Goal: Information Seeking & Learning: Learn about a topic

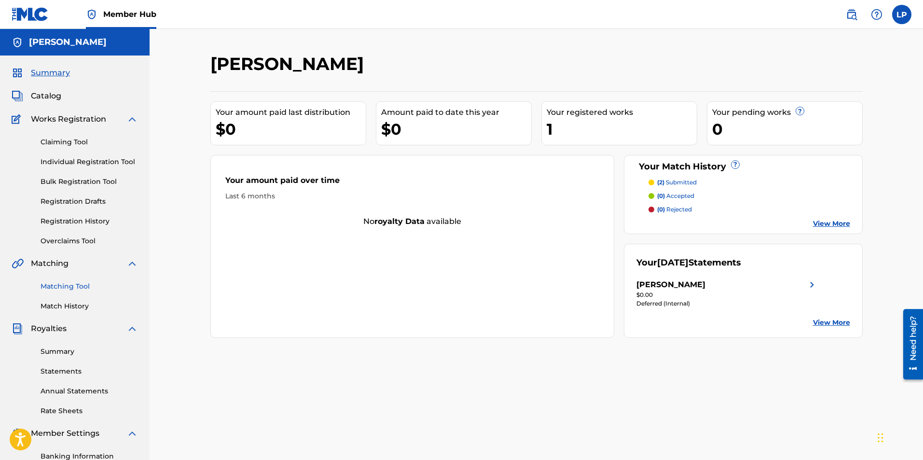
click at [78, 284] on link "Matching Tool" at bounding box center [89, 286] width 97 height 10
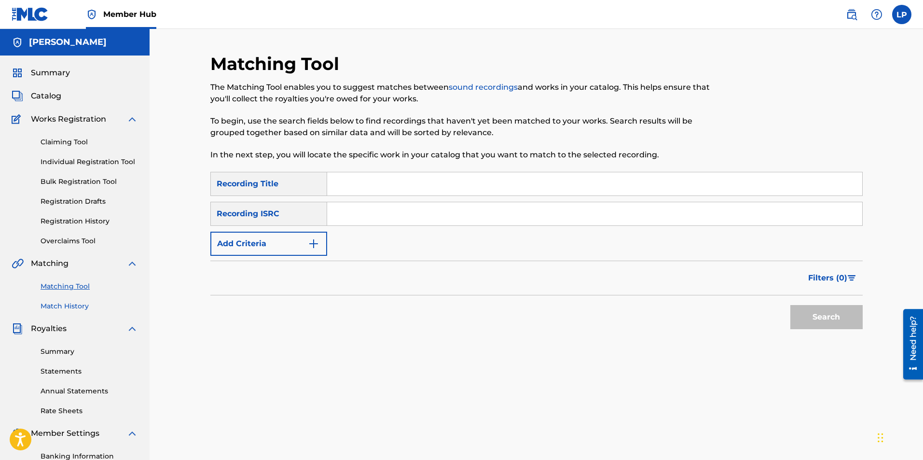
click at [82, 305] on link "Match History" at bounding box center [89, 306] width 97 height 10
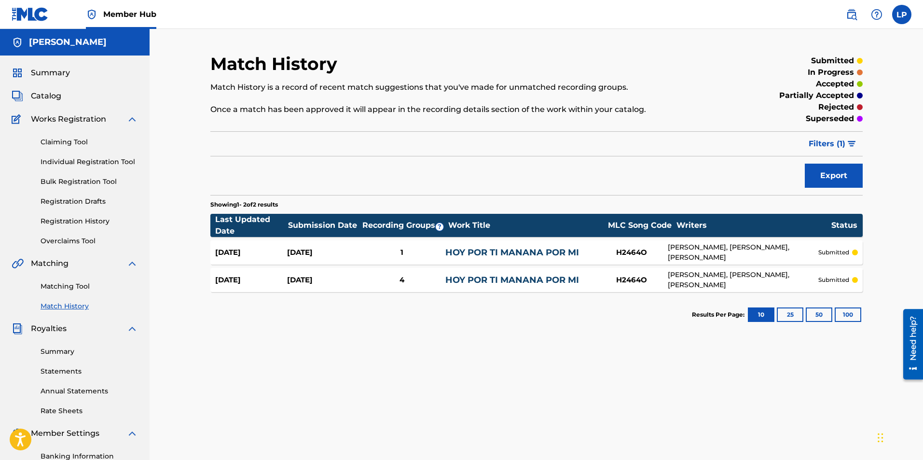
click at [546, 253] on link "HOY POR TI MANANA POR MI" at bounding box center [512, 252] width 134 height 11
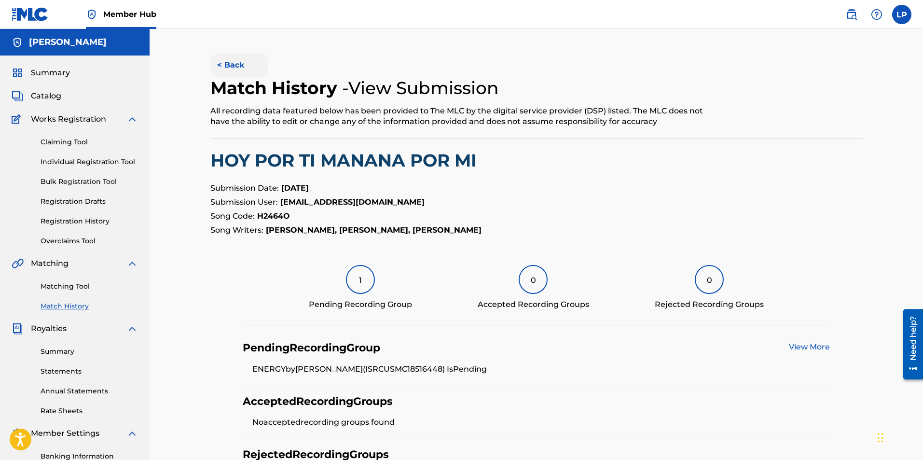
click at [232, 62] on button "< Back" at bounding box center [239, 65] width 58 height 24
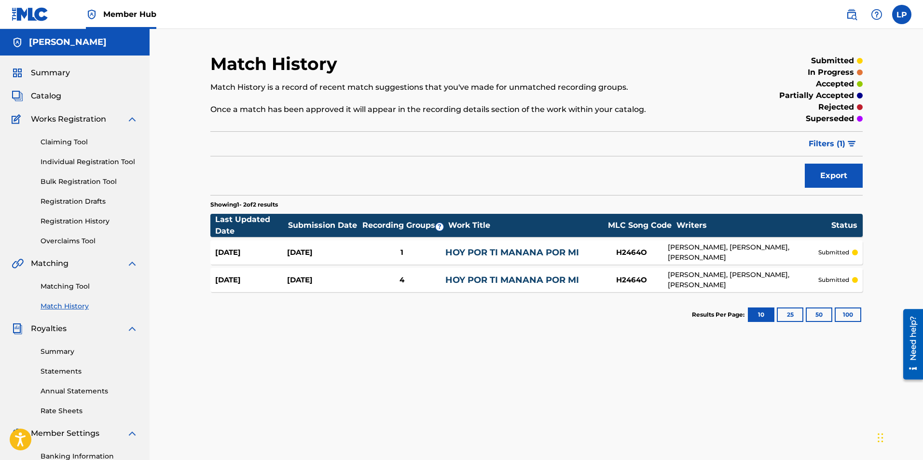
click at [547, 277] on link "HOY POR TI MANANA POR MI" at bounding box center [512, 279] width 134 height 11
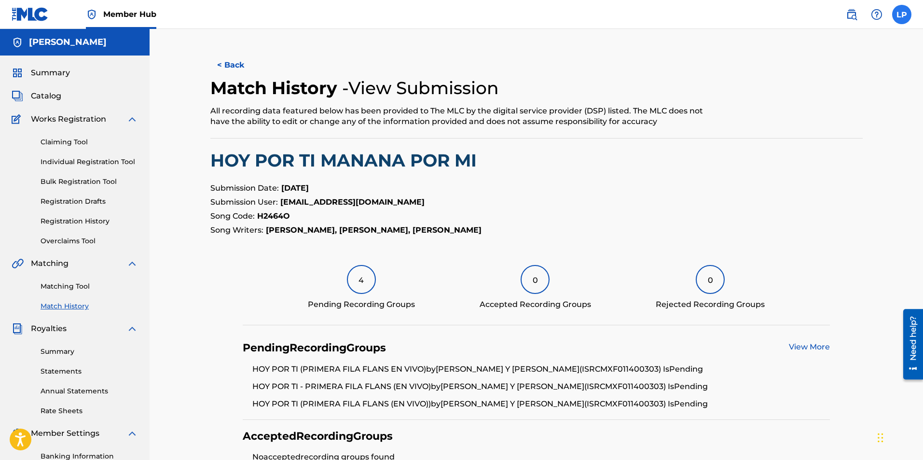
click at [898, 17] on label at bounding box center [901, 14] width 19 height 19
click at [901, 14] on input "LP [PERSON_NAME] [EMAIL_ADDRESS][DOMAIN_NAME] Notification Preferences Profile …" at bounding box center [901, 14] width 0 height 0
click at [805, 133] on p "Log out" at bounding box center [808, 136] width 23 height 9
click at [901, 14] on input "LP [PERSON_NAME] [EMAIL_ADDRESS][DOMAIN_NAME] Notification Preferences Profile …" at bounding box center [901, 14] width 0 height 0
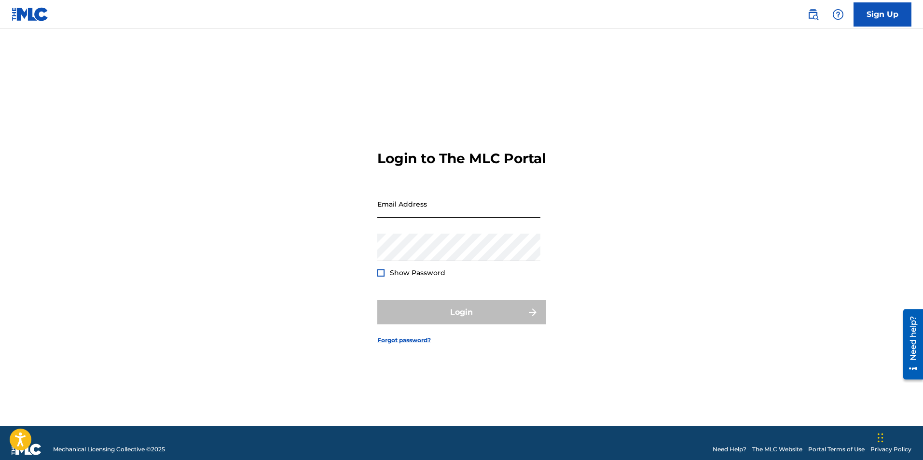
drag, startPoint x: 442, startPoint y: 218, endPoint x: 438, endPoint y: 210, distance: 9.5
click at [441, 214] on input "Email Address" at bounding box center [458, 203] width 163 height 27
type input "[EMAIL_ADDRESS][DOMAIN_NAME]"
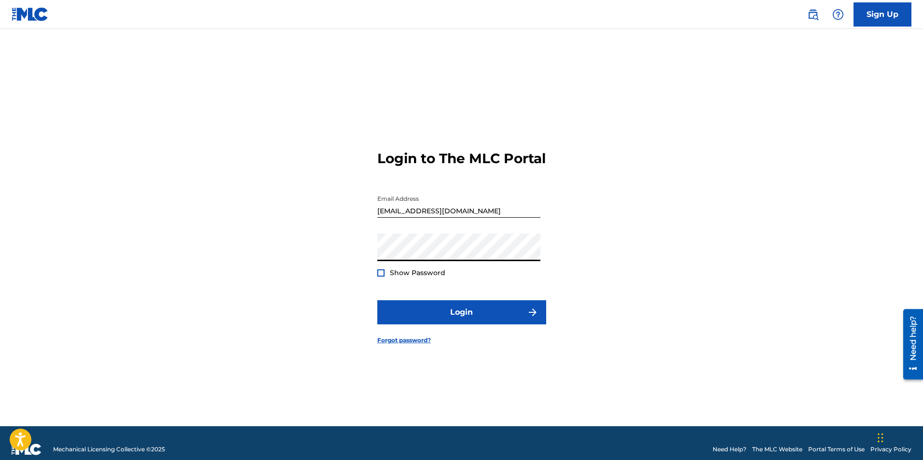
click at [377, 300] on button "Login" at bounding box center [461, 312] width 169 height 24
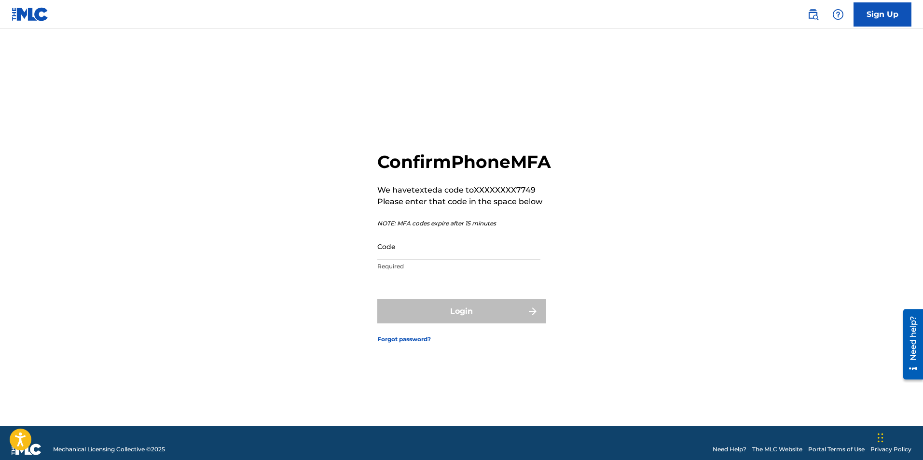
drag, startPoint x: 448, startPoint y: 226, endPoint x: 412, endPoint y: 258, distance: 48.5
click at [412, 258] on input "Code" at bounding box center [458, 245] width 163 height 27
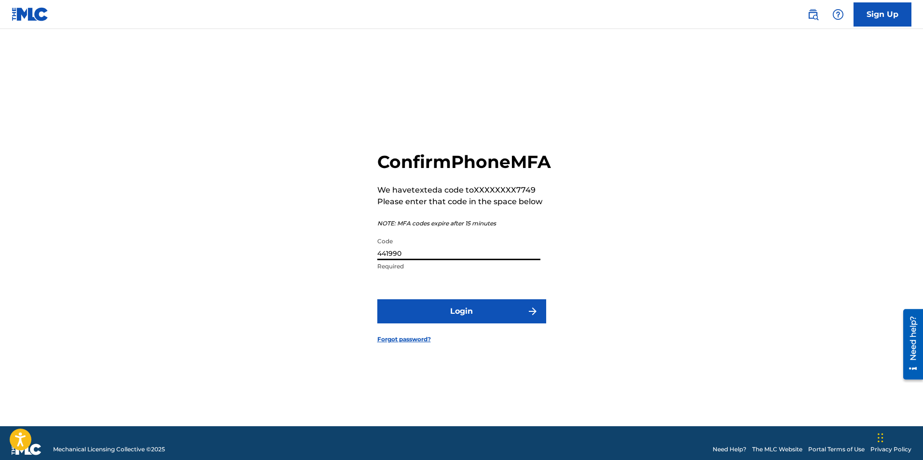
type input "441990"
click at [377, 299] on button "Login" at bounding box center [461, 311] width 169 height 24
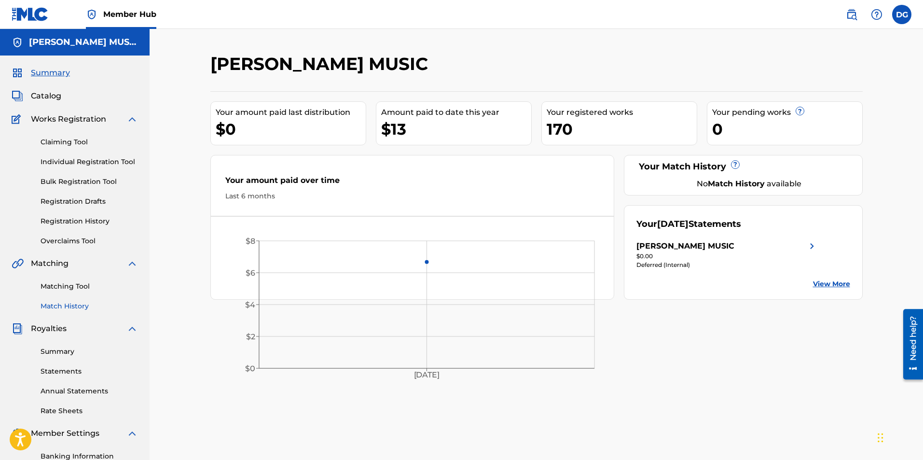
click at [81, 307] on link "Match History" at bounding box center [89, 306] width 97 height 10
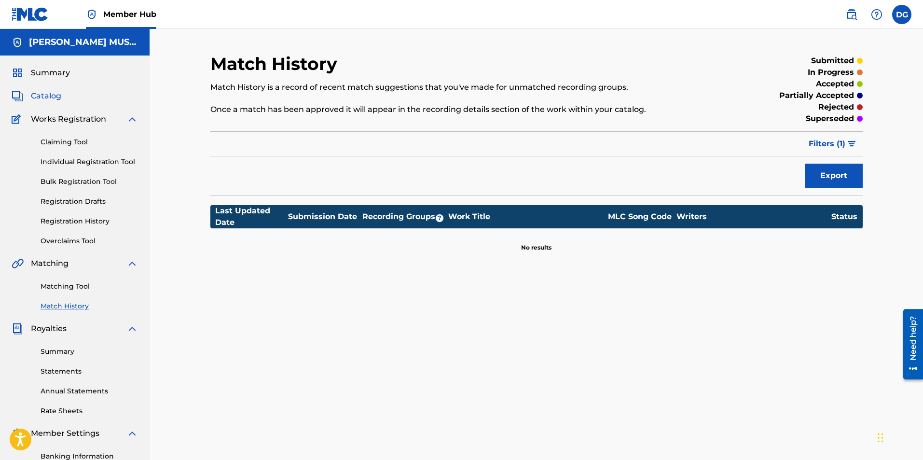
click at [34, 95] on span "Catalog" at bounding box center [46, 96] width 30 height 12
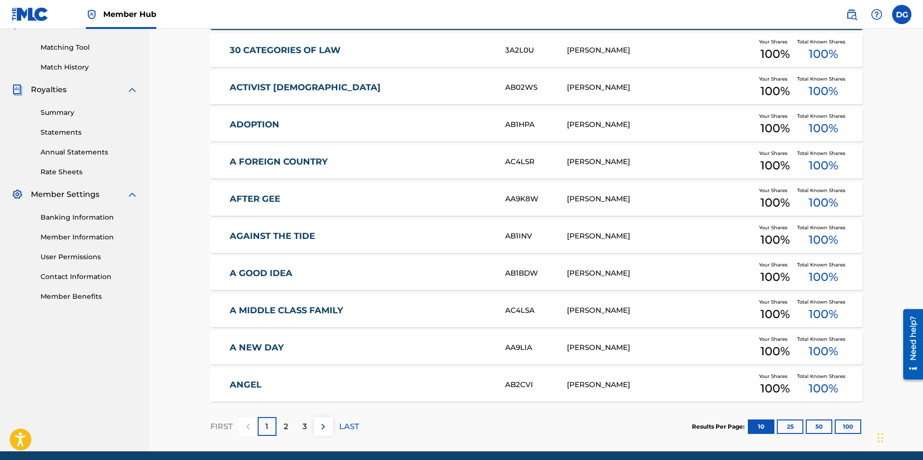
scroll to position [276, 0]
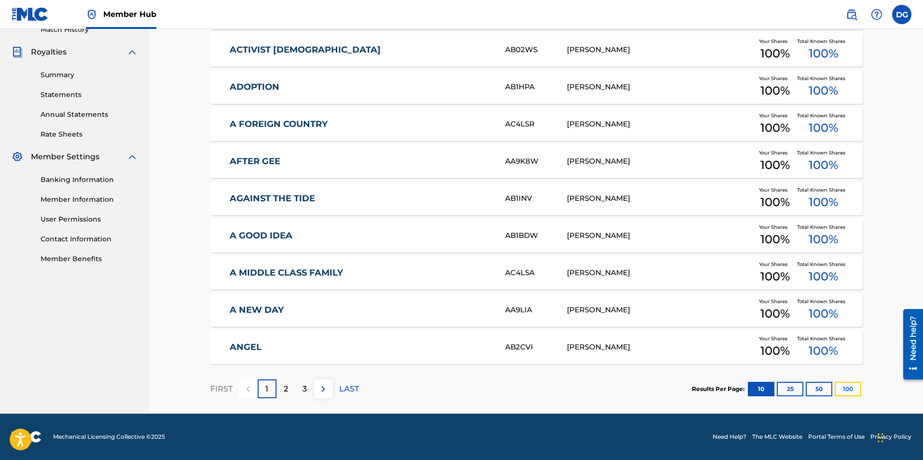
click at [847, 389] on button "100" at bounding box center [847, 388] width 27 height 14
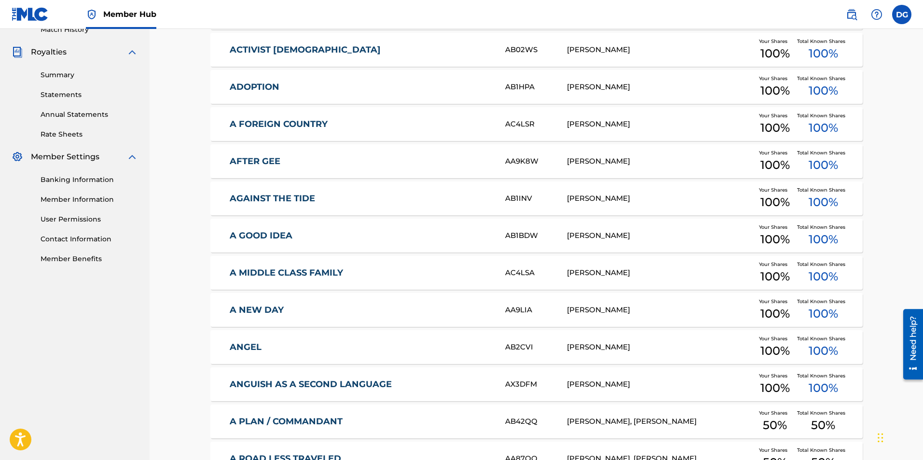
click at [279, 308] on link "A NEW DAY" at bounding box center [361, 309] width 262 height 11
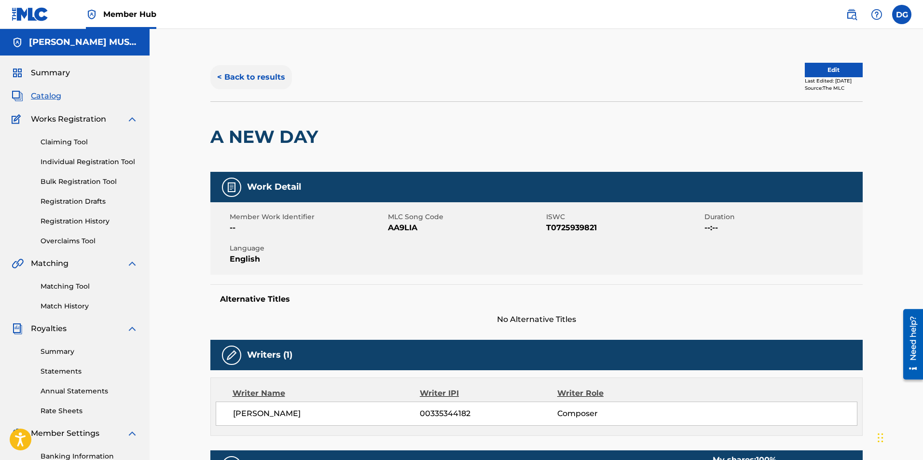
click at [254, 72] on button "< Back to results" at bounding box center [251, 77] width 82 height 24
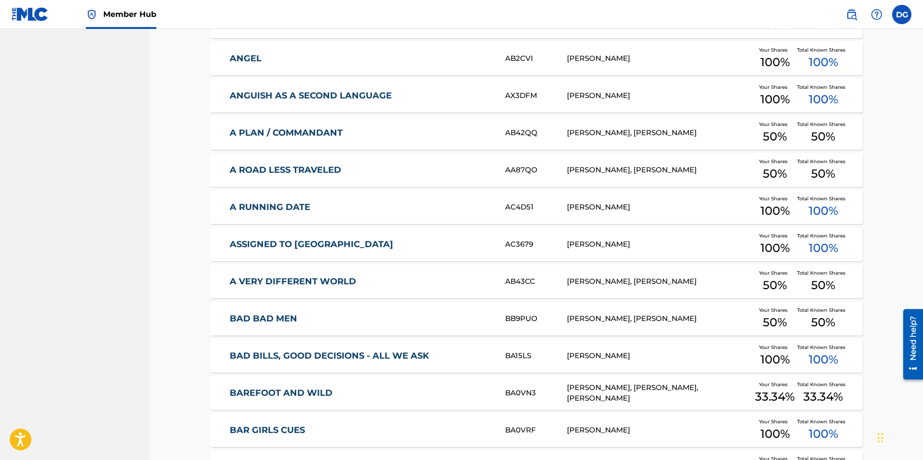
scroll to position [565, 0]
click at [274, 316] on link "BAD BAD MEN" at bounding box center [361, 317] width 262 height 11
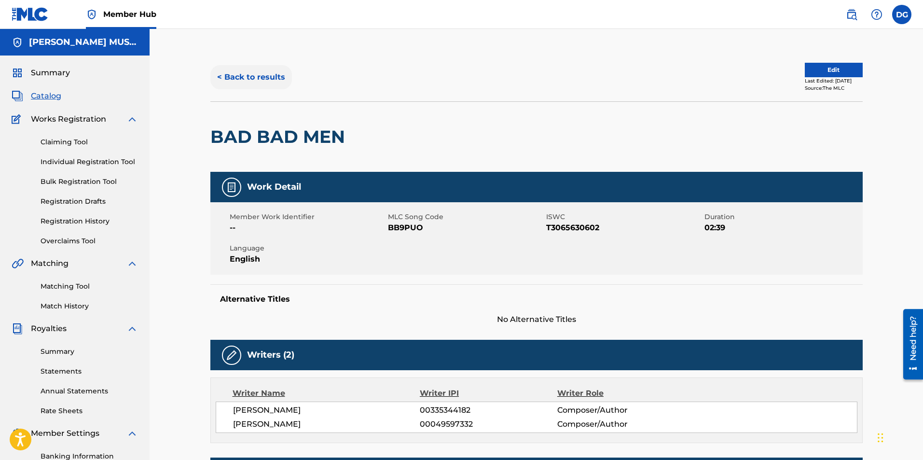
click at [244, 81] on button "< Back to results" at bounding box center [251, 77] width 82 height 24
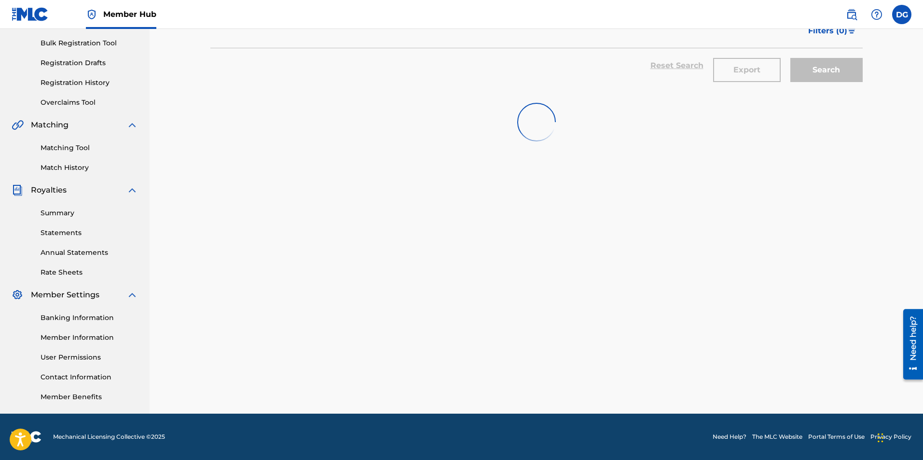
scroll to position [565, 0]
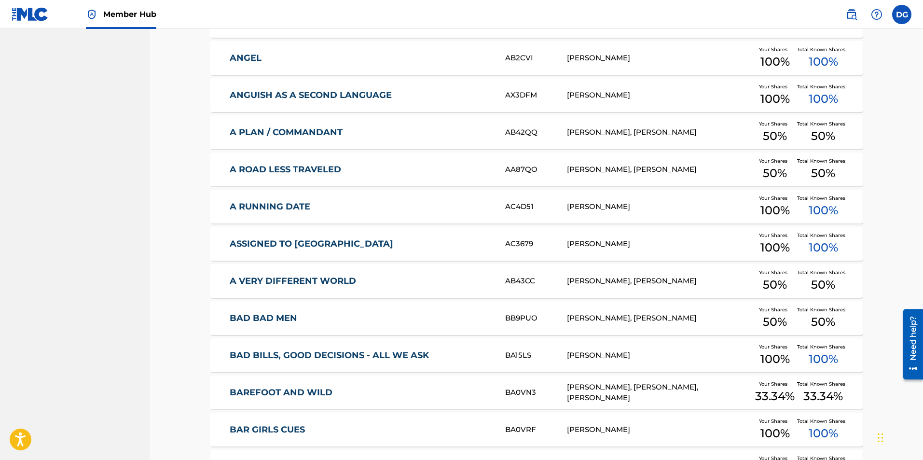
click at [286, 387] on link "BAREFOOT AND WILD" at bounding box center [361, 392] width 262 height 11
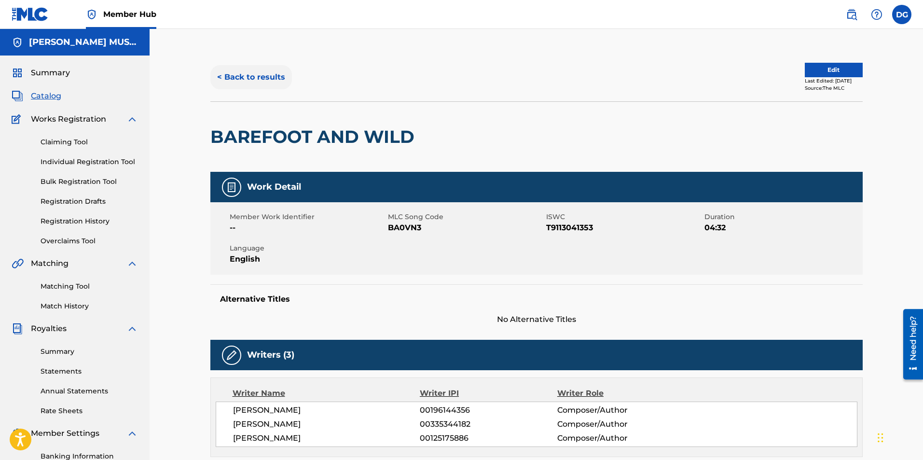
click at [265, 71] on button "< Back to results" at bounding box center [251, 77] width 82 height 24
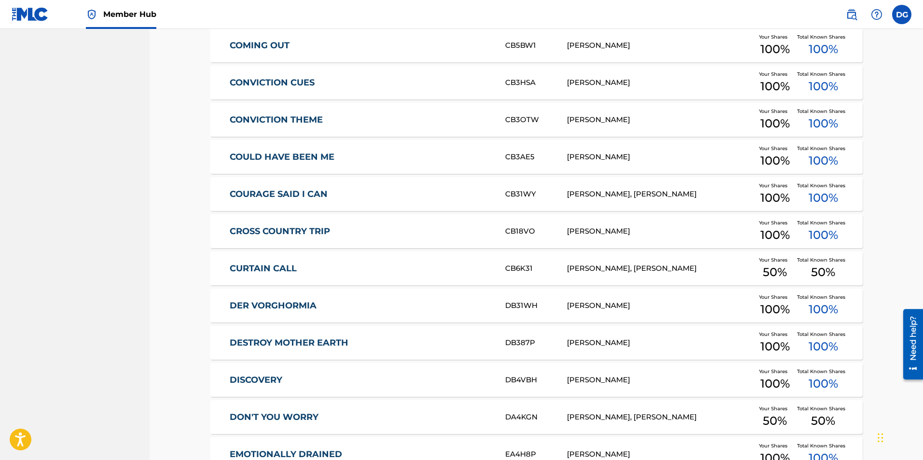
scroll to position [1432, 0]
click at [276, 271] on link "CURTAIN CALL" at bounding box center [361, 267] width 262 height 11
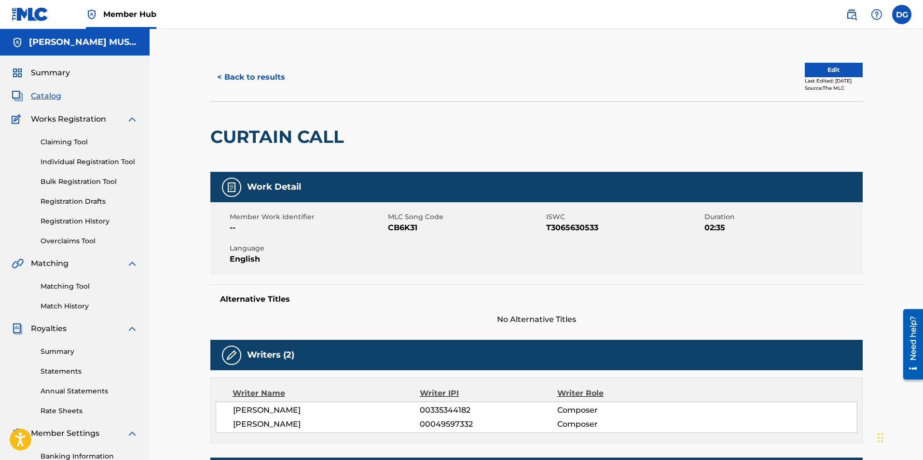
click at [43, 94] on span "Catalog" at bounding box center [46, 96] width 30 height 12
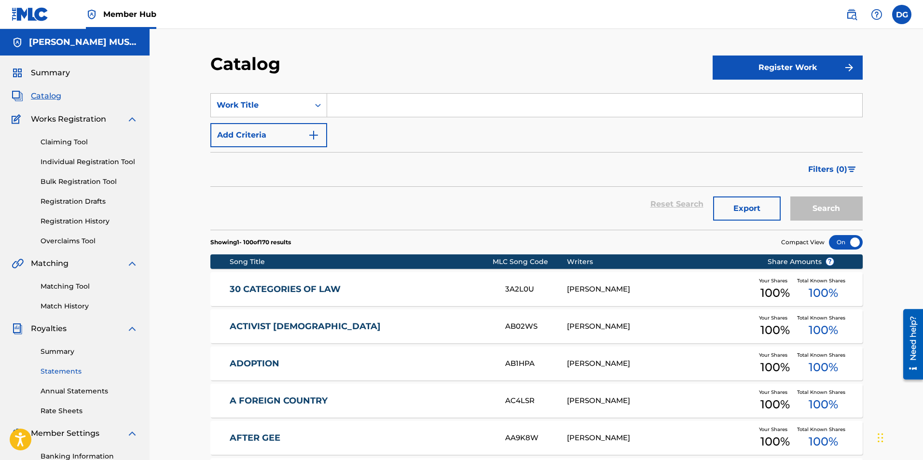
click at [66, 368] on link "Statements" at bounding box center [89, 371] width 97 height 10
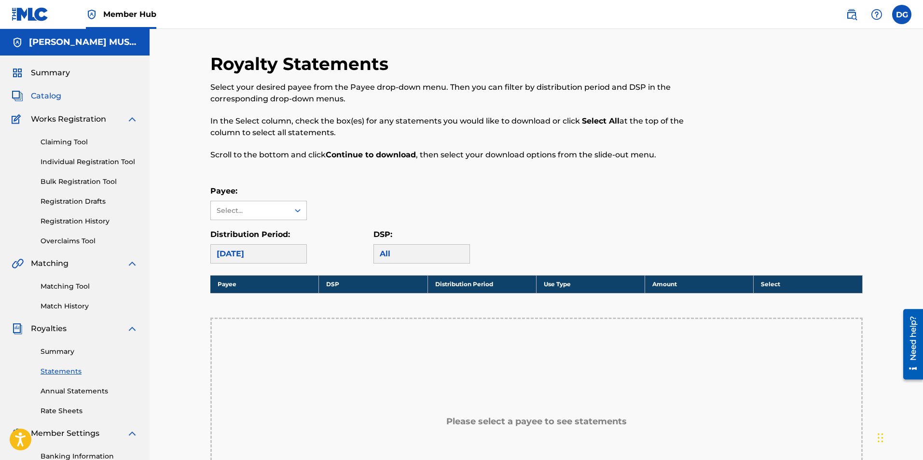
click at [50, 97] on span "Catalog" at bounding box center [46, 96] width 30 height 12
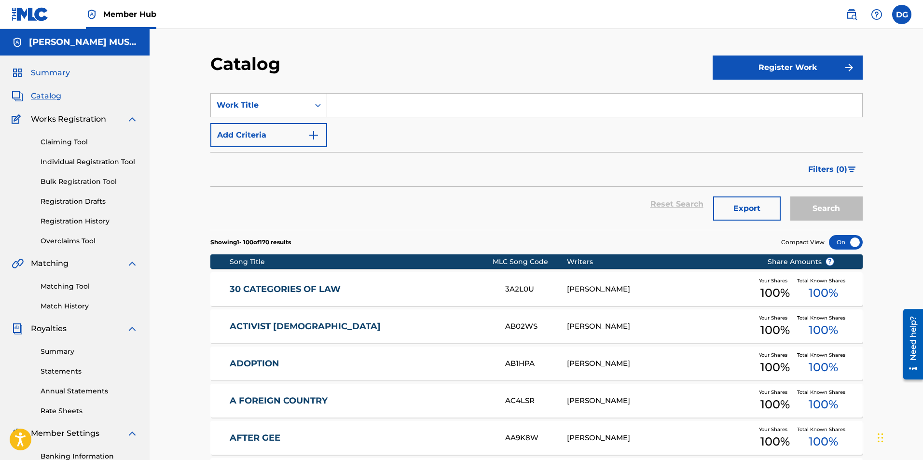
click at [50, 75] on span "Summary" at bounding box center [50, 73] width 39 height 12
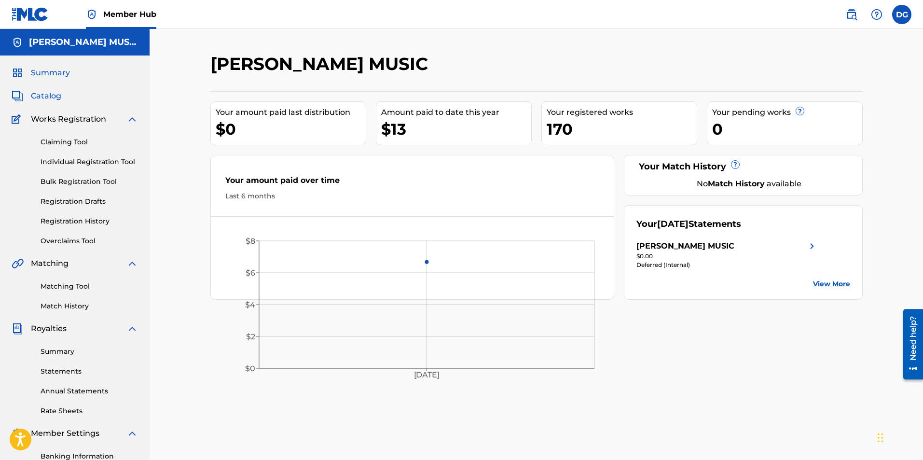
click at [52, 95] on span "Catalog" at bounding box center [46, 96] width 30 height 12
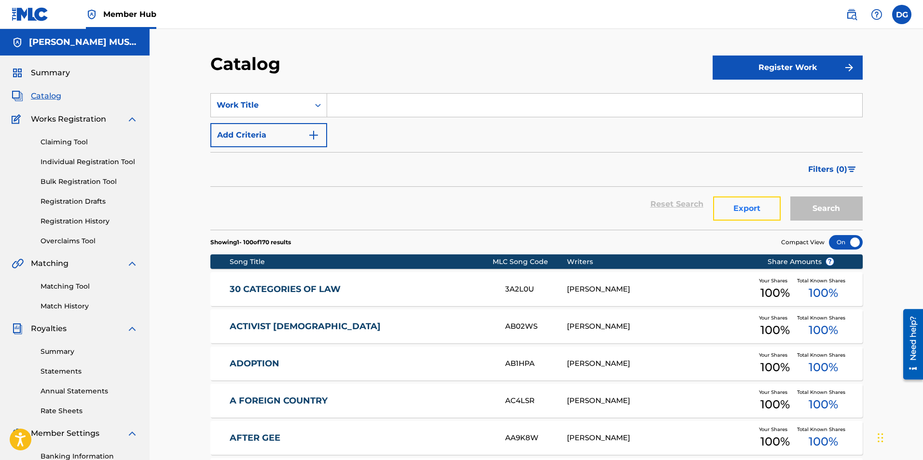
click at [751, 207] on button "Export" at bounding box center [747, 208] width 68 height 24
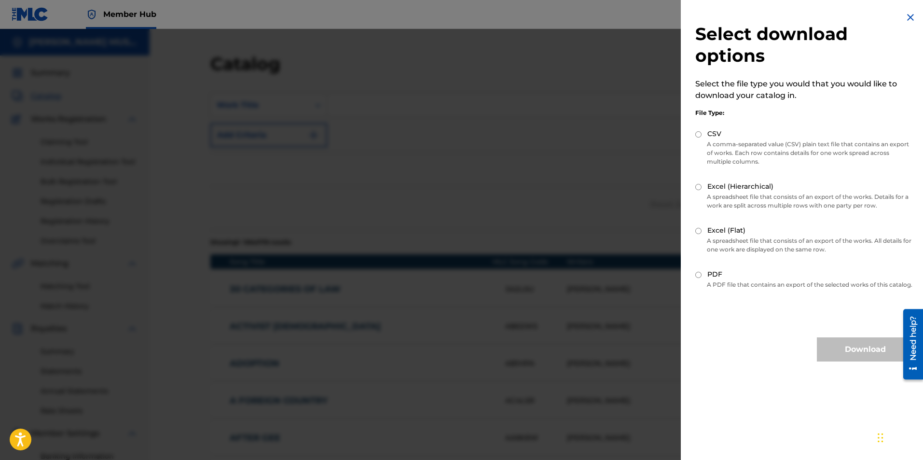
click at [698, 272] on input "PDF" at bounding box center [698, 275] width 6 height 6
radio input "true"
click at [849, 358] on button "Download" at bounding box center [864, 349] width 96 height 24
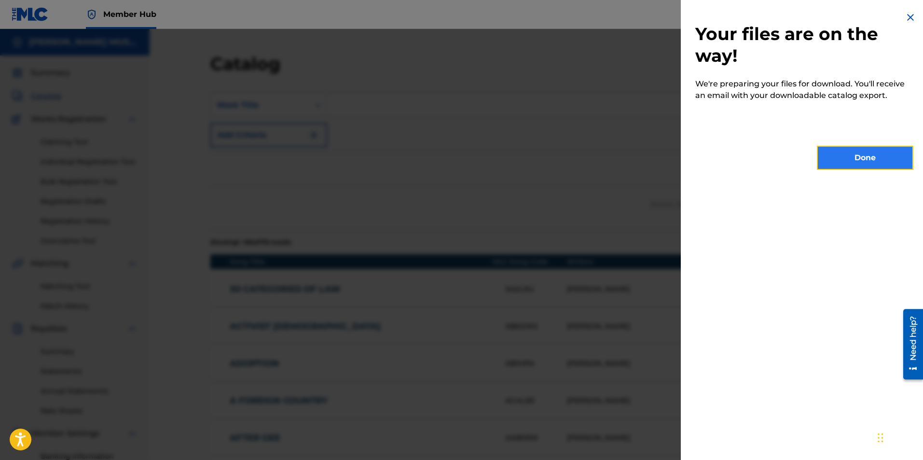
click at [868, 160] on button "Done" at bounding box center [864, 158] width 96 height 24
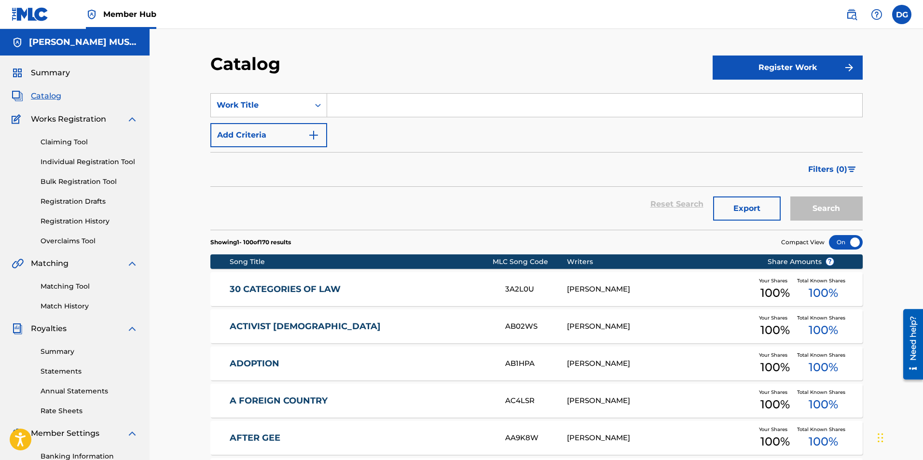
click at [855, 239] on div at bounding box center [846, 242] width 34 height 14
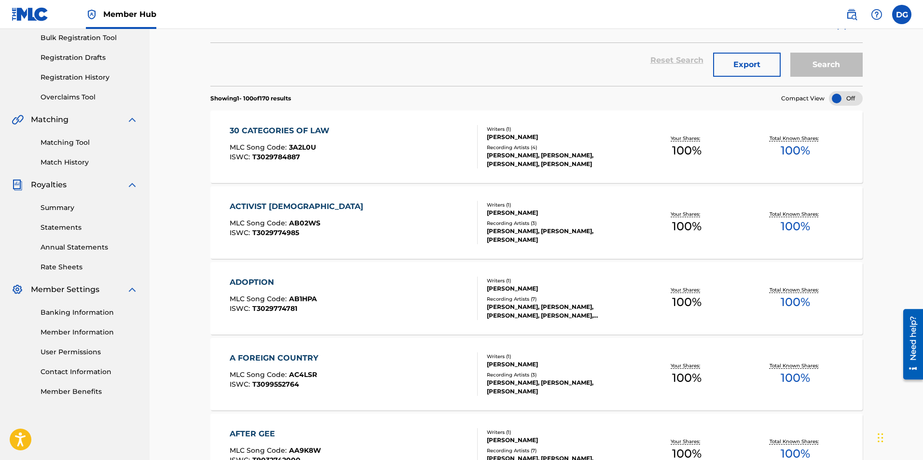
scroll to position [144, 0]
click at [262, 281] on div "ADOPTION" at bounding box center [273, 282] width 87 height 12
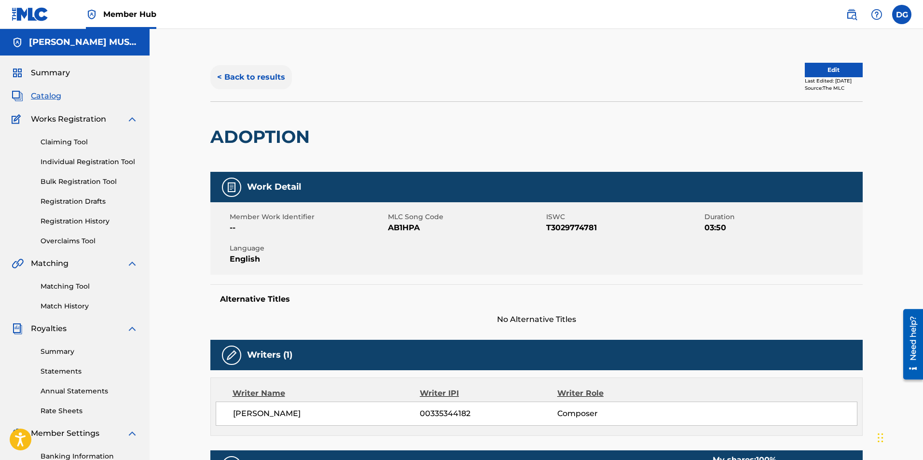
click at [236, 77] on button "< Back to results" at bounding box center [251, 77] width 82 height 24
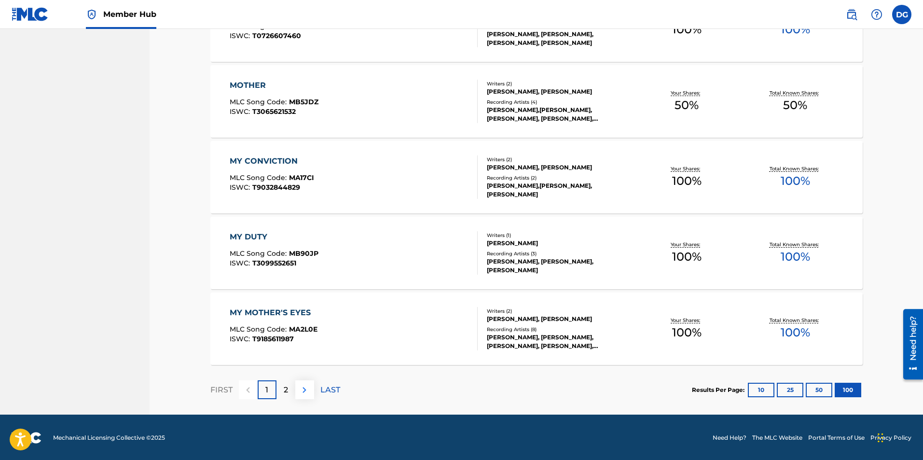
scroll to position [7459, 0]
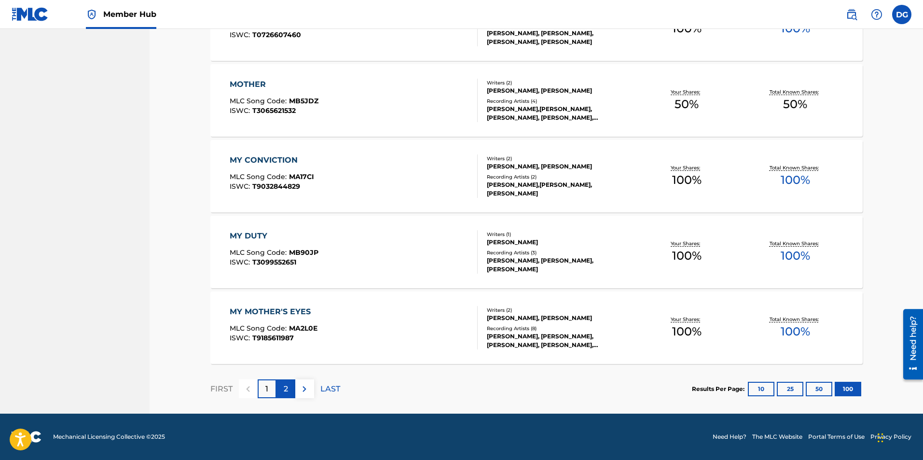
click at [289, 391] on div "2" at bounding box center [285, 388] width 19 height 19
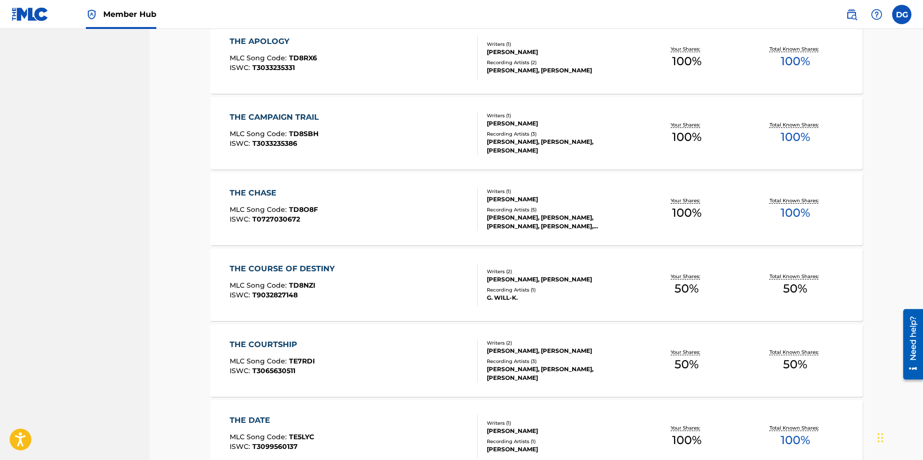
scroll to position [2505, 0]
click at [572, 280] on div "[PERSON_NAME], [PERSON_NAME]" at bounding box center [560, 278] width 146 height 9
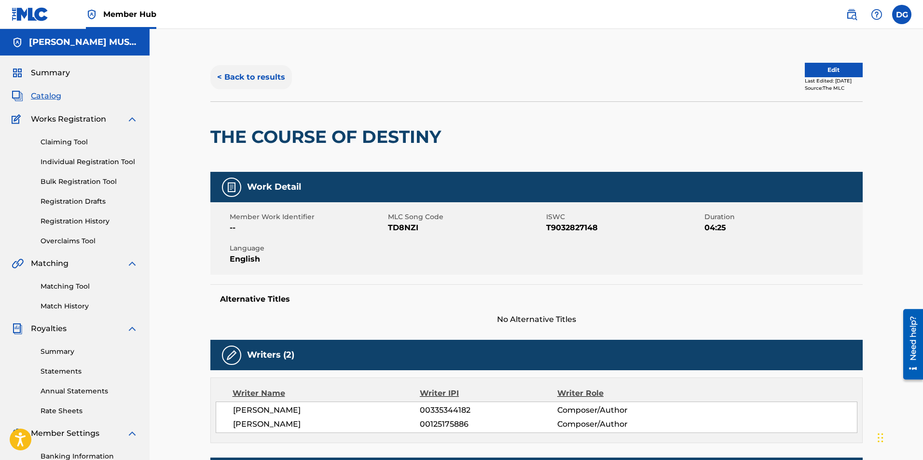
click at [245, 74] on button "< Back to results" at bounding box center [251, 77] width 82 height 24
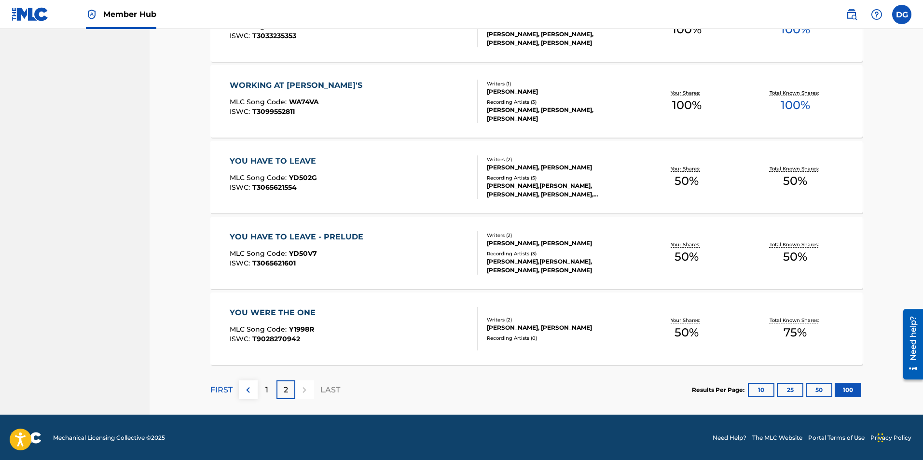
scroll to position [5187, 0]
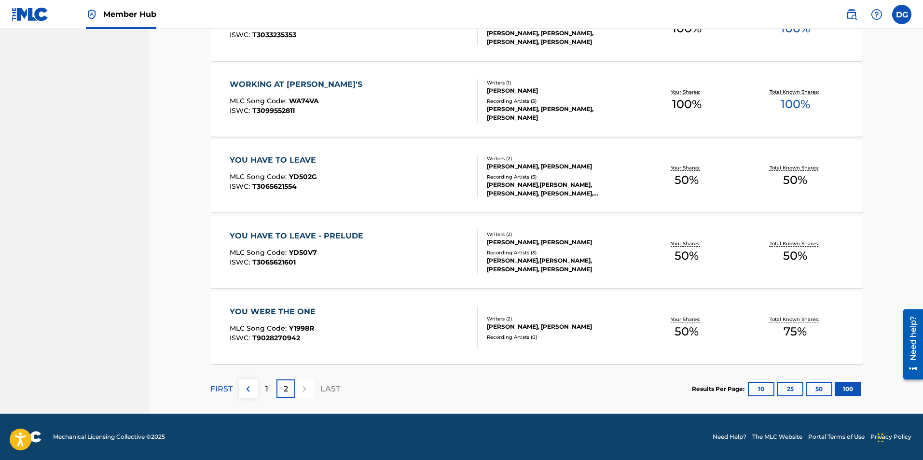
click at [310, 237] on div "YOU HAVE TO LEAVE - PRELUDE" at bounding box center [299, 236] width 138 height 12
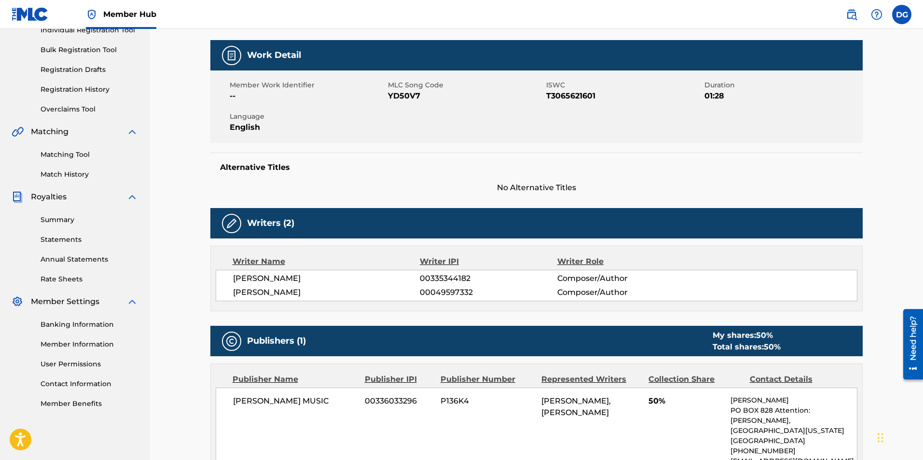
scroll to position [408, 0]
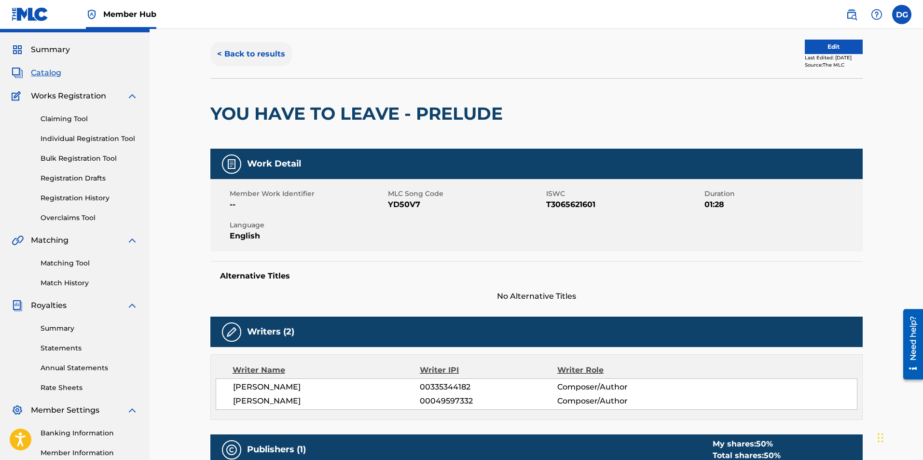
click at [241, 54] on button "< Back to results" at bounding box center [251, 54] width 82 height 24
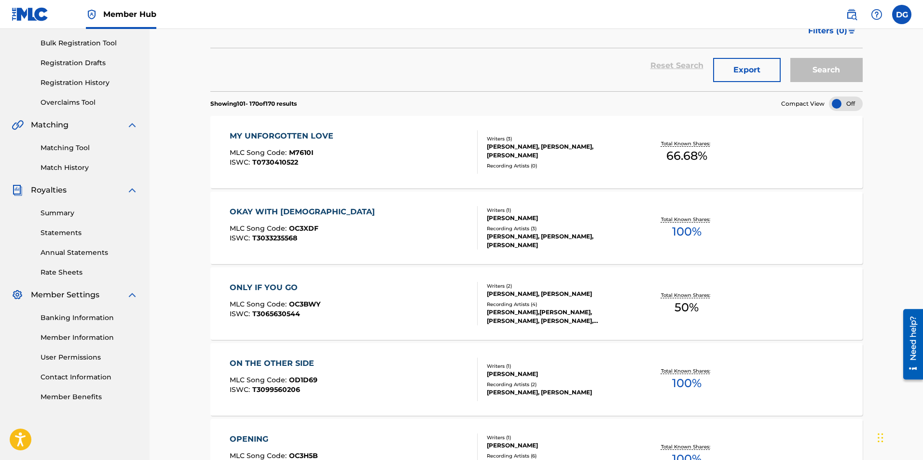
scroll to position [5162, 0]
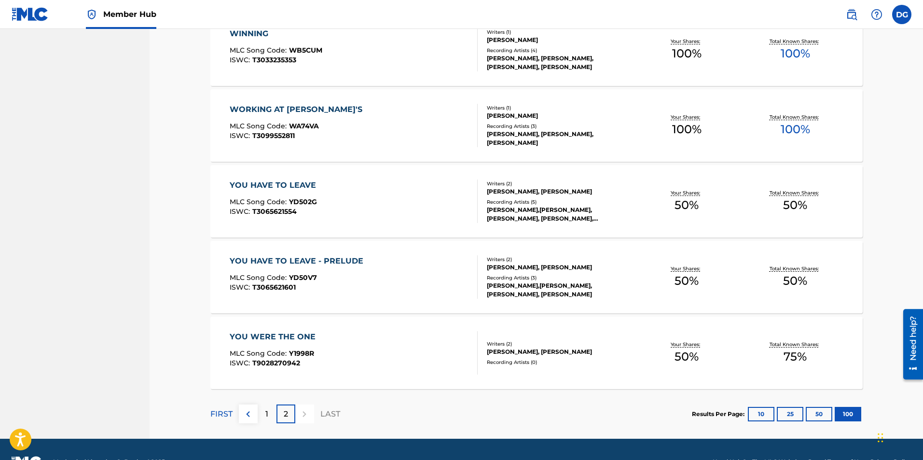
click at [570, 195] on div "[PERSON_NAME], [PERSON_NAME]" at bounding box center [560, 191] width 146 height 9
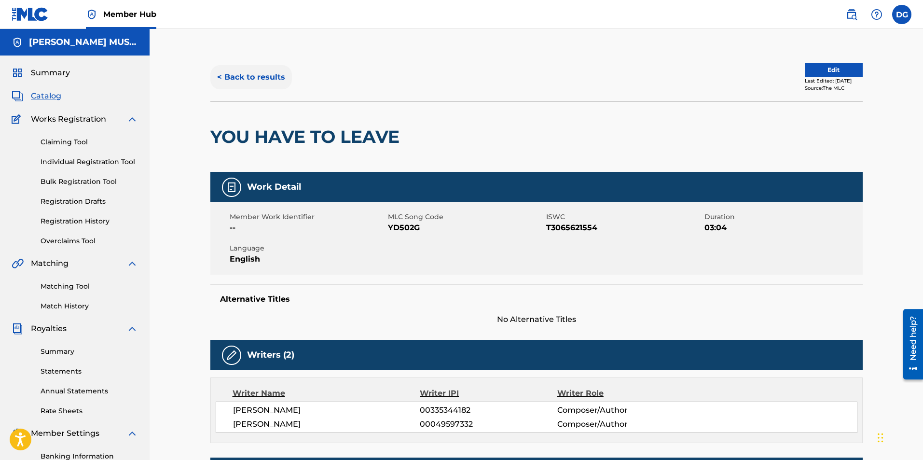
click at [245, 78] on button "< Back to results" at bounding box center [251, 77] width 82 height 24
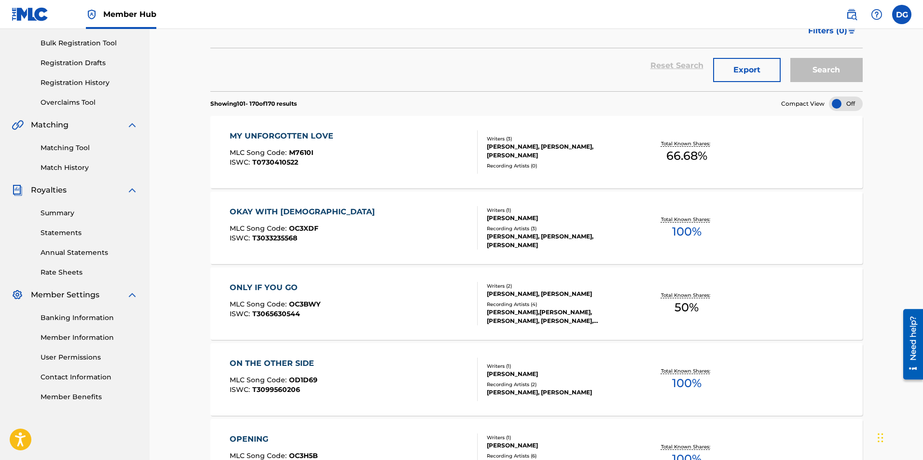
scroll to position [5162, 0]
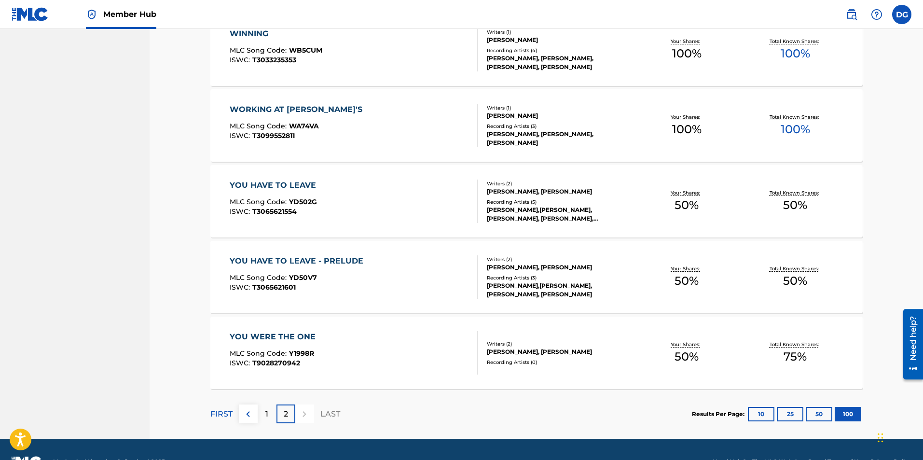
click at [513, 116] on div "[PERSON_NAME]" at bounding box center [560, 115] width 146 height 9
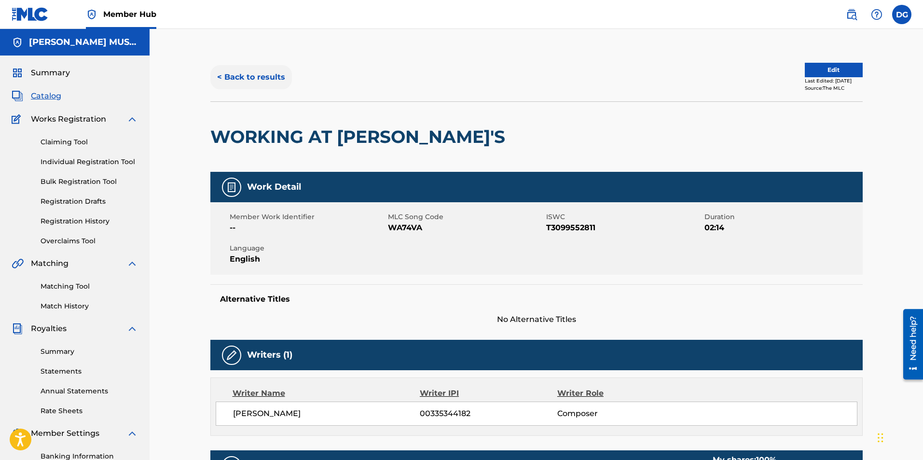
click at [264, 76] on button "< Back to results" at bounding box center [251, 77] width 82 height 24
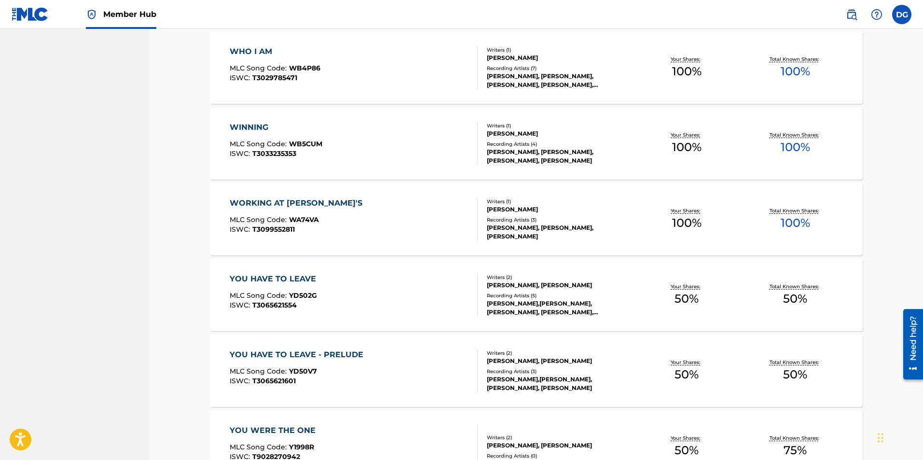
scroll to position [5068, 0]
click at [566, 148] on div "Recording Artists ( 4 ) [PERSON_NAME], [PERSON_NAME], [PERSON_NAME], [PERSON_NA…" at bounding box center [560, 153] width 146 height 25
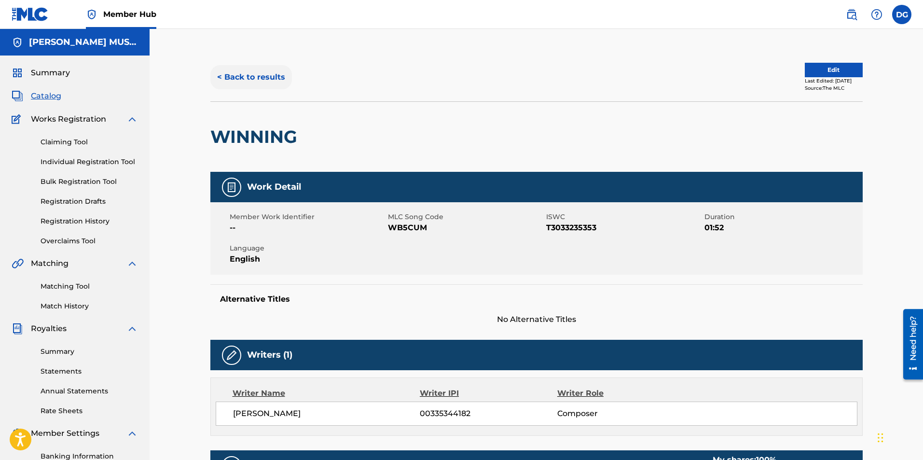
click at [243, 73] on button "< Back to results" at bounding box center [251, 77] width 82 height 24
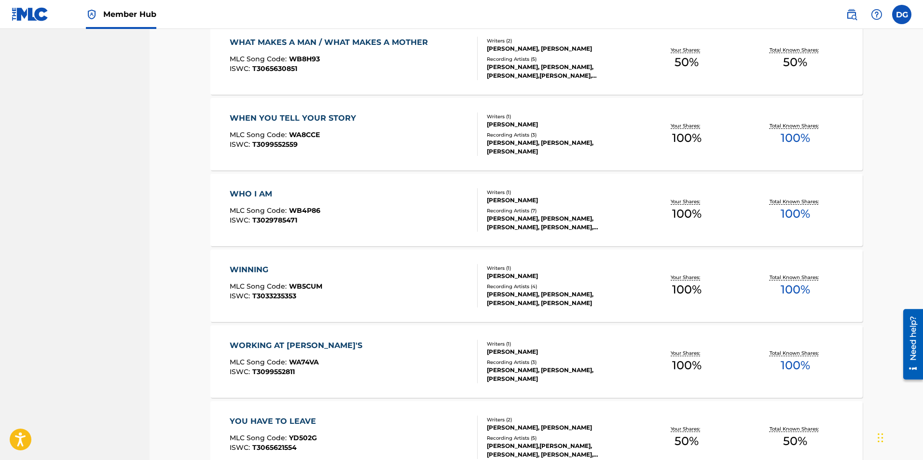
scroll to position [4925, 0]
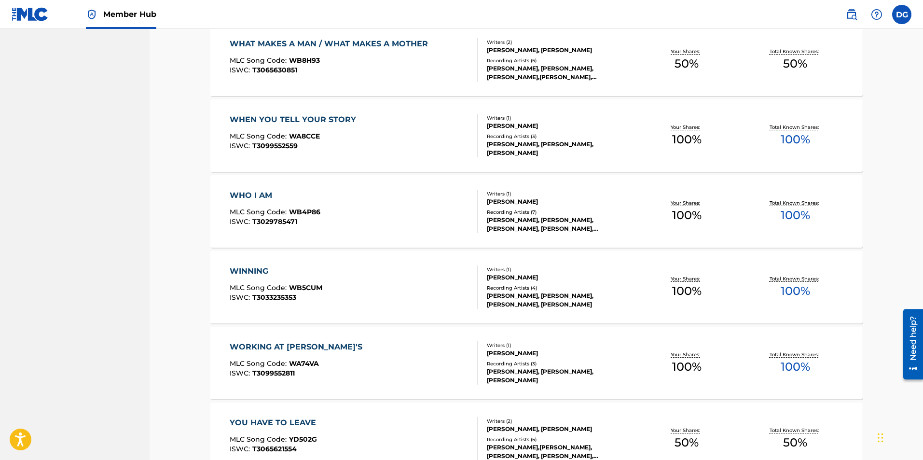
click at [533, 212] on div "Recording Artists ( 7 )" at bounding box center [560, 211] width 146 height 7
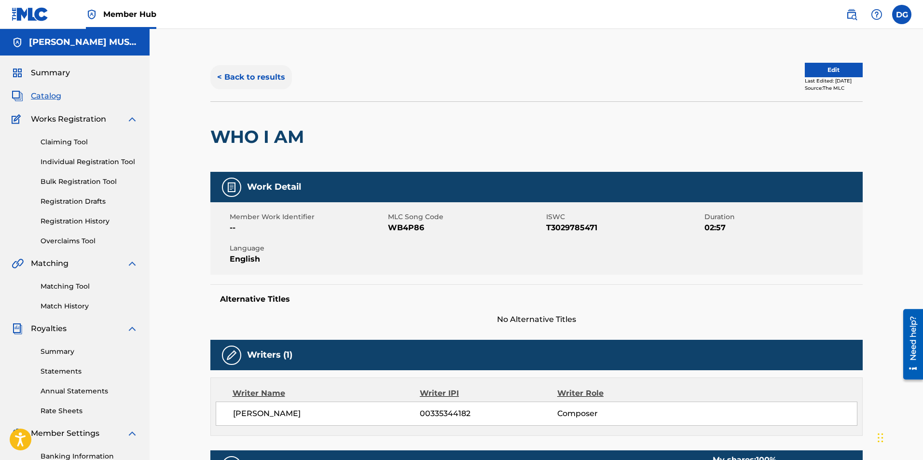
click at [246, 76] on button "< Back to results" at bounding box center [251, 77] width 82 height 24
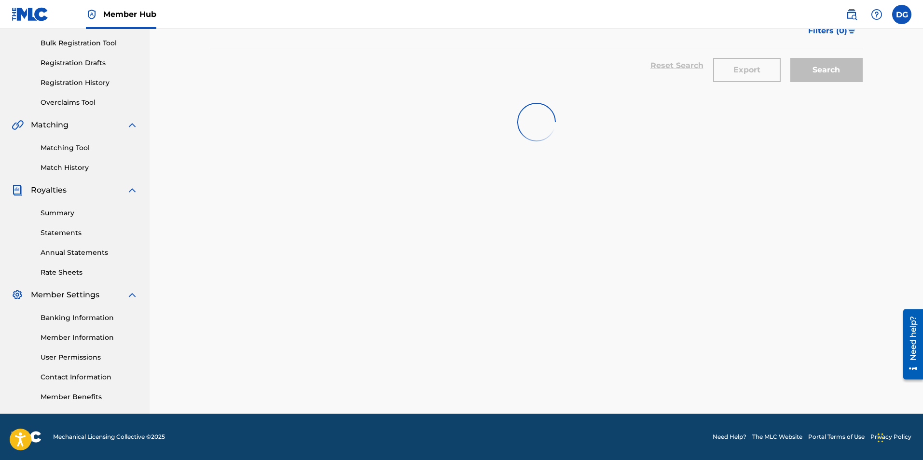
scroll to position [4924, 0]
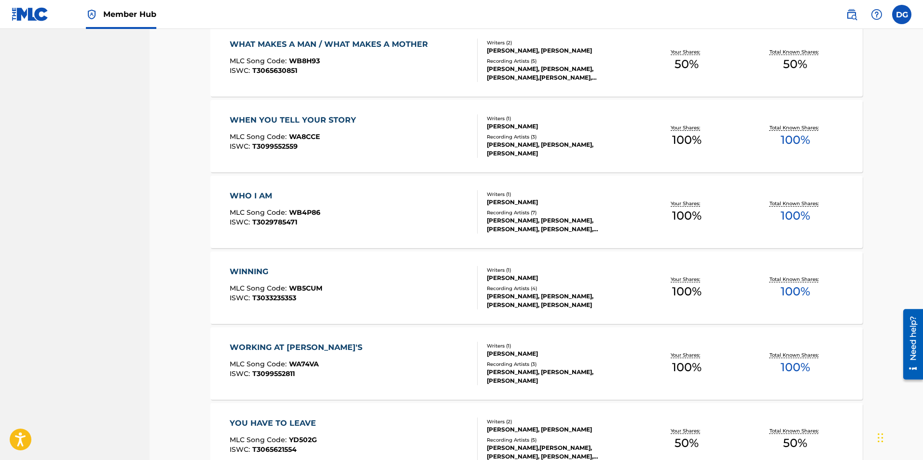
click at [516, 125] on div "[PERSON_NAME]" at bounding box center [560, 126] width 146 height 9
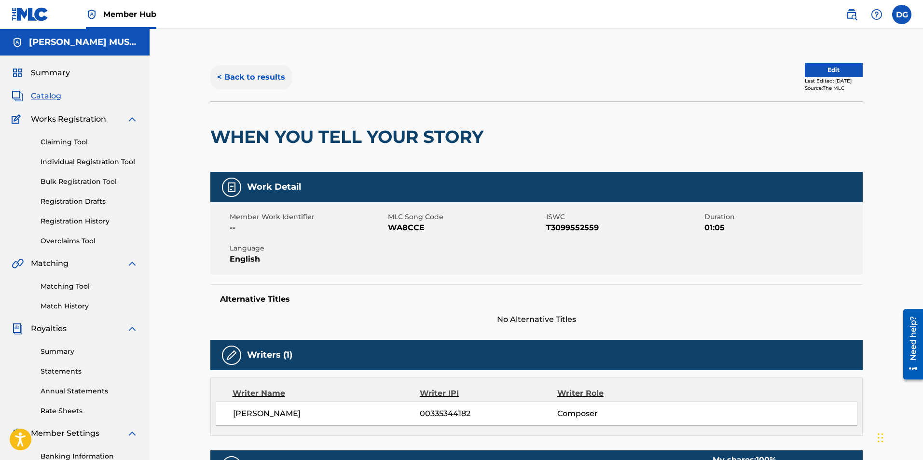
click at [244, 75] on button "< Back to results" at bounding box center [251, 77] width 82 height 24
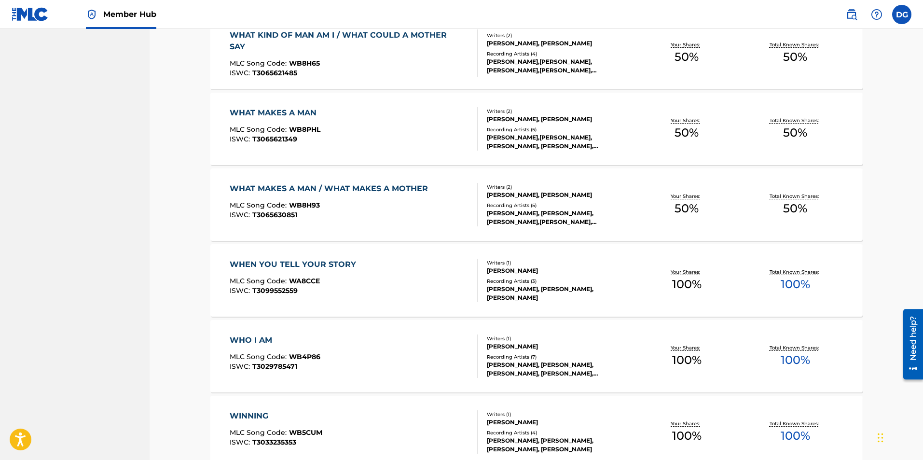
scroll to position [4780, 0]
click at [539, 196] on div "[PERSON_NAME], [PERSON_NAME]" at bounding box center [560, 195] width 146 height 9
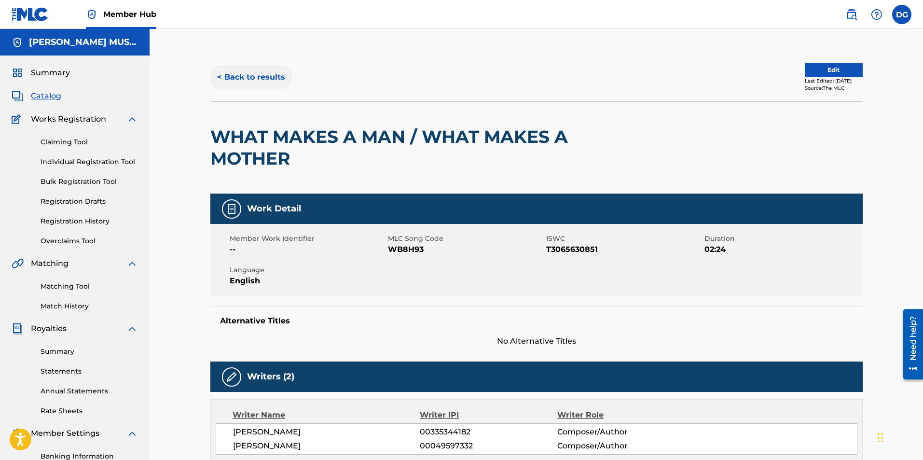
click at [269, 77] on button "< Back to results" at bounding box center [251, 77] width 82 height 24
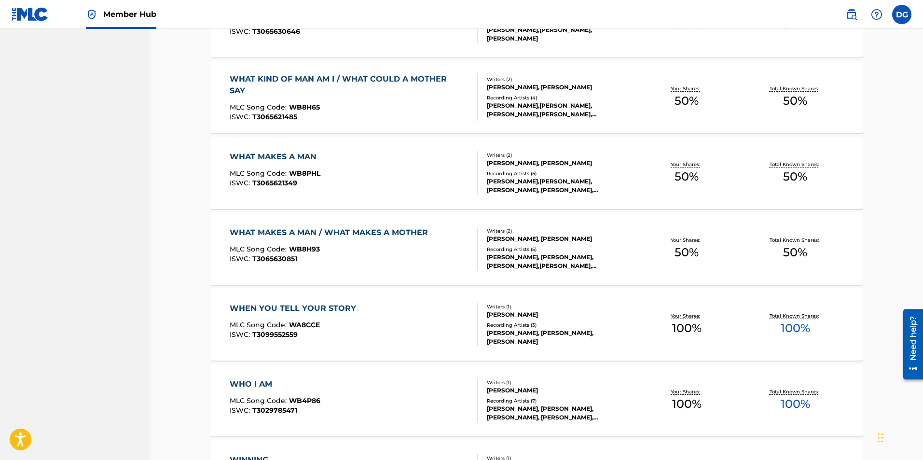
click at [552, 159] on div "[PERSON_NAME], [PERSON_NAME]" at bounding box center [560, 163] width 146 height 9
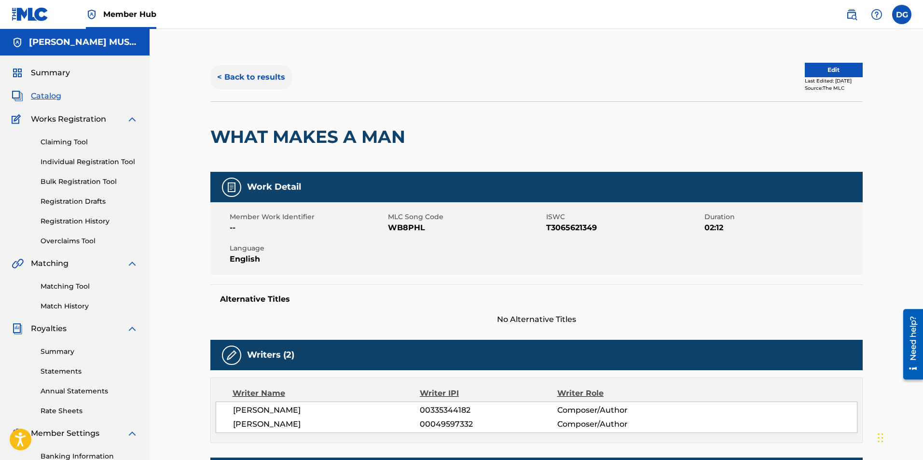
click at [241, 74] on button "< Back to results" at bounding box center [251, 77] width 82 height 24
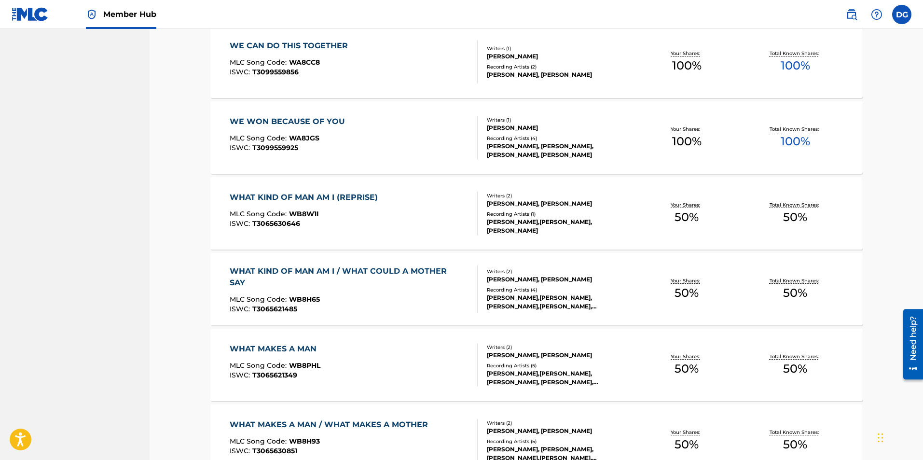
scroll to position [4544, 0]
click at [417, 268] on div "WHAT KIND OF MAN AM I / WHAT COULD A MOTHER SAY MLC Song Code : WB8H65 ISWC : T…" at bounding box center [536, 289] width 652 height 72
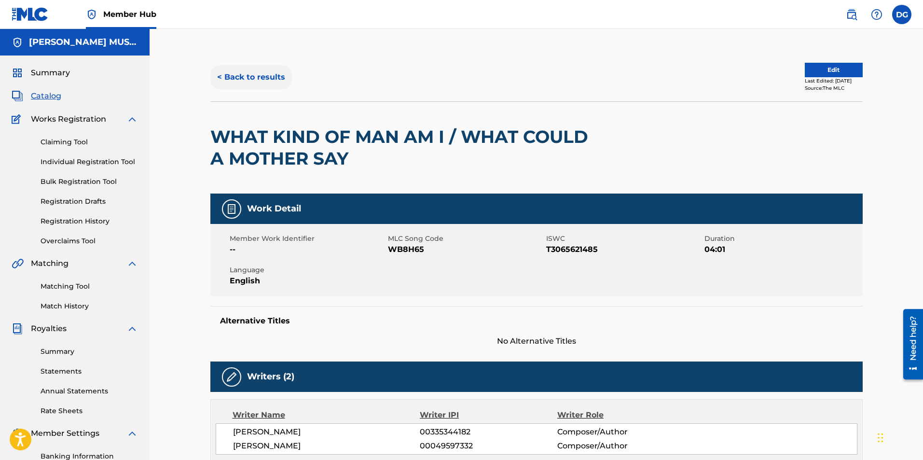
click at [249, 80] on button "< Back to results" at bounding box center [251, 77] width 82 height 24
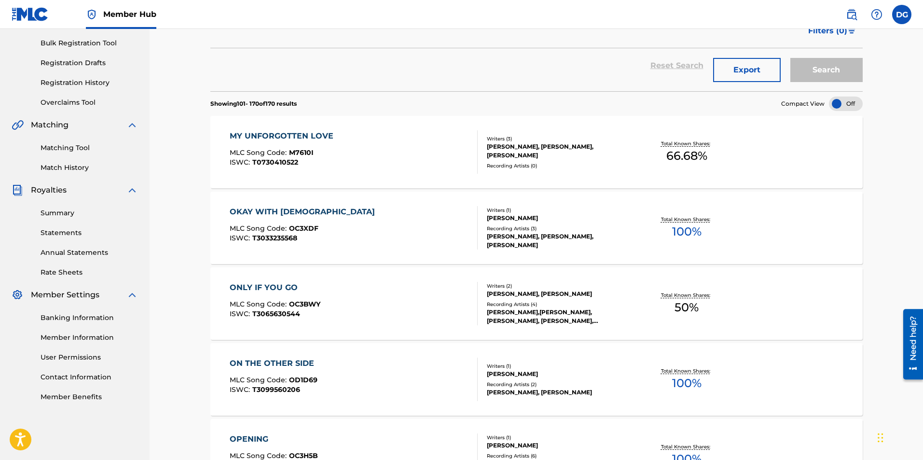
scroll to position [4544, 0]
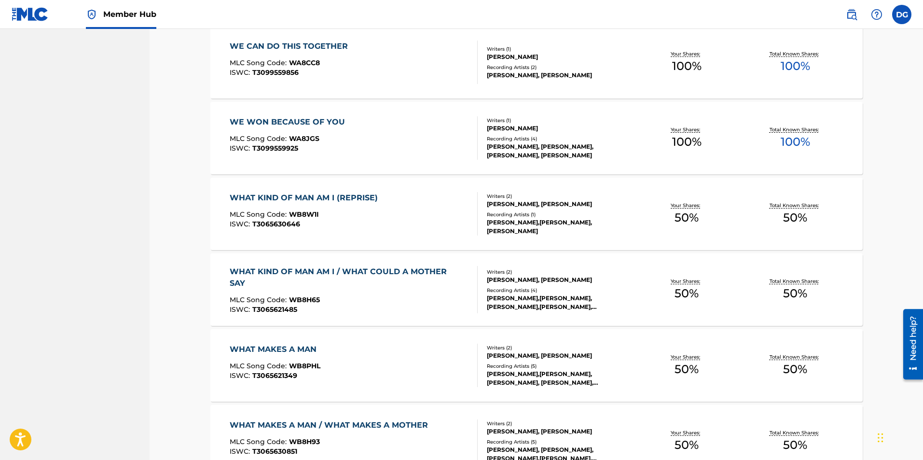
click at [323, 198] on div "WHAT KIND OF MAN AM I (REPRISE)" at bounding box center [306, 198] width 153 height 12
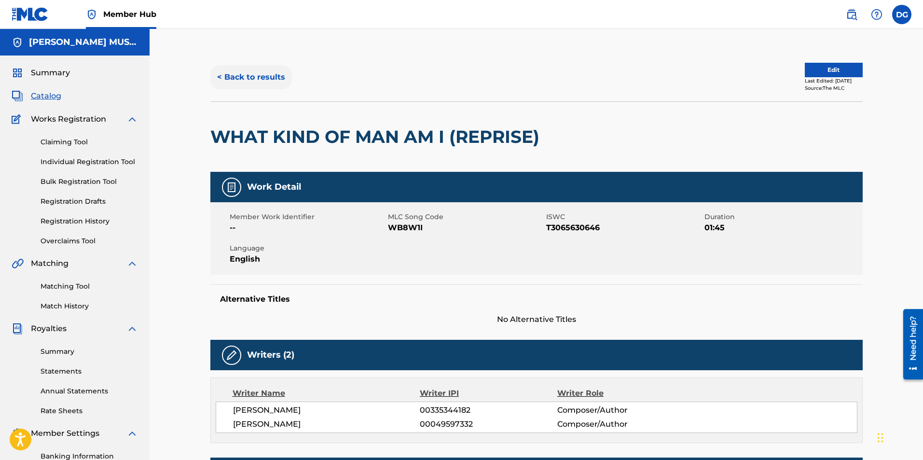
click at [253, 76] on button "< Back to results" at bounding box center [251, 77] width 82 height 24
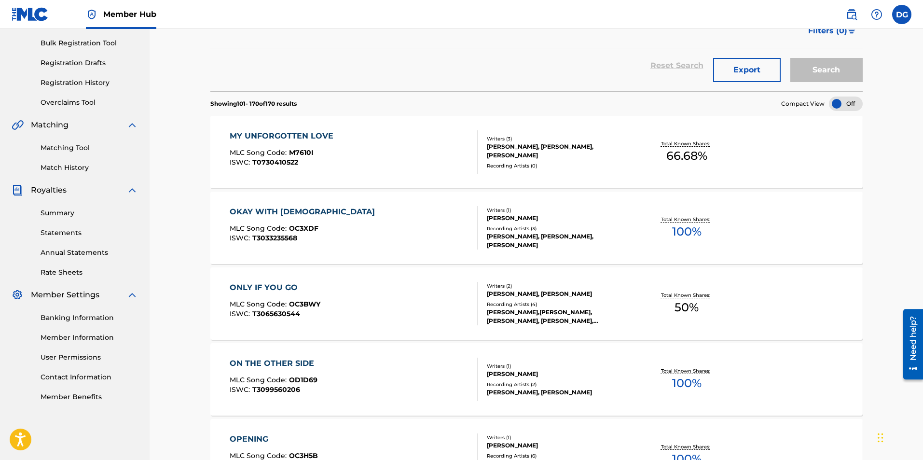
scroll to position [4544, 0]
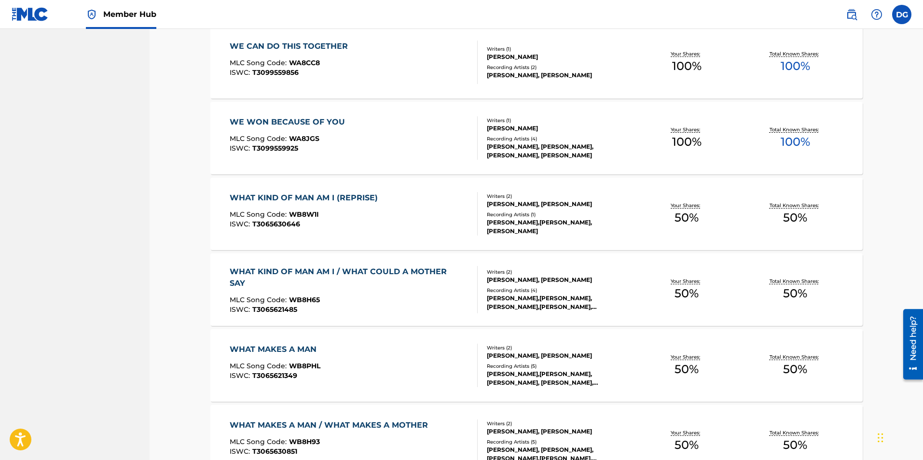
click at [298, 122] on div "WE WON BECAUSE OF YOU" at bounding box center [290, 122] width 120 height 12
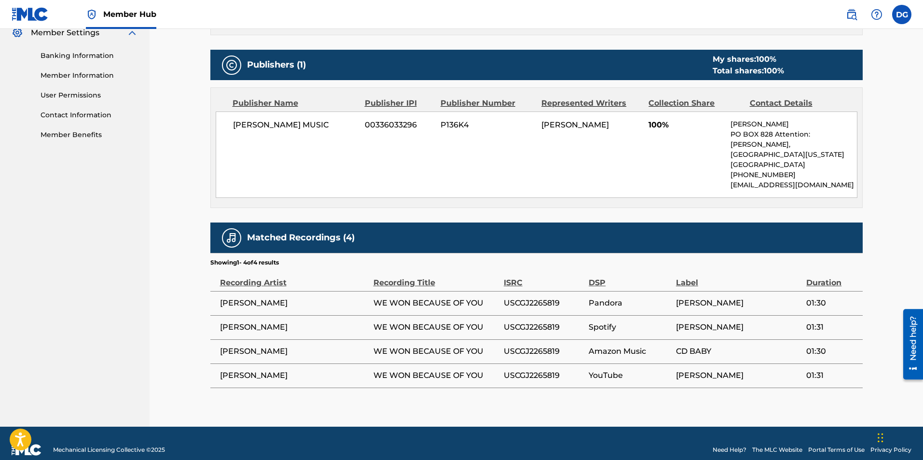
scroll to position [403, 0]
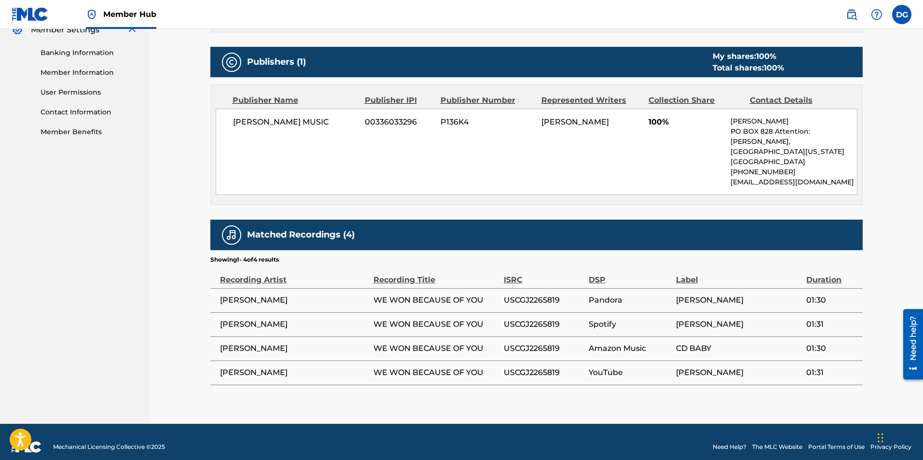
drag, startPoint x: 531, startPoint y: 290, endPoint x: 130, endPoint y: 286, distance: 401.3
click at [130, 286] on nav "[PERSON_NAME] MUSIC Summary Catalog Works Registration Claiming Tool Individual…" at bounding box center [74, 25] width 149 height 798
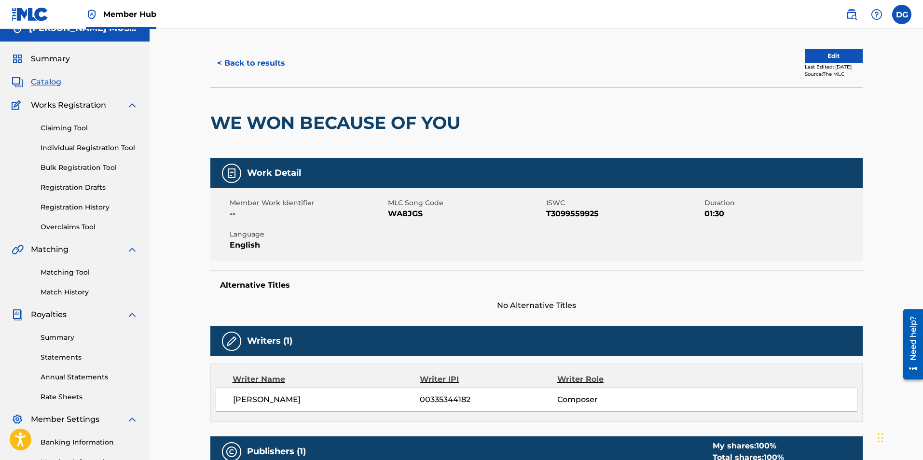
scroll to position [0, 0]
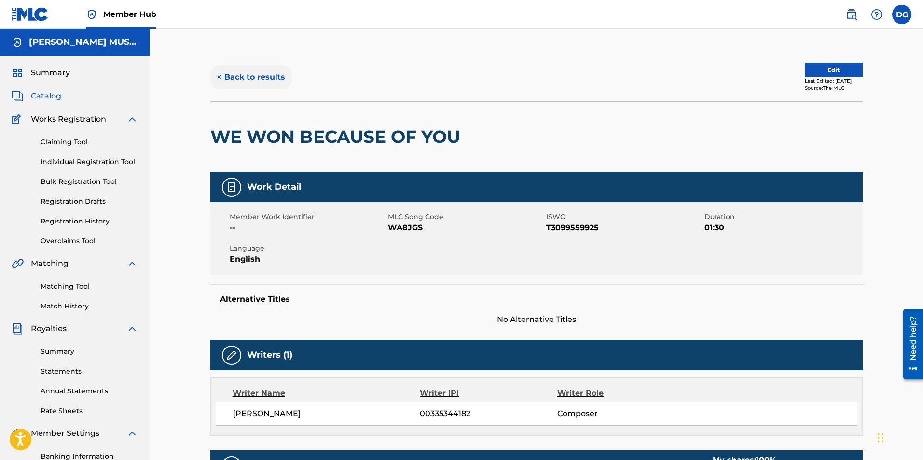
click at [250, 78] on button "< Back to results" at bounding box center [251, 77] width 82 height 24
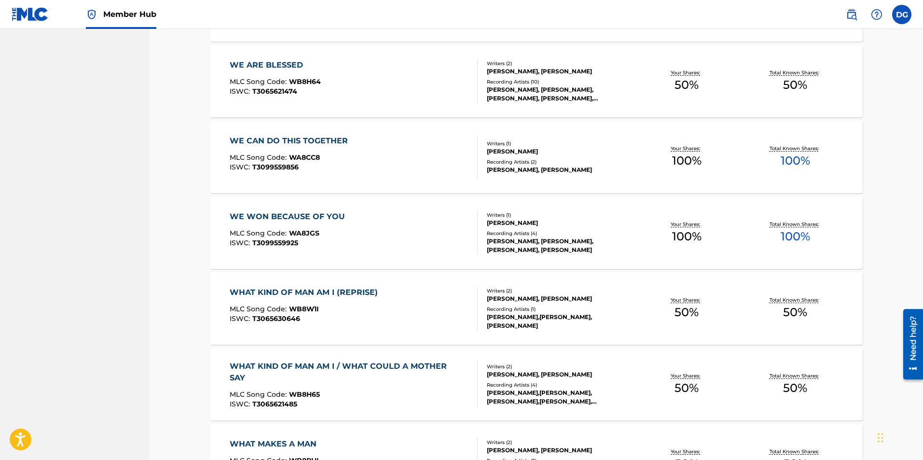
scroll to position [4448, 0]
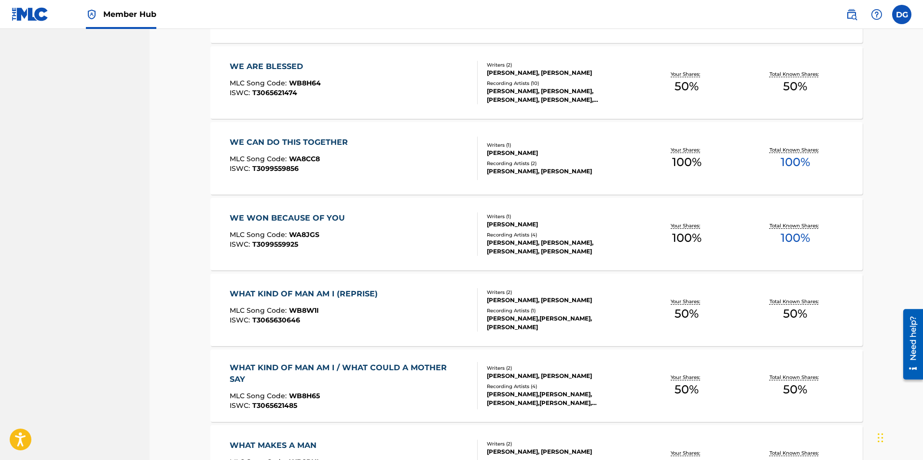
click at [520, 156] on div "[PERSON_NAME]" at bounding box center [560, 153] width 146 height 9
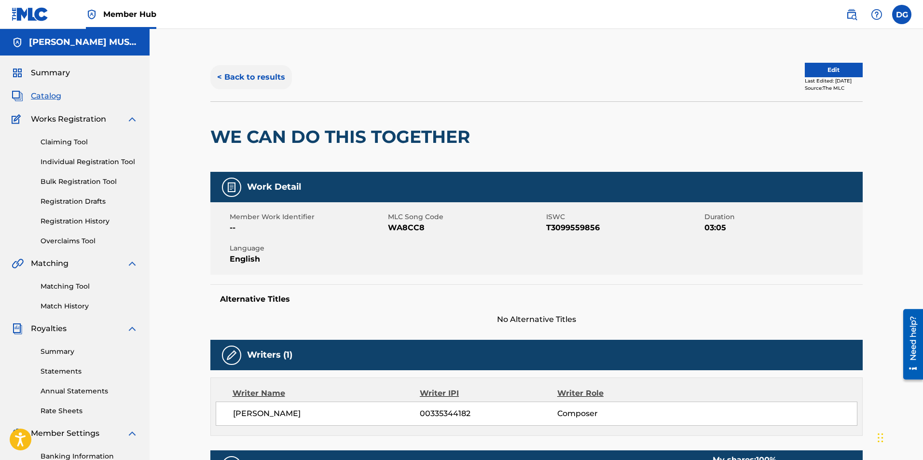
click at [272, 76] on button "< Back to results" at bounding box center [251, 77] width 82 height 24
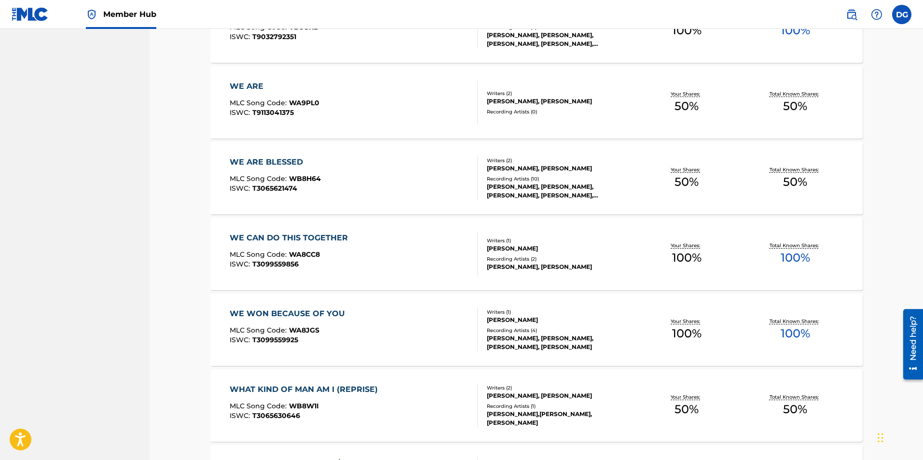
scroll to position [4352, 0]
click at [573, 171] on div "[PERSON_NAME], [PERSON_NAME]" at bounding box center [560, 168] width 146 height 9
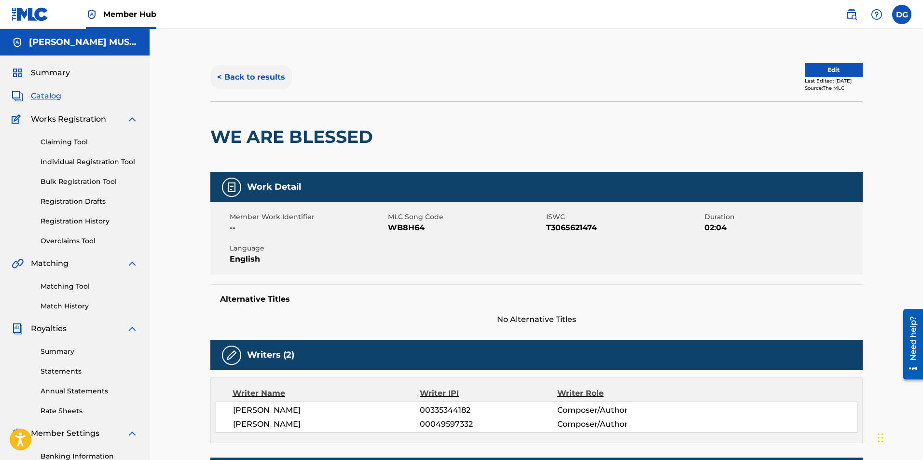
click at [272, 76] on button "< Back to results" at bounding box center [251, 77] width 82 height 24
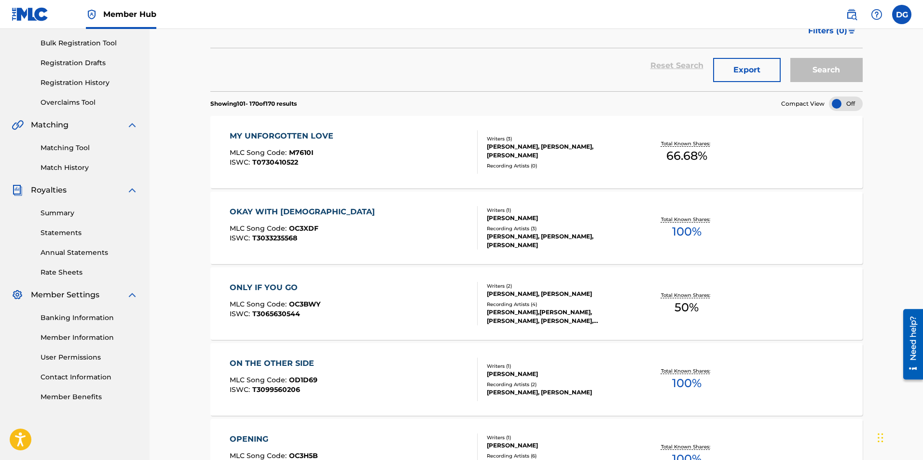
scroll to position [4351, 0]
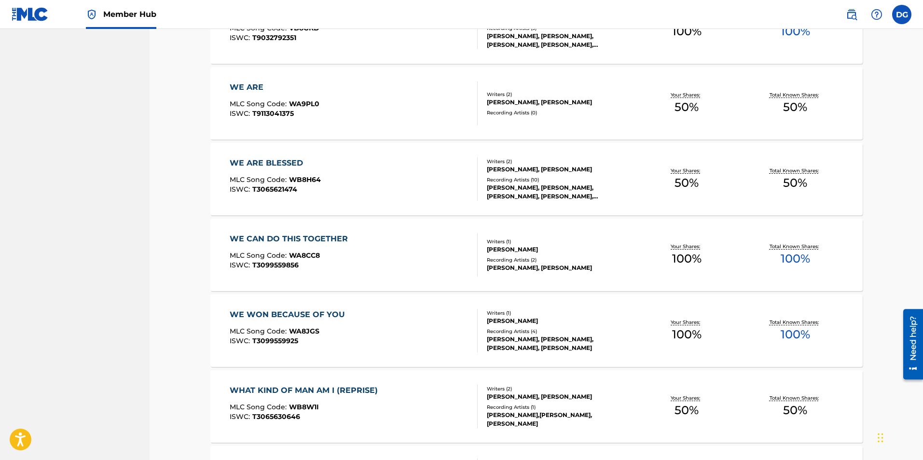
click at [560, 100] on div "[PERSON_NAME], [PERSON_NAME]" at bounding box center [560, 102] width 146 height 9
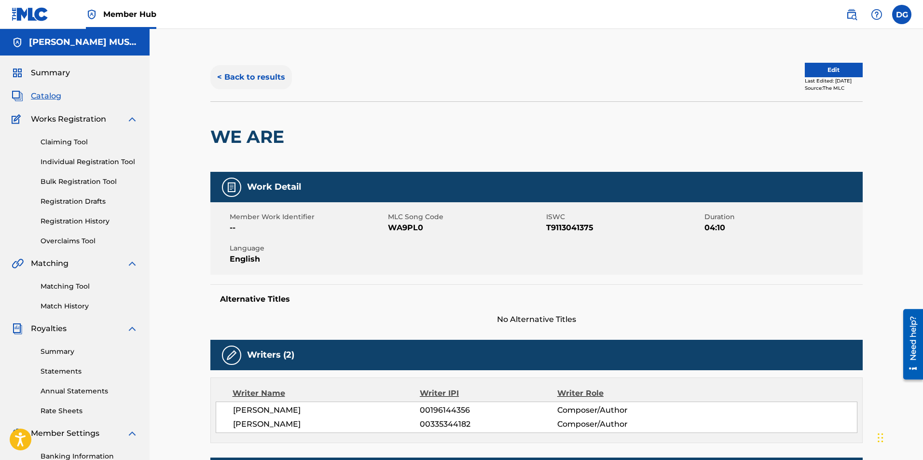
click at [265, 72] on button "< Back to results" at bounding box center [251, 77] width 82 height 24
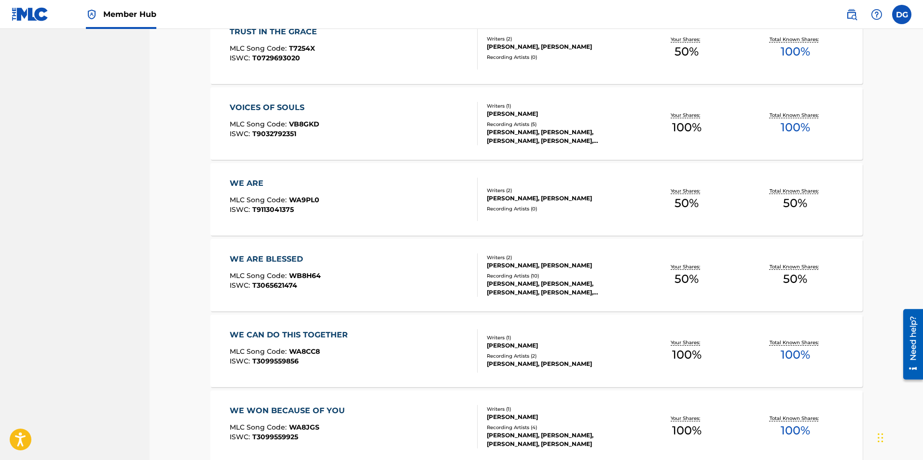
scroll to position [4255, 0]
click at [527, 119] on div "Writers ( 1 ) [PERSON_NAME] Recording Artists ( 5 ) [PERSON_NAME], [PERSON_NAME…" at bounding box center [554, 124] width 155 height 43
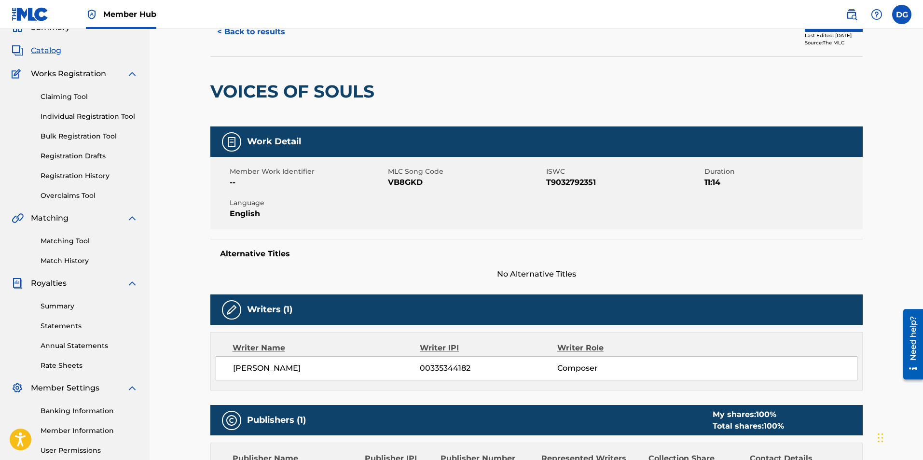
scroll to position [42, 0]
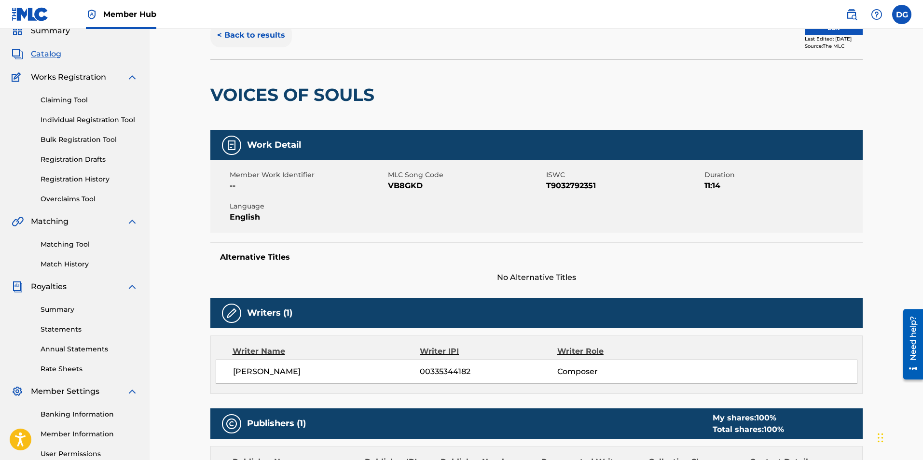
click at [252, 35] on button "< Back to results" at bounding box center [251, 35] width 82 height 24
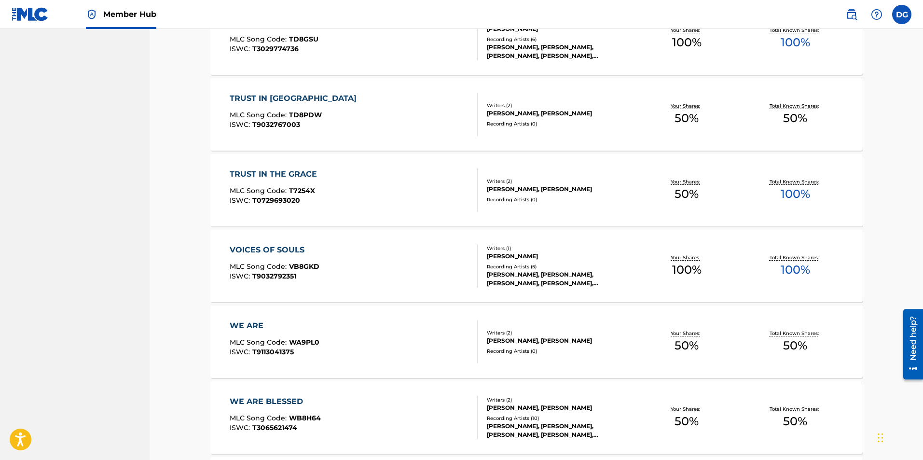
scroll to position [4112, 0]
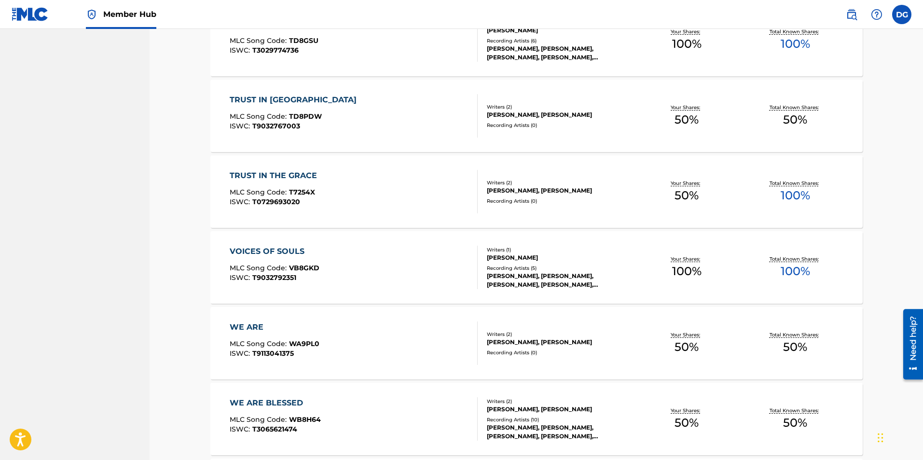
click at [535, 179] on div "TRUST IN THE GRACE MLC Song Code : T7254X ISWC : T0729693020 Writers ( 2 ) [PER…" at bounding box center [536, 191] width 652 height 72
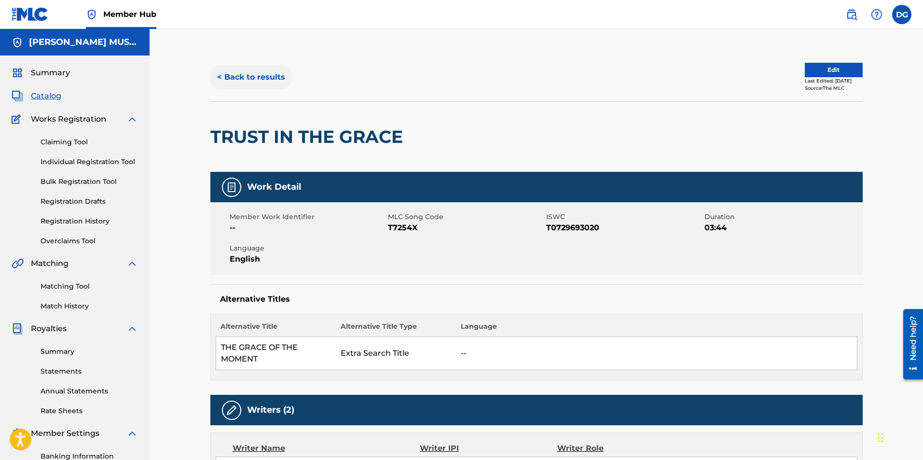
click at [254, 73] on button "< Back to results" at bounding box center [251, 77] width 82 height 24
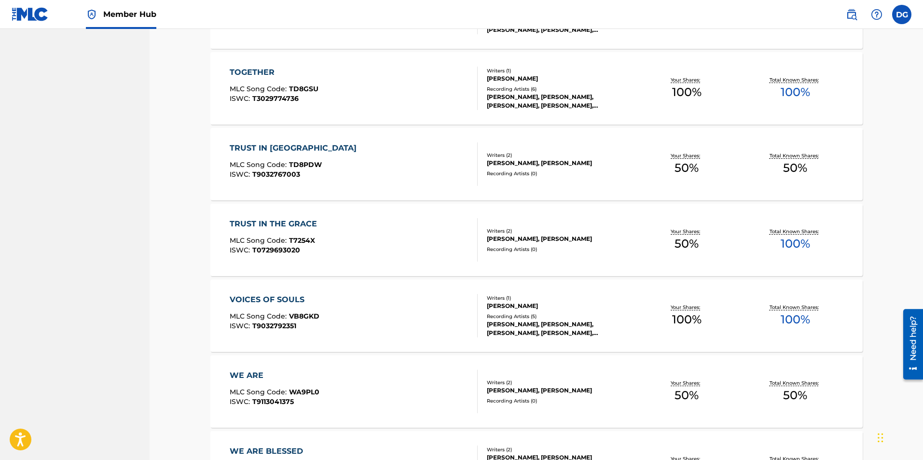
scroll to position [4063, 0]
click at [548, 165] on div "[PERSON_NAME], [PERSON_NAME]" at bounding box center [560, 163] width 146 height 9
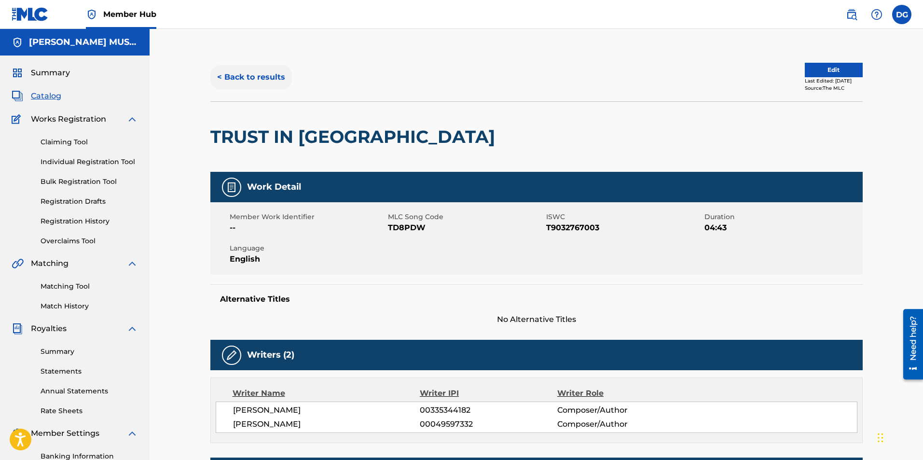
click at [260, 74] on button "< Back to results" at bounding box center [251, 77] width 82 height 24
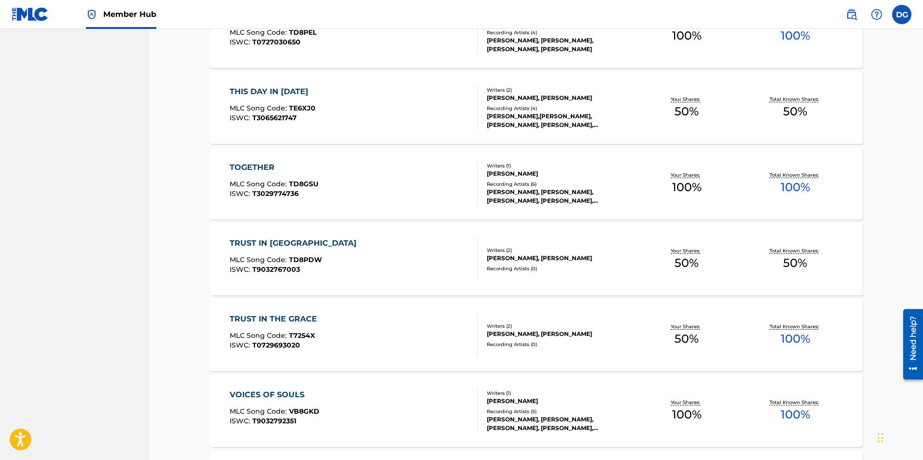
scroll to position [3967, 0]
click at [524, 177] on div "[PERSON_NAME]" at bounding box center [560, 174] width 146 height 9
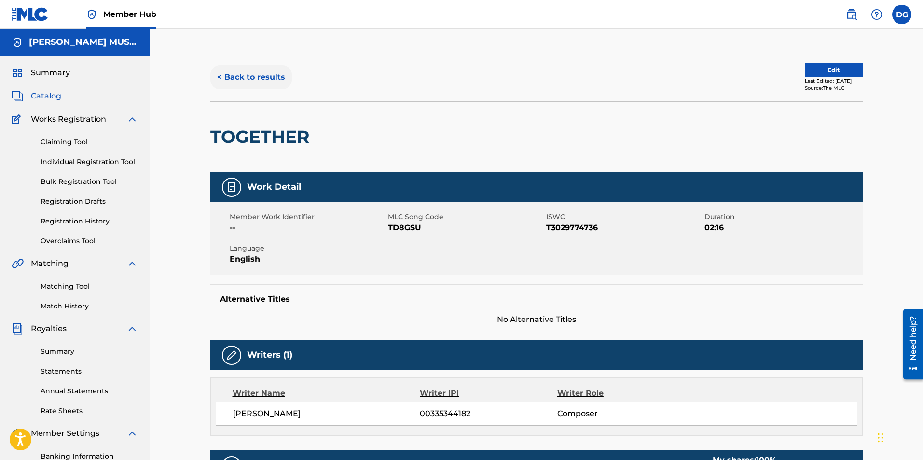
click at [272, 72] on button "< Back to results" at bounding box center [251, 77] width 82 height 24
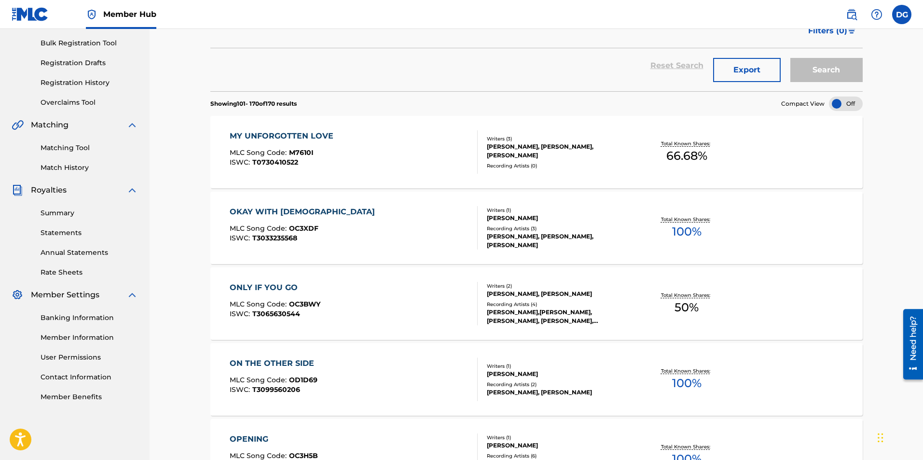
scroll to position [3967, 0]
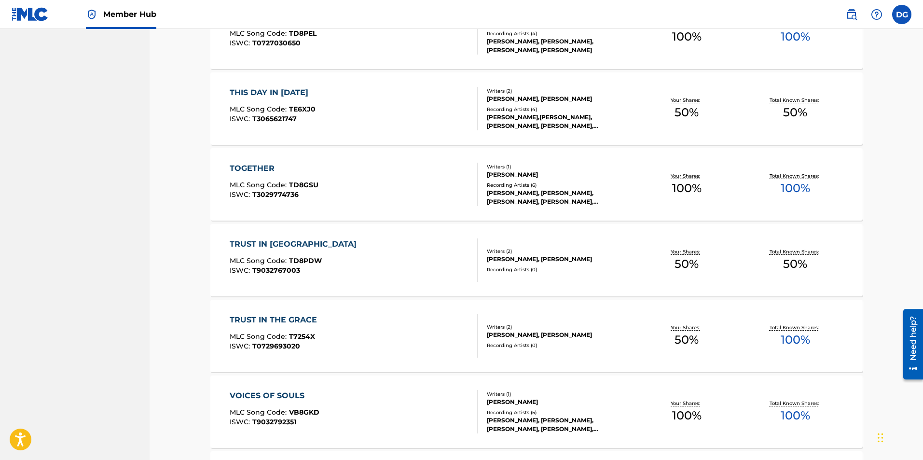
click at [551, 111] on div "Recording Artists ( 4 )" at bounding box center [560, 109] width 146 height 7
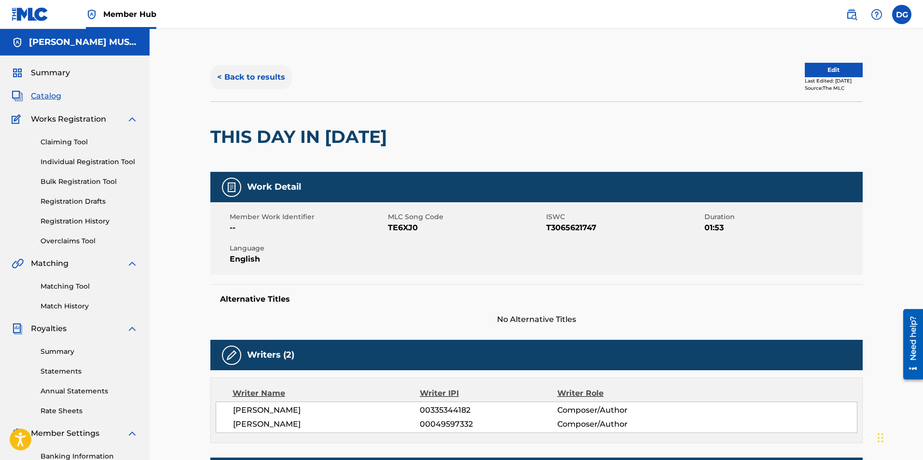
click at [251, 77] on button "< Back to results" at bounding box center [251, 77] width 82 height 24
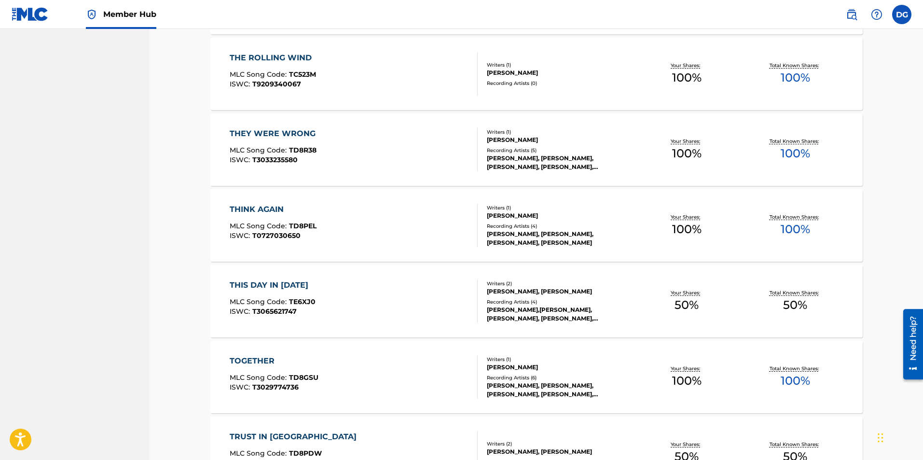
scroll to position [3775, 0]
click at [543, 232] on div "[PERSON_NAME], [PERSON_NAME], [PERSON_NAME], [PERSON_NAME]" at bounding box center [560, 238] width 146 height 17
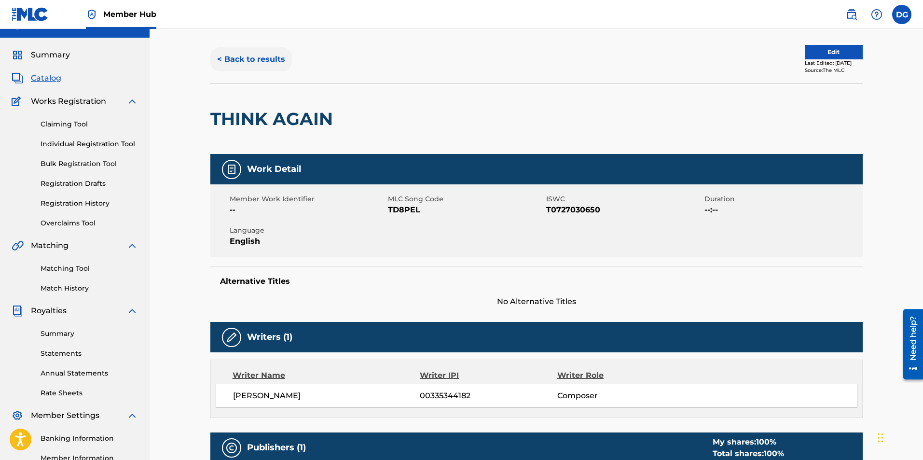
click at [250, 61] on button "< Back to results" at bounding box center [251, 59] width 82 height 24
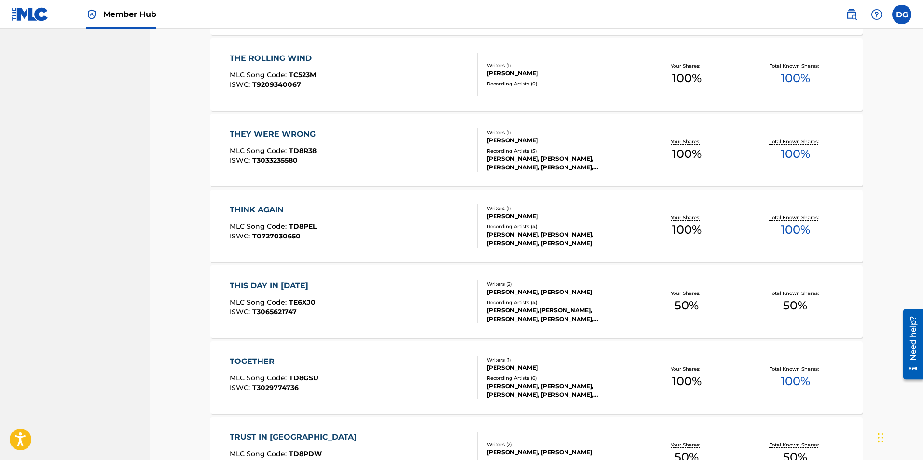
click at [510, 148] on div "Recording Artists ( 5 )" at bounding box center [560, 150] width 146 height 7
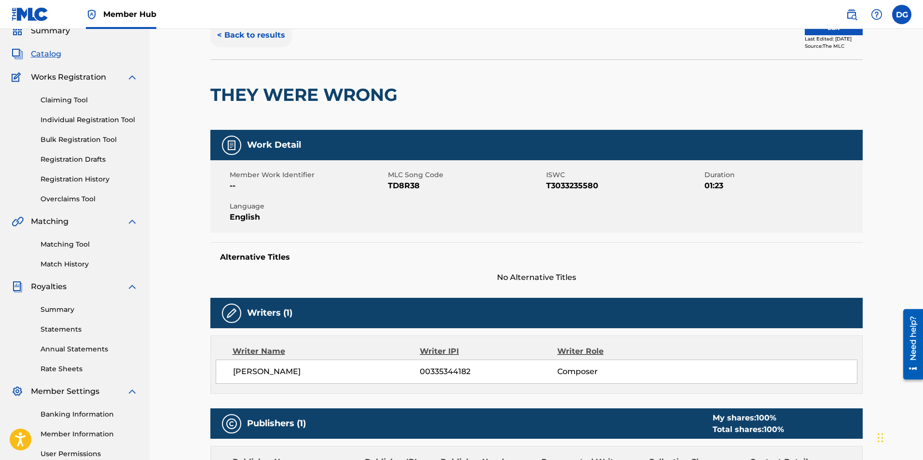
click at [267, 35] on button "< Back to results" at bounding box center [251, 35] width 82 height 24
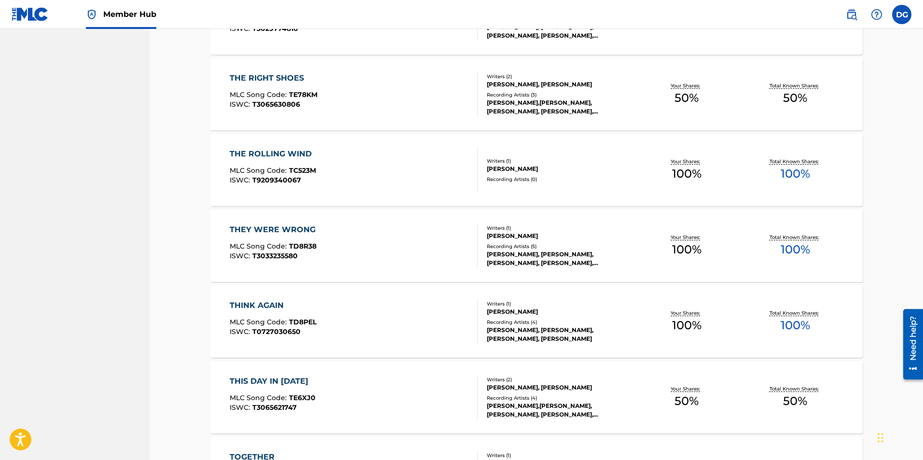
click at [527, 167] on div "[PERSON_NAME]" at bounding box center [560, 168] width 146 height 9
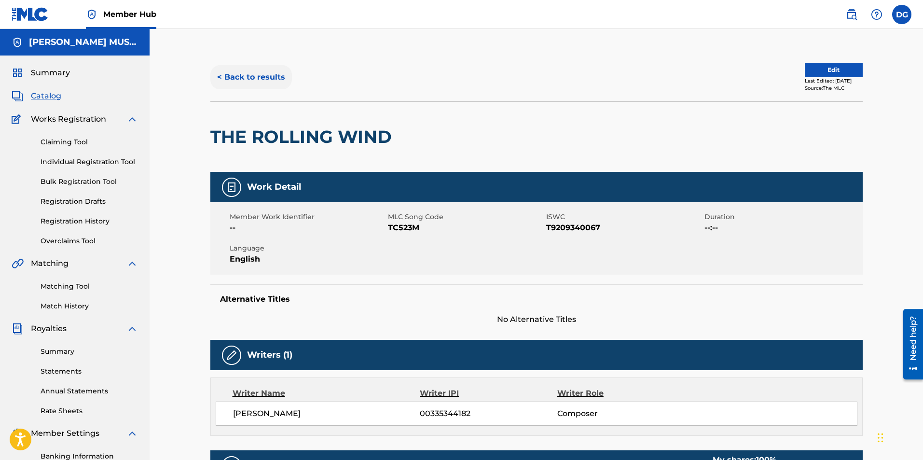
click at [265, 76] on button "< Back to results" at bounding box center [251, 77] width 82 height 24
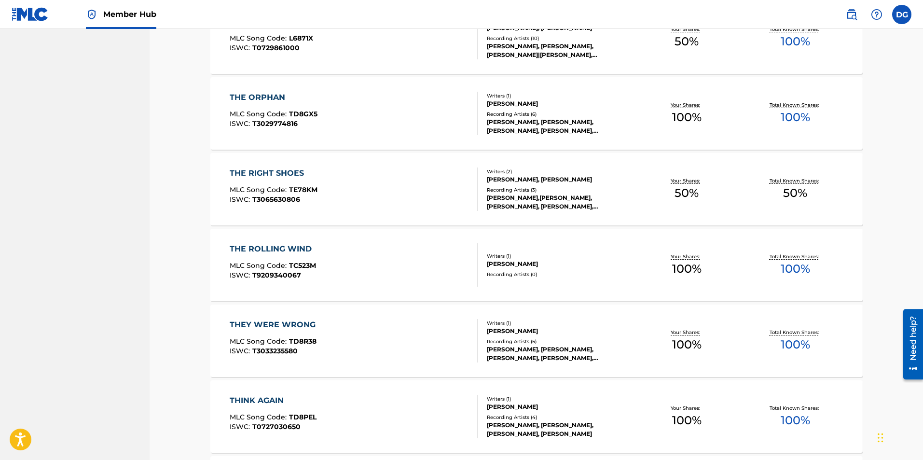
click at [530, 180] on div "[PERSON_NAME], [PERSON_NAME]" at bounding box center [560, 179] width 146 height 9
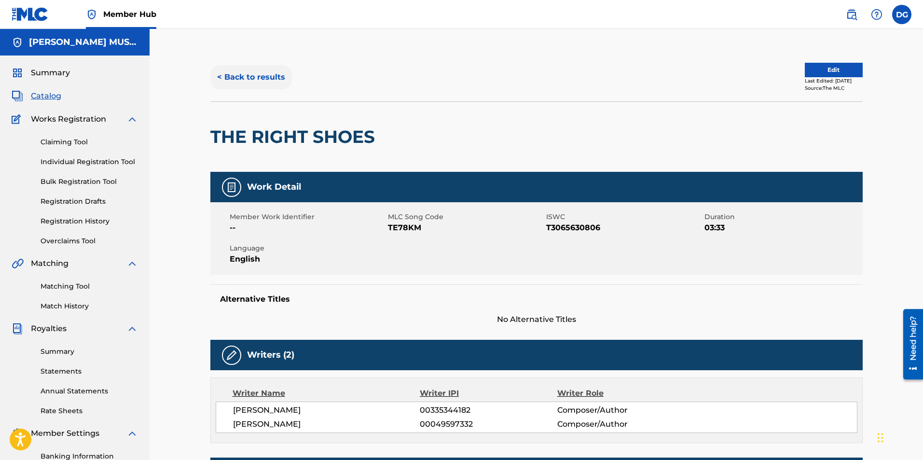
click at [241, 80] on button "< Back to results" at bounding box center [251, 77] width 82 height 24
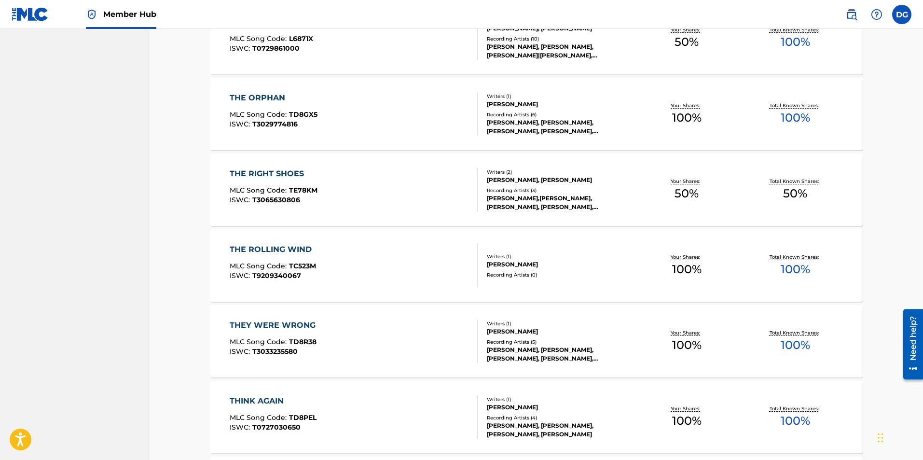
click at [554, 117] on div "Recording Artists ( 6 )" at bounding box center [560, 114] width 146 height 7
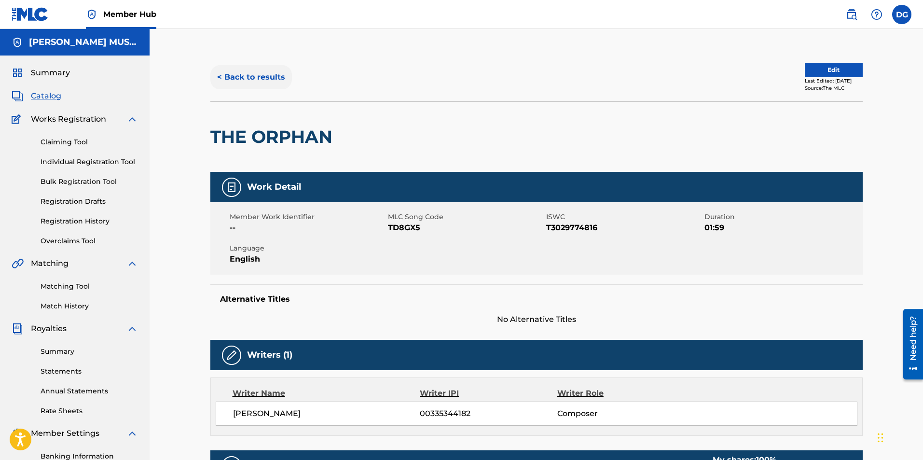
click at [276, 77] on button "< Back to results" at bounding box center [251, 77] width 82 height 24
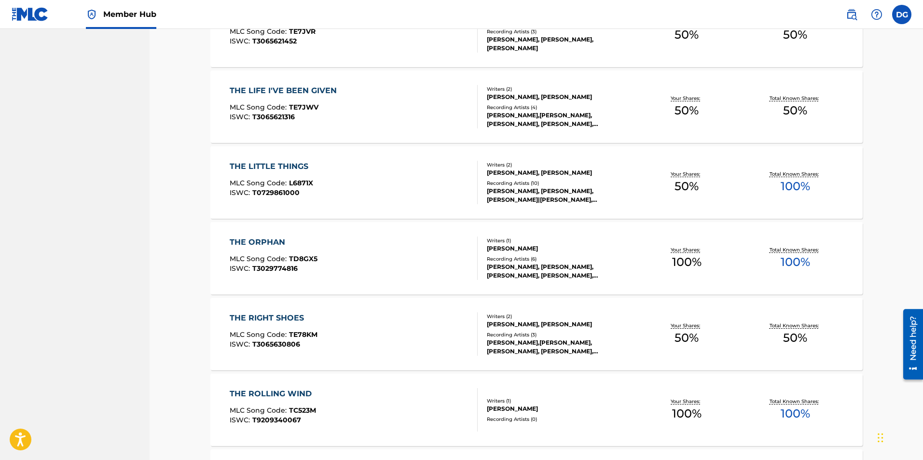
click at [559, 179] on div "Writers ( 2 ) [PERSON_NAME], [PERSON_NAME] Recording Artists ( 10 ) [PERSON_NAM…" at bounding box center [554, 182] width 155 height 43
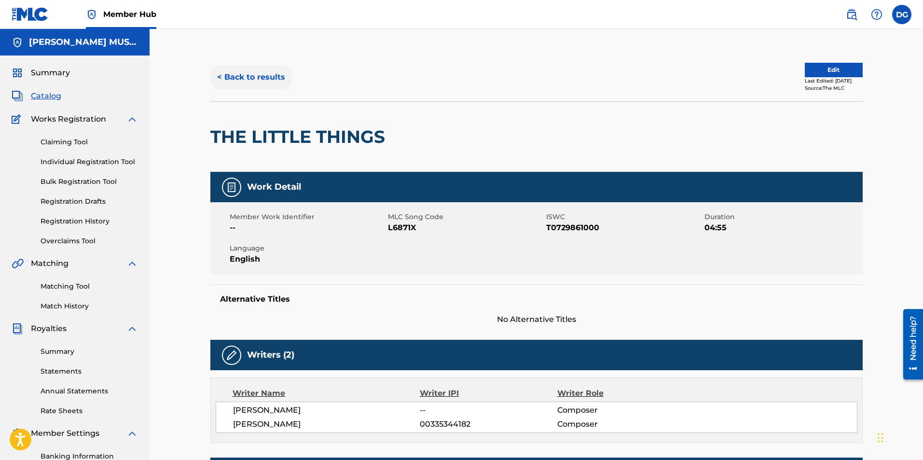
click at [262, 77] on button "< Back to results" at bounding box center [251, 77] width 82 height 24
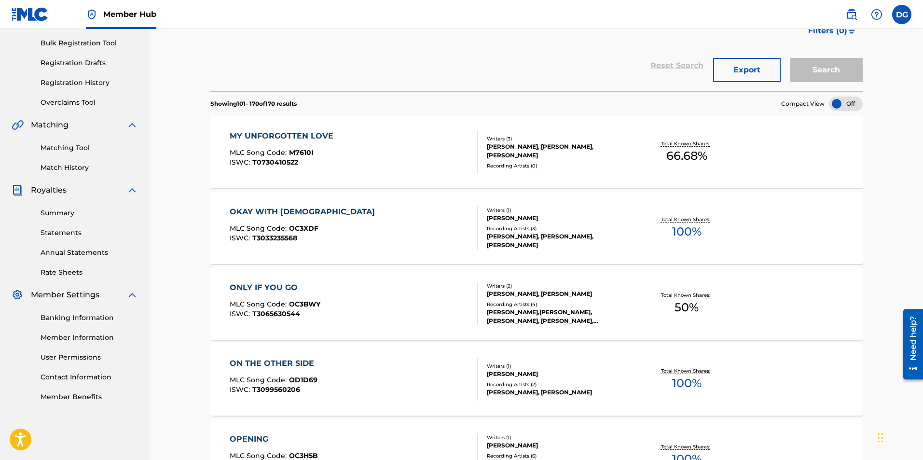
scroll to position [3439, 0]
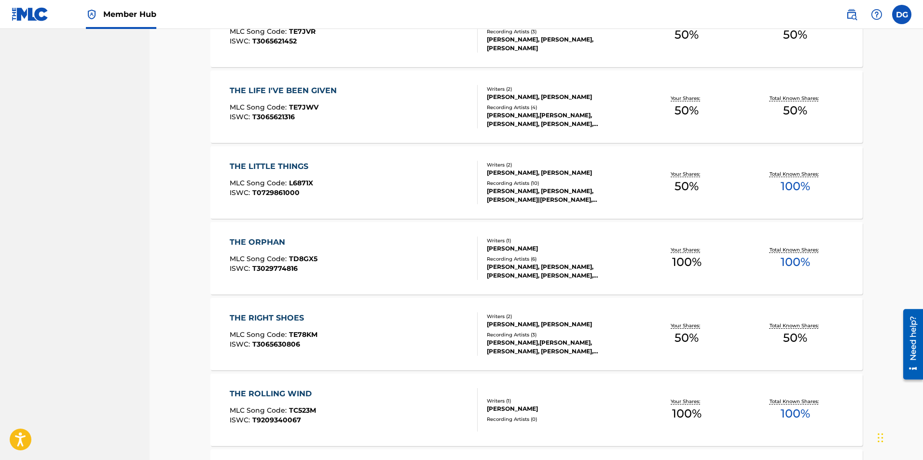
click at [531, 102] on div "Writers ( 2 ) [PERSON_NAME], [PERSON_NAME] Recording Artists ( 4 ) [PERSON_NAME…" at bounding box center [554, 106] width 155 height 43
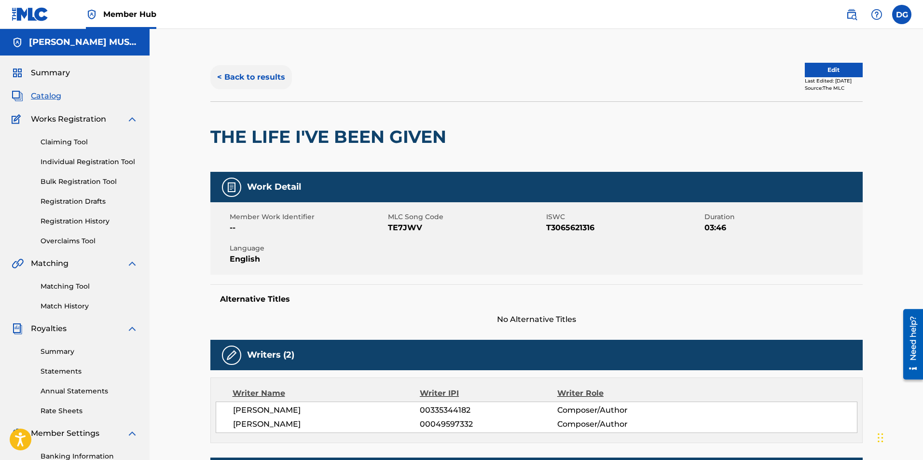
click at [251, 70] on button "< Back to results" at bounding box center [251, 77] width 82 height 24
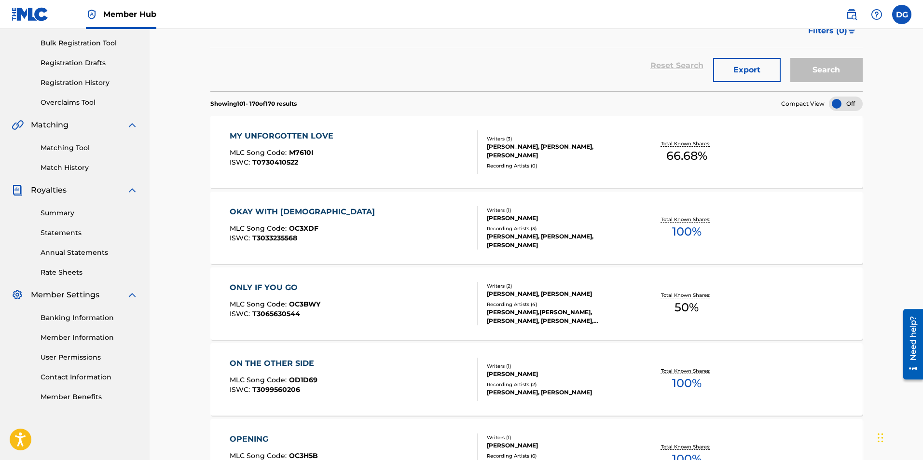
scroll to position [3439, 0]
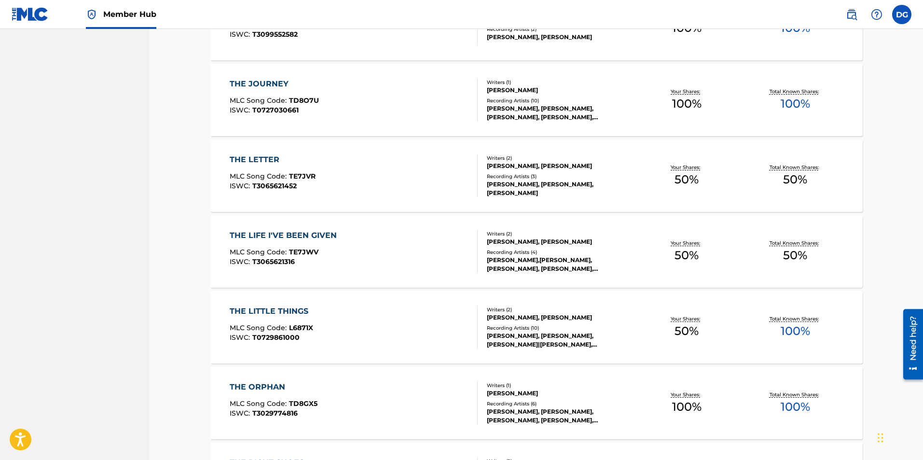
click at [570, 177] on div "Recording Artists ( 3 )" at bounding box center [560, 176] width 146 height 7
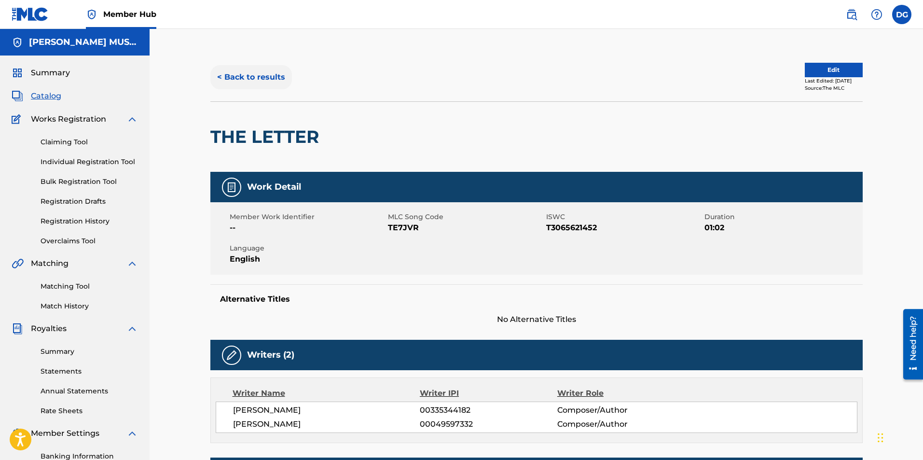
click at [255, 77] on button "< Back to results" at bounding box center [251, 77] width 82 height 24
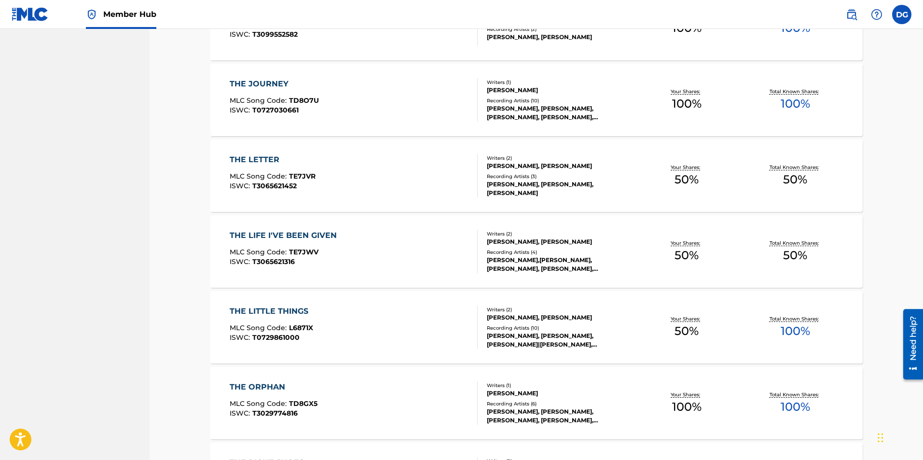
click at [530, 105] on div "[PERSON_NAME], [PERSON_NAME], [PERSON_NAME], [PERSON_NAME], [PERSON_NAME]" at bounding box center [560, 112] width 146 height 17
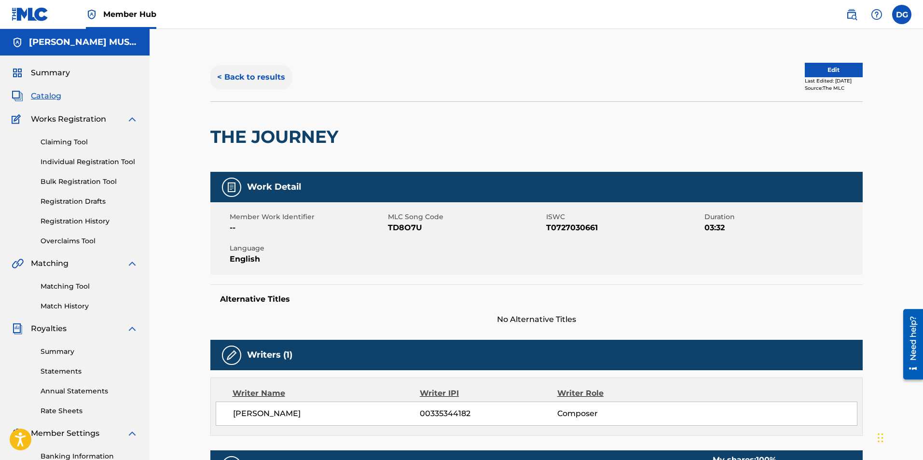
click at [256, 79] on button "< Back to results" at bounding box center [251, 77] width 82 height 24
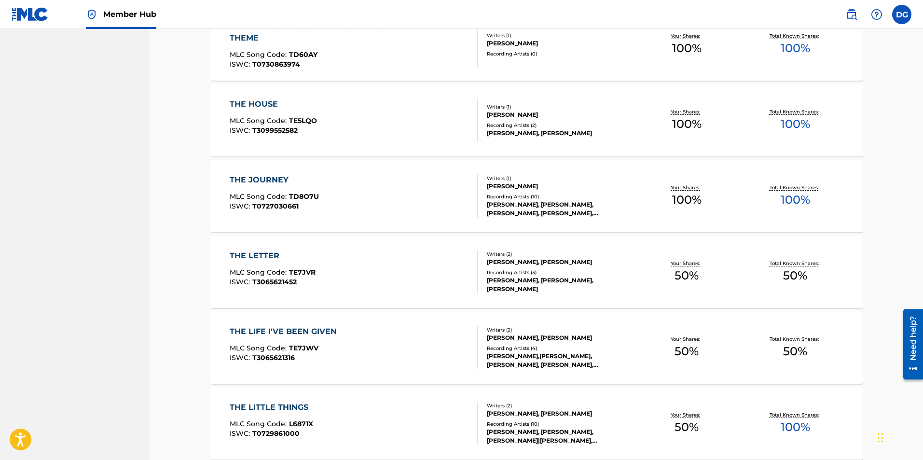
click at [540, 124] on div "Recording Artists ( 2 )" at bounding box center [560, 125] width 146 height 7
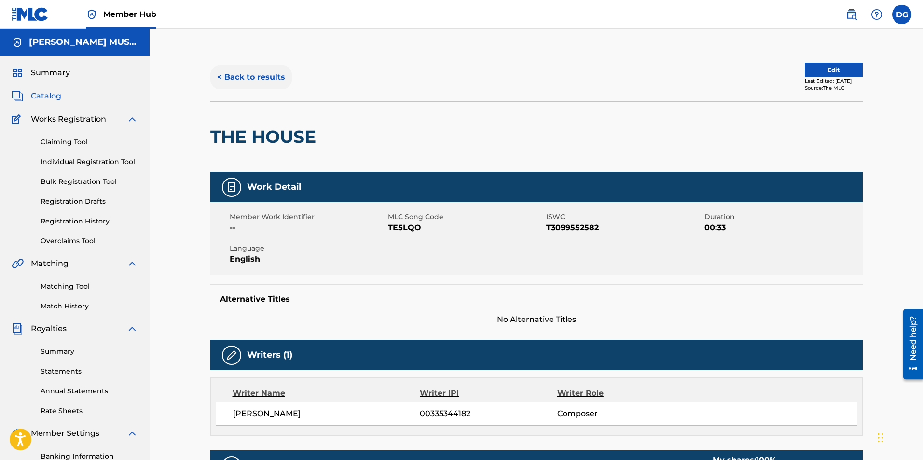
click at [248, 73] on button "< Back to results" at bounding box center [251, 77] width 82 height 24
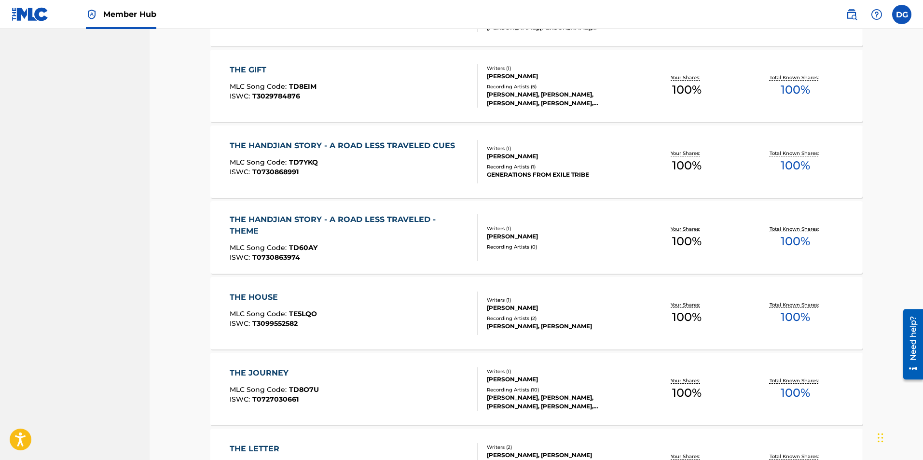
click at [517, 230] on div "Writers ( 1 )" at bounding box center [560, 228] width 146 height 7
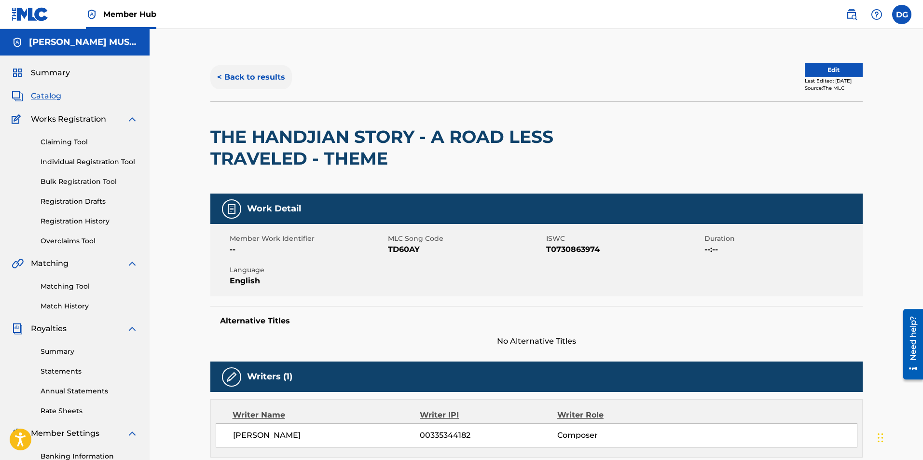
click at [261, 73] on button "< Back to results" at bounding box center [251, 77] width 82 height 24
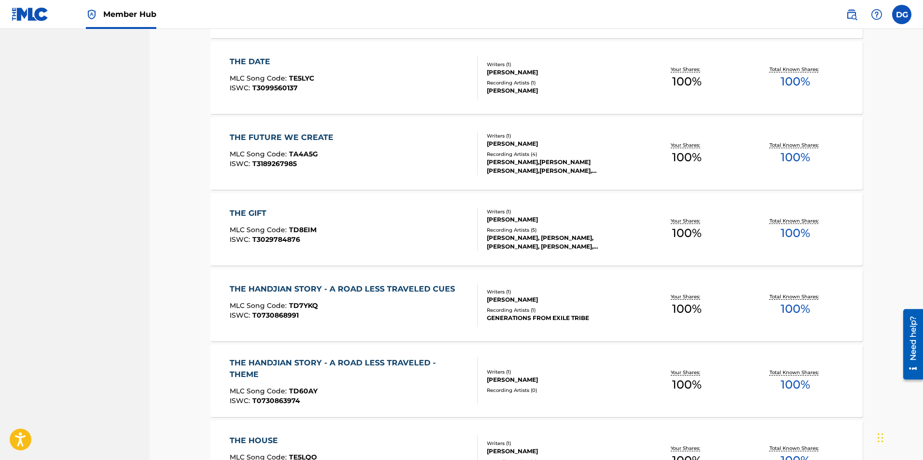
click at [534, 229] on div "Recording Artists ( 5 )" at bounding box center [560, 229] width 146 height 7
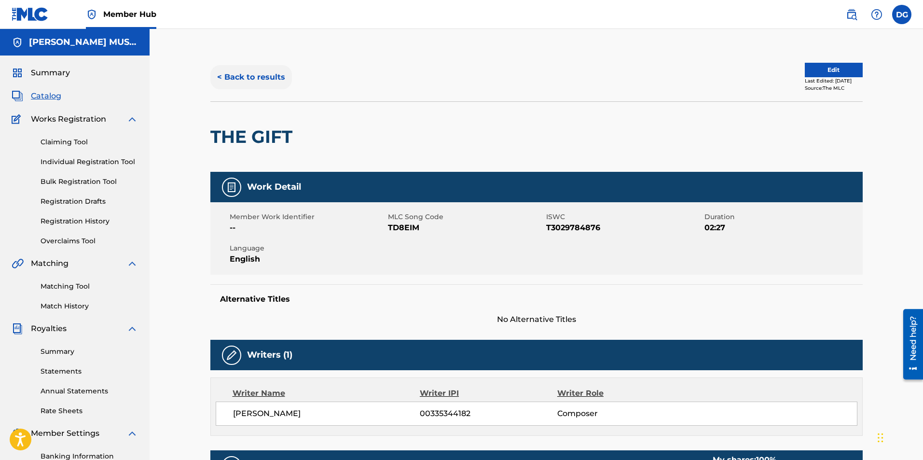
click at [273, 80] on button "< Back to results" at bounding box center [251, 77] width 82 height 24
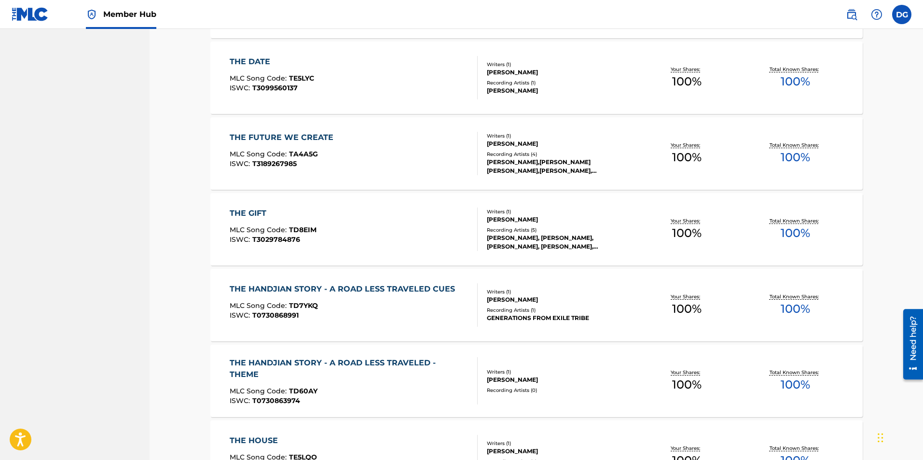
click at [515, 153] on div "Recording Artists ( 4 )" at bounding box center [560, 153] width 146 height 7
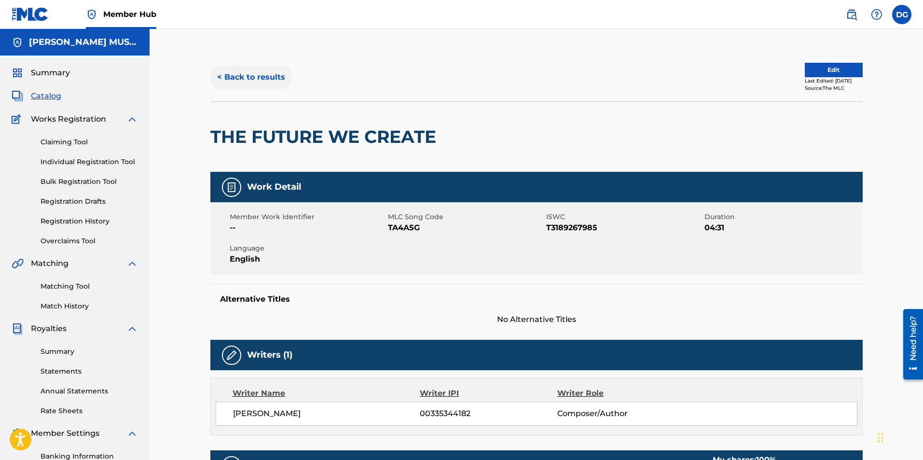
click at [269, 70] on button "< Back to results" at bounding box center [251, 77] width 82 height 24
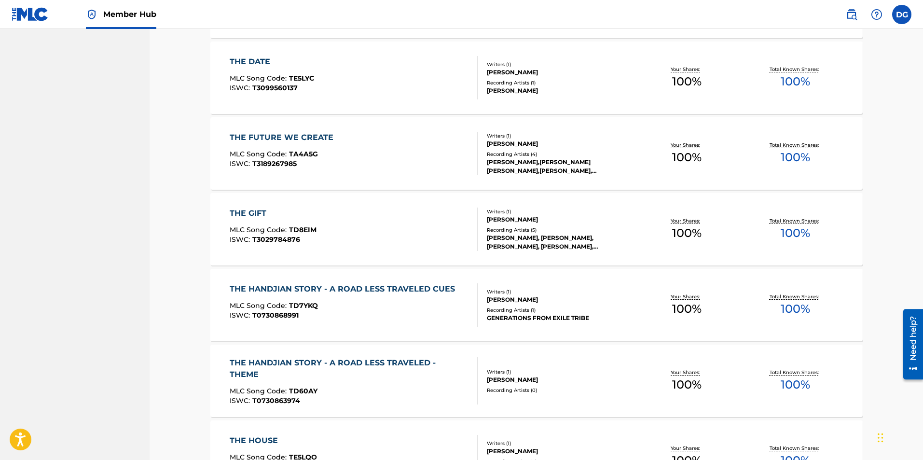
click at [507, 80] on div "Recording Artists ( 1 )" at bounding box center [560, 82] width 146 height 7
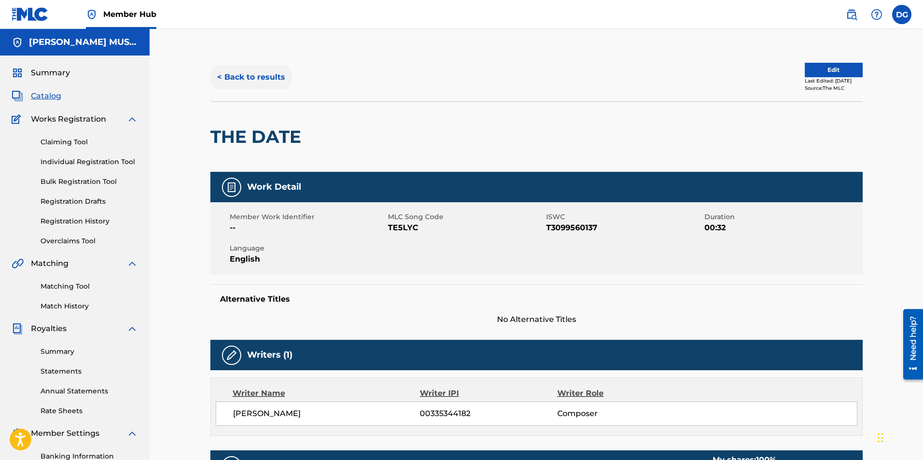
click at [271, 70] on button "< Back to results" at bounding box center [251, 77] width 82 height 24
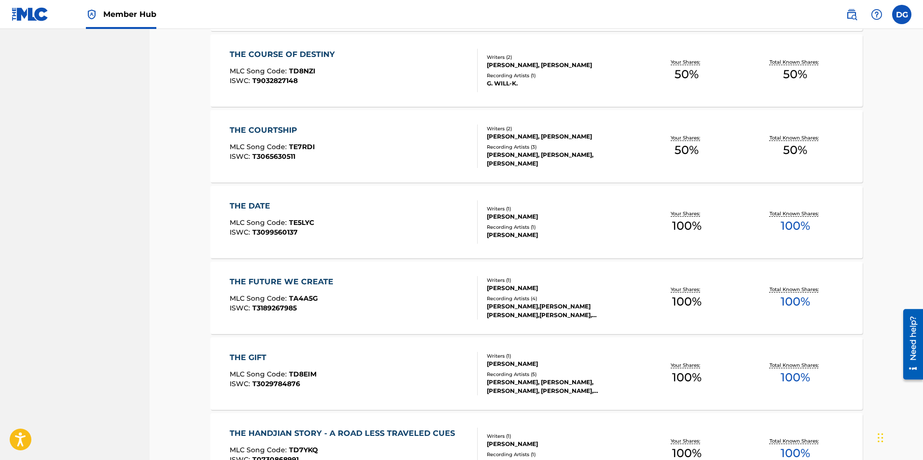
click at [552, 134] on div "[PERSON_NAME], [PERSON_NAME]" at bounding box center [560, 136] width 146 height 9
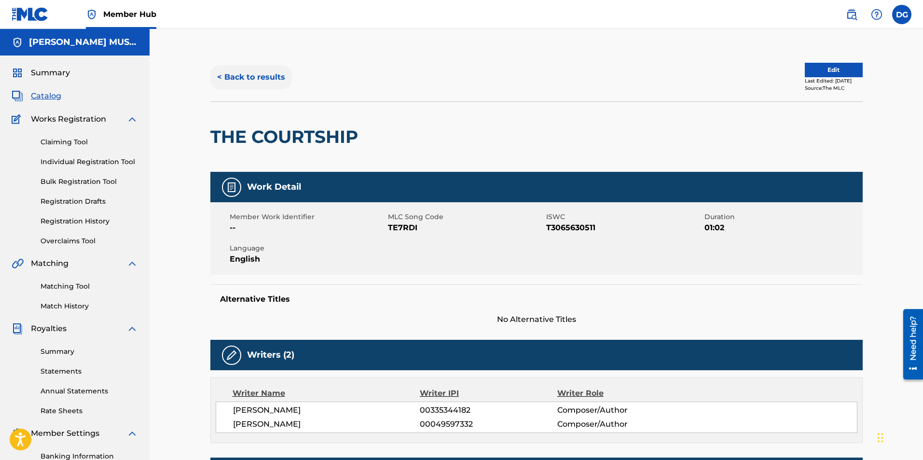
click at [252, 75] on button "< Back to results" at bounding box center [251, 77] width 82 height 24
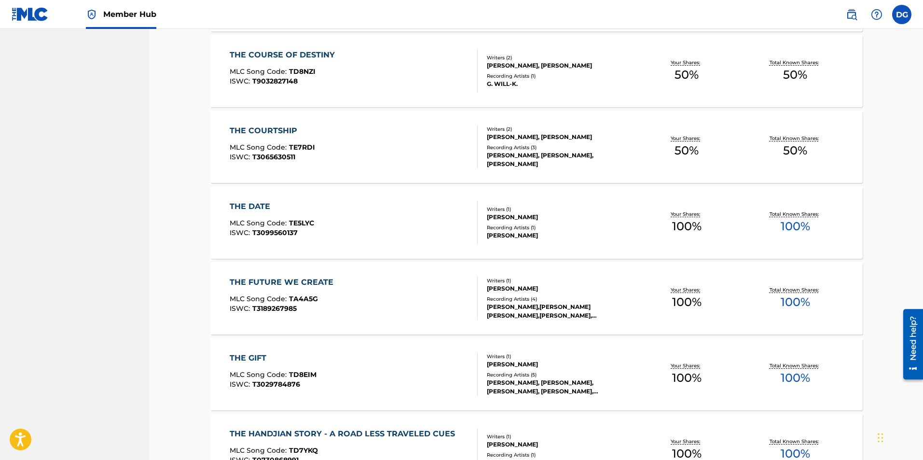
click at [560, 62] on div "[PERSON_NAME], [PERSON_NAME]" at bounding box center [560, 65] width 146 height 9
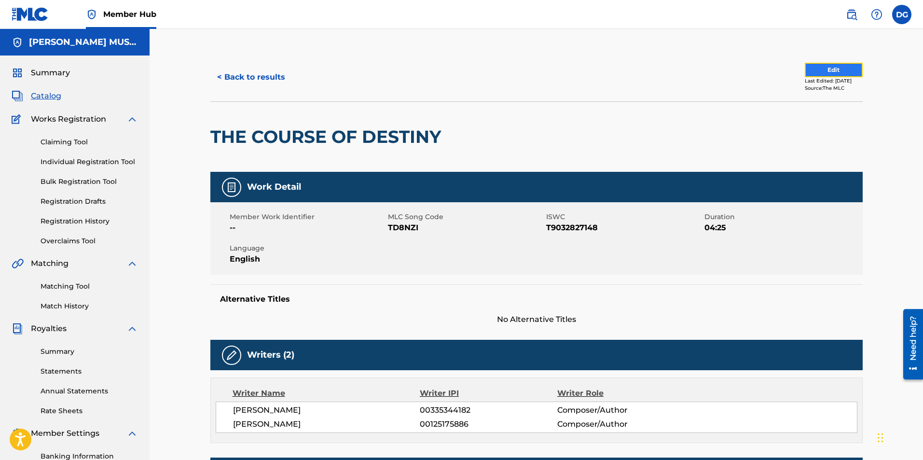
click at [817, 68] on button "Edit" at bounding box center [833, 70] width 58 height 14
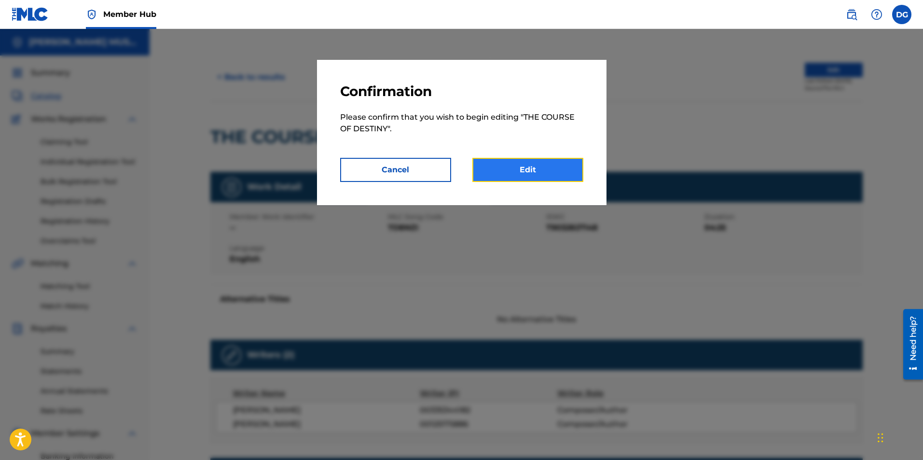
click at [521, 167] on link "Edit" at bounding box center [527, 170] width 111 height 24
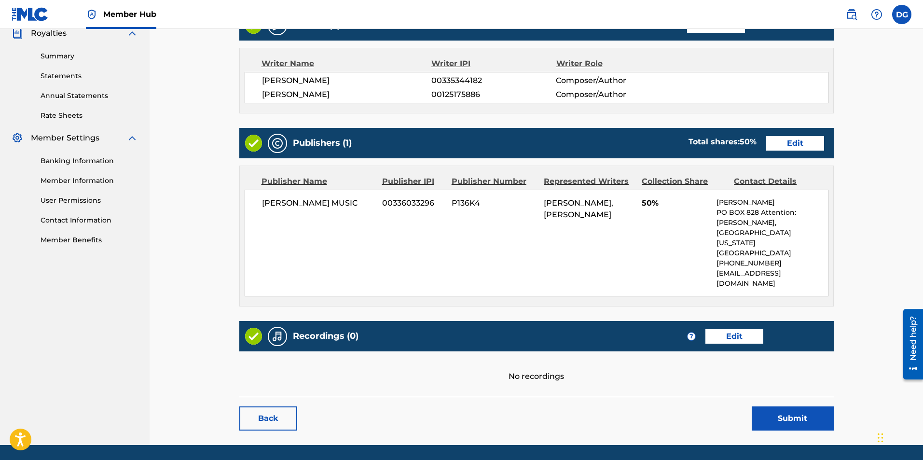
scroll to position [296, 0]
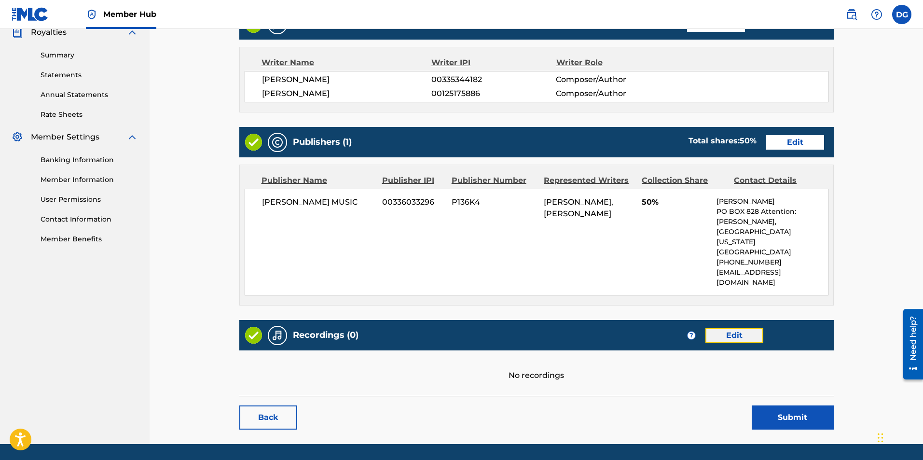
click at [736, 328] on link "Edit" at bounding box center [734, 335] width 58 height 14
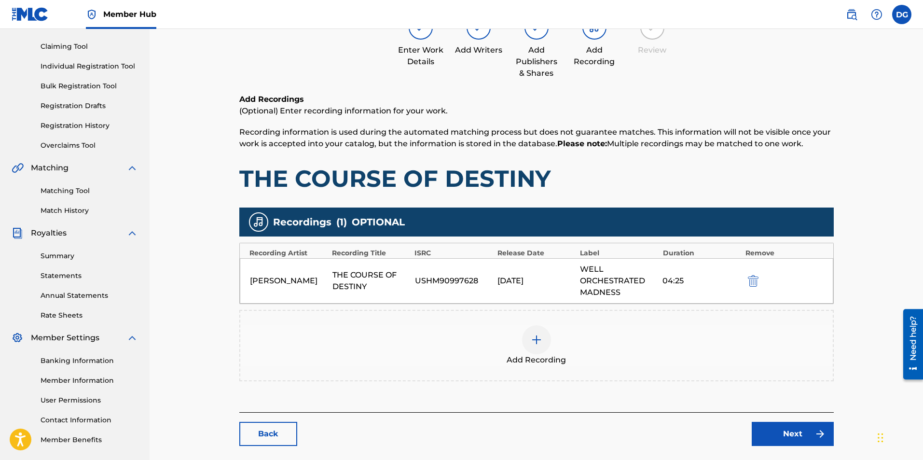
scroll to position [96, 0]
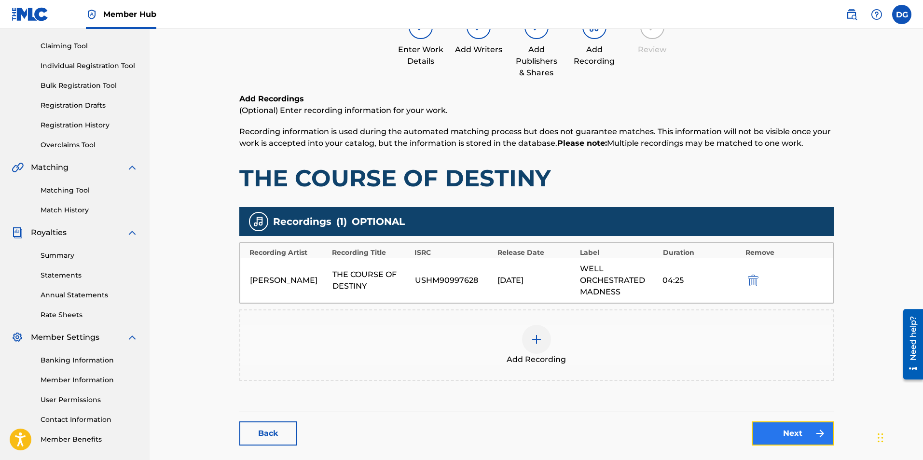
click at [790, 436] on link "Next" at bounding box center [792, 433] width 82 height 24
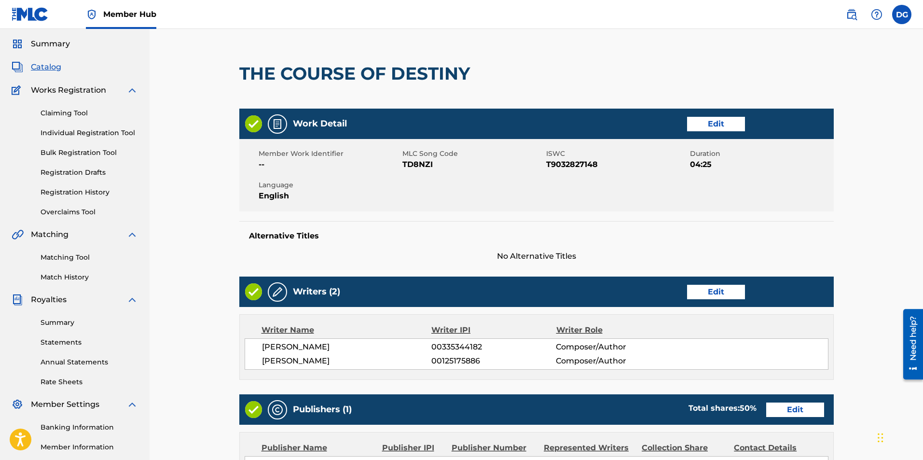
scroll to position [328, 0]
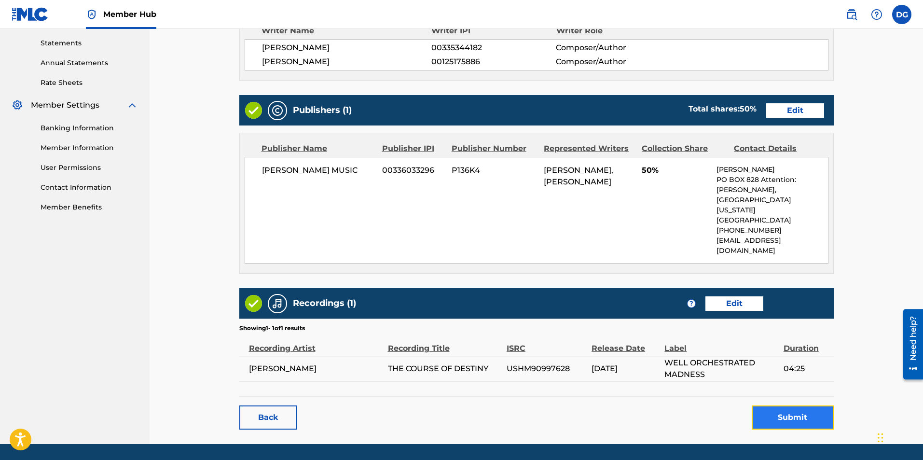
click at [788, 405] on button "Submit" at bounding box center [792, 417] width 82 height 24
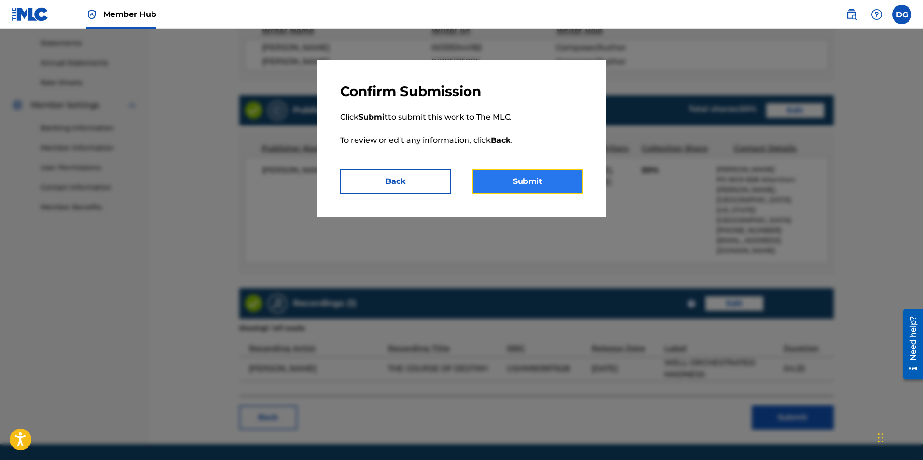
click at [519, 182] on button "Submit" at bounding box center [527, 181] width 111 height 24
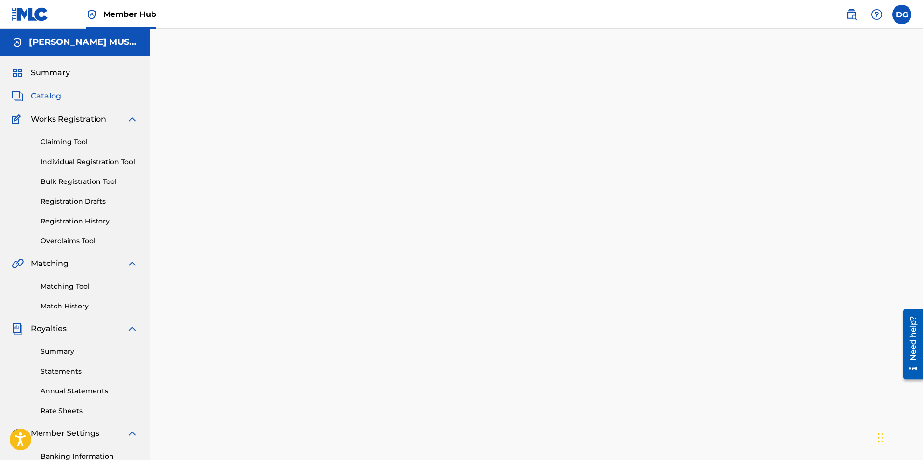
click at [48, 97] on span "Catalog" at bounding box center [46, 96] width 30 height 12
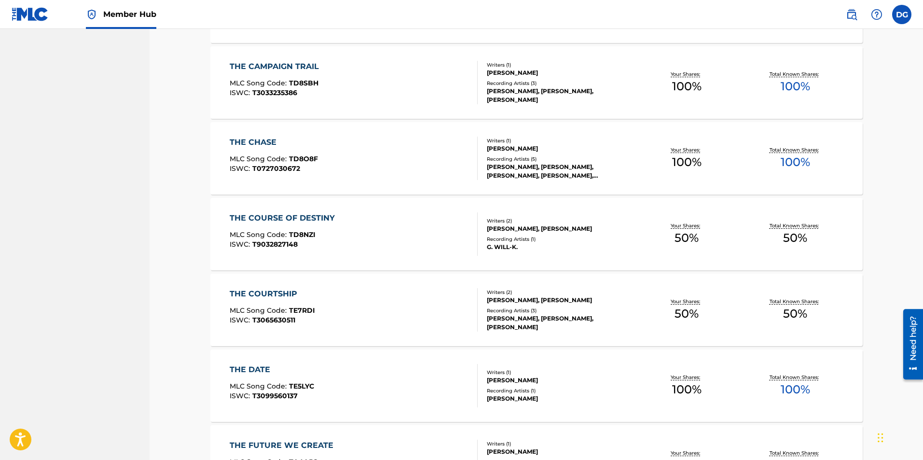
scroll to position [2555, 0]
click at [534, 149] on div "[PERSON_NAME]" at bounding box center [560, 148] width 146 height 9
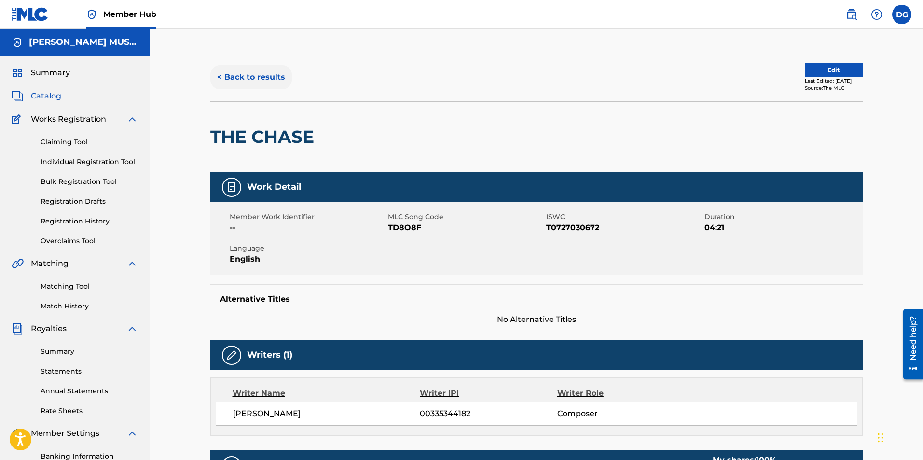
click at [273, 76] on button "< Back to results" at bounding box center [251, 77] width 82 height 24
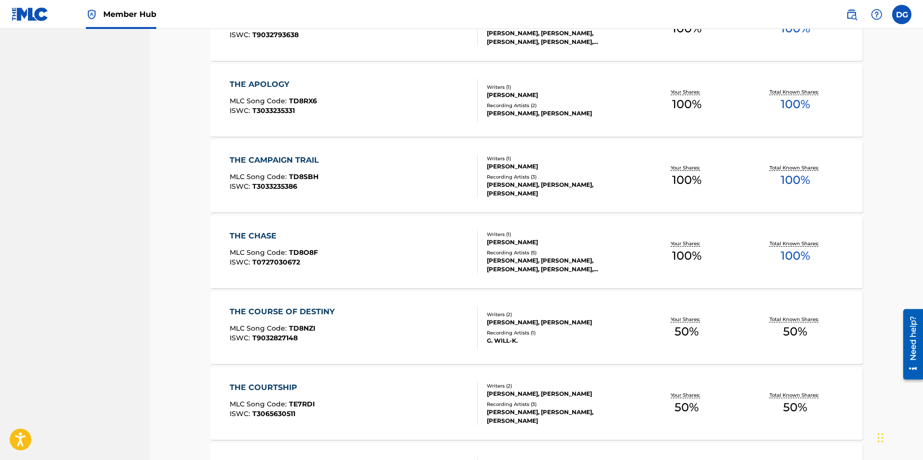
scroll to position [2461, 0]
click at [520, 177] on div "Recording Artists ( 3 )" at bounding box center [560, 177] width 146 height 7
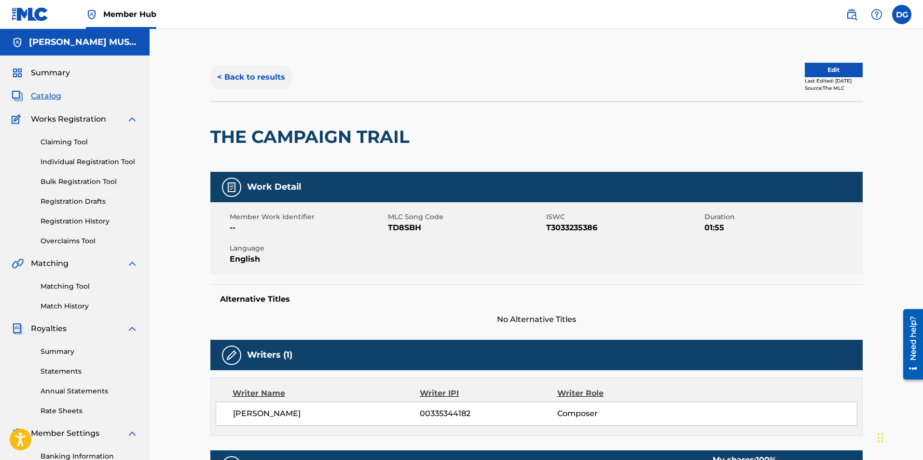
click at [274, 74] on button "< Back to results" at bounding box center [251, 77] width 82 height 24
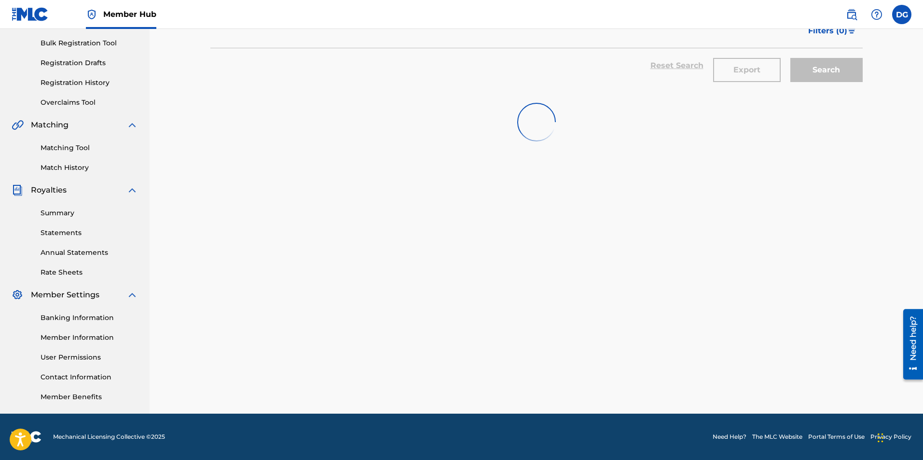
scroll to position [2461, 0]
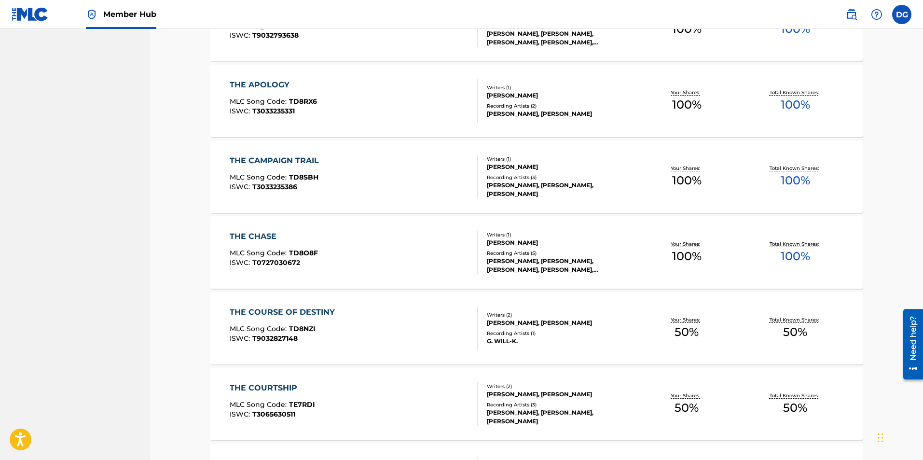
click at [529, 107] on div "Recording Artists ( 2 )" at bounding box center [560, 105] width 146 height 7
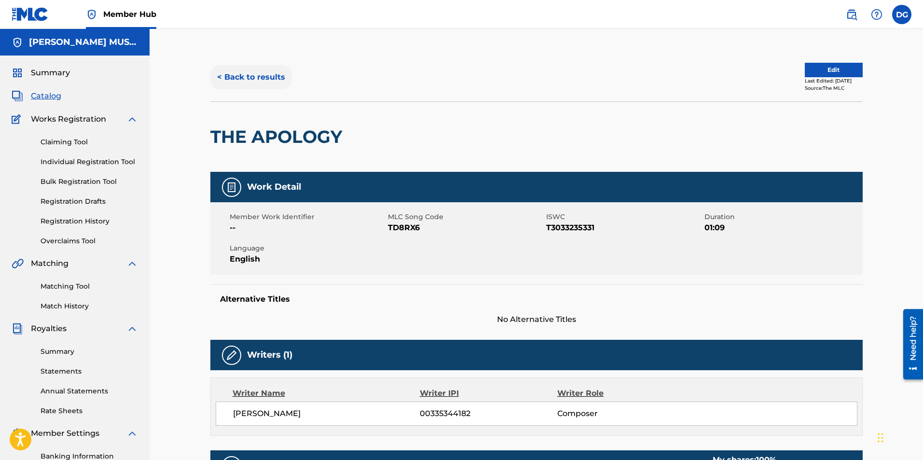
click at [254, 76] on button "< Back to results" at bounding box center [251, 77] width 82 height 24
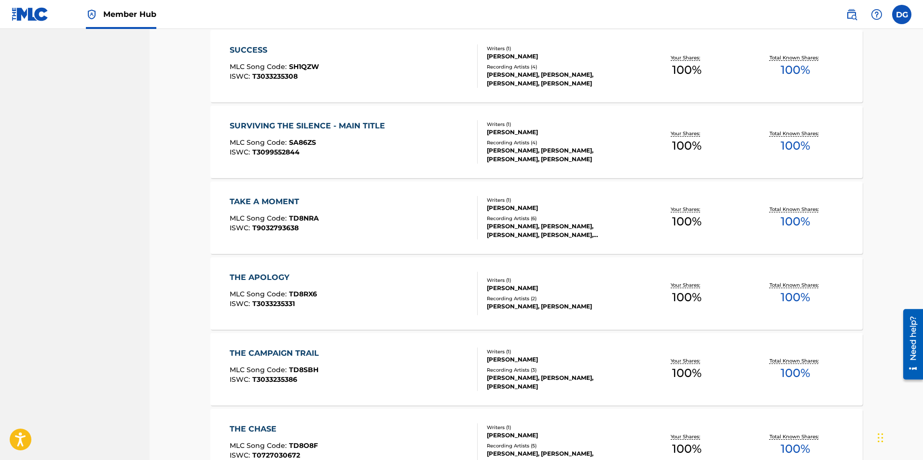
scroll to position [2268, 0]
click at [543, 228] on div "[PERSON_NAME], [PERSON_NAME], [PERSON_NAME], [PERSON_NAME], [PERSON_NAME]" at bounding box center [560, 230] width 146 height 17
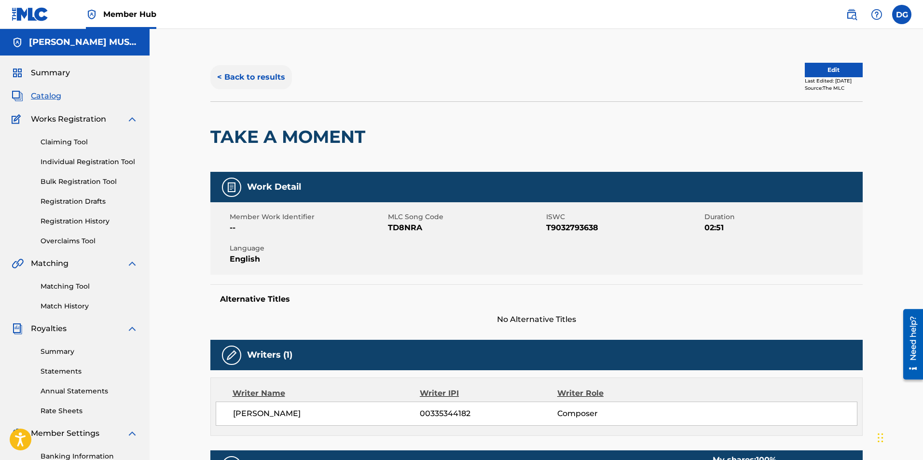
click at [256, 80] on button "< Back to results" at bounding box center [251, 77] width 82 height 24
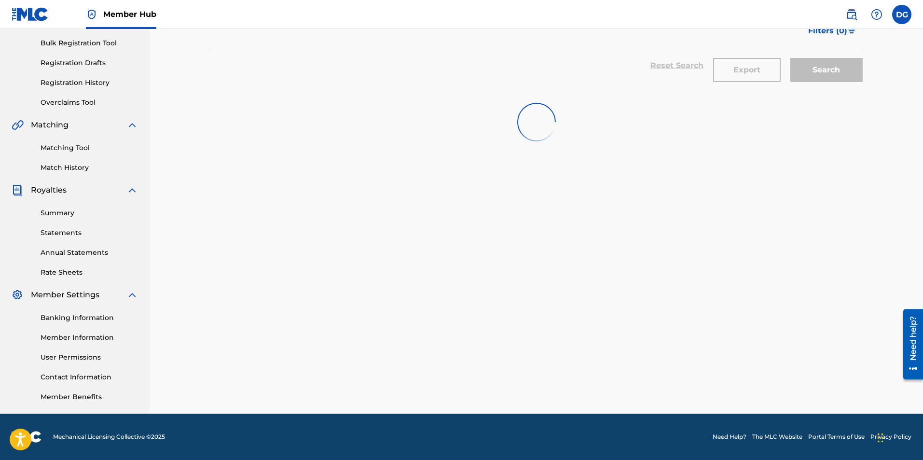
scroll to position [2268, 0]
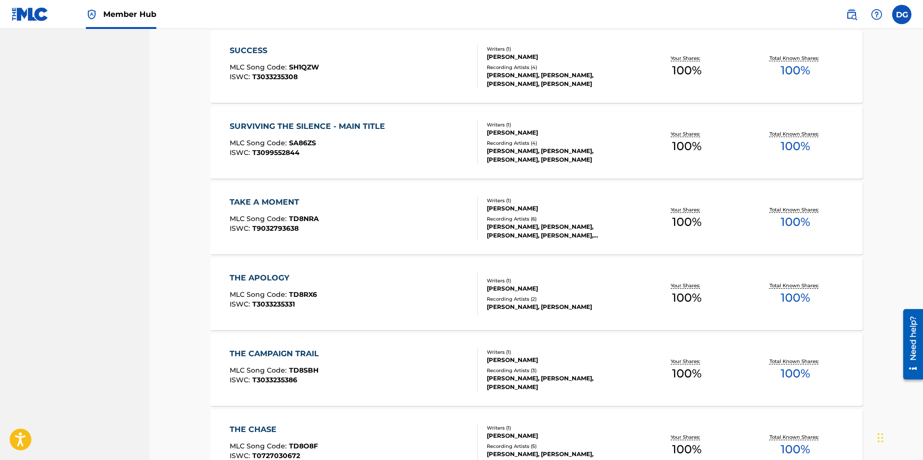
click at [541, 147] on div "[PERSON_NAME], [PERSON_NAME], [PERSON_NAME], [PERSON_NAME]" at bounding box center [560, 155] width 146 height 17
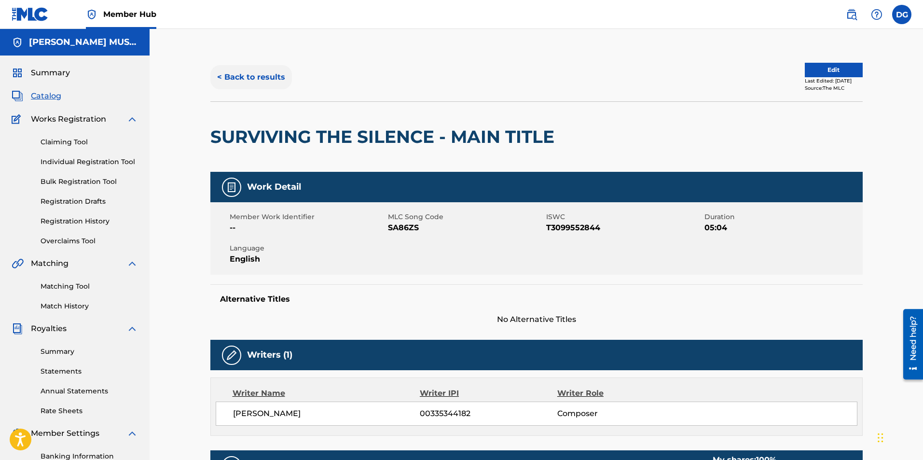
click at [269, 70] on button "< Back to results" at bounding box center [251, 77] width 82 height 24
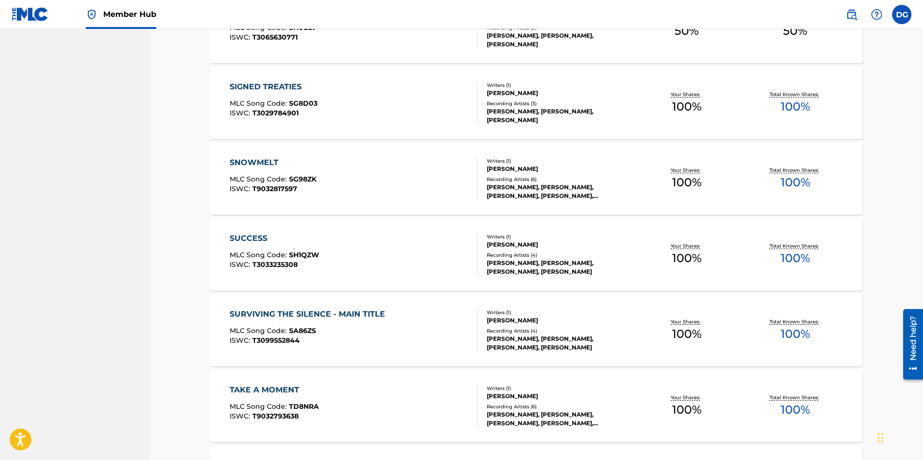
scroll to position [2078, 0]
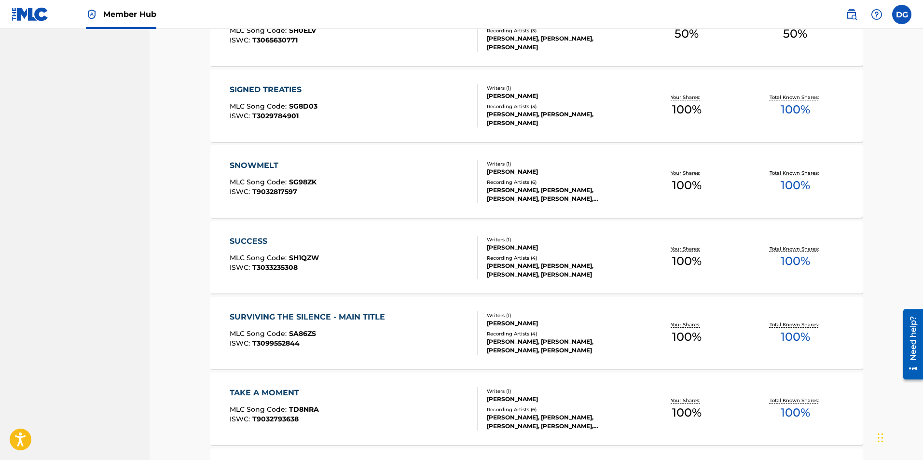
click at [530, 249] on div "[PERSON_NAME]" at bounding box center [560, 247] width 146 height 9
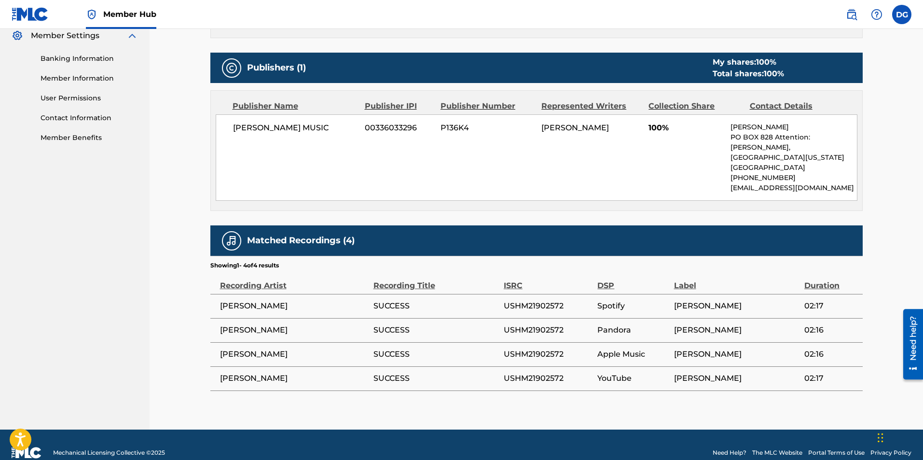
scroll to position [403, 0]
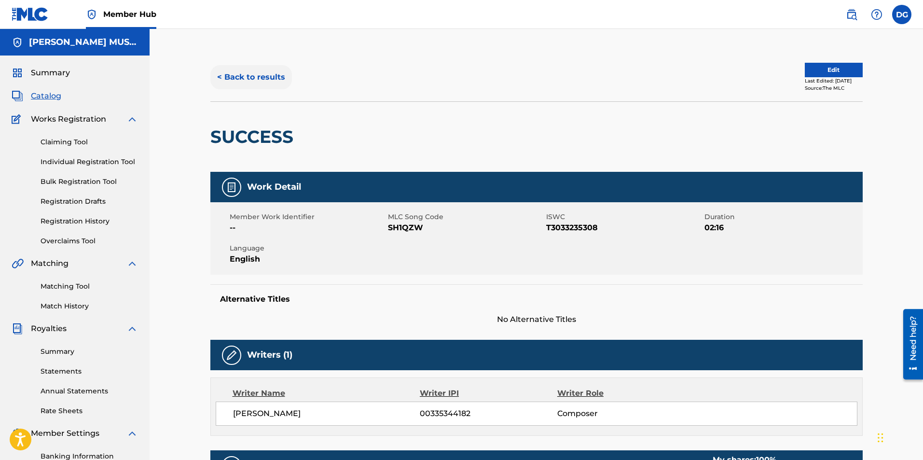
click at [254, 83] on button "< Back to results" at bounding box center [251, 77] width 82 height 24
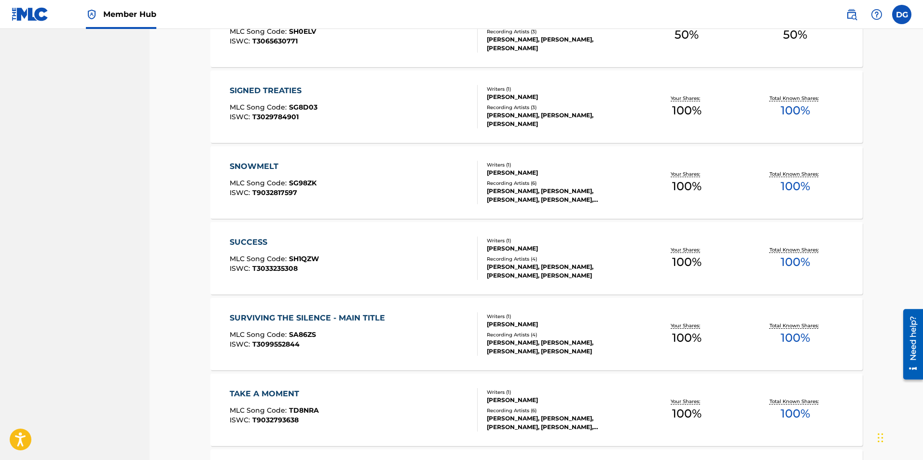
click at [511, 185] on div "Recording Artists ( 6 )" at bounding box center [560, 182] width 146 height 7
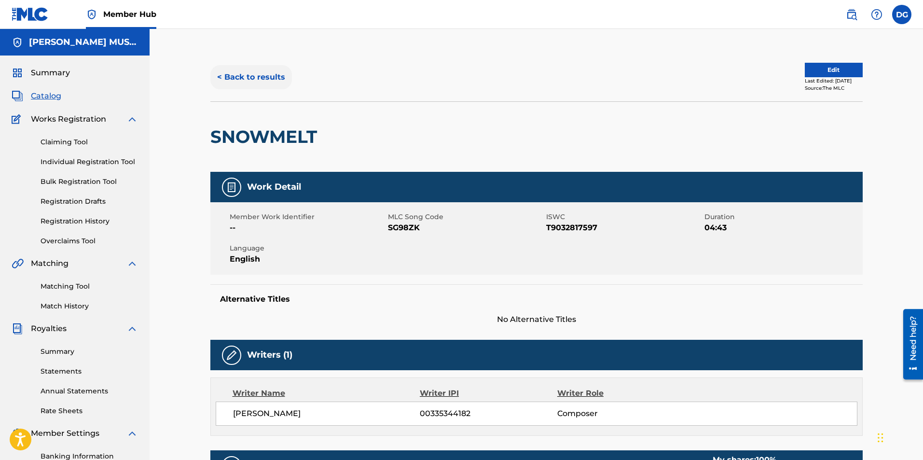
click at [266, 75] on button "< Back to results" at bounding box center [251, 77] width 82 height 24
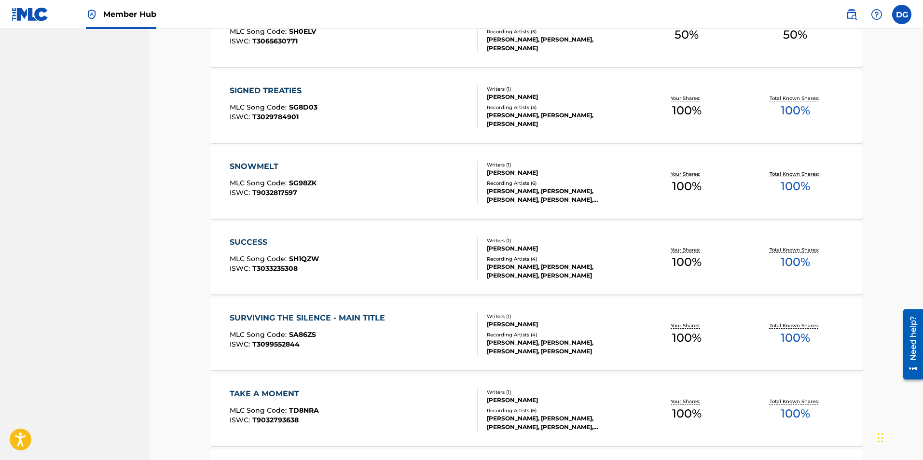
click at [557, 105] on div "Recording Artists ( 3 )" at bounding box center [560, 107] width 146 height 7
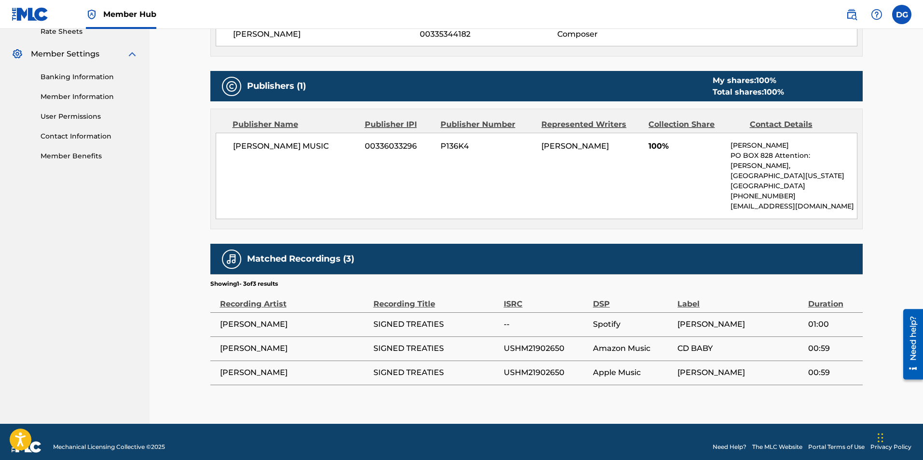
drag, startPoint x: 561, startPoint y: 113, endPoint x: 147, endPoint y: 254, distance: 438.1
click at [147, 254] on nav "[PERSON_NAME] MUSIC Summary Catalog Works Registration Claiming Tool Individual…" at bounding box center [74, 37] width 149 height 774
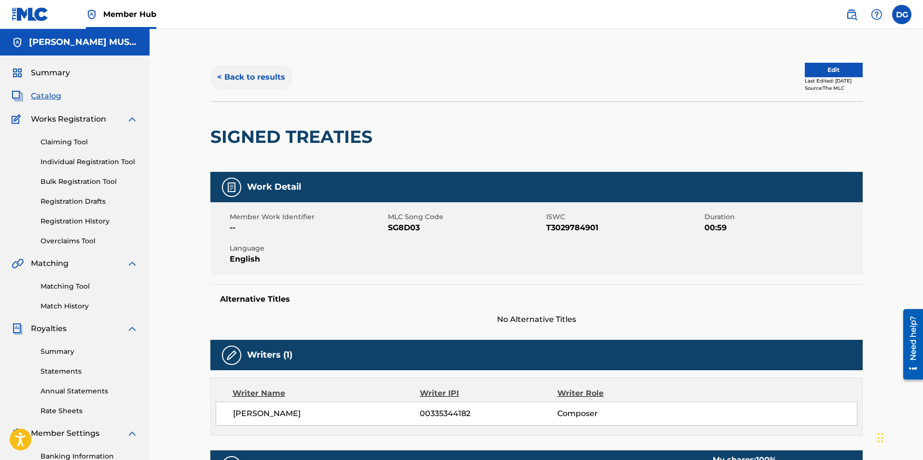
click at [244, 80] on button "< Back to results" at bounding box center [251, 77] width 82 height 24
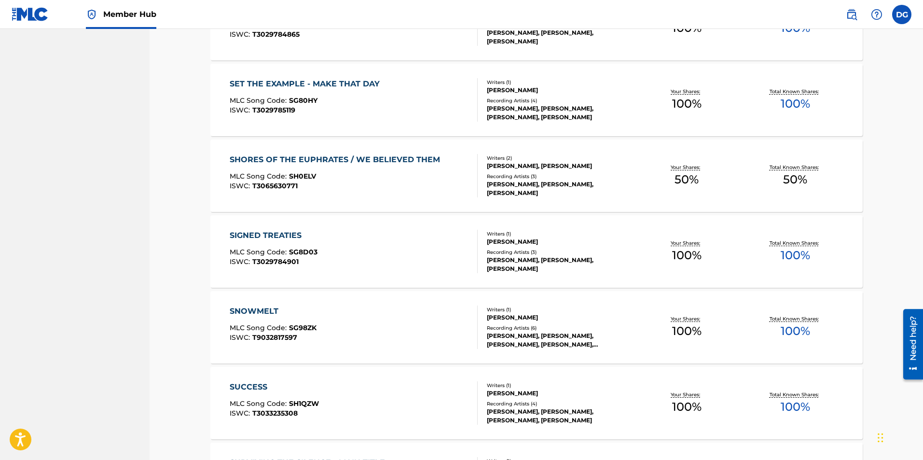
click at [529, 175] on div "Recording Artists ( 3 )" at bounding box center [560, 176] width 146 height 7
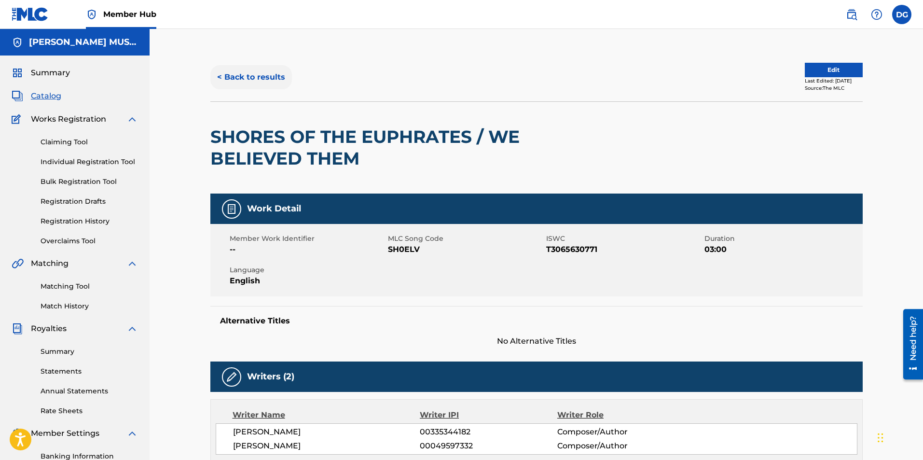
click at [272, 81] on button "< Back to results" at bounding box center [251, 77] width 82 height 24
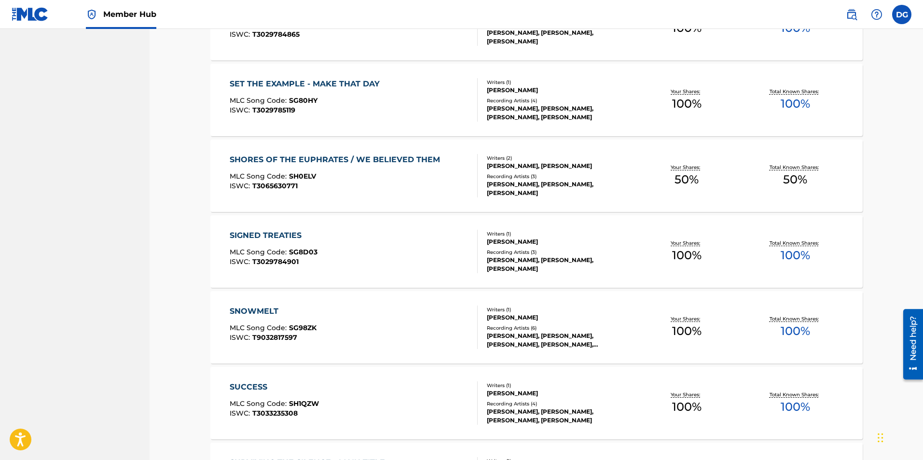
click at [523, 93] on div "[PERSON_NAME]" at bounding box center [560, 90] width 146 height 9
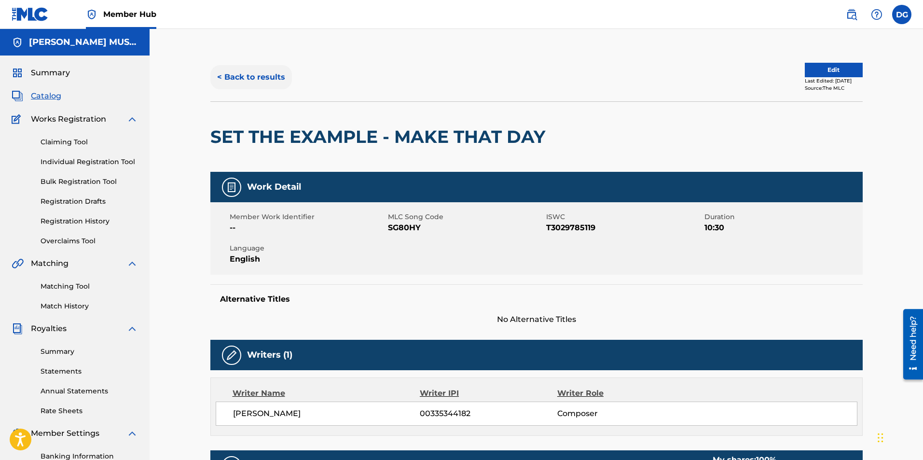
click at [263, 71] on button "< Back to results" at bounding box center [251, 77] width 82 height 24
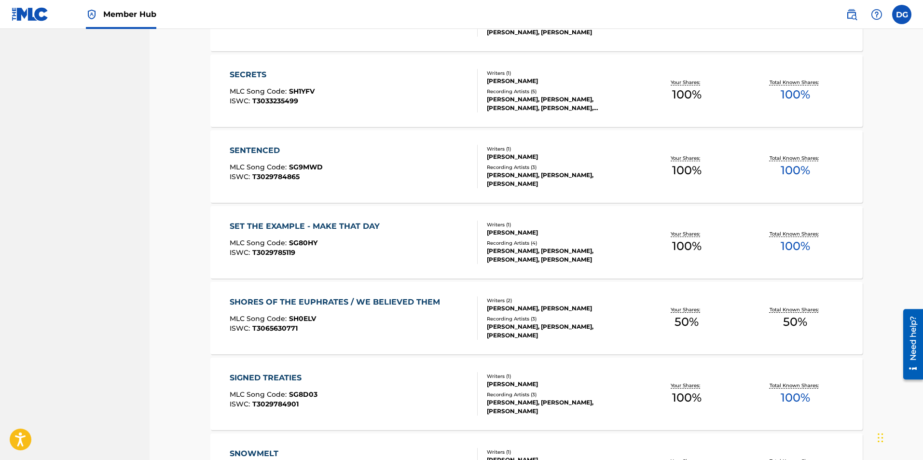
click at [535, 165] on div "Recording Artists ( 3 )" at bounding box center [560, 166] width 146 height 7
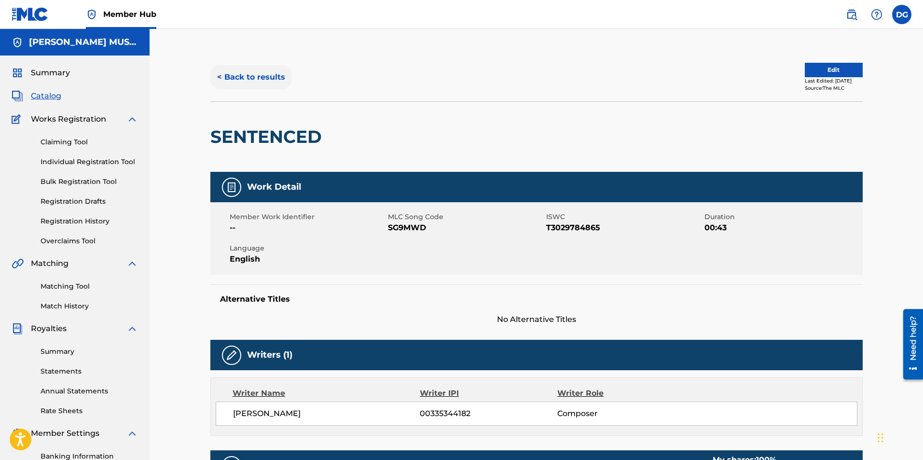
click at [260, 76] on button "< Back to results" at bounding box center [251, 77] width 82 height 24
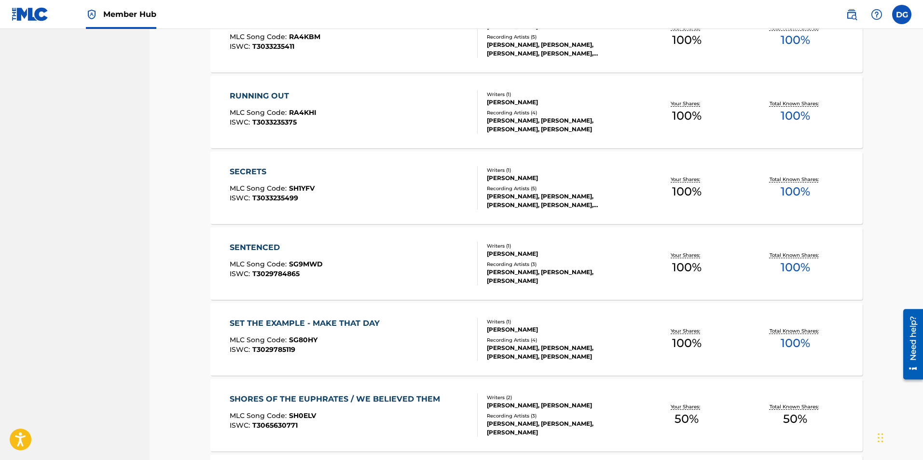
click at [531, 193] on div "[PERSON_NAME], [PERSON_NAME], [PERSON_NAME], [PERSON_NAME], [PERSON_NAME]" at bounding box center [560, 200] width 146 height 17
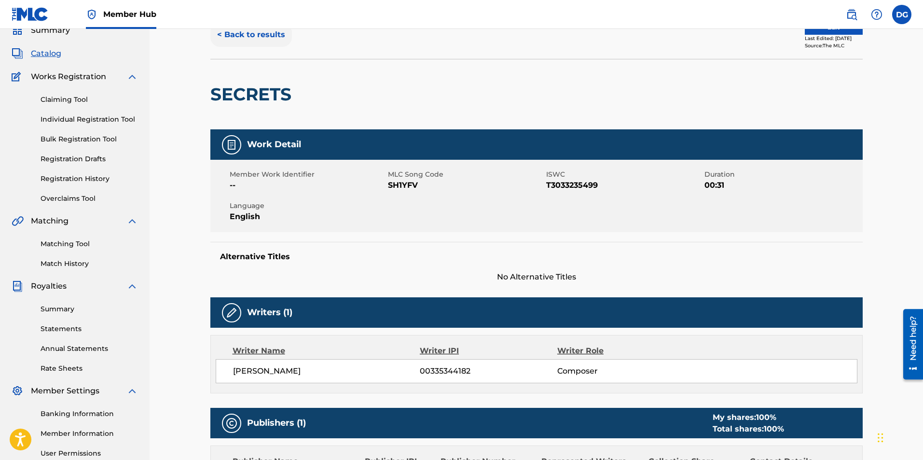
click at [259, 37] on button "< Back to results" at bounding box center [251, 35] width 82 height 24
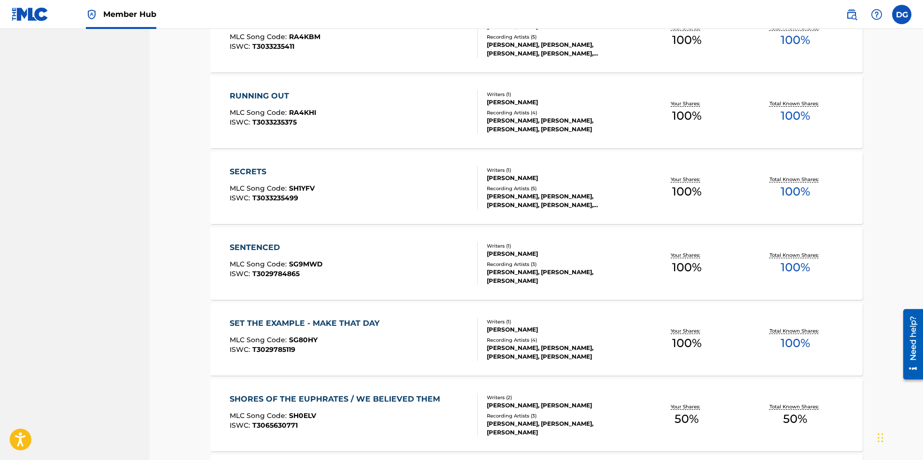
click at [519, 107] on div "Writers ( 1 ) [PERSON_NAME] Recording Artists ( 4 ) [PERSON_NAME], [PERSON_NAME…" at bounding box center [554, 112] width 155 height 43
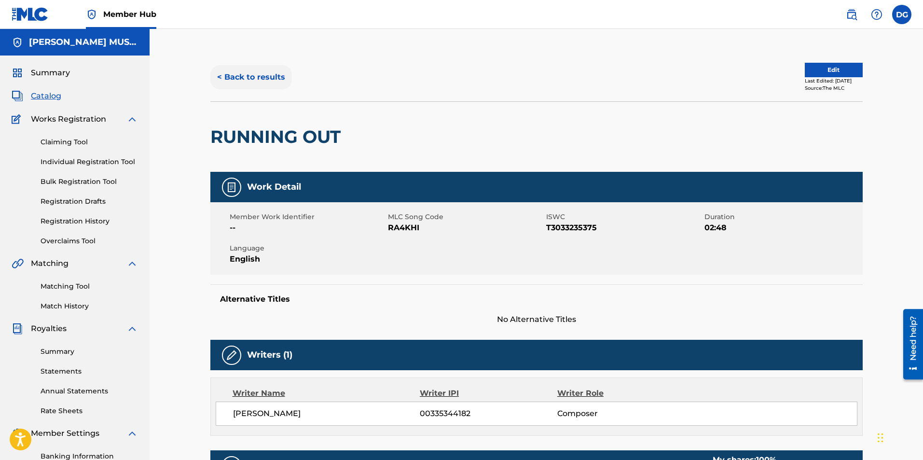
click at [269, 74] on button "< Back to results" at bounding box center [251, 77] width 82 height 24
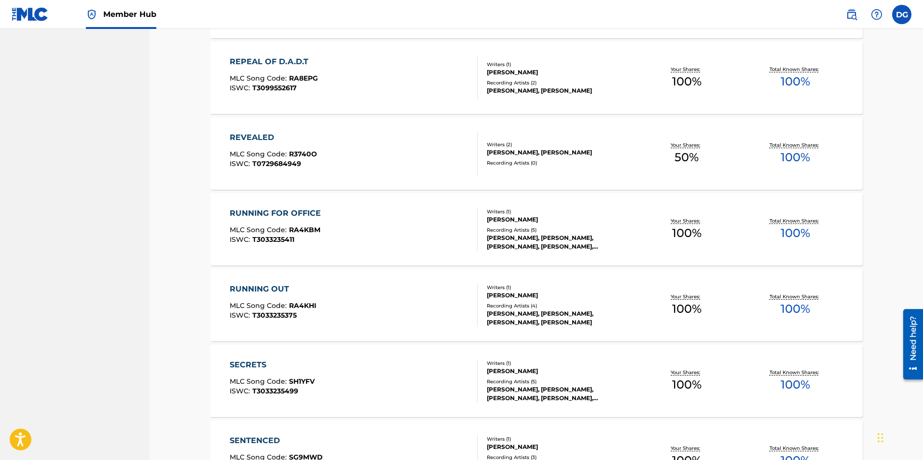
click at [524, 226] on div "Recording Artists ( 5 )" at bounding box center [560, 229] width 146 height 7
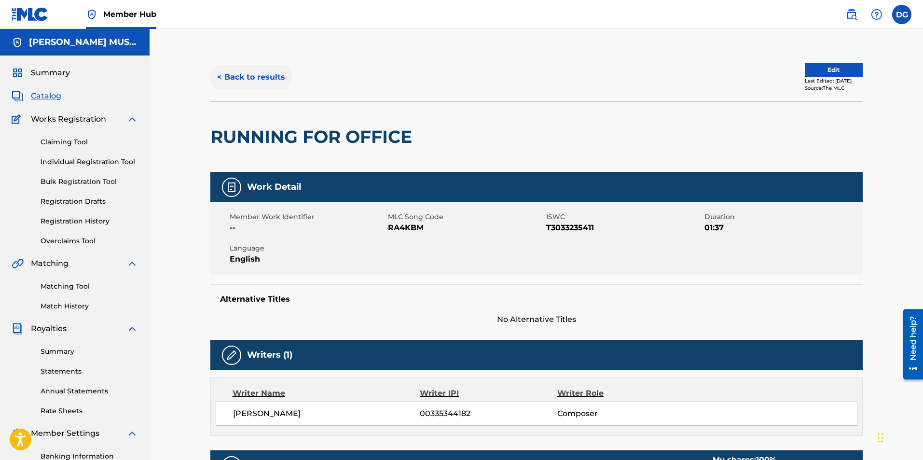
click at [260, 77] on button "< Back to results" at bounding box center [251, 77] width 82 height 24
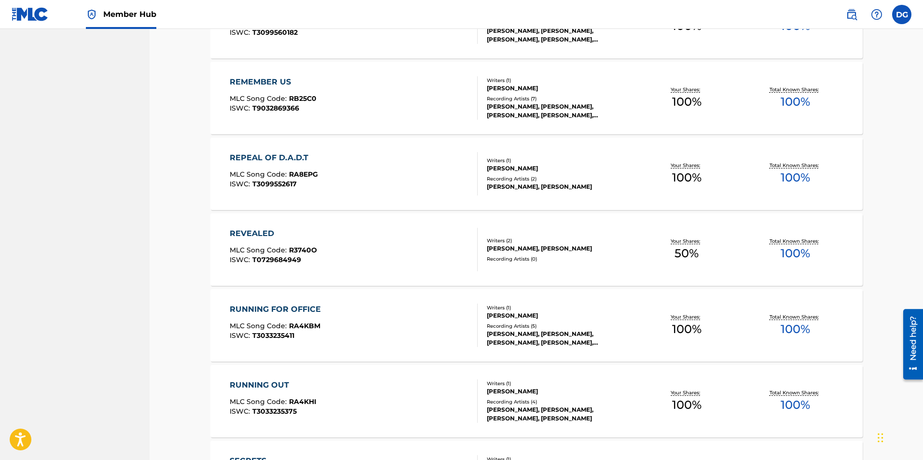
click at [535, 176] on div "Recording Artists ( 2 )" at bounding box center [560, 178] width 146 height 7
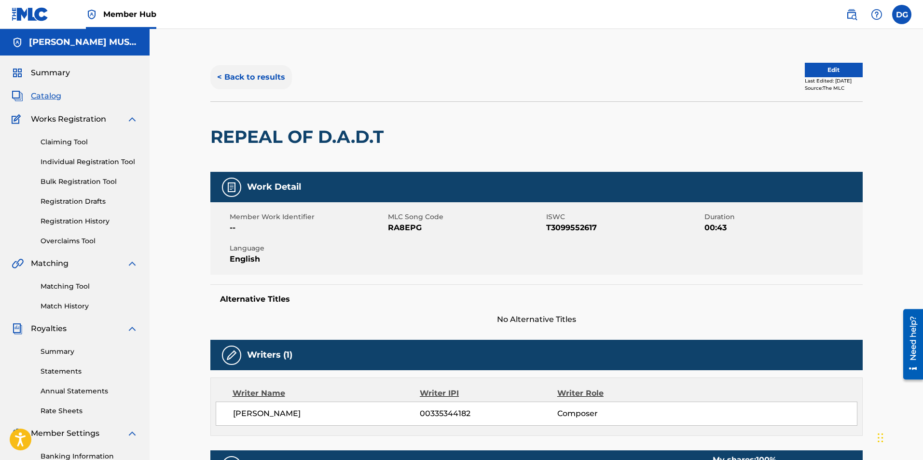
click at [257, 80] on button "< Back to results" at bounding box center [251, 77] width 82 height 24
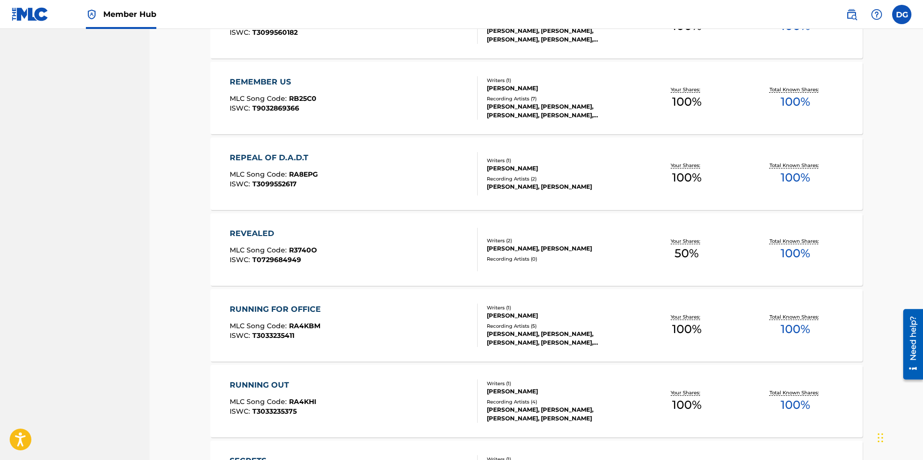
click at [545, 102] on div "[PERSON_NAME], [PERSON_NAME], [PERSON_NAME], [PERSON_NAME], [PERSON_NAME]" at bounding box center [560, 110] width 146 height 17
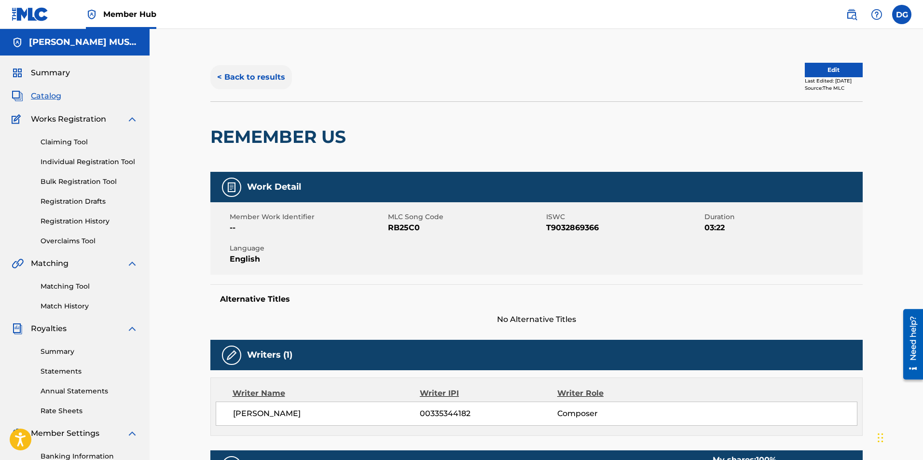
click at [264, 71] on button "< Back to results" at bounding box center [251, 77] width 82 height 24
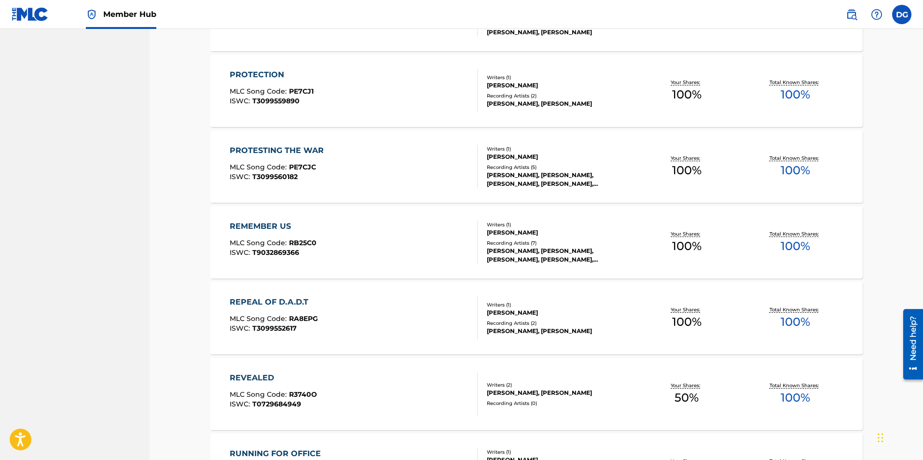
click at [532, 166] on div "Recording Artists ( 5 )" at bounding box center [560, 166] width 146 height 7
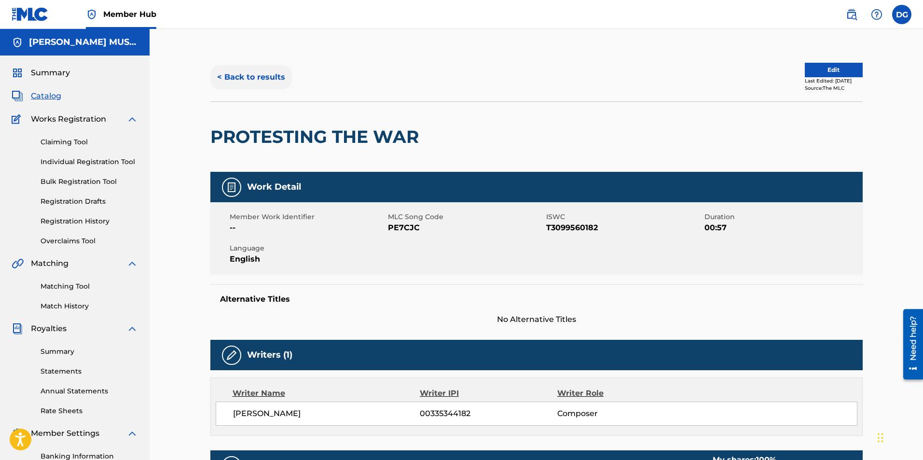
click at [272, 75] on button "< Back to results" at bounding box center [251, 77] width 82 height 24
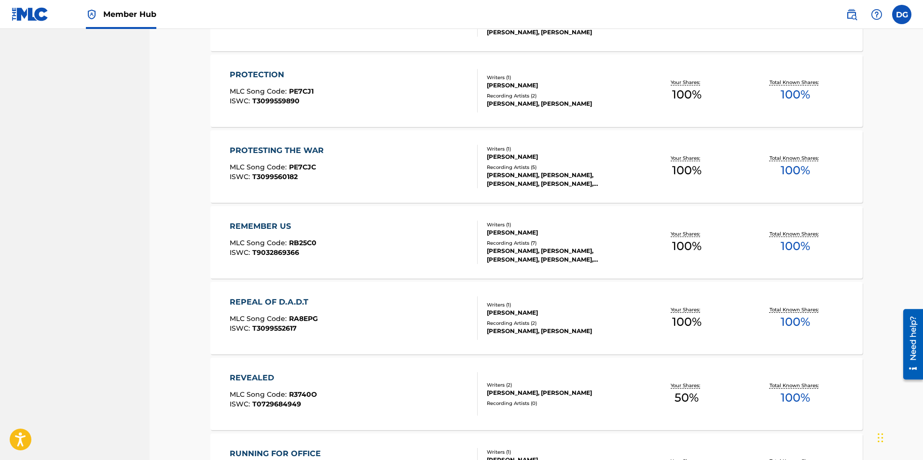
click at [530, 85] on div "[PERSON_NAME]" at bounding box center [560, 85] width 146 height 9
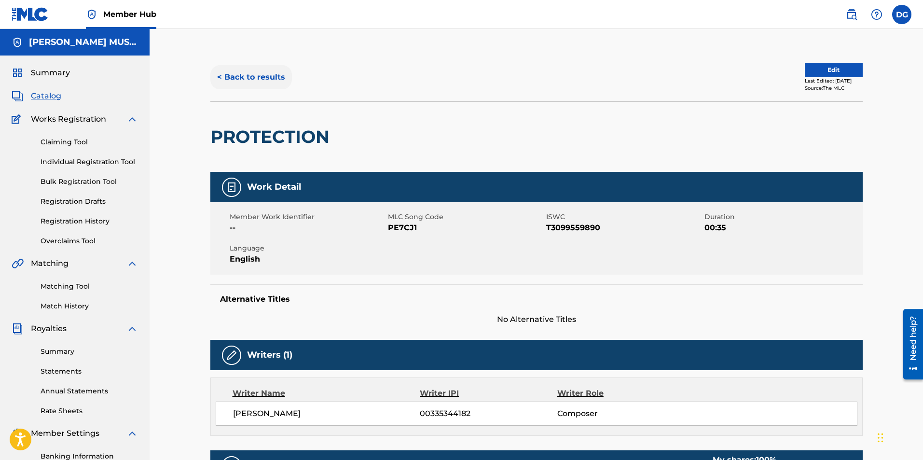
click at [246, 75] on button "< Back to results" at bounding box center [251, 77] width 82 height 24
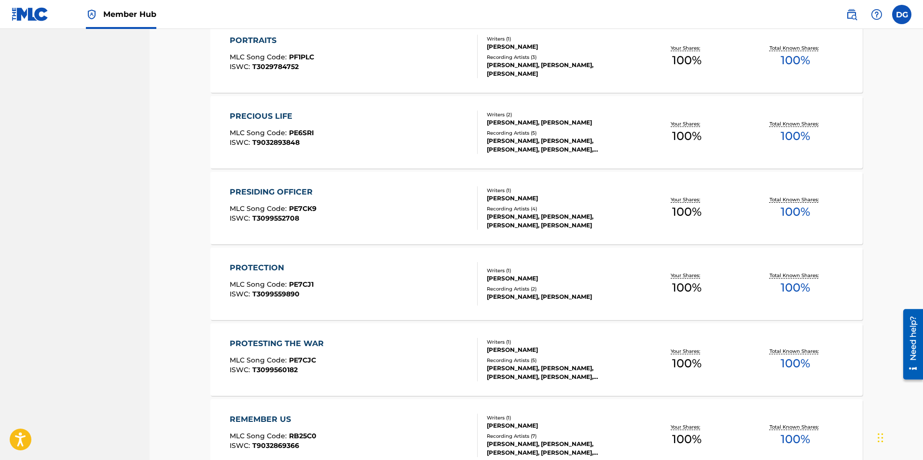
click at [518, 212] on div "[PERSON_NAME], [PERSON_NAME], [PERSON_NAME], [PERSON_NAME]" at bounding box center [560, 220] width 146 height 17
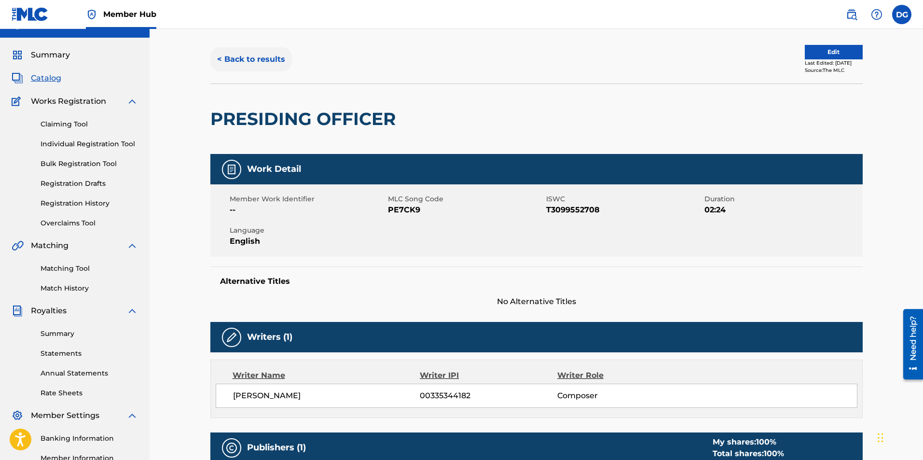
click at [267, 59] on button "< Back to results" at bounding box center [251, 59] width 82 height 24
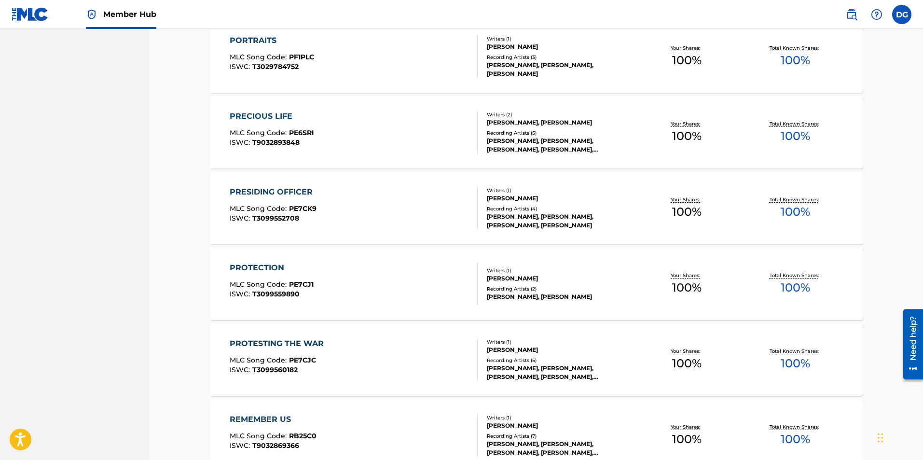
click at [539, 134] on div "Recording Artists ( 5 )" at bounding box center [560, 132] width 146 height 7
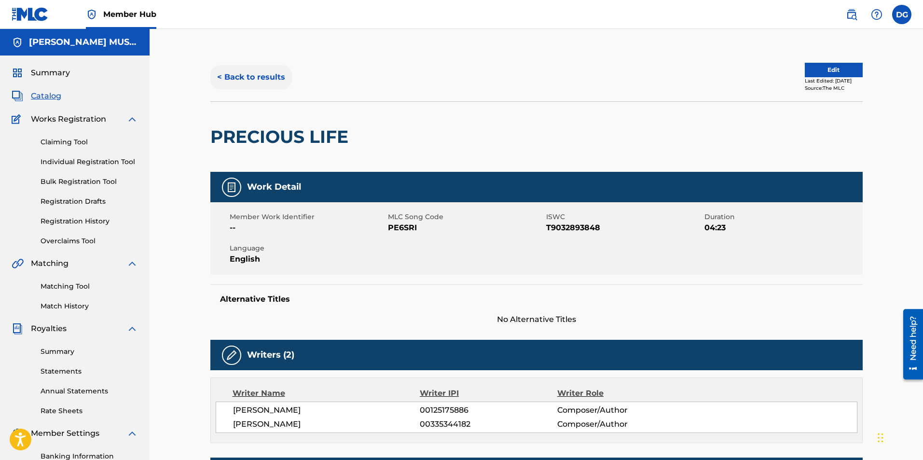
click at [268, 77] on button "< Back to results" at bounding box center [251, 77] width 82 height 24
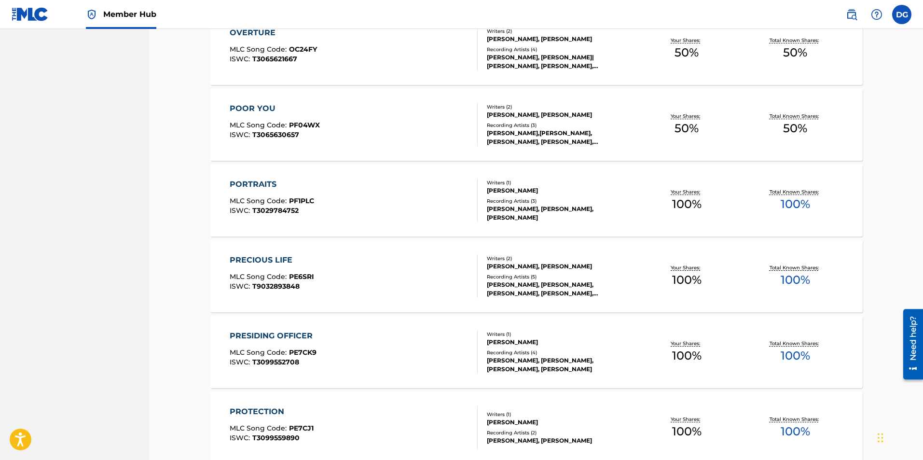
click at [521, 193] on div "[PERSON_NAME]" at bounding box center [560, 190] width 146 height 9
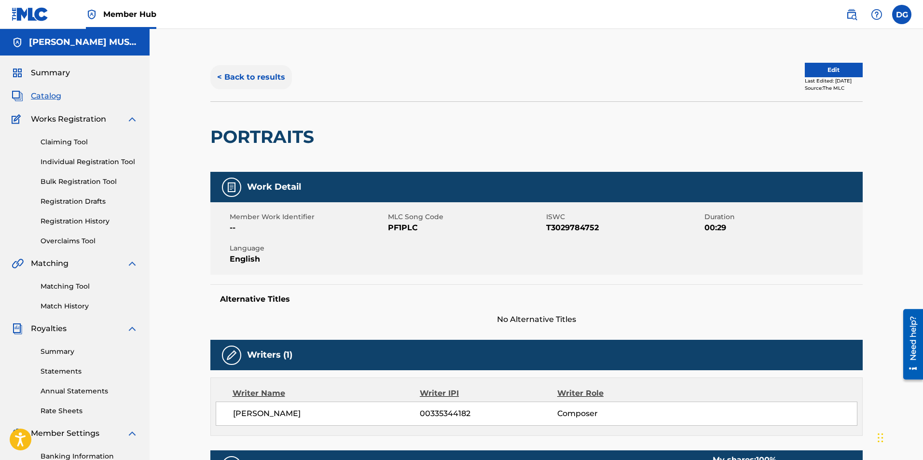
click at [269, 75] on button "< Back to results" at bounding box center [251, 77] width 82 height 24
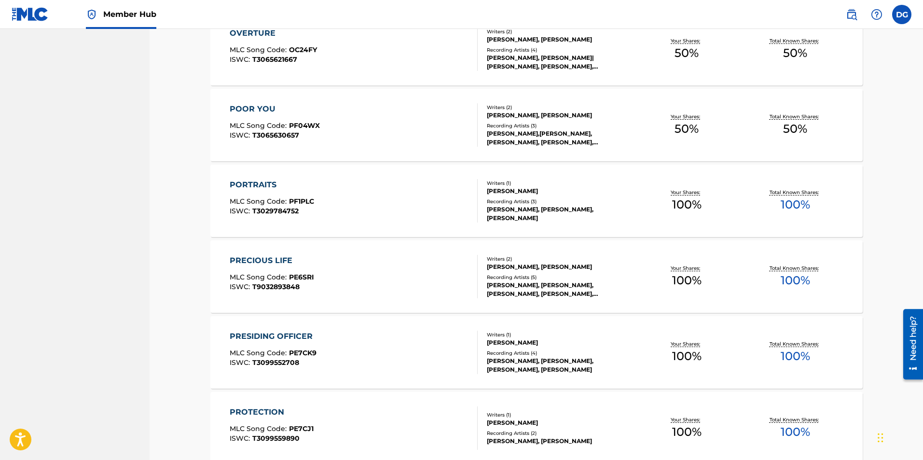
click at [523, 122] on div "Recording Artists ( 3 )" at bounding box center [560, 125] width 146 height 7
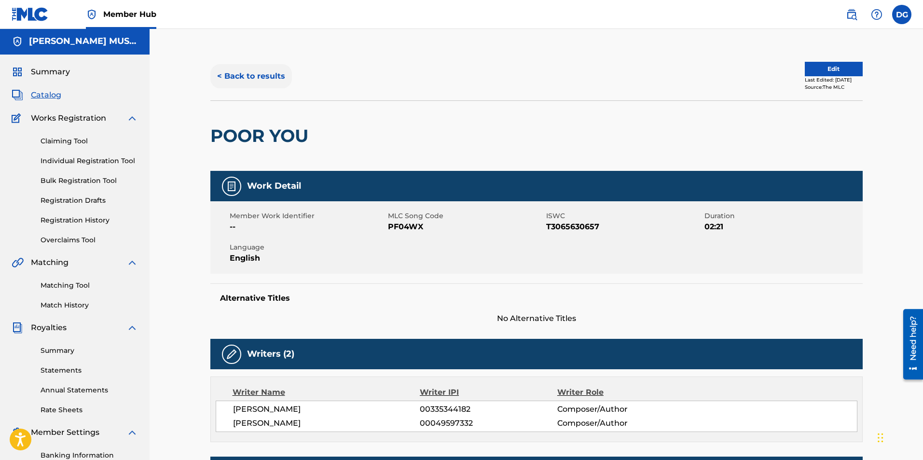
click at [255, 71] on button "< Back to results" at bounding box center [251, 76] width 82 height 24
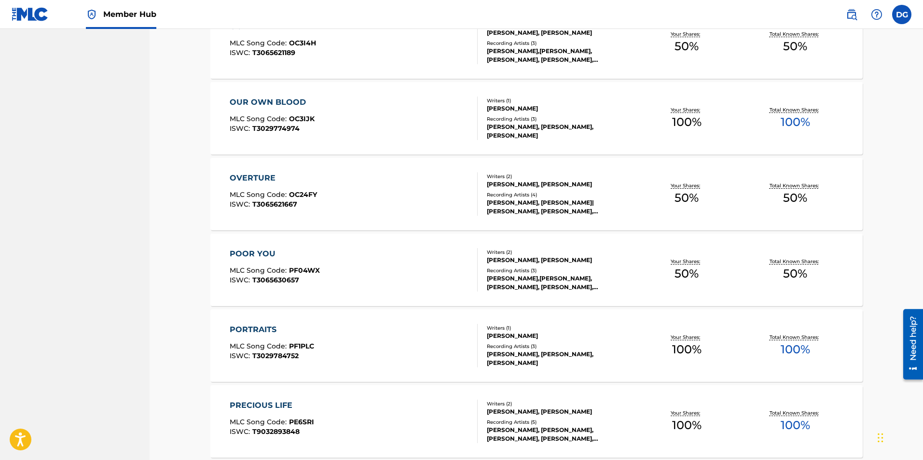
click at [540, 198] on div "Recording Artists ( 4 ) [PERSON_NAME], [PERSON_NAME]|[PERSON_NAME], [PERSON_NAM…" at bounding box center [560, 203] width 146 height 25
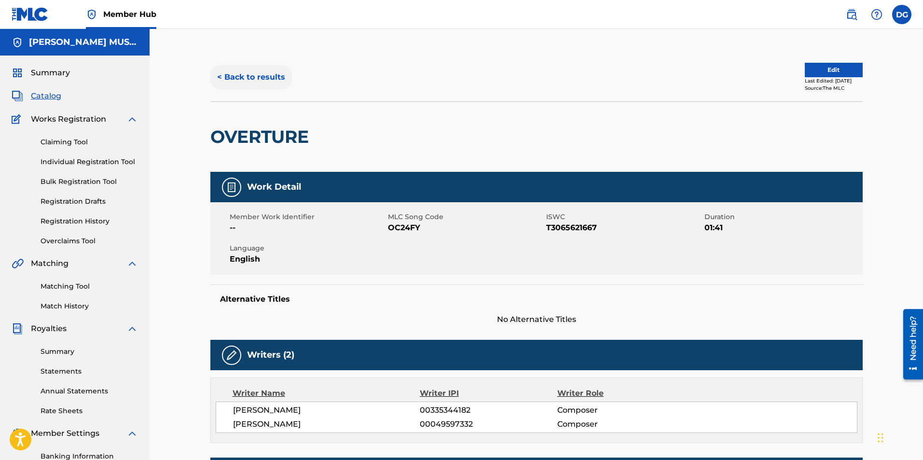
click at [255, 79] on button "< Back to results" at bounding box center [251, 77] width 82 height 24
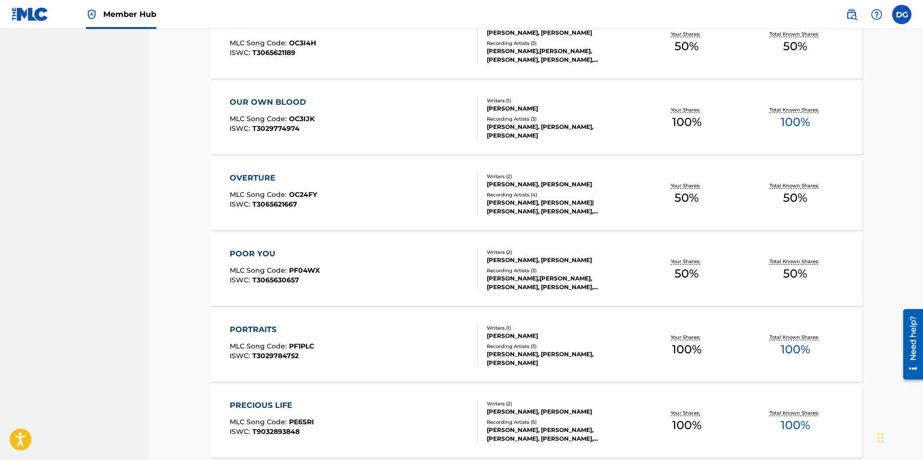
click at [529, 117] on div "Recording Artists ( 3 )" at bounding box center [560, 118] width 146 height 7
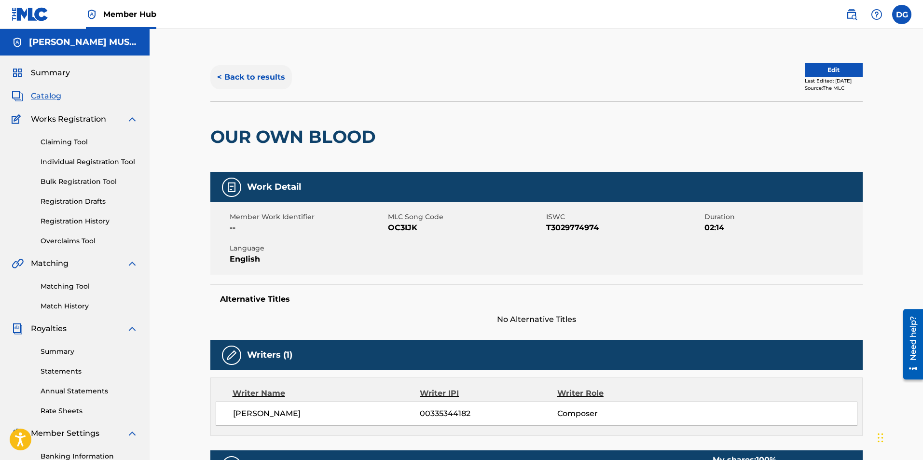
click at [256, 72] on button "< Back to results" at bounding box center [251, 77] width 82 height 24
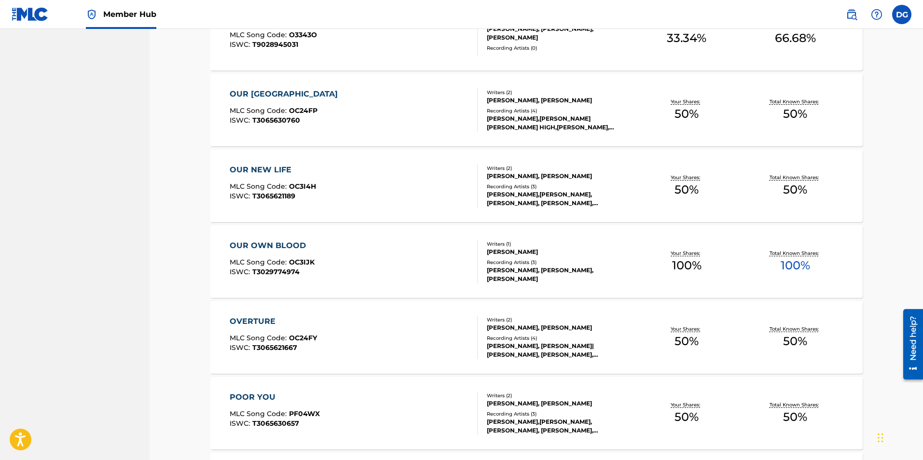
click at [529, 180] on div "[PERSON_NAME], [PERSON_NAME]" at bounding box center [560, 176] width 146 height 9
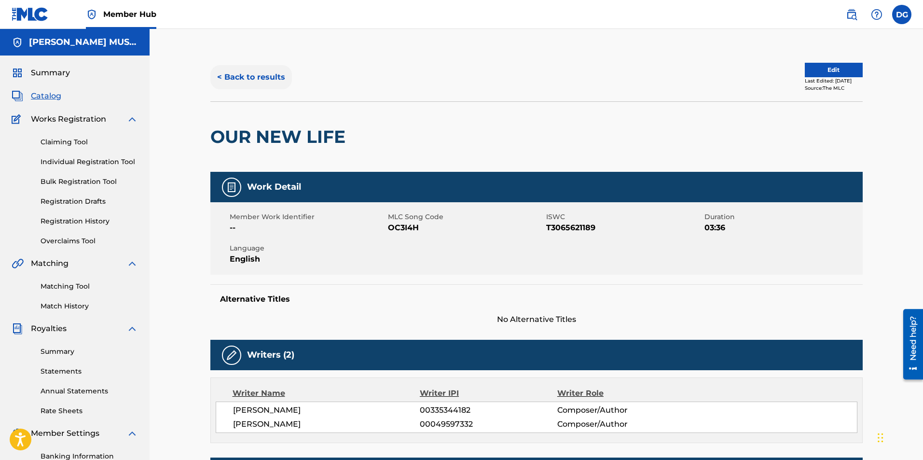
click at [239, 76] on button "< Back to results" at bounding box center [251, 77] width 82 height 24
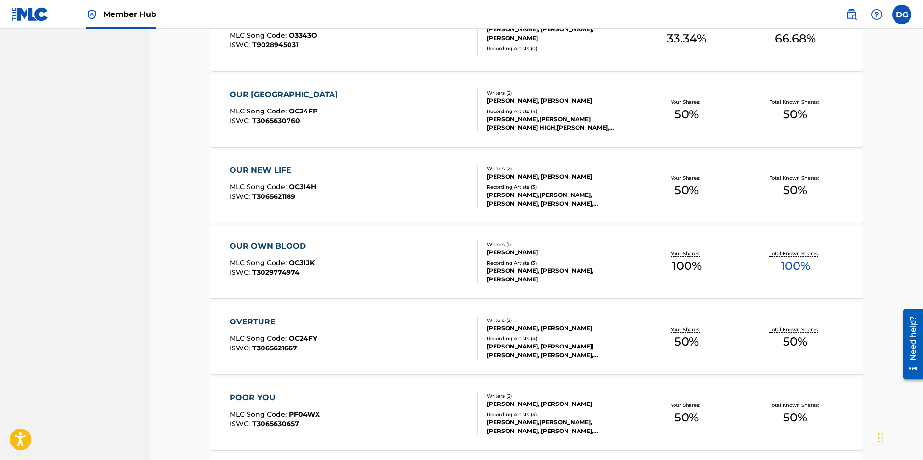
click at [547, 111] on div "Recording Artists ( 4 )" at bounding box center [560, 111] width 146 height 7
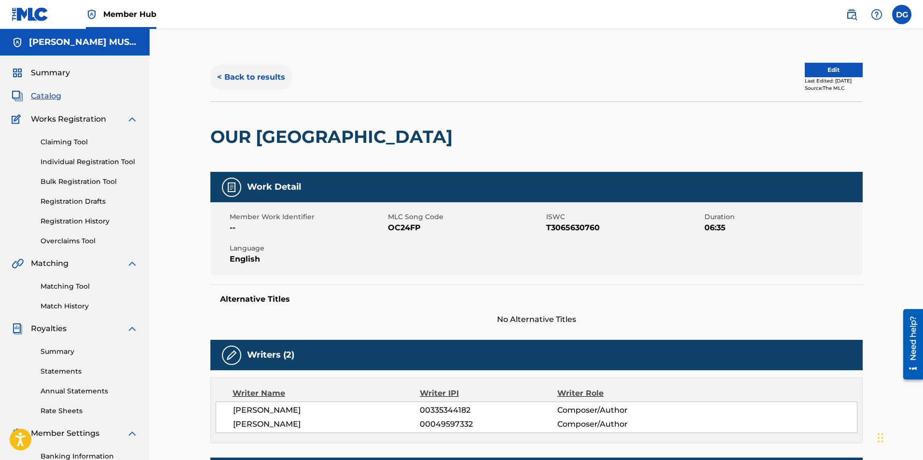
click at [246, 81] on button "< Back to results" at bounding box center [251, 77] width 82 height 24
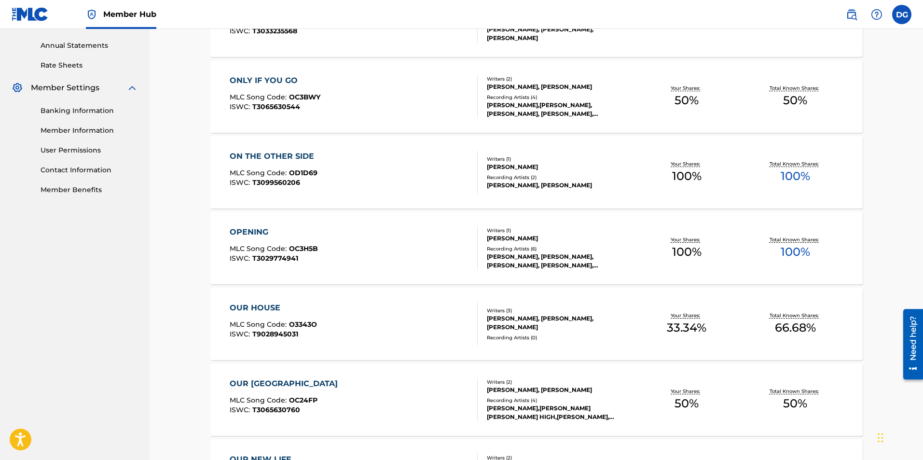
click at [520, 248] on div "Recording Artists ( 6 )" at bounding box center [560, 248] width 146 height 7
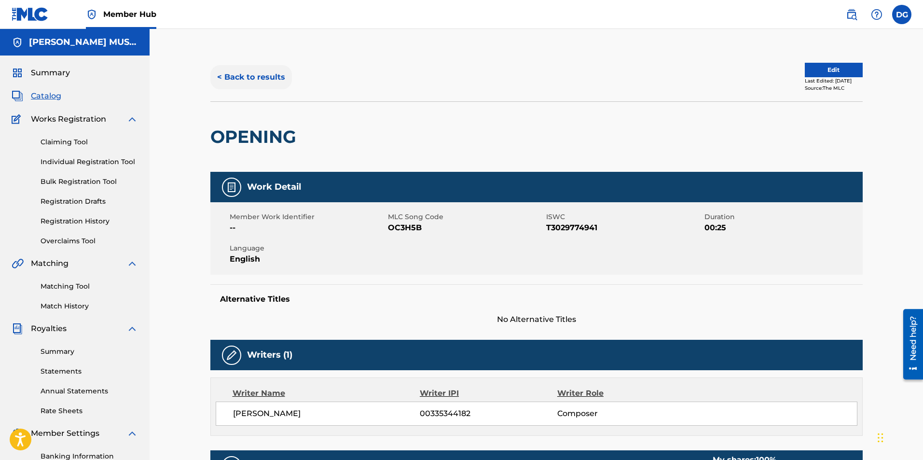
click at [254, 77] on button "< Back to results" at bounding box center [251, 77] width 82 height 24
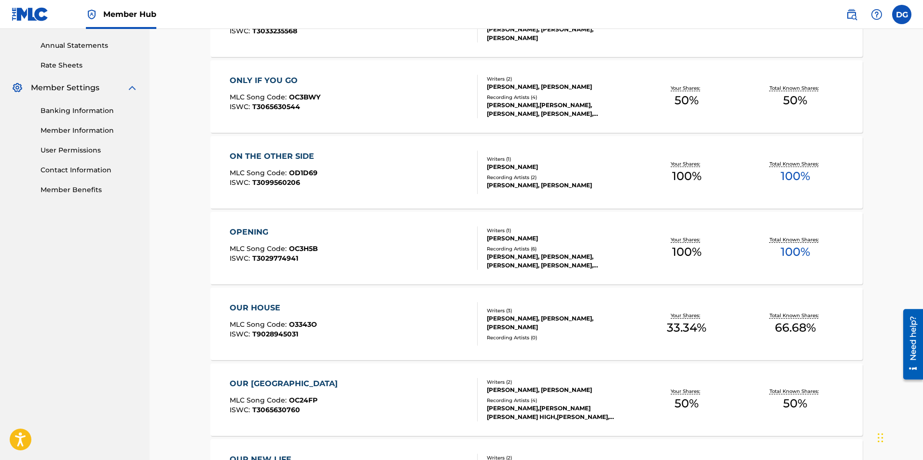
click at [518, 172] on div "Writers ( 1 ) [PERSON_NAME] Recording Artists ( 2 ) [PERSON_NAME], [PERSON_NAME]" at bounding box center [554, 172] width 155 height 34
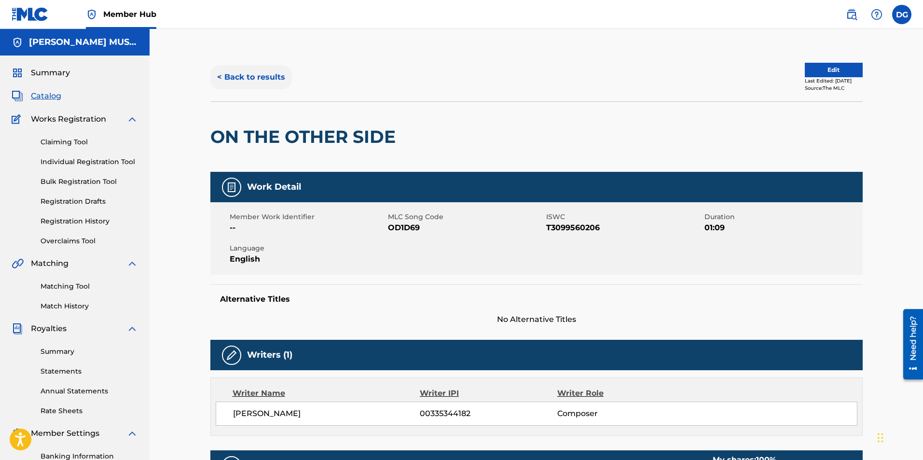
click at [247, 79] on button "< Back to results" at bounding box center [251, 77] width 82 height 24
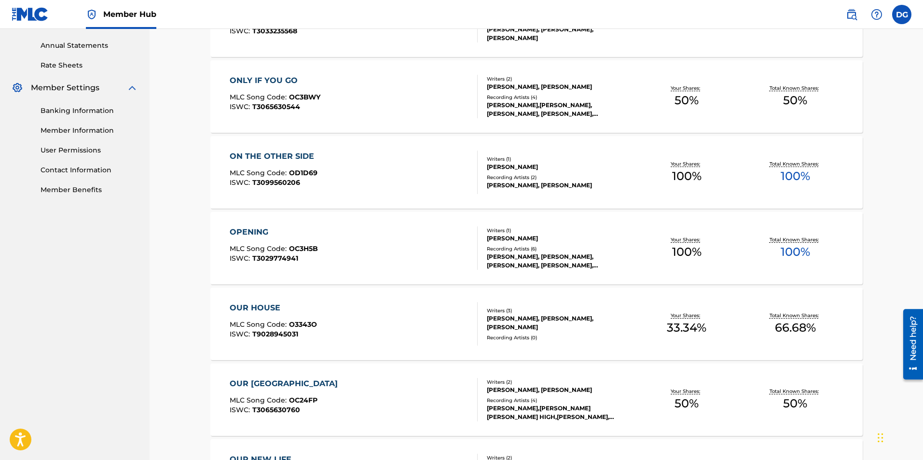
click at [525, 98] on div "Recording Artists ( 4 )" at bounding box center [560, 97] width 146 height 7
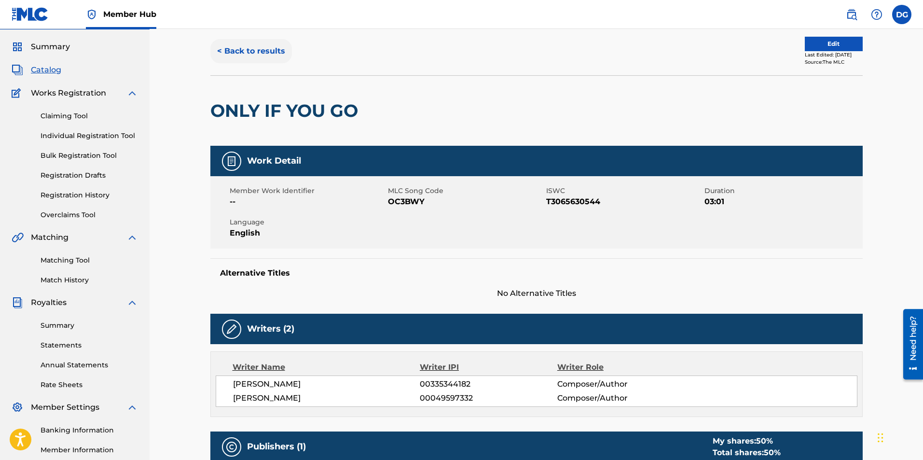
click at [275, 44] on button "< Back to results" at bounding box center [251, 51] width 82 height 24
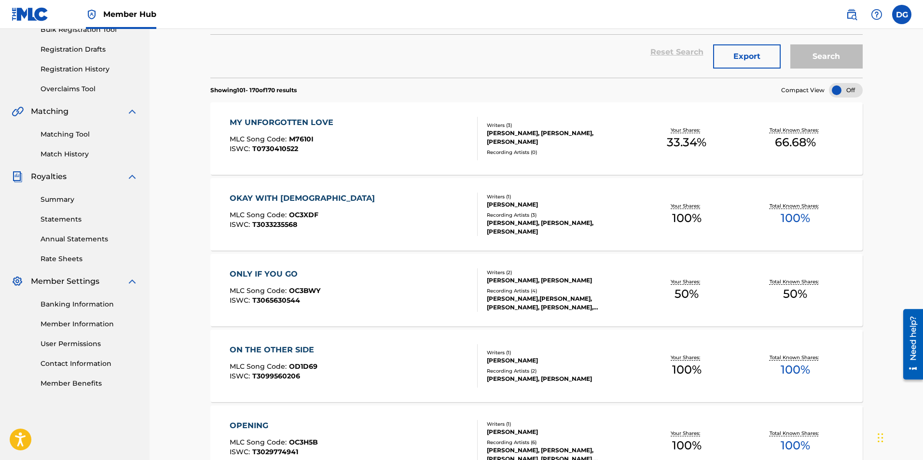
click at [511, 211] on div "Recording Artists ( 3 )" at bounding box center [560, 214] width 146 height 7
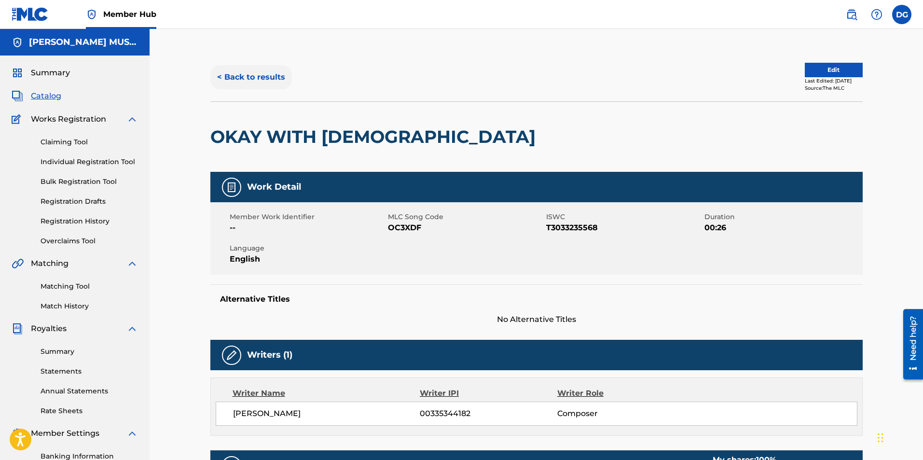
click at [285, 73] on button "< Back to results" at bounding box center [251, 77] width 82 height 24
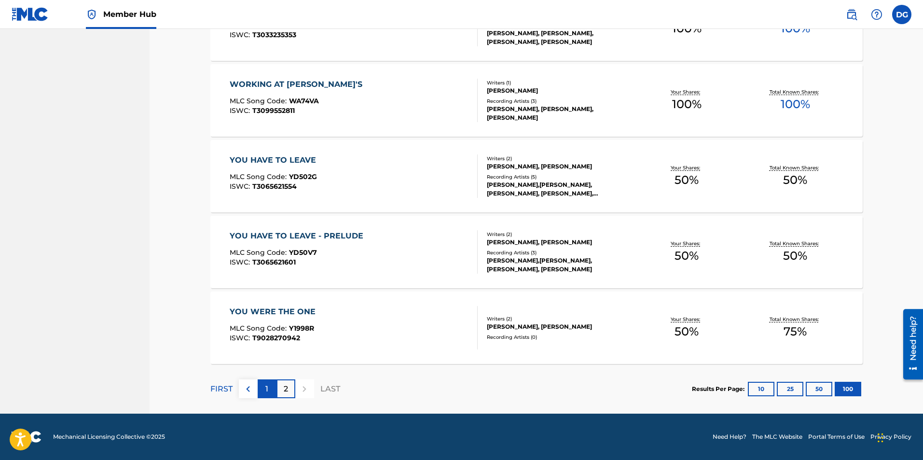
click at [264, 390] on div "1" at bounding box center [267, 388] width 19 height 19
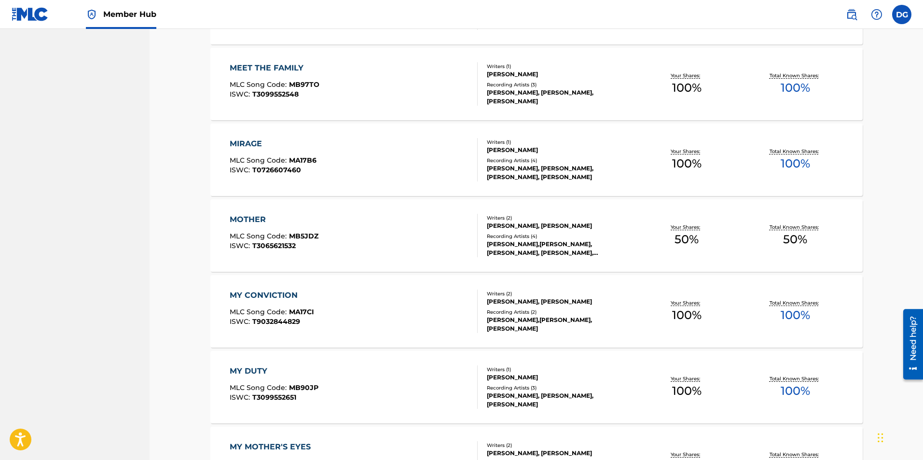
scroll to position [7459, 0]
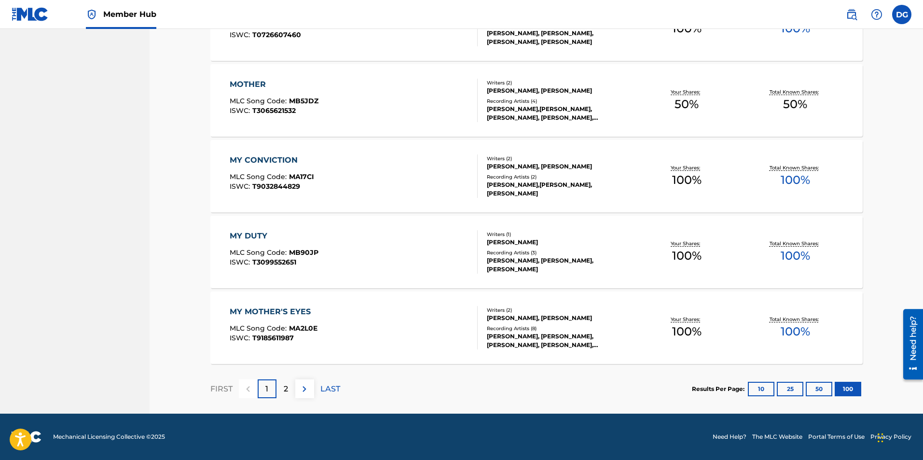
click at [300, 316] on div "MY MOTHER'S EYES" at bounding box center [274, 312] width 88 height 12
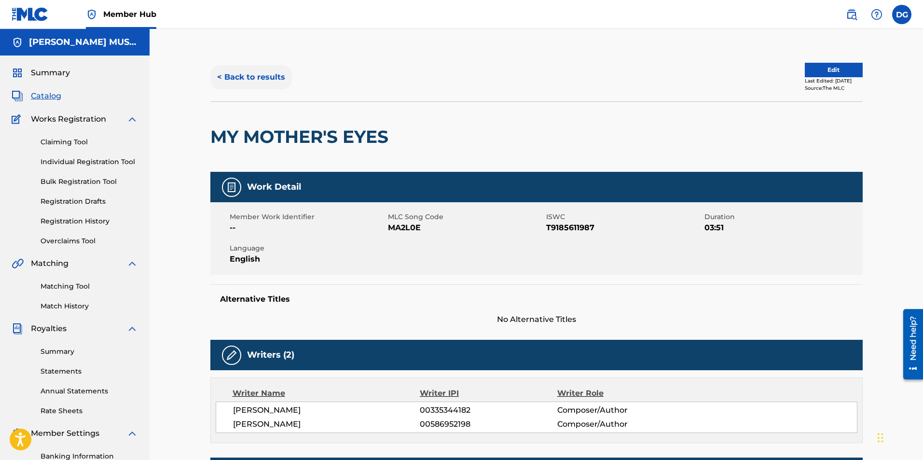
click at [251, 81] on button "< Back to results" at bounding box center [251, 77] width 82 height 24
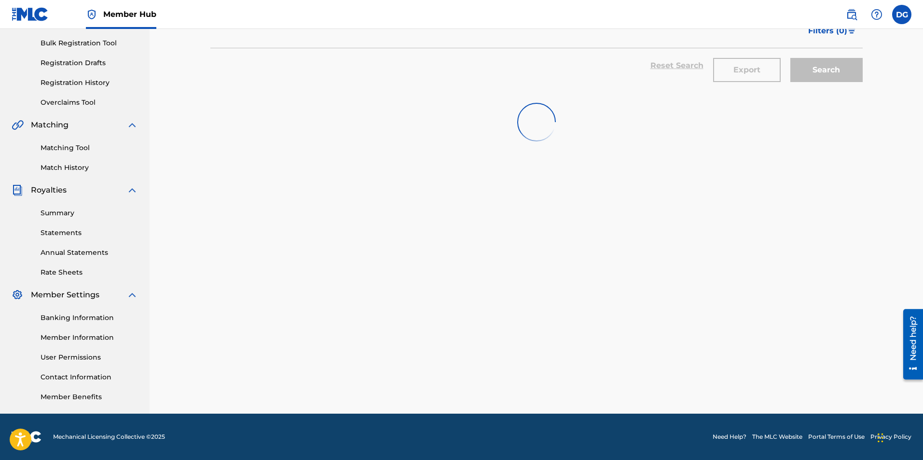
scroll to position [7433, 0]
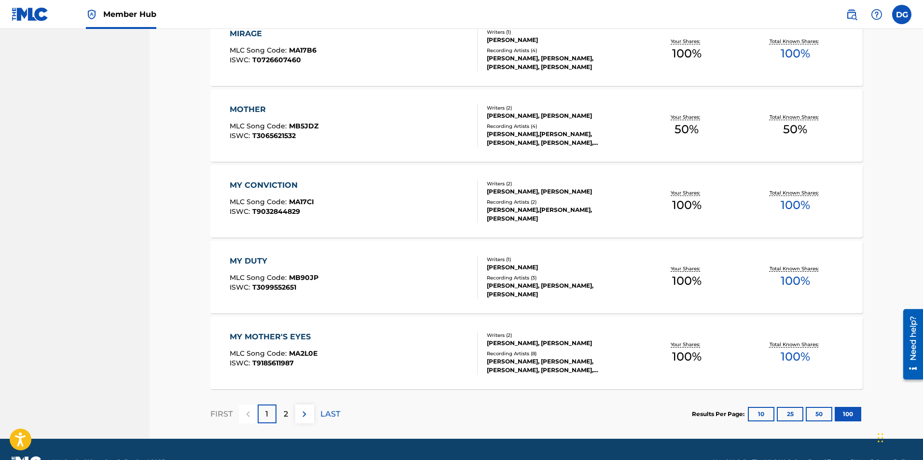
click at [244, 283] on span "ISWC :" at bounding box center [241, 287] width 23 height 9
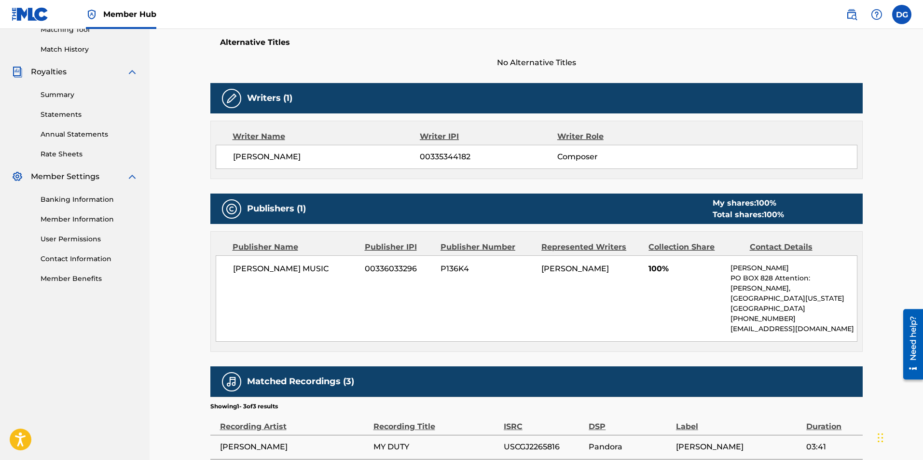
scroll to position [35, 0]
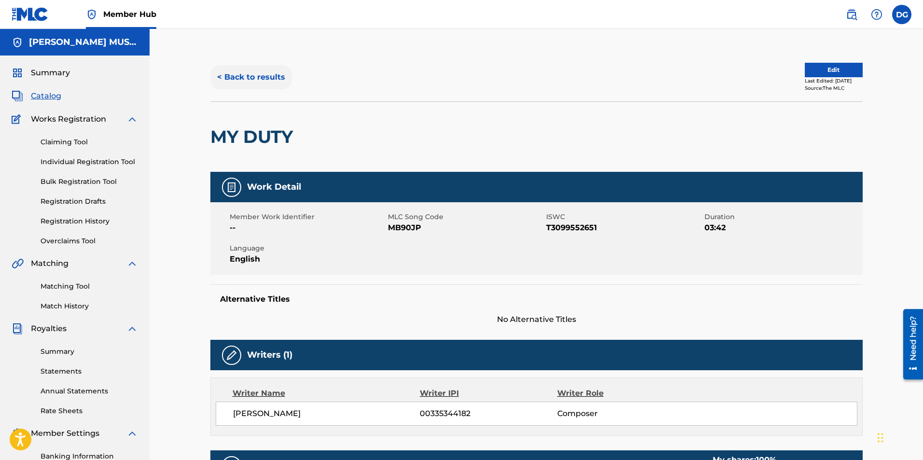
click at [252, 72] on button "< Back to results" at bounding box center [251, 77] width 82 height 24
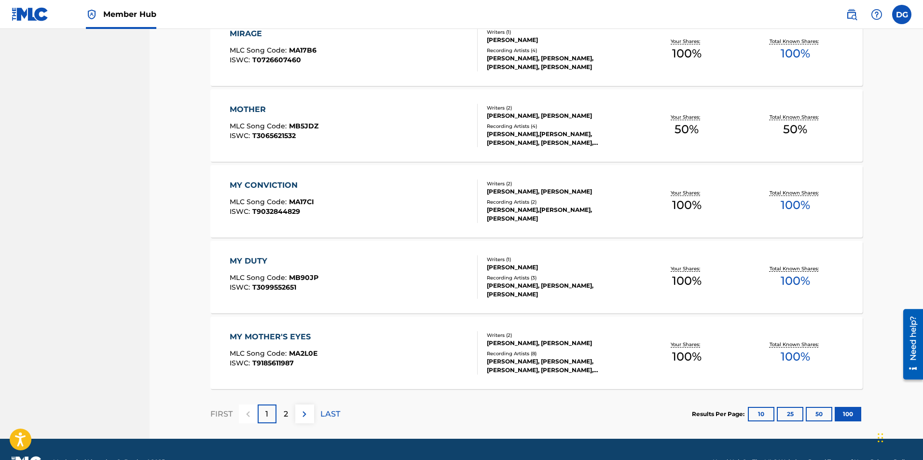
click at [528, 196] on div "[PERSON_NAME], [PERSON_NAME]" at bounding box center [560, 191] width 146 height 9
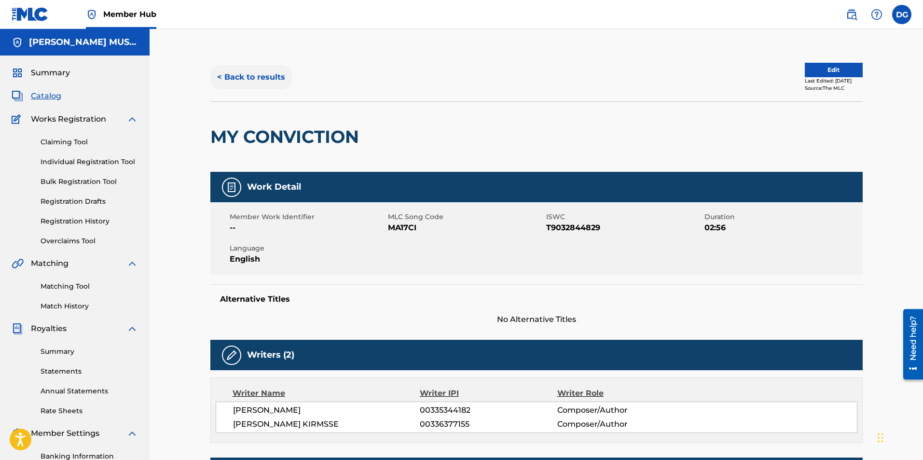
click at [262, 73] on button "< Back to results" at bounding box center [251, 77] width 82 height 24
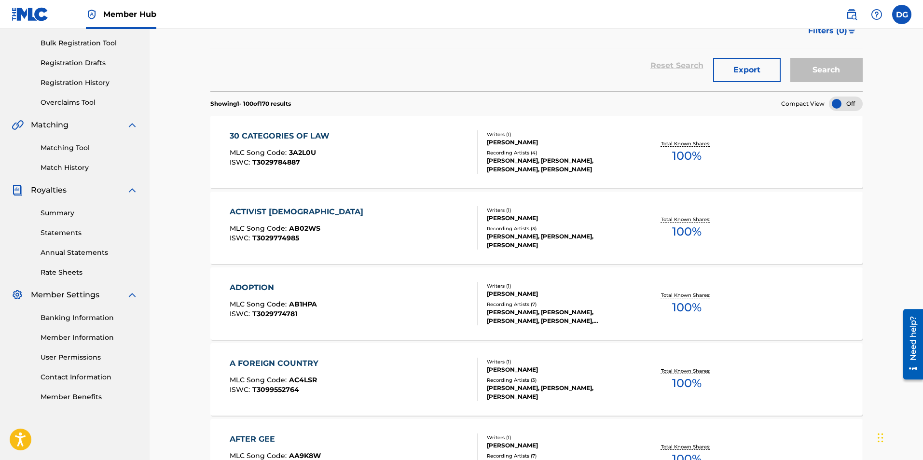
scroll to position [7433, 0]
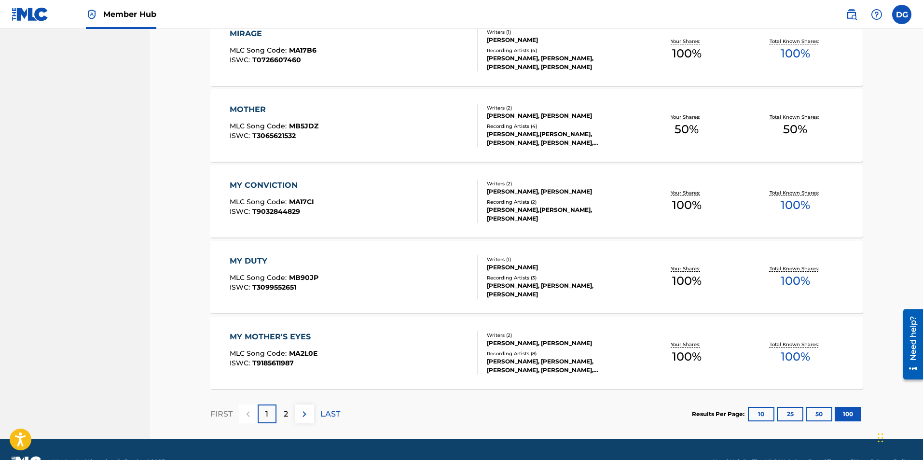
click at [267, 117] on div "MOTHER MLC Song Code : MB5JDZ ISWC : T3065621532" at bounding box center [274, 125] width 89 height 43
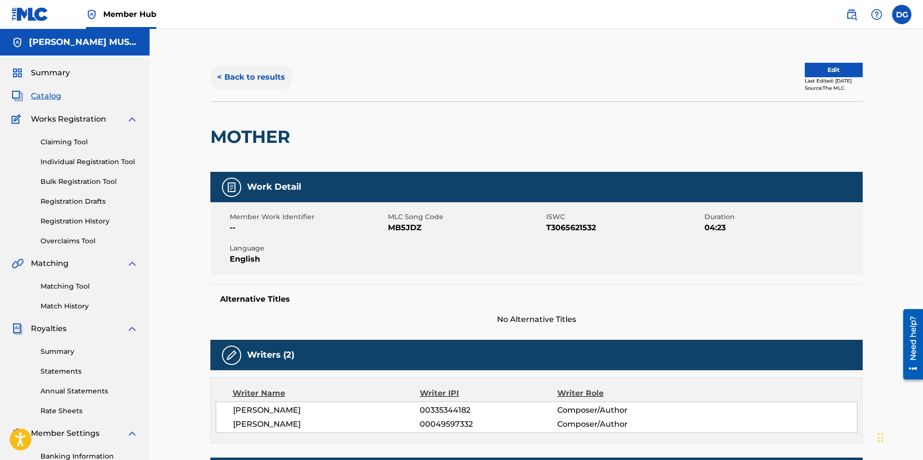
click at [252, 76] on button "< Back to results" at bounding box center [251, 77] width 82 height 24
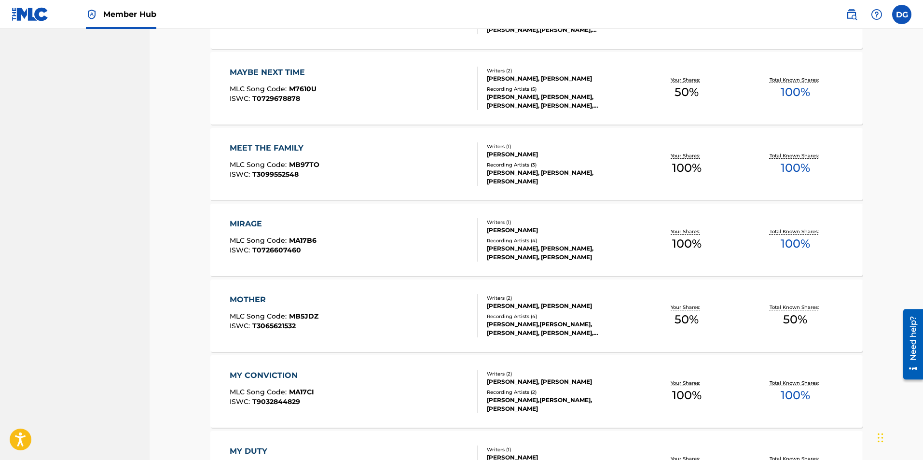
scroll to position [7242, 0]
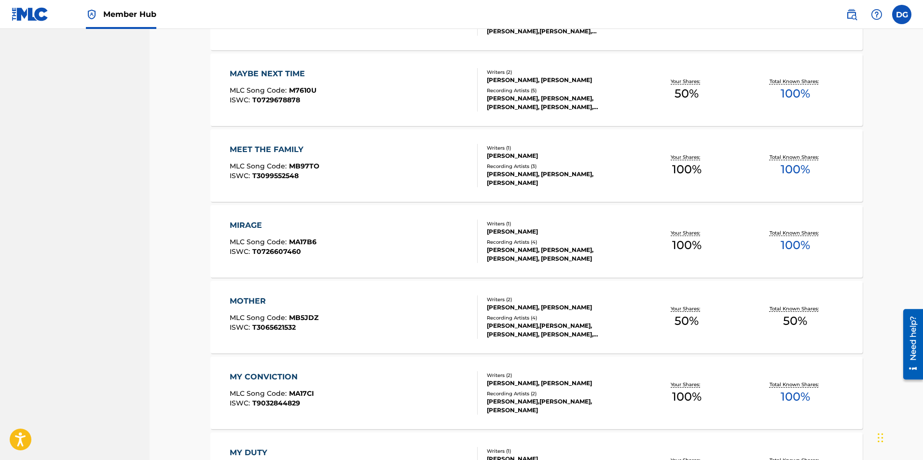
click at [527, 229] on div "[PERSON_NAME]" at bounding box center [560, 231] width 146 height 9
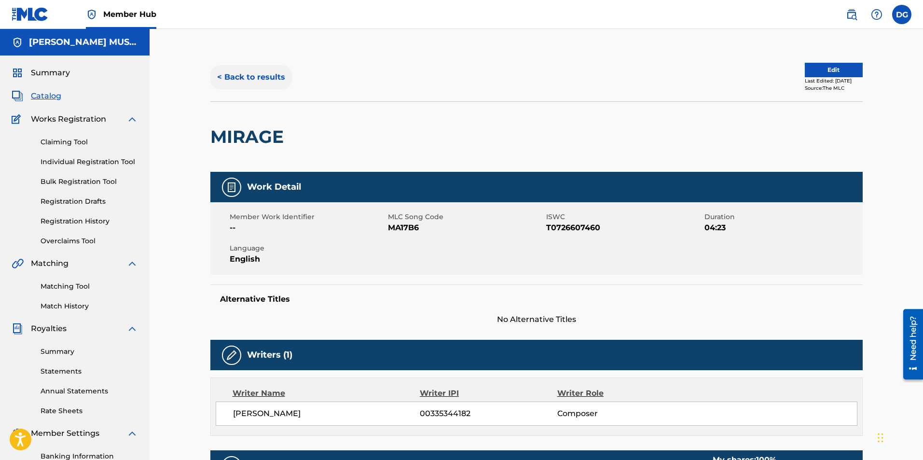
click at [240, 85] on button "< Back to results" at bounding box center [251, 77] width 82 height 24
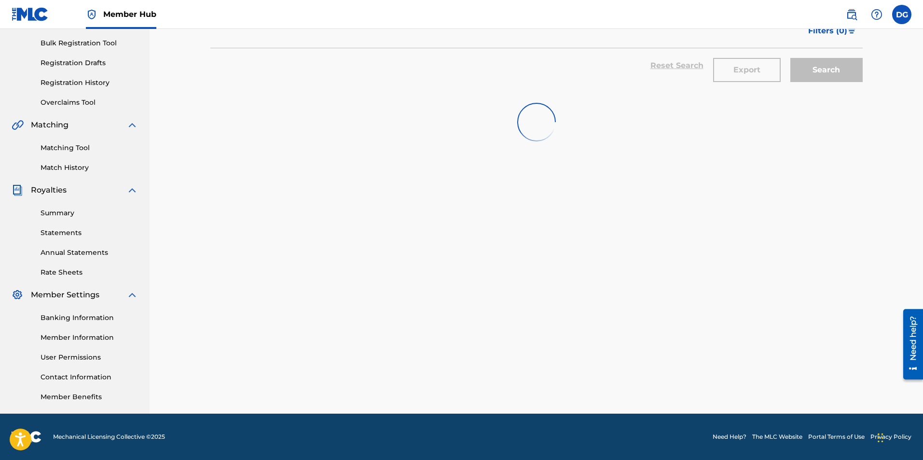
scroll to position [7242, 0]
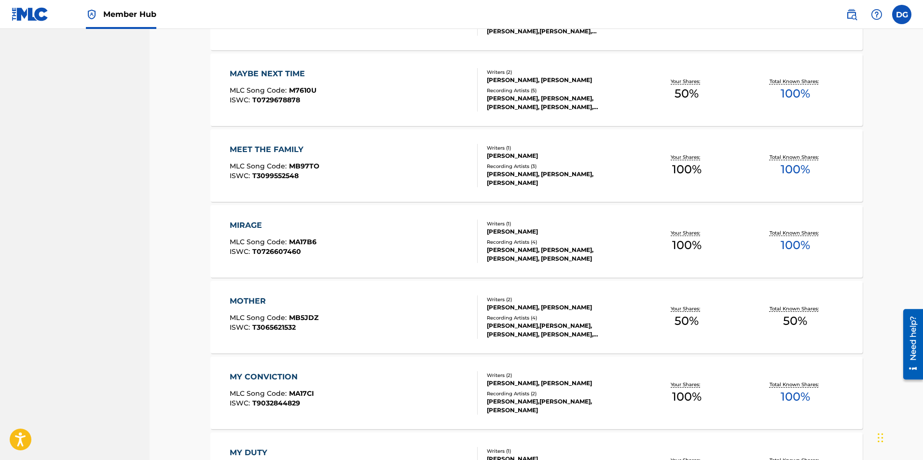
click at [287, 149] on div "MEET THE FAMILY" at bounding box center [275, 150] width 90 height 12
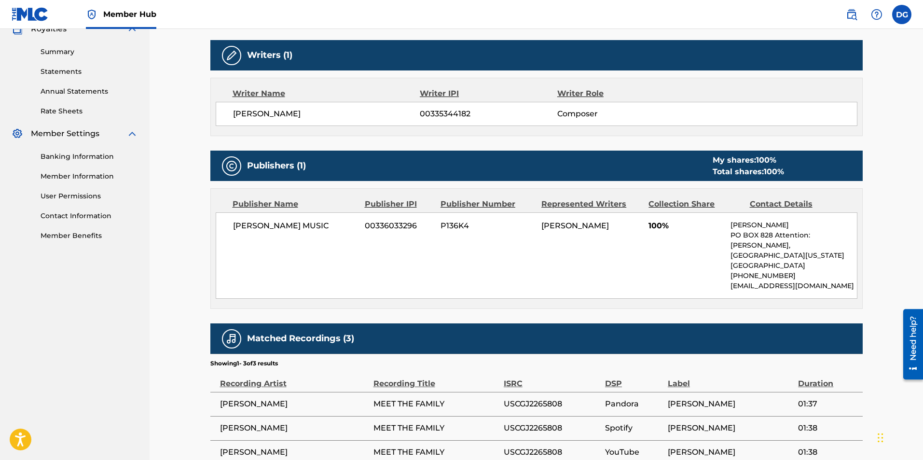
scroll to position [379, 0]
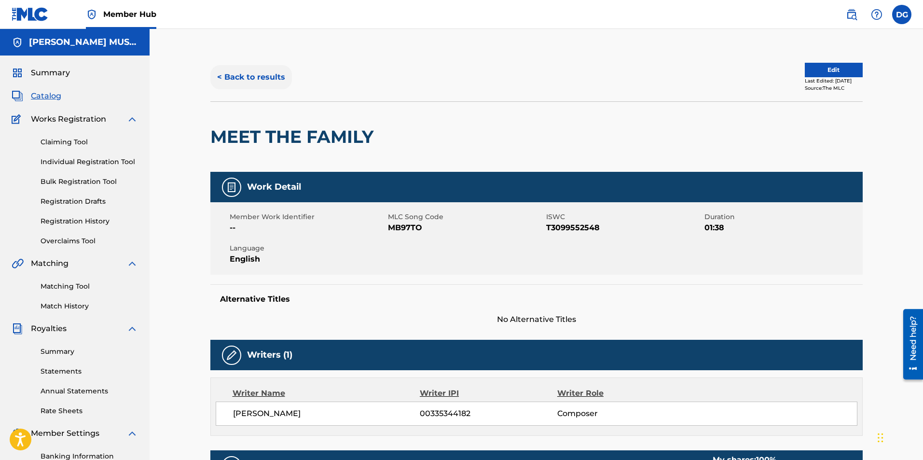
click at [257, 74] on button "< Back to results" at bounding box center [251, 77] width 82 height 24
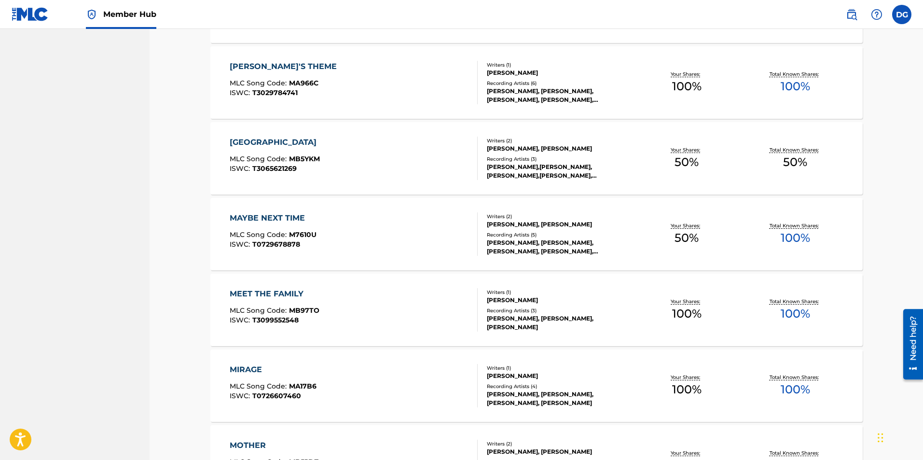
click at [550, 232] on div "Recording Artists ( 5 )" at bounding box center [560, 234] width 146 height 7
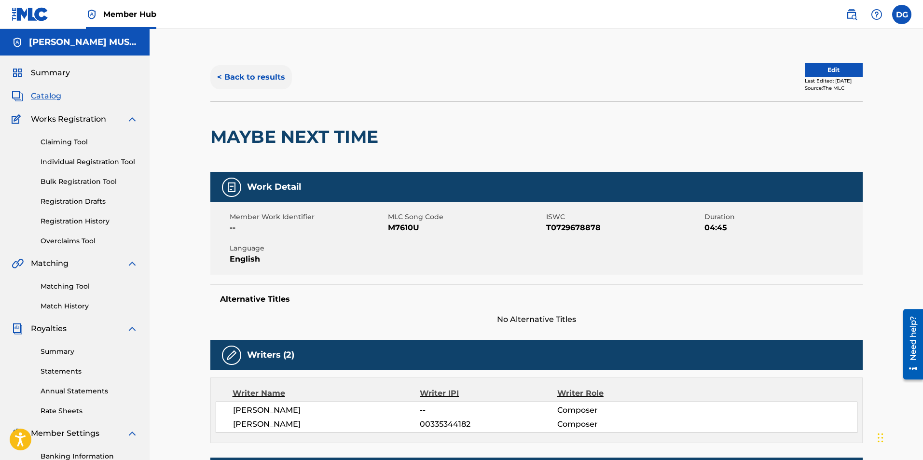
click at [247, 79] on button "< Back to results" at bounding box center [251, 77] width 82 height 24
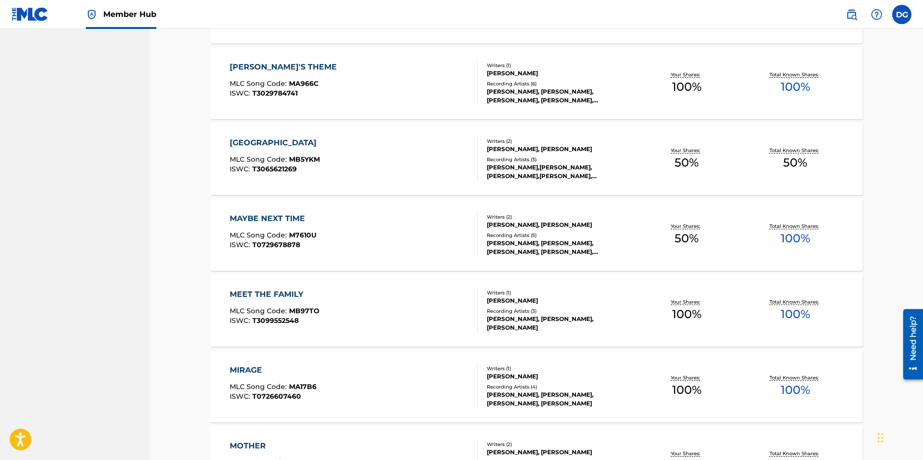
click at [262, 160] on span "MLC Song Code :" at bounding box center [259, 159] width 59 height 9
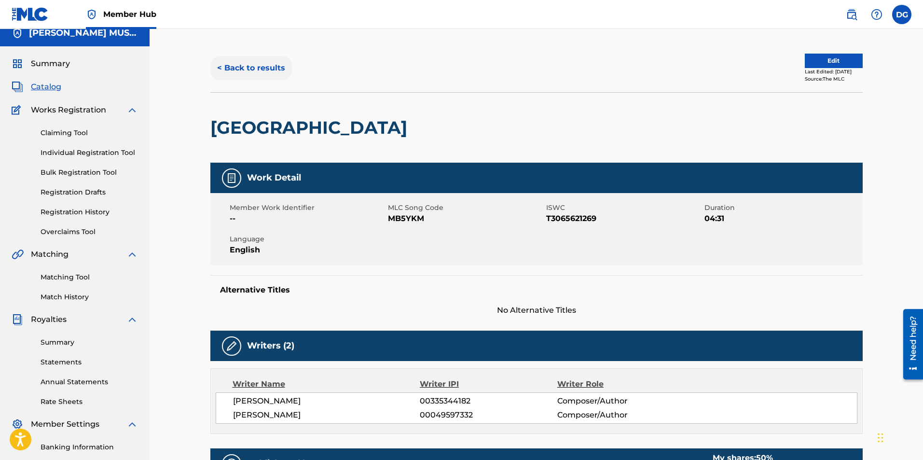
click at [248, 63] on button "< Back to results" at bounding box center [251, 68] width 82 height 24
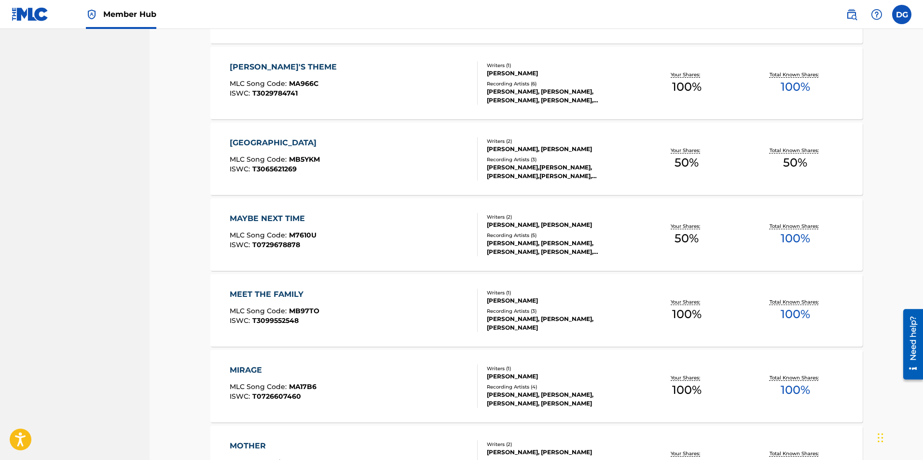
click at [531, 83] on div "Recording Artists ( 6 )" at bounding box center [560, 83] width 146 height 7
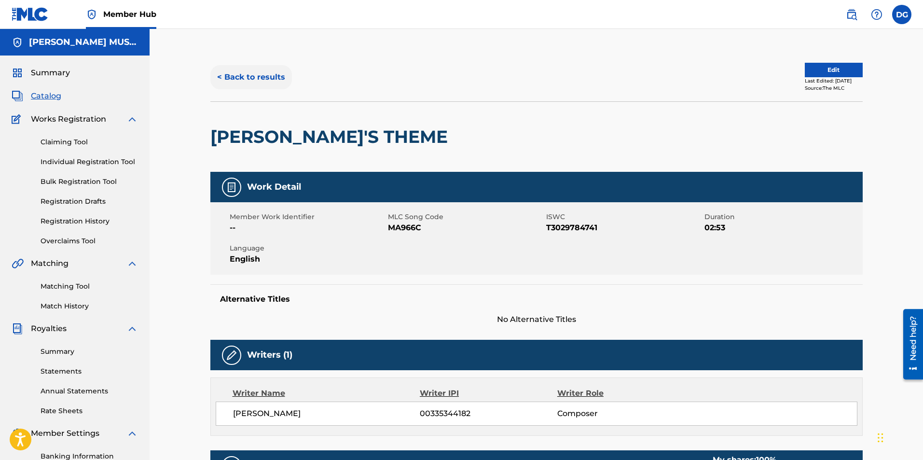
click at [260, 77] on button "< Back to results" at bounding box center [251, 77] width 82 height 24
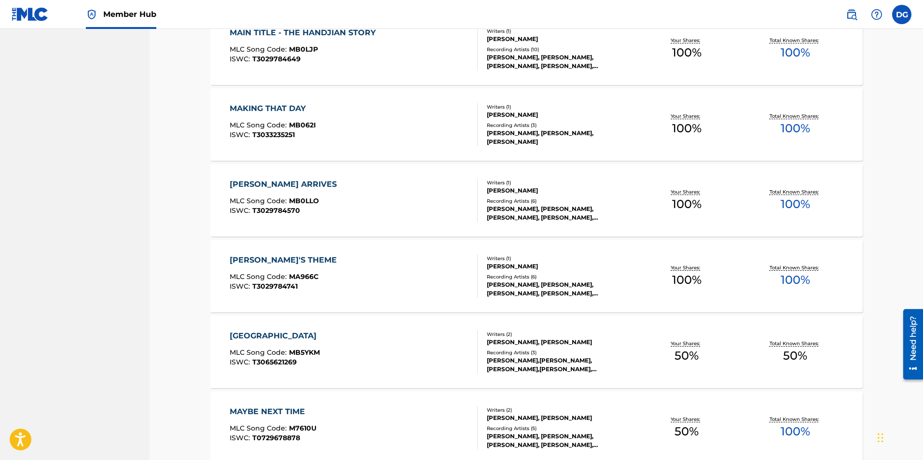
click at [530, 202] on div "Recording Artists ( 6 )" at bounding box center [560, 200] width 146 height 7
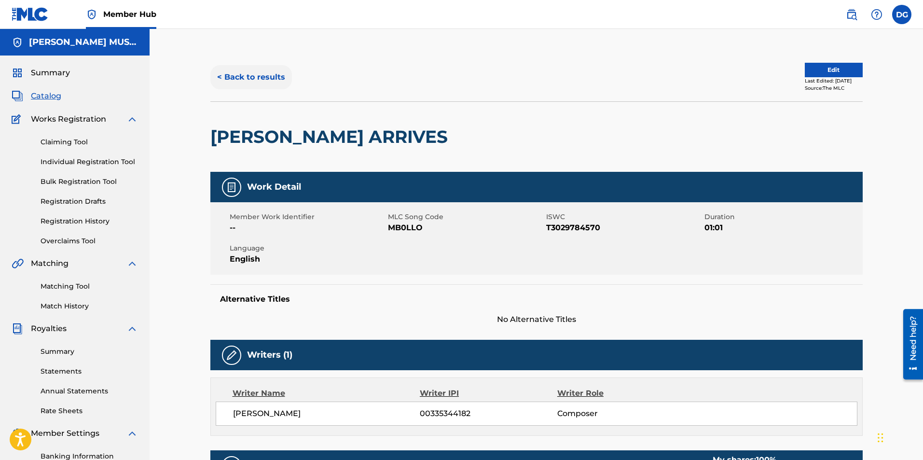
click at [255, 80] on button "< Back to results" at bounding box center [251, 77] width 82 height 24
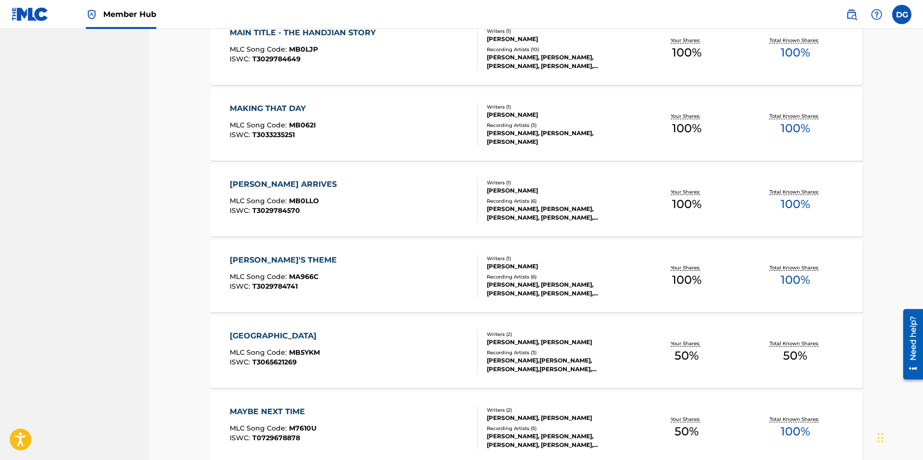
click at [533, 129] on div "[PERSON_NAME], [PERSON_NAME], [PERSON_NAME]" at bounding box center [560, 137] width 146 height 17
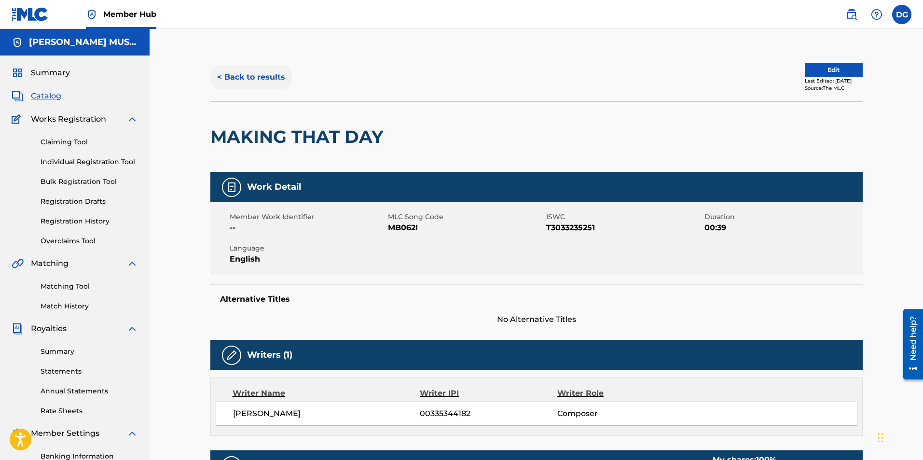
click at [258, 70] on button "< Back to results" at bounding box center [251, 77] width 82 height 24
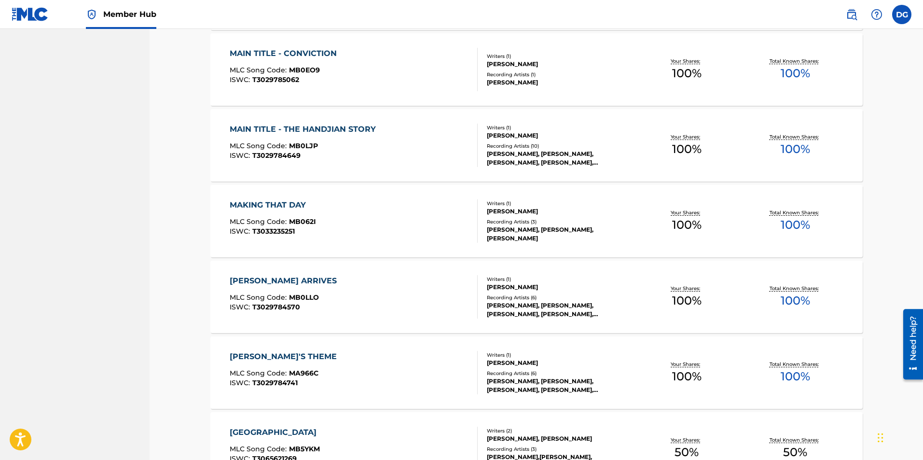
click at [516, 141] on div "Writers ( 1 ) [PERSON_NAME] Recording Artists ( 10 ) [PERSON_NAME], [PERSON_NAM…" at bounding box center [554, 145] width 155 height 43
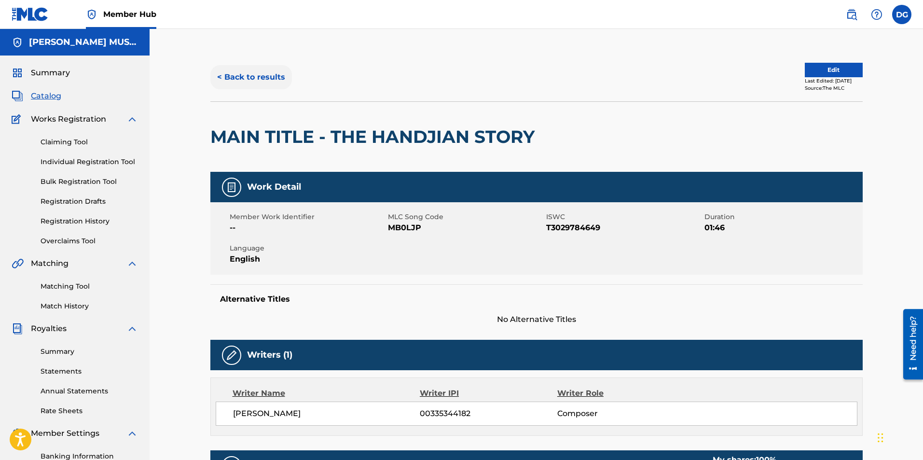
click at [267, 71] on button "< Back to results" at bounding box center [251, 77] width 82 height 24
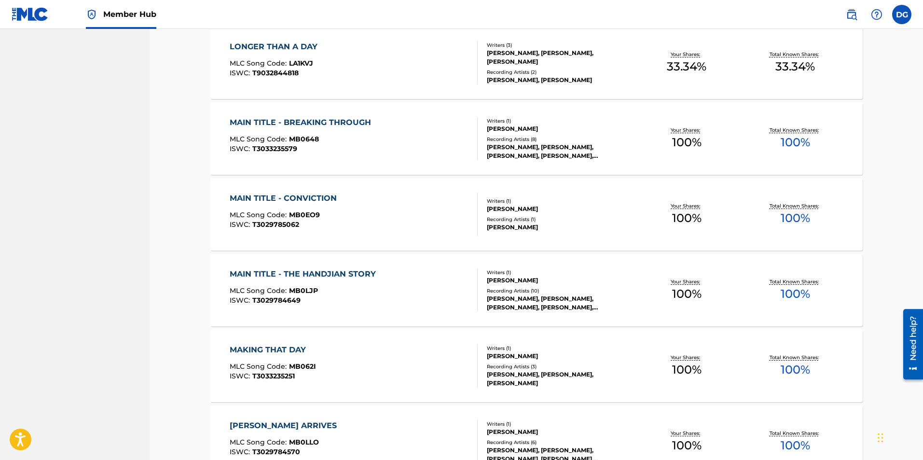
click at [510, 210] on div "[PERSON_NAME]" at bounding box center [560, 208] width 146 height 9
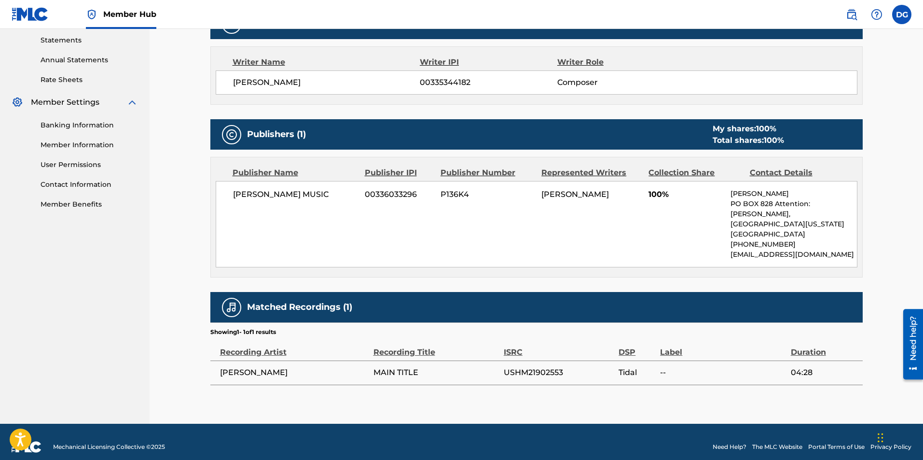
scroll to position [61, 0]
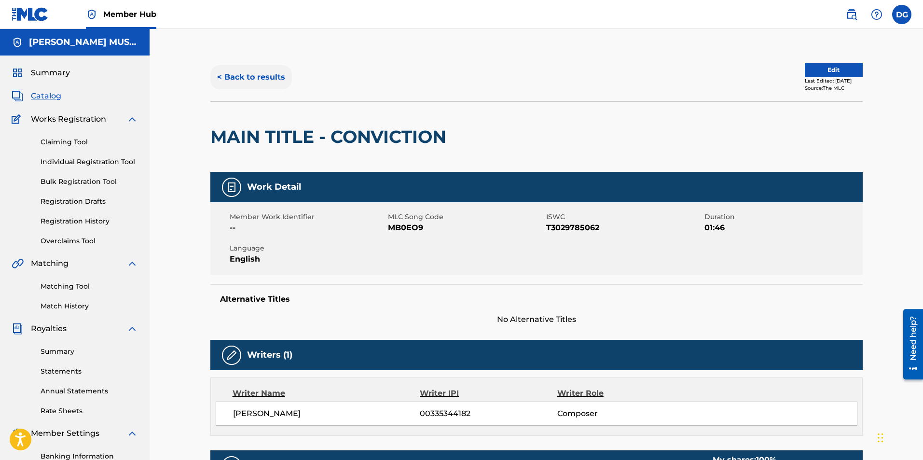
click at [263, 76] on button "< Back to results" at bounding box center [251, 77] width 82 height 24
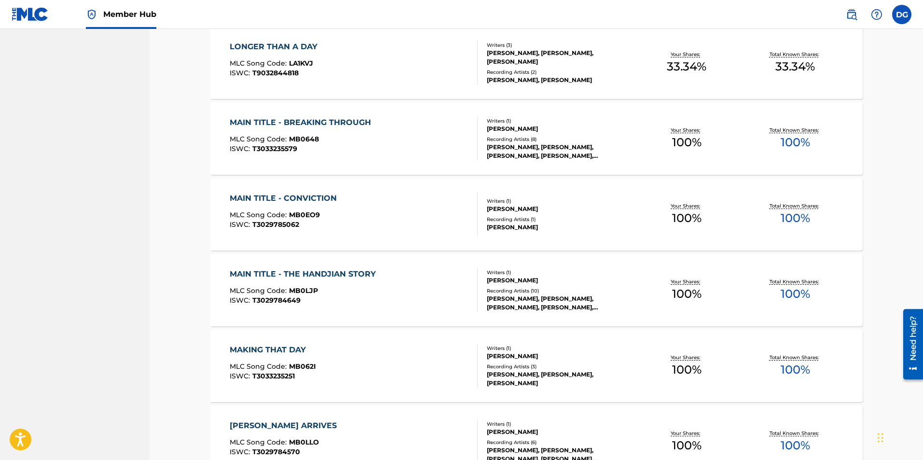
click at [514, 136] on div "Recording Artists ( 8 )" at bounding box center [560, 139] width 146 height 7
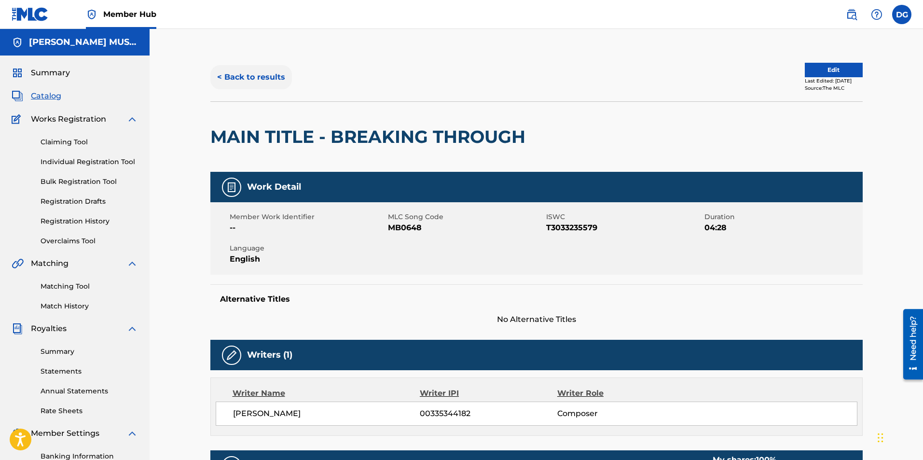
click at [251, 79] on button "< Back to results" at bounding box center [251, 77] width 82 height 24
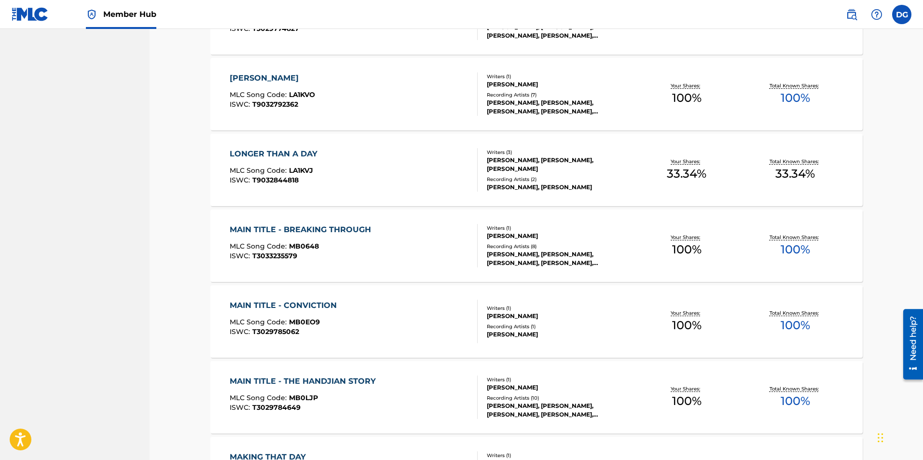
scroll to position [6555, 0]
click at [544, 171] on div "[PERSON_NAME], [PERSON_NAME], [PERSON_NAME]" at bounding box center [560, 165] width 146 height 17
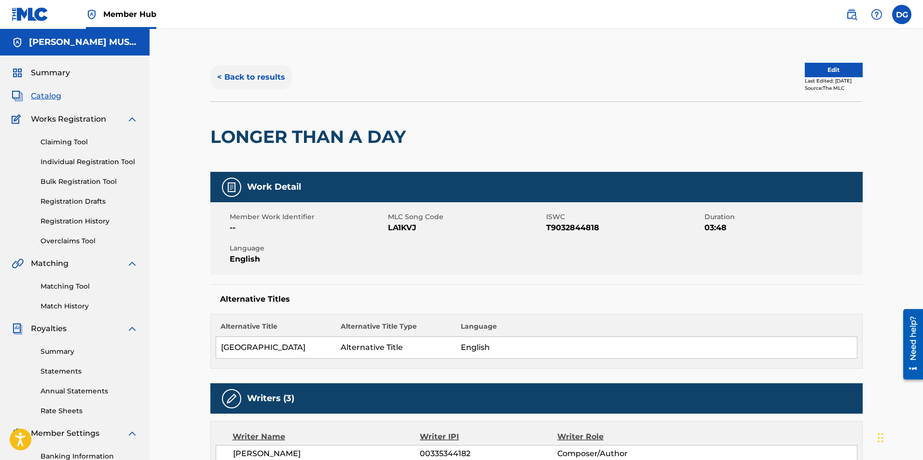
click at [248, 79] on button "< Back to results" at bounding box center [251, 77] width 82 height 24
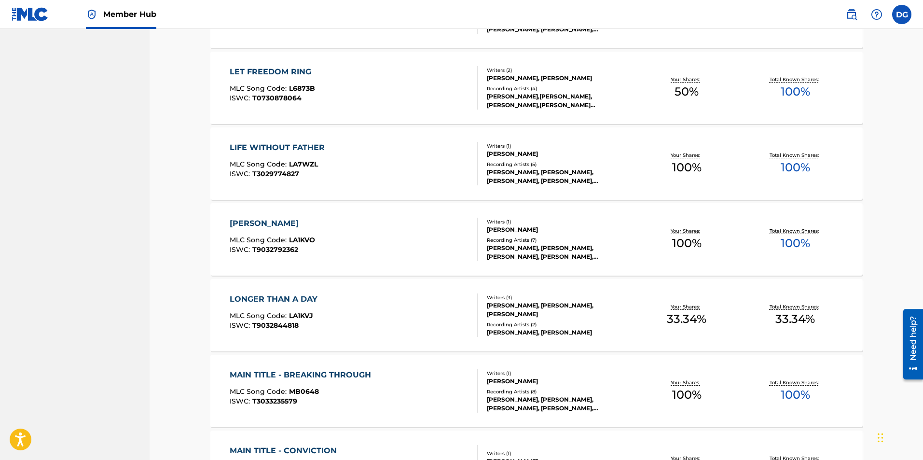
scroll to position [6410, 0]
click at [537, 241] on div "Recording Artists ( 7 )" at bounding box center [560, 240] width 146 height 7
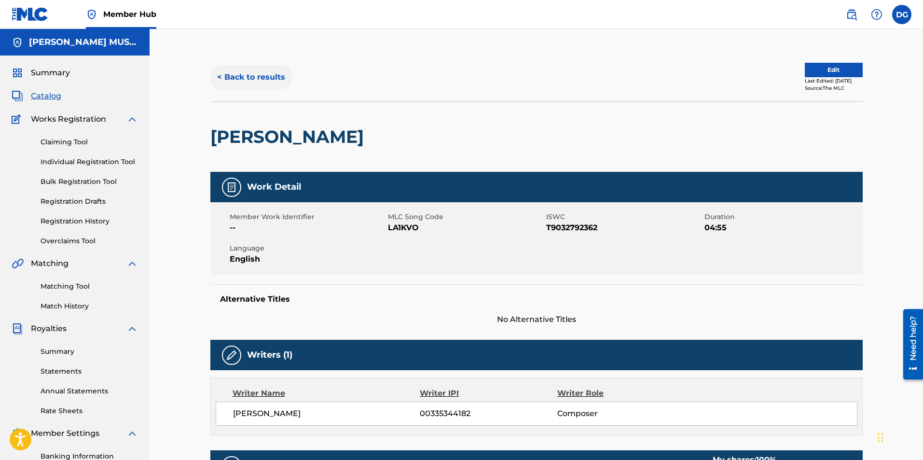
click at [260, 81] on button "< Back to results" at bounding box center [251, 77] width 82 height 24
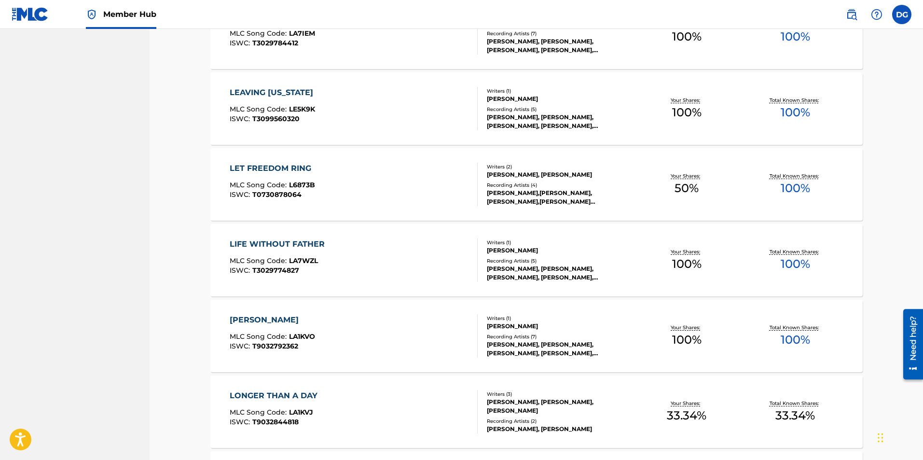
scroll to position [6314, 0]
click at [540, 258] on div "Recording Artists ( 5 )" at bounding box center [560, 261] width 146 height 7
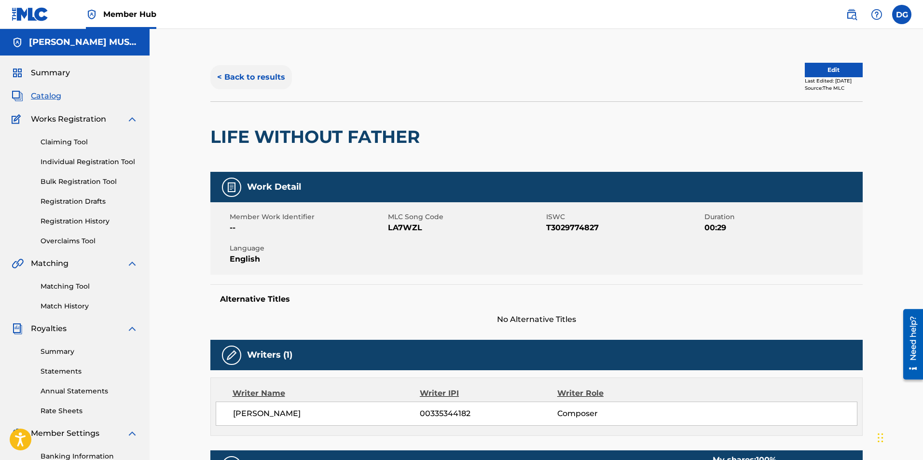
click at [272, 71] on button "< Back to results" at bounding box center [251, 77] width 82 height 24
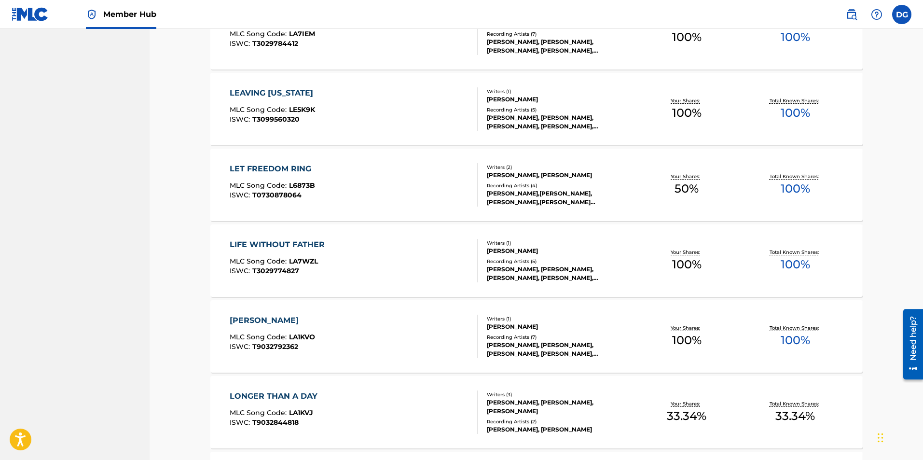
click at [498, 167] on div "Writers ( 2 )" at bounding box center [560, 166] width 146 height 7
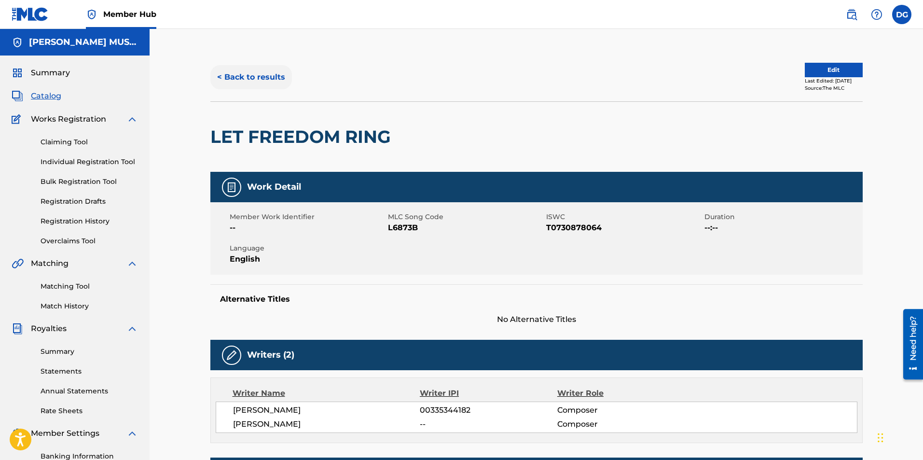
click at [259, 77] on button "< Back to results" at bounding box center [251, 77] width 82 height 24
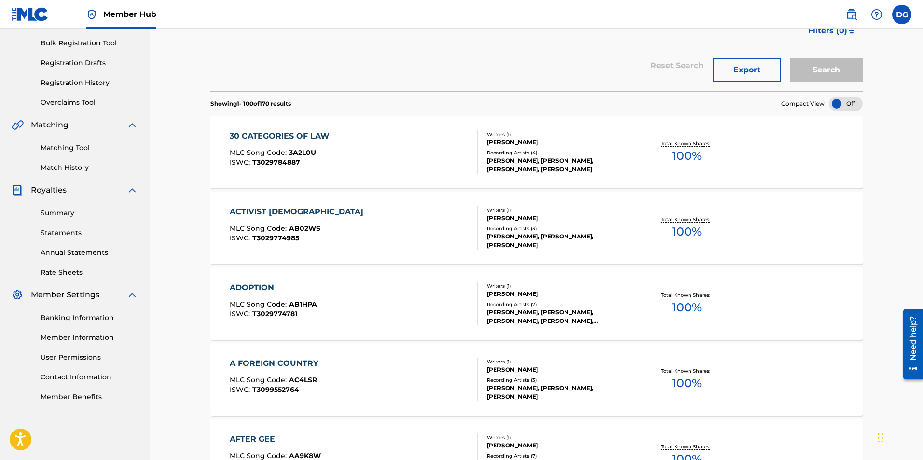
scroll to position [6314, 0]
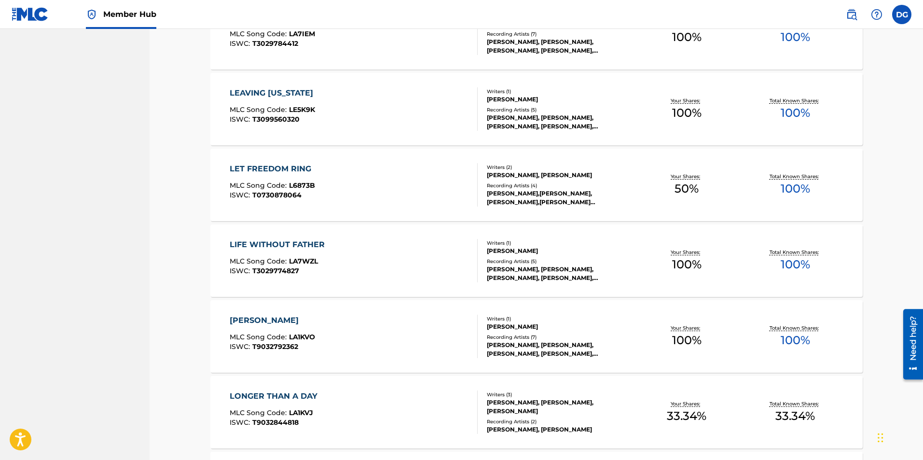
click at [529, 116] on div "[PERSON_NAME], [PERSON_NAME], [PERSON_NAME], [PERSON_NAME], [PERSON_NAME]" at bounding box center [560, 121] width 146 height 17
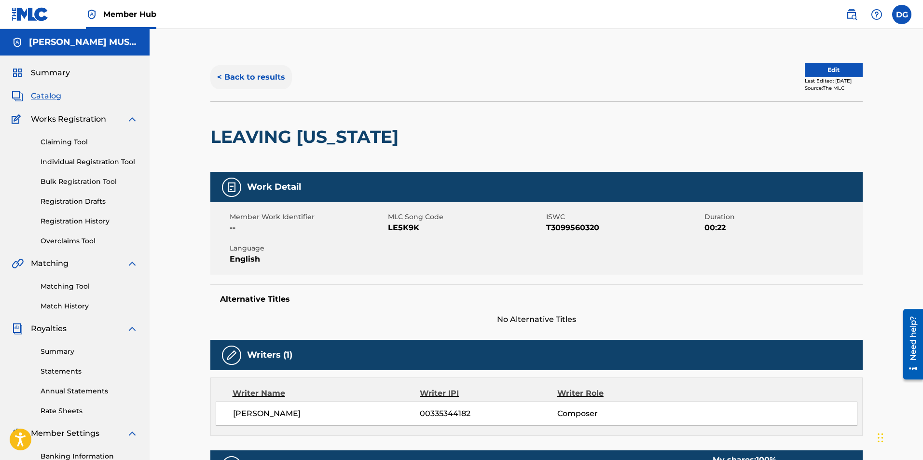
click at [273, 71] on button "< Back to results" at bounding box center [251, 77] width 82 height 24
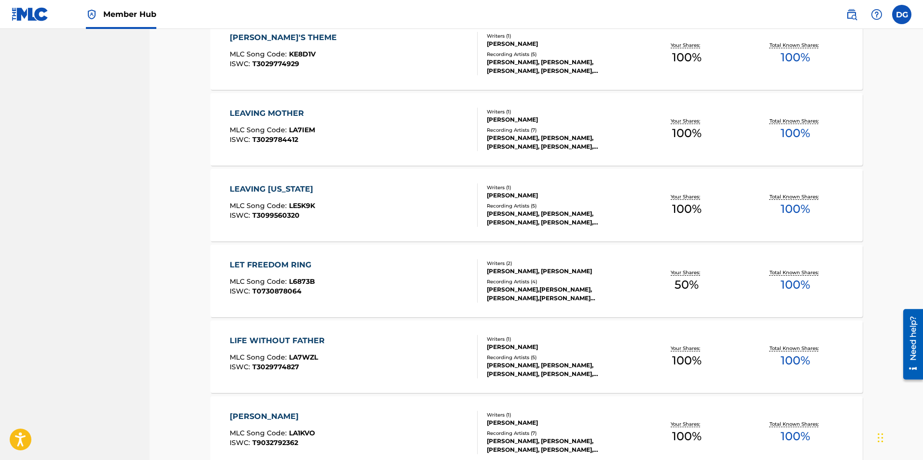
click at [522, 120] on div "[PERSON_NAME]" at bounding box center [560, 119] width 146 height 9
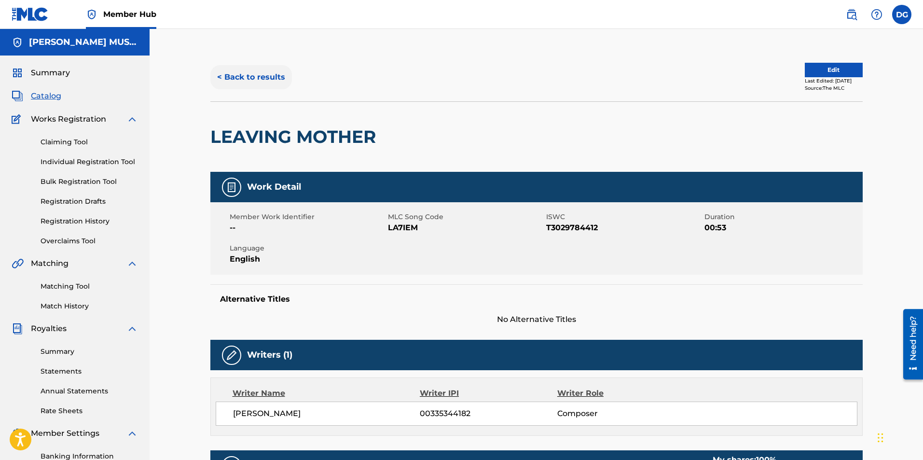
click at [249, 78] on button "< Back to results" at bounding box center [251, 77] width 82 height 24
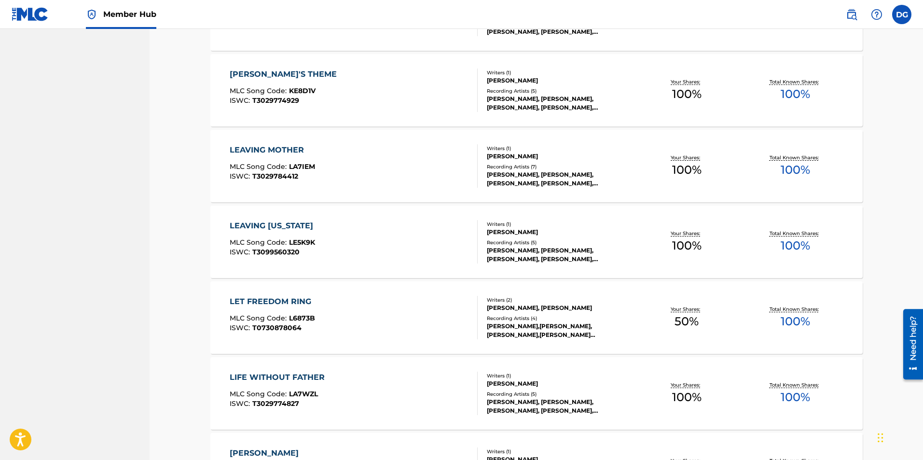
click at [551, 92] on div "Recording Artists ( 5 ) [PERSON_NAME], [PERSON_NAME], [PERSON_NAME], [PERSON_NA…" at bounding box center [560, 99] width 146 height 25
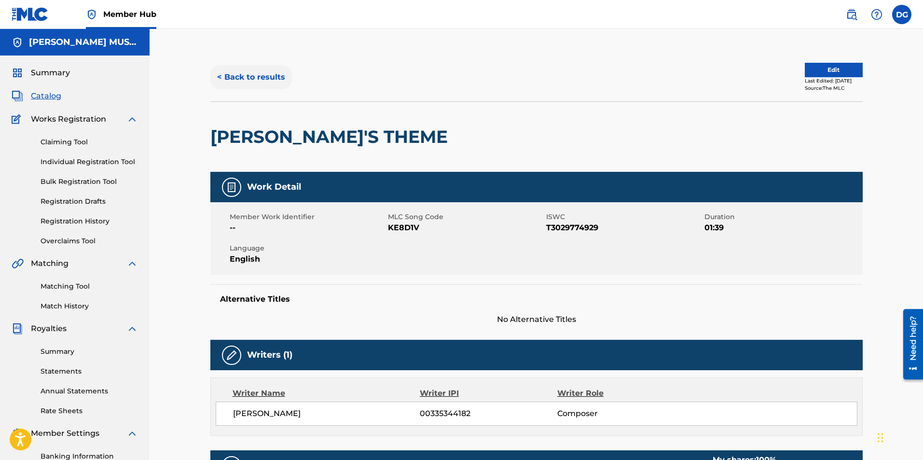
click at [267, 74] on button "< Back to results" at bounding box center [251, 77] width 82 height 24
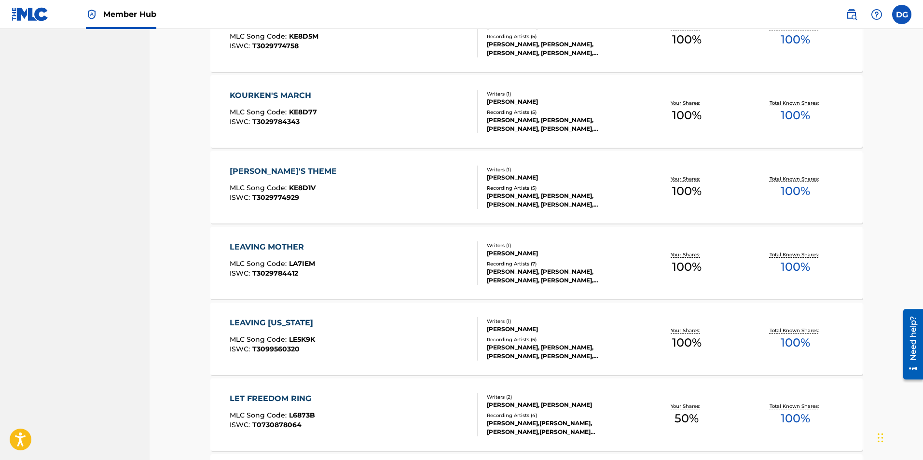
click at [521, 112] on div "Recording Artists ( 5 )" at bounding box center [560, 112] width 146 height 7
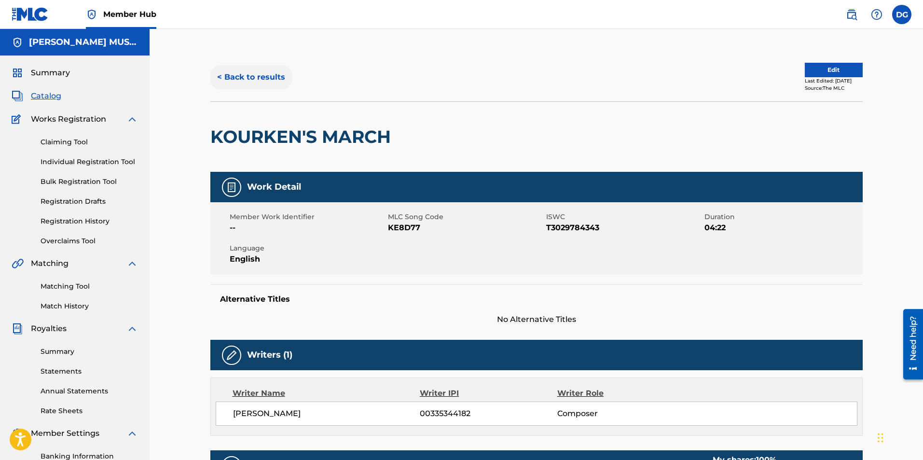
click at [241, 74] on button "< Back to results" at bounding box center [251, 77] width 82 height 24
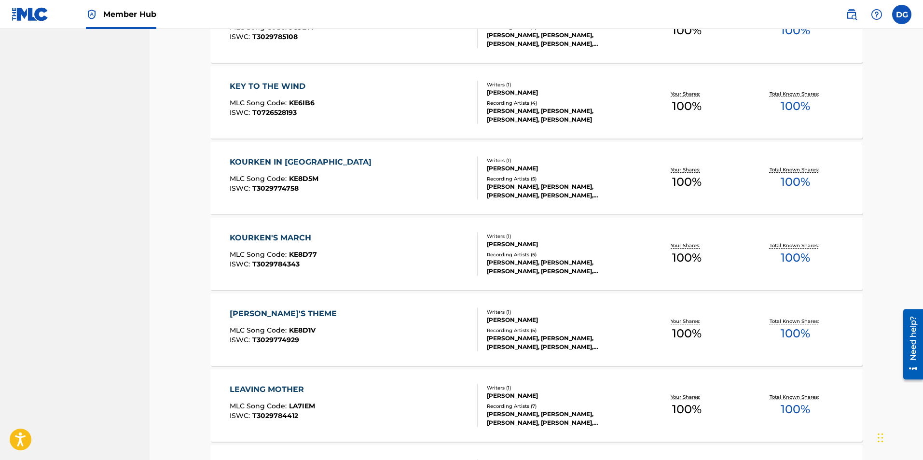
click at [537, 164] on div "[PERSON_NAME]" at bounding box center [560, 168] width 146 height 9
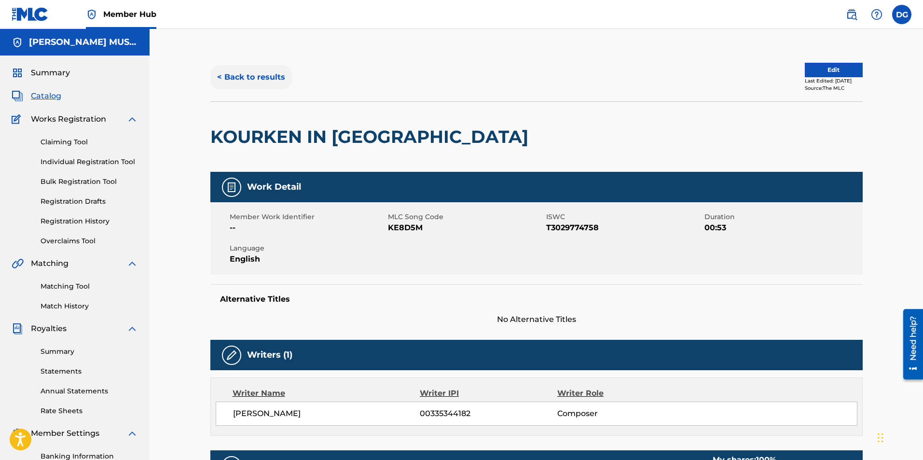
click at [253, 76] on button "< Back to results" at bounding box center [251, 77] width 82 height 24
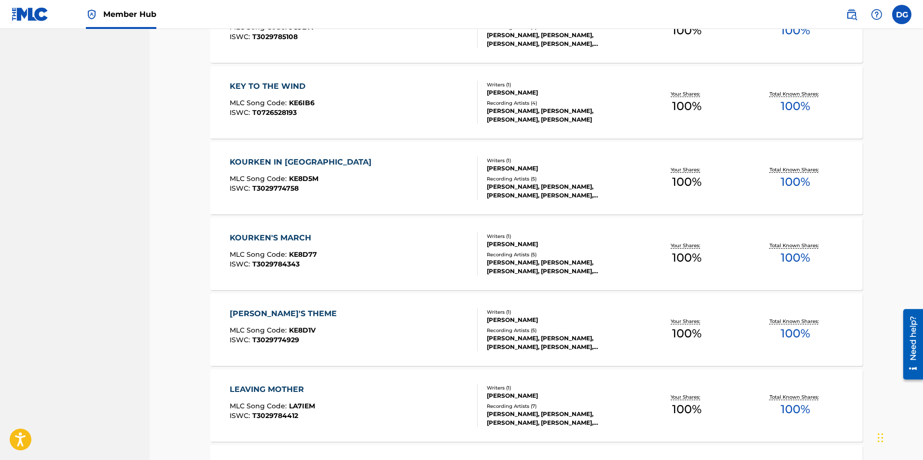
click at [527, 104] on div "Recording Artists ( 4 )" at bounding box center [560, 102] width 146 height 7
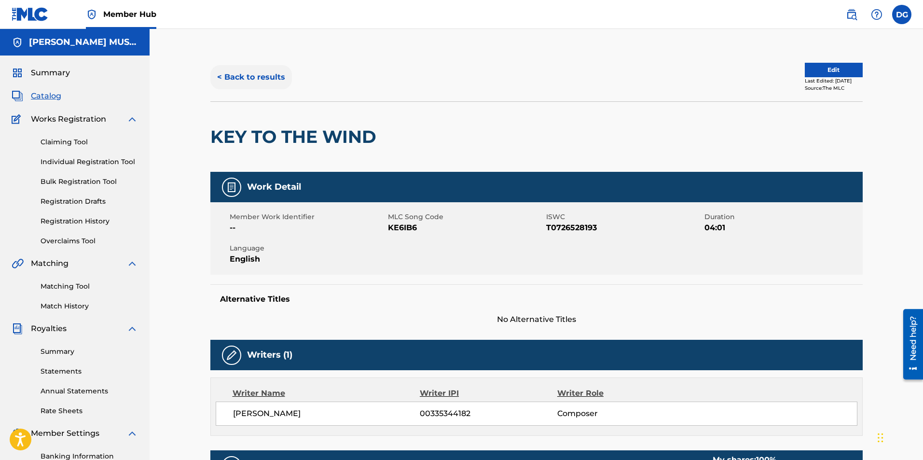
click at [252, 75] on button "< Back to results" at bounding box center [251, 77] width 82 height 24
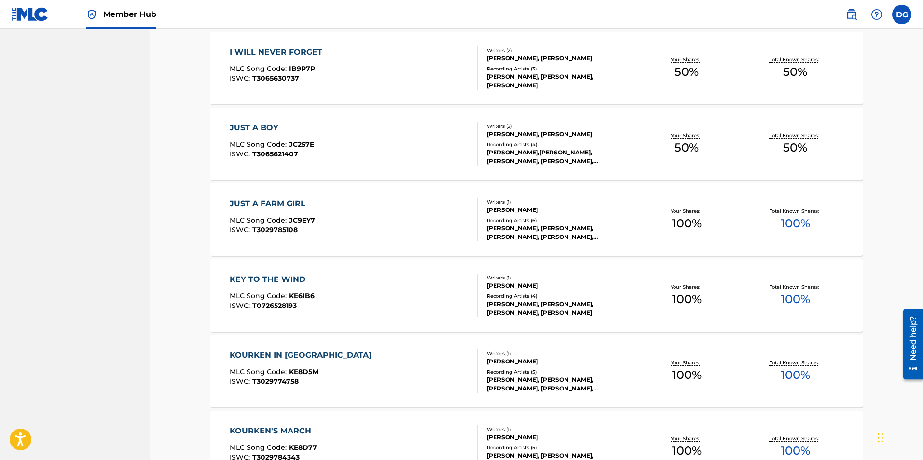
click at [553, 224] on div "[PERSON_NAME], [PERSON_NAME], [PERSON_NAME], [PERSON_NAME], [PERSON_NAME]" at bounding box center [560, 232] width 146 height 17
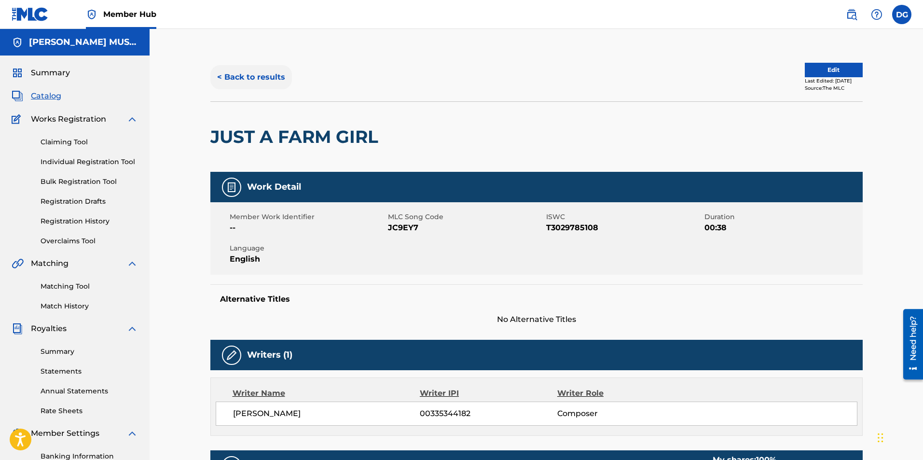
click at [264, 68] on button "< Back to results" at bounding box center [251, 77] width 82 height 24
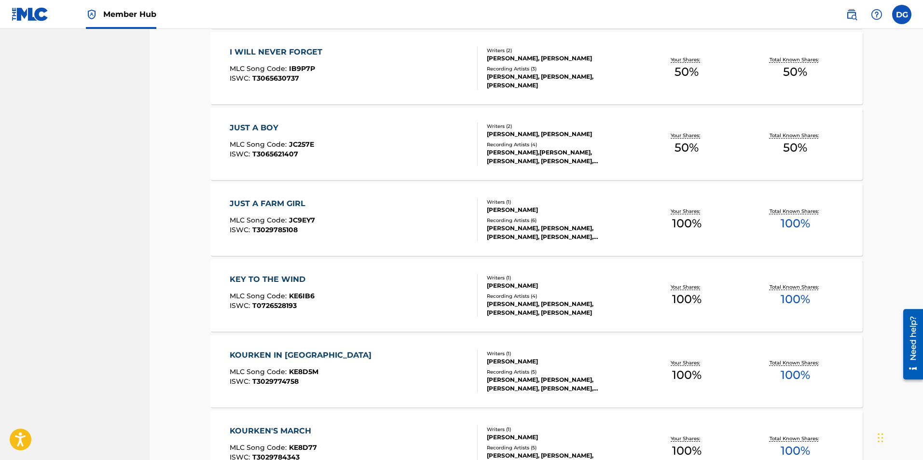
click at [542, 140] on div "Writers ( 2 ) [PERSON_NAME], [PERSON_NAME] Recording Artists ( 4 ) [PERSON_NAME…" at bounding box center [554, 143] width 155 height 43
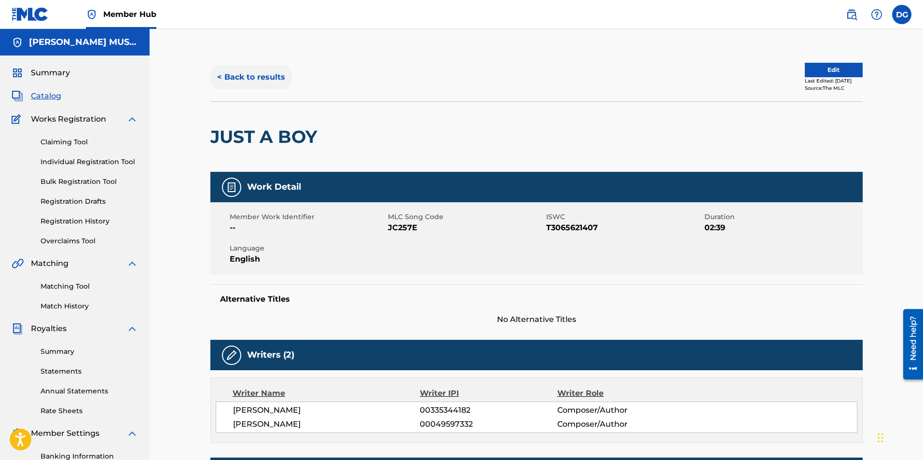
click at [271, 77] on button "< Back to results" at bounding box center [251, 77] width 82 height 24
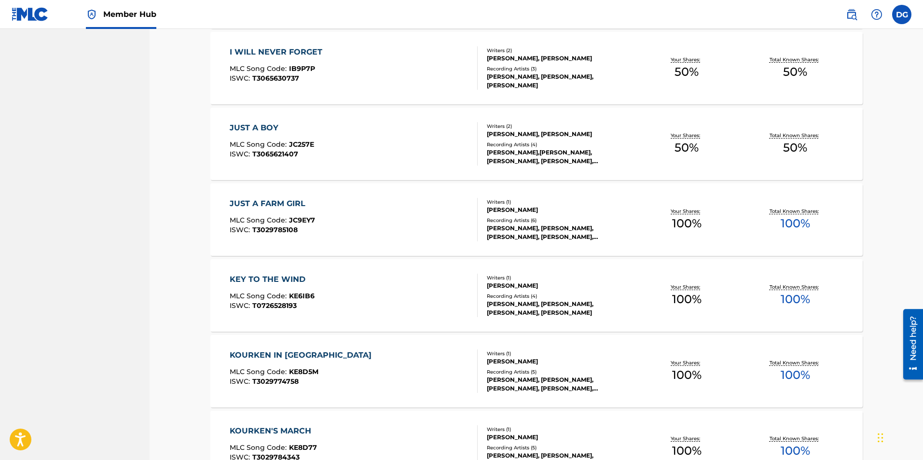
click at [543, 66] on div "Recording Artists ( 3 )" at bounding box center [560, 68] width 146 height 7
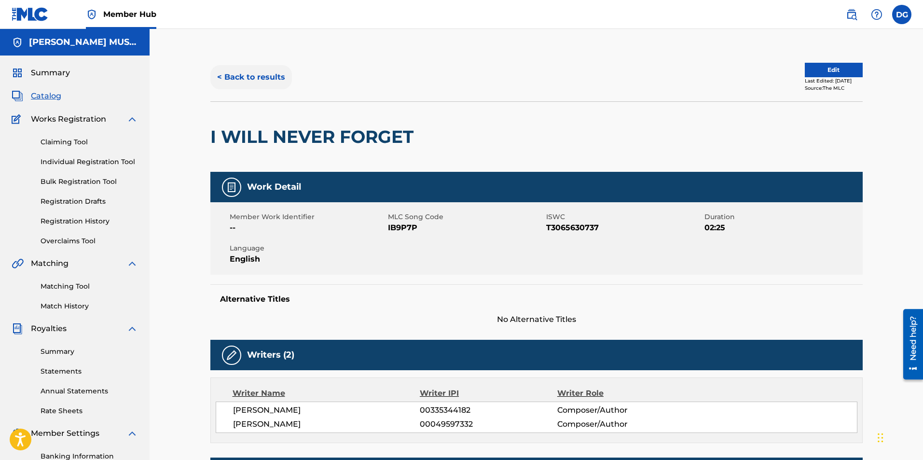
click at [276, 76] on button "< Back to results" at bounding box center [251, 77] width 82 height 24
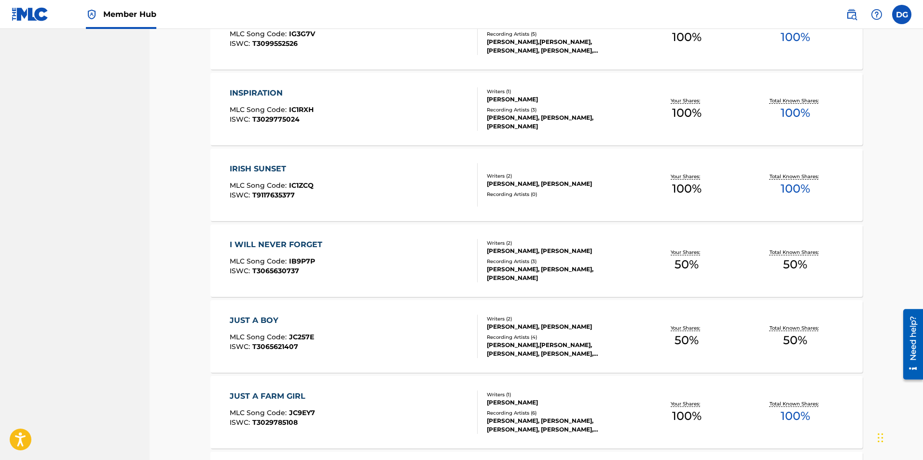
click at [509, 179] on div "[PERSON_NAME], [PERSON_NAME]" at bounding box center [560, 183] width 146 height 9
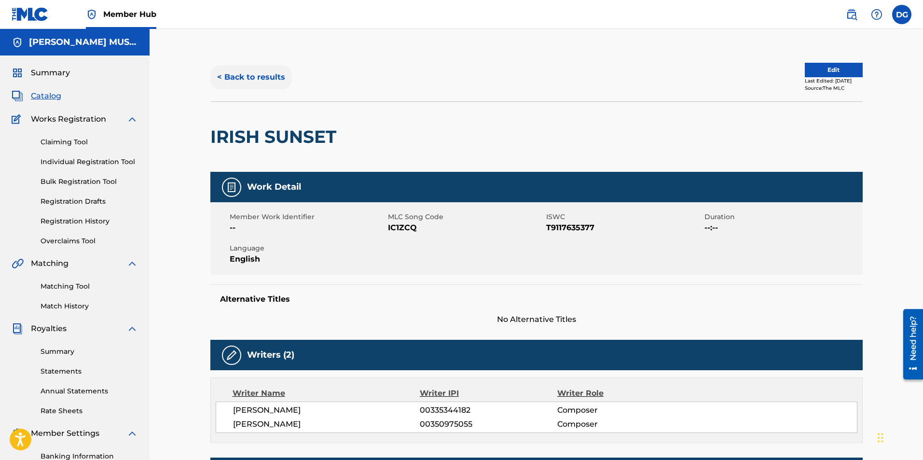
click at [261, 80] on button "< Back to results" at bounding box center [251, 77] width 82 height 24
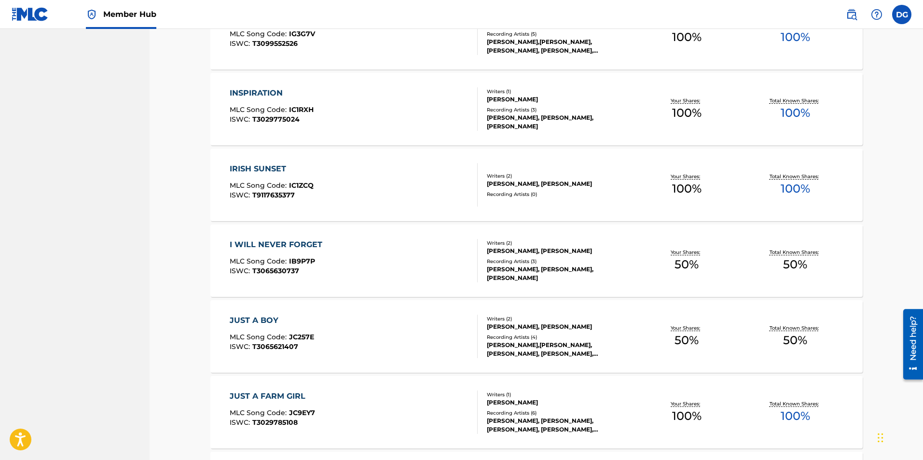
click at [498, 104] on div "Writers ( 1 ) [PERSON_NAME] Recording Artists ( 3 ) [PERSON_NAME], [PERSON_NAME…" at bounding box center [554, 109] width 155 height 43
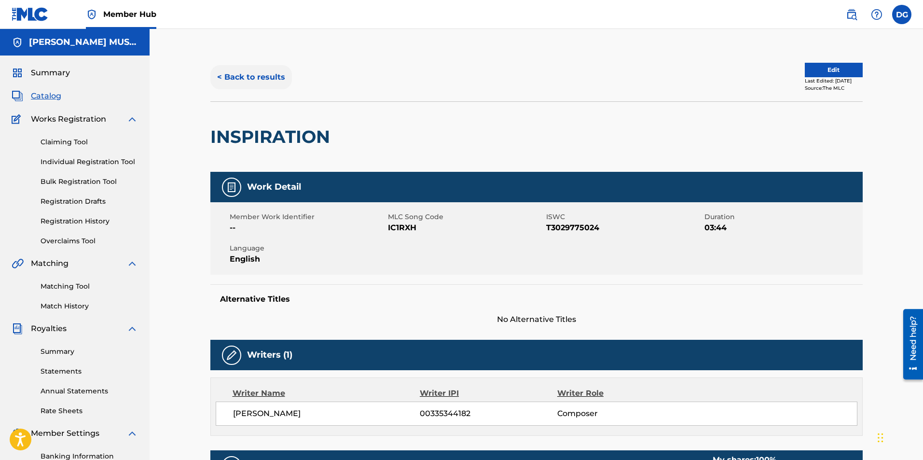
click at [269, 77] on button "< Back to results" at bounding box center [251, 77] width 82 height 24
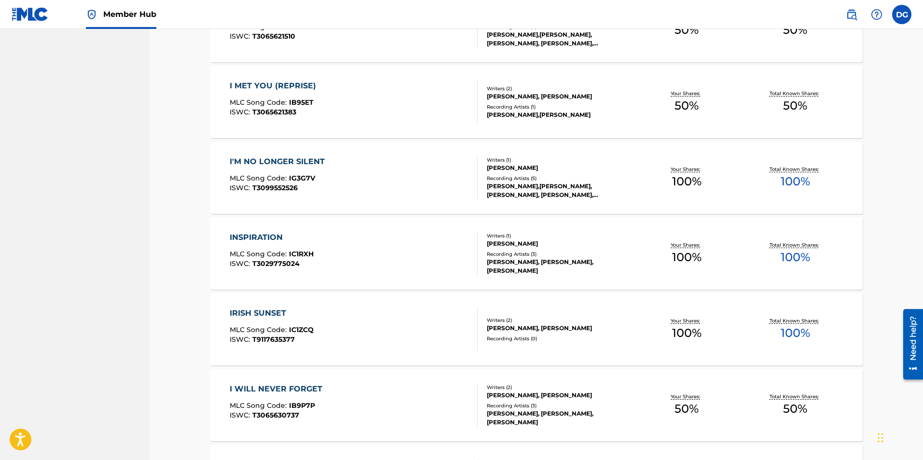
click at [513, 164] on div "[PERSON_NAME]" at bounding box center [560, 167] width 146 height 9
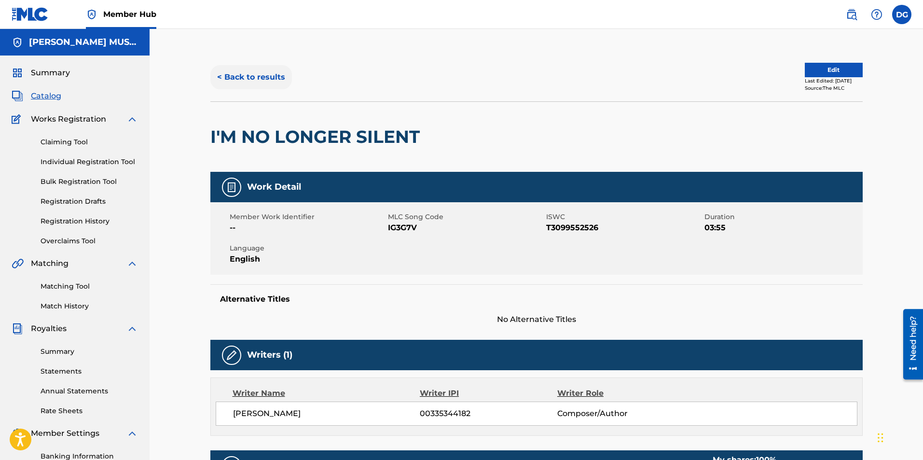
click at [242, 82] on button "< Back to results" at bounding box center [251, 77] width 82 height 24
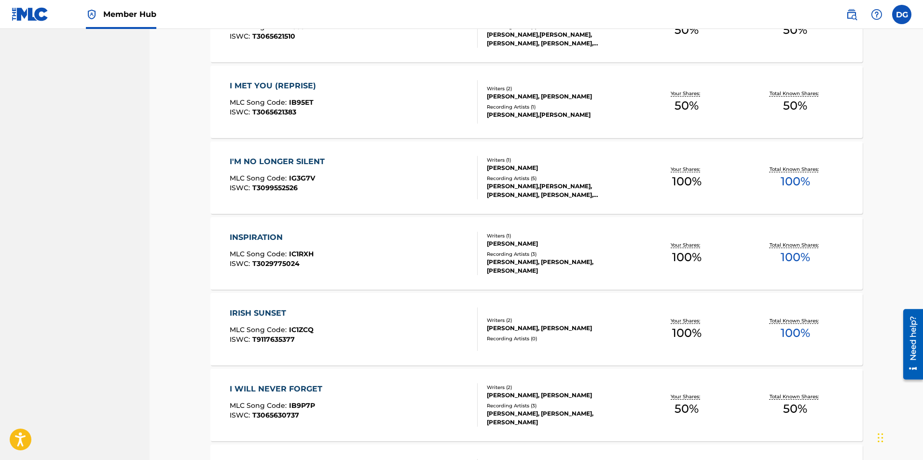
click at [519, 102] on div "Writers ( 2 ) [PERSON_NAME], [PERSON_NAME] Recording Artists ( 1 ) [PERSON_NAME…" at bounding box center [554, 102] width 155 height 34
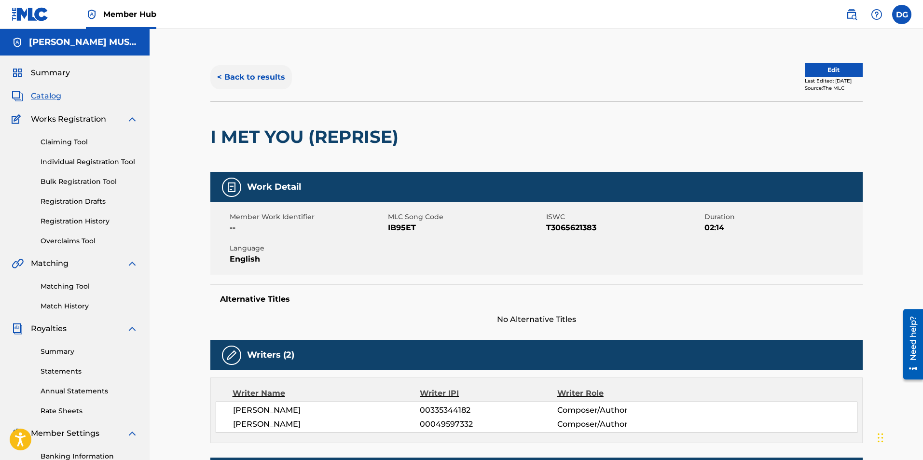
click at [278, 73] on button "< Back to results" at bounding box center [251, 77] width 82 height 24
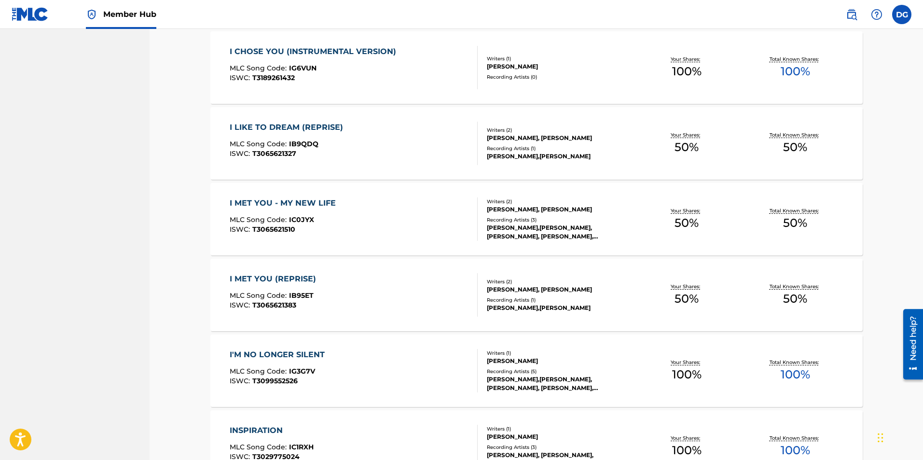
click at [533, 223] on div "[PERSON_NAME],[PERSON_NAME],[PERSON_NAME], [PERSON_NAME], [PERSON_NAME]" at bounding box center [560, 231] width 146 height 17
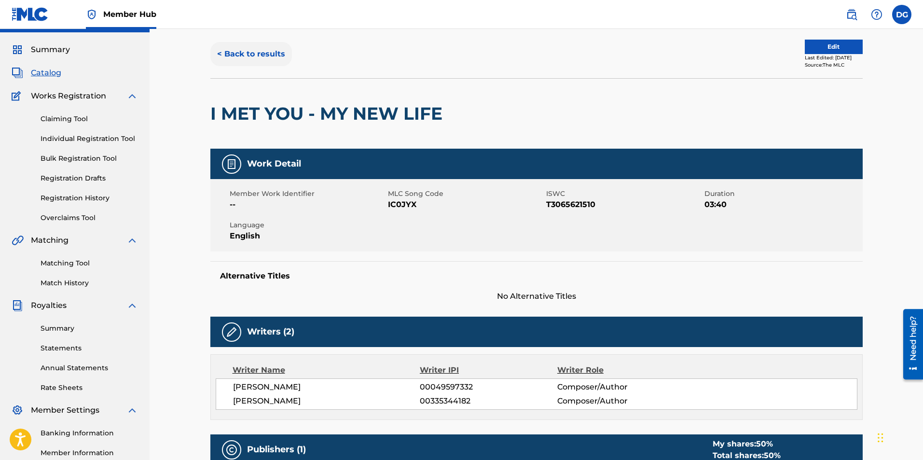
click at [262, 51] on button "< Back to results" at bounding box center [251, 54] width 82 height 24
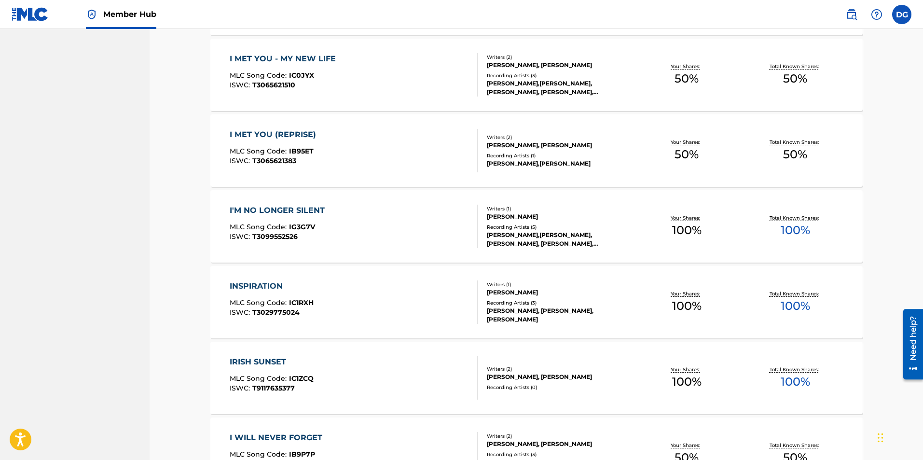
click at [558, 224] on div "Recording Artists ( 5 )" at bounding box center [560, 226] width 146 height 7
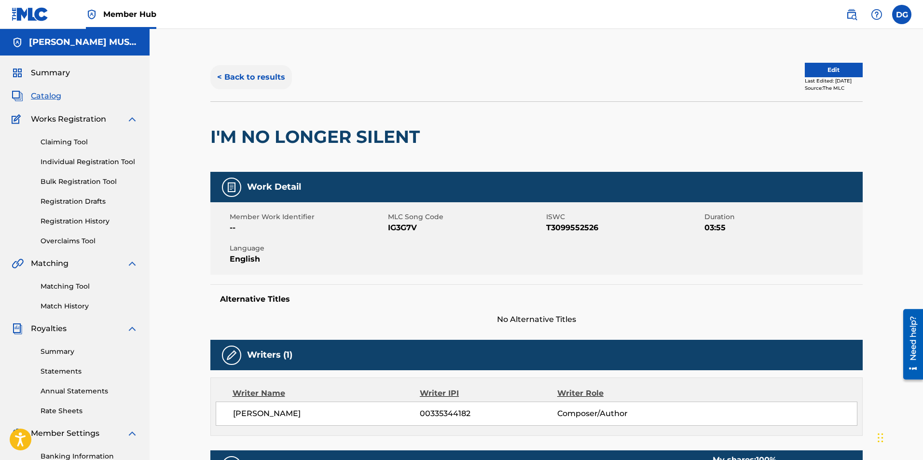
click at [272, 75] on button "< Back to results" at bounding box center [251, 77] width 82 height 24
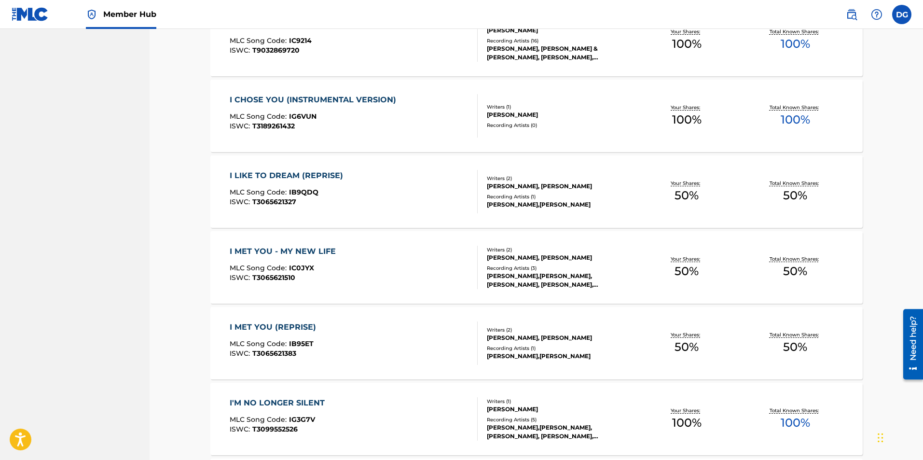
scroll to position [5171, 0]
click at [539, 198] on div "Recording Artists ( 1 )" at bounding box center [560, 196] width 146 height 7
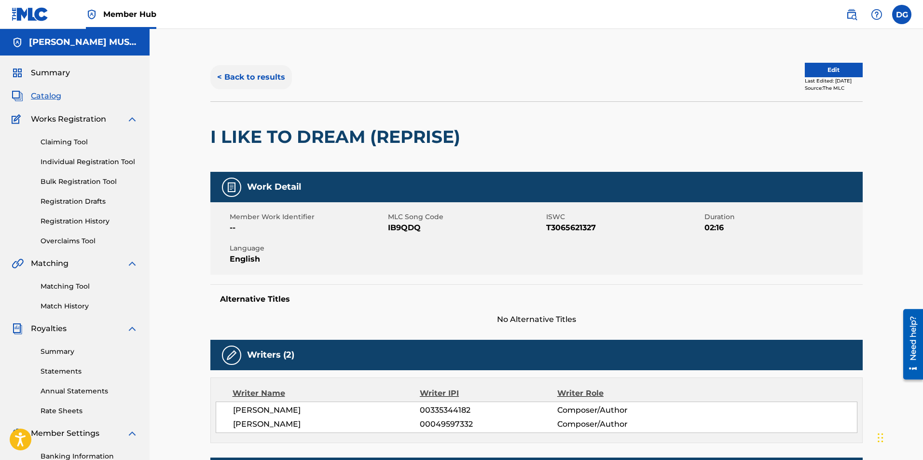
click at [267, 78] on button "< Back to results" at bounding box center [251, 77] width 82 height 24
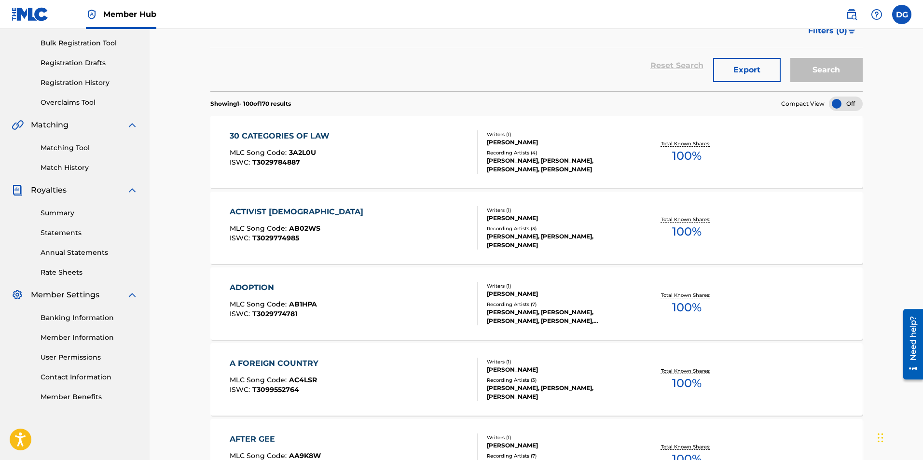
scroll to position [5171, 0]
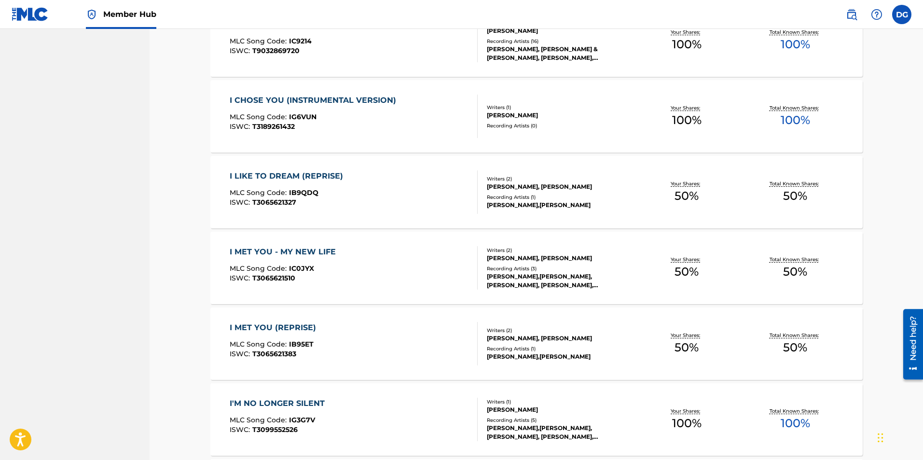
click at [491, 111] on div "[PERSON_NAME]" at bounding box center [560, 115] width 146 height 9
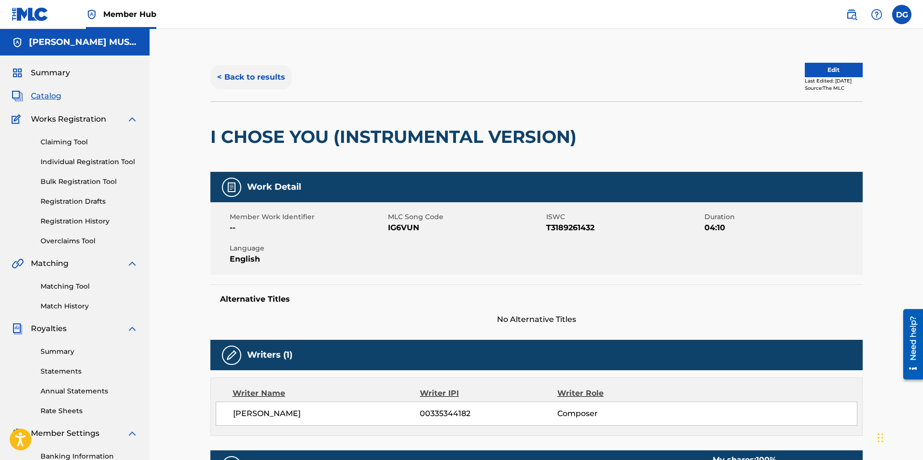
click at [272, 78] on button "< Back to results" at bounding box center [251, 77] width 82 height 24
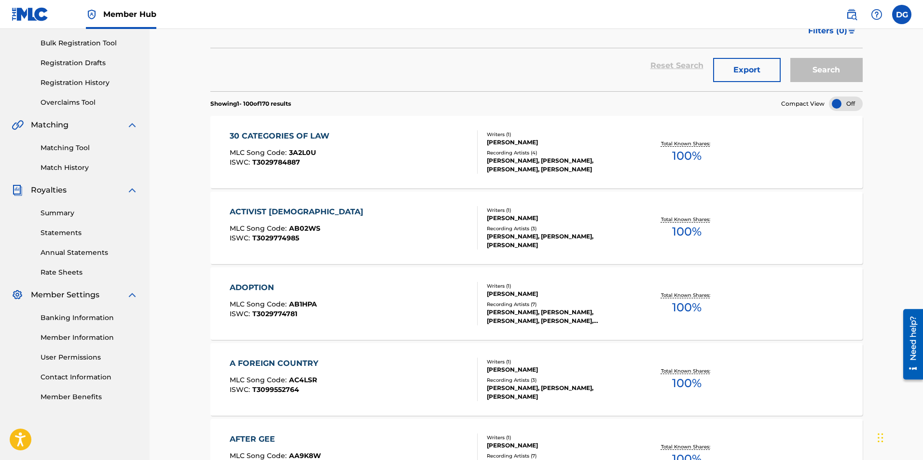
scroll to position [5171, 0]
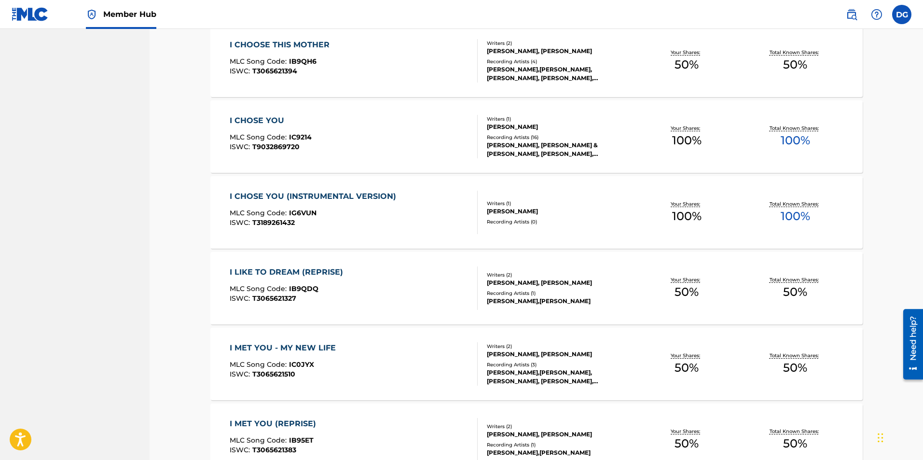
scroll to position [5075, 0]
click at [526, 140] on div "Recording Artists ( 16 )" at bounding box center [560, 137] width 146 height 7
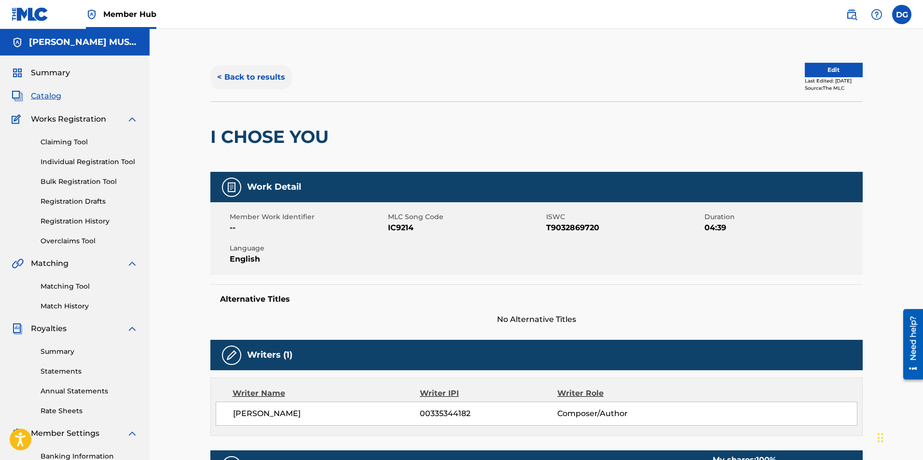
click at [244, 74] on button "< Back to results" at bounding box center [251, 77] width 82 height 24
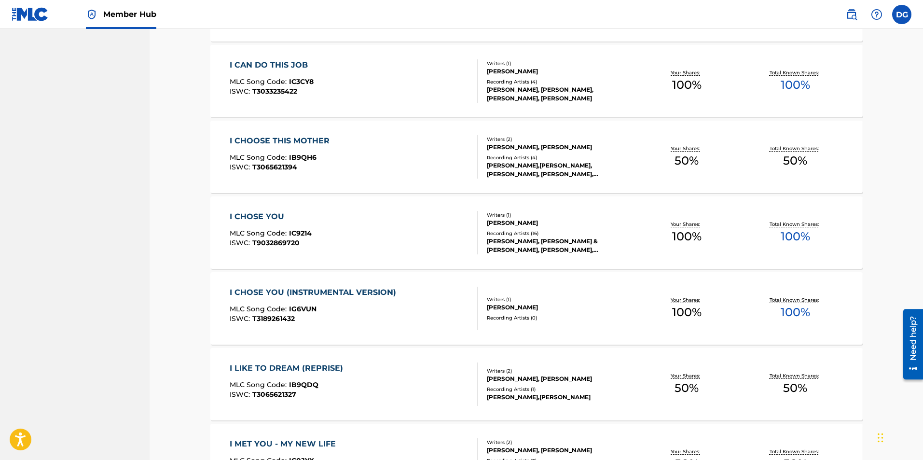
scroll to position [4979, 0]
click at [531, 158] on div "Recording Artists ( 4 )" at bounding box center [560, 157] width 146 height 7
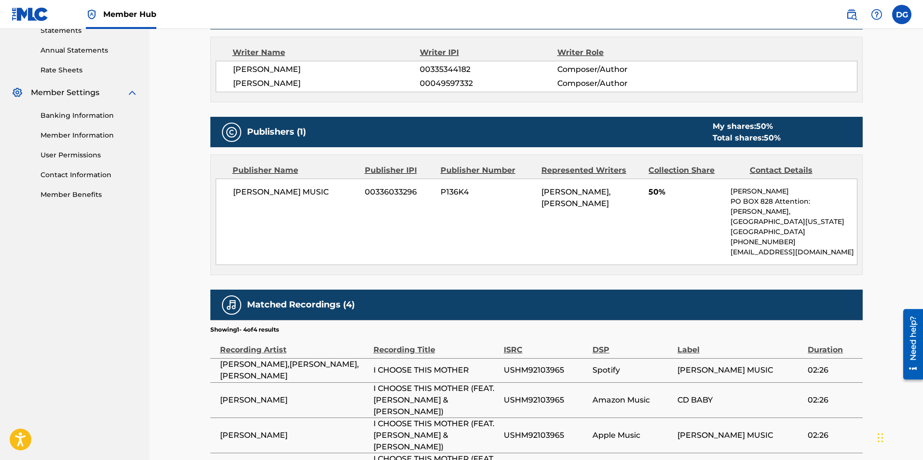
scroll to position [444, 0]
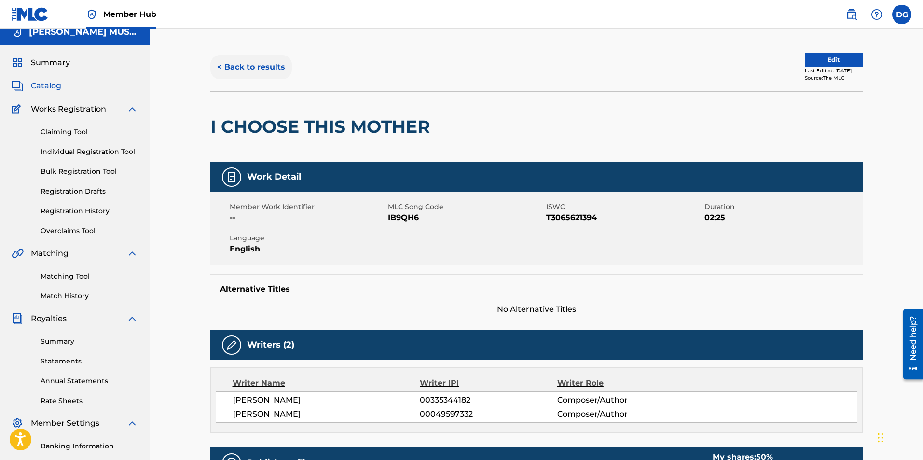
click at [258, 65] on button "< Back to results" at bounding box center [251, 67] width 82 height 24
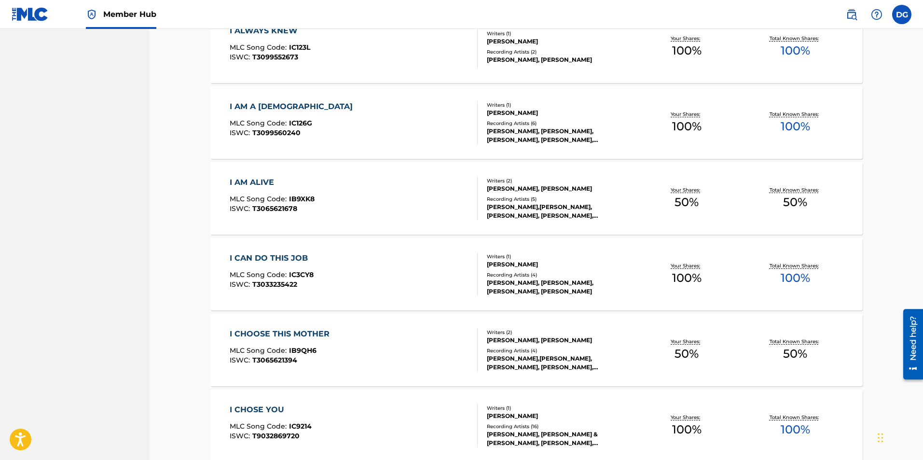
scroll to position [4786, 0]
click at [507, 265] on div "[PERSON_NAME]" at bounding box center [560, 264] width 146 height 9
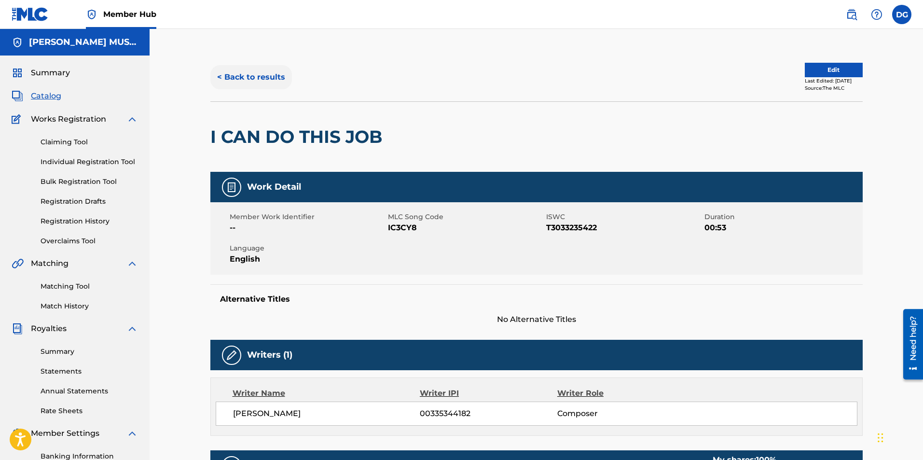
click at [265, 73] on button "< Back to results" at bounding box center [251, 77] width 82 height 24
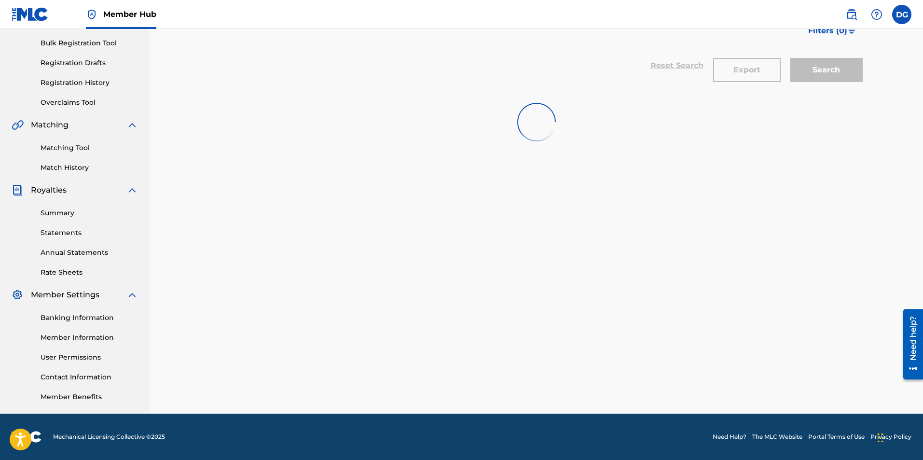
scroll to position [4786, 0]
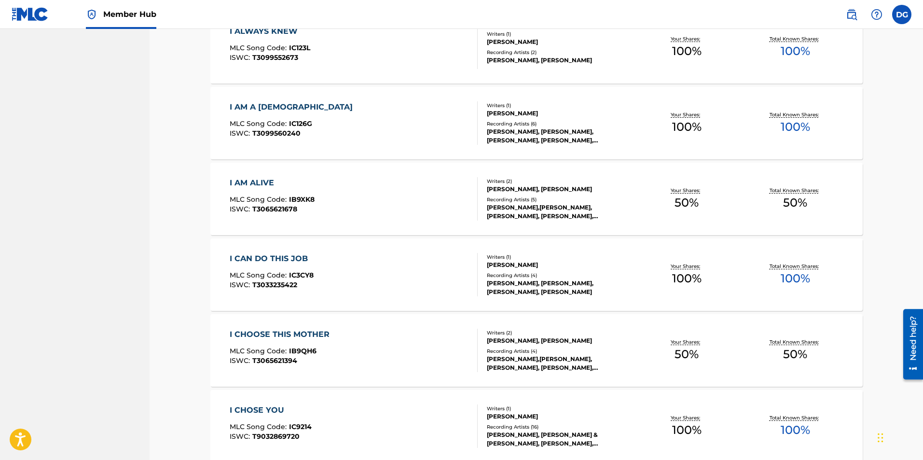
click at [540, 190] on div "[PERSON_NAME], [PERSON_NAME]" at bounding box center [560, 189] width 146 height 9
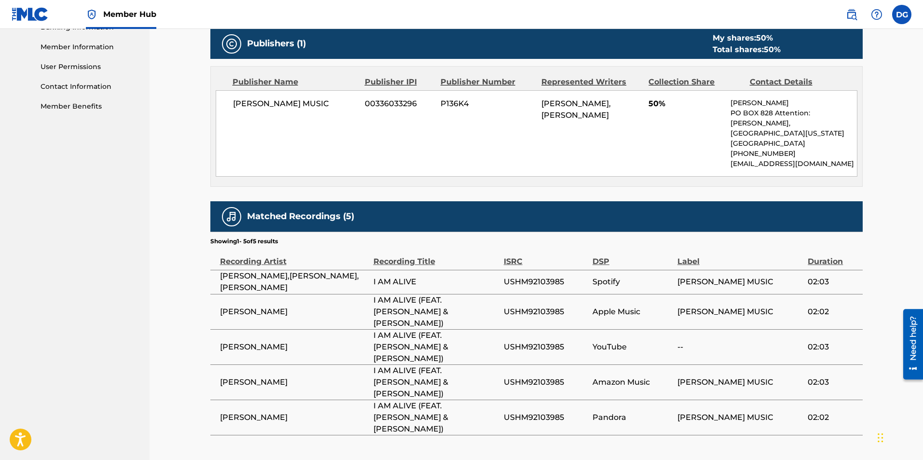
scroll to position [434, 0]
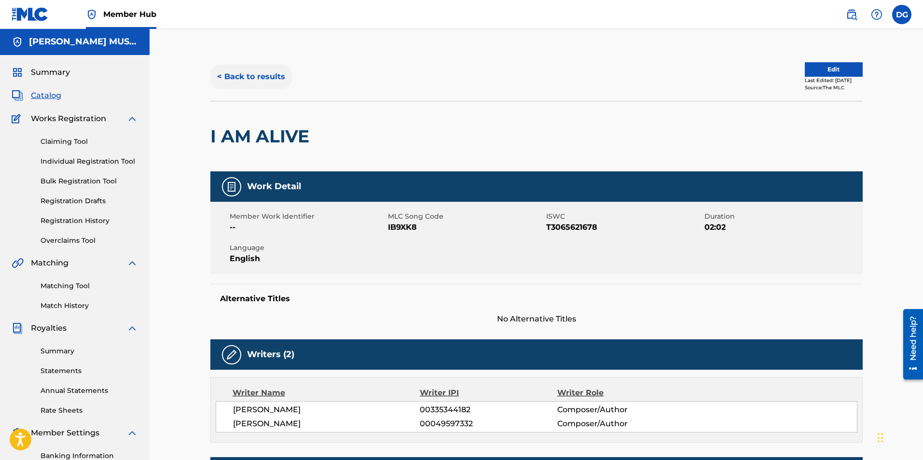
click at [255, 79] on button "< Back to results" at bounding box center [251, 77] width 82 height 24
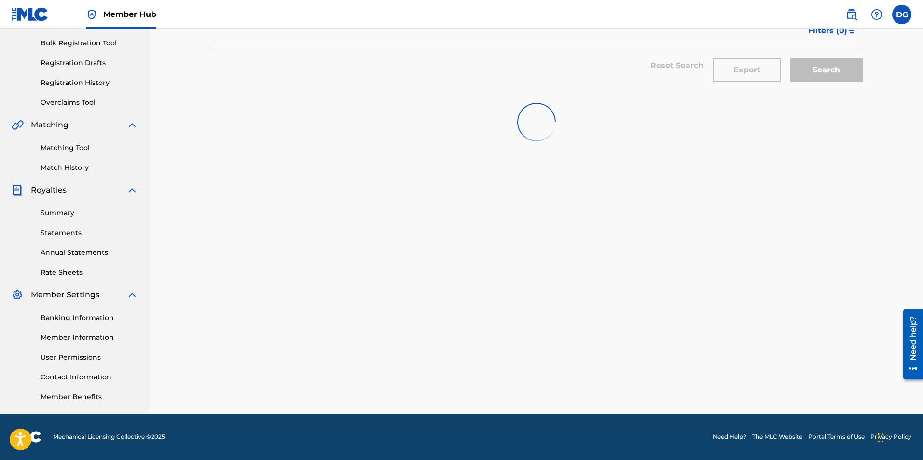
scroll to position [4786, 0]
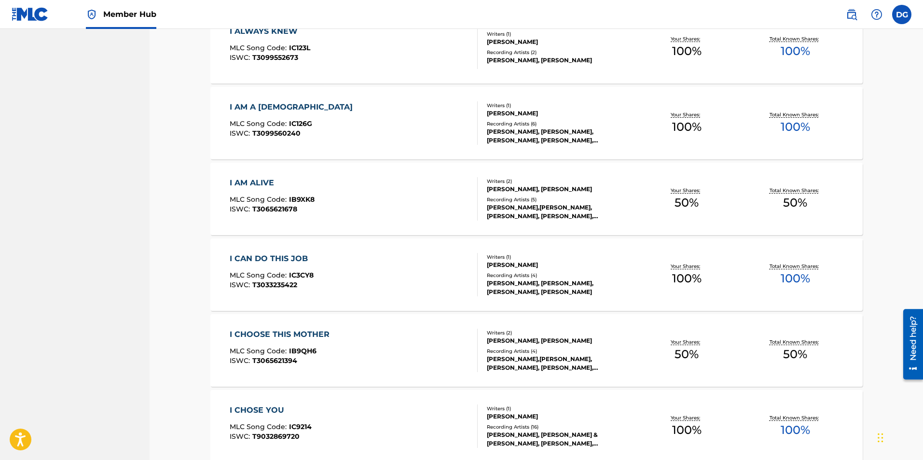
click at [540, 131] on div "[PERSON_NAME], [PERSON_NAME], [PERSON_NAME], [PERSON_NAME], [PERSON_NAME]" at bounding box center [560, 135] width 146 height 17
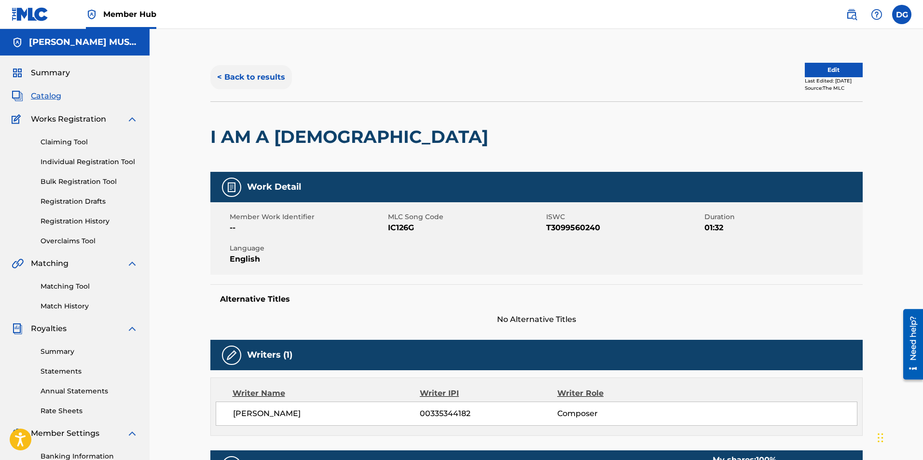
click at [258, 75] on button "< Back to results" at bounding box center [251, 77] width 82 height 24
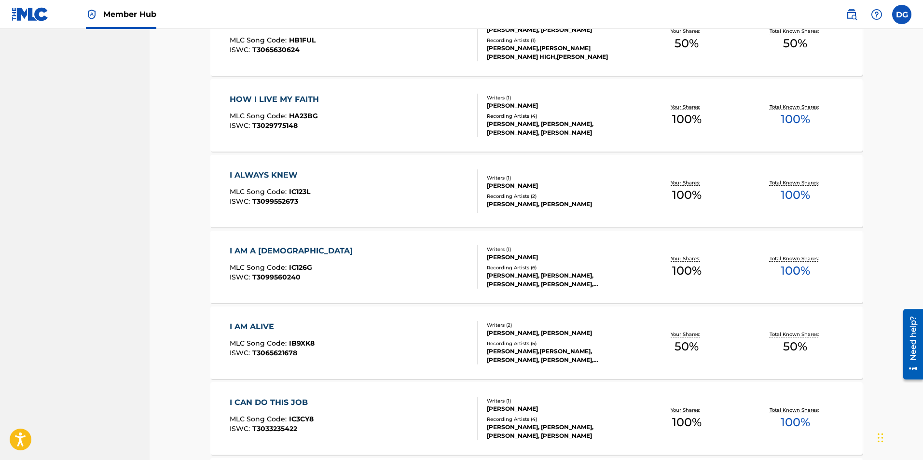
scroll to position [4641, 0]
click at [503, 197] on div "Recording Artists ( 2 )" at bounding box center [560, 196] width 146 height 7
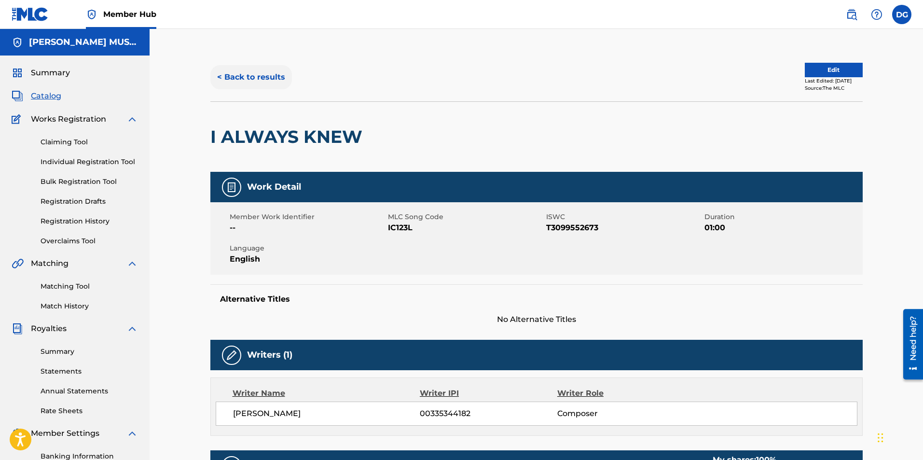
click at [268, 77] on button "< Back to results" at bounding box center [251, 77] width 82 height 24
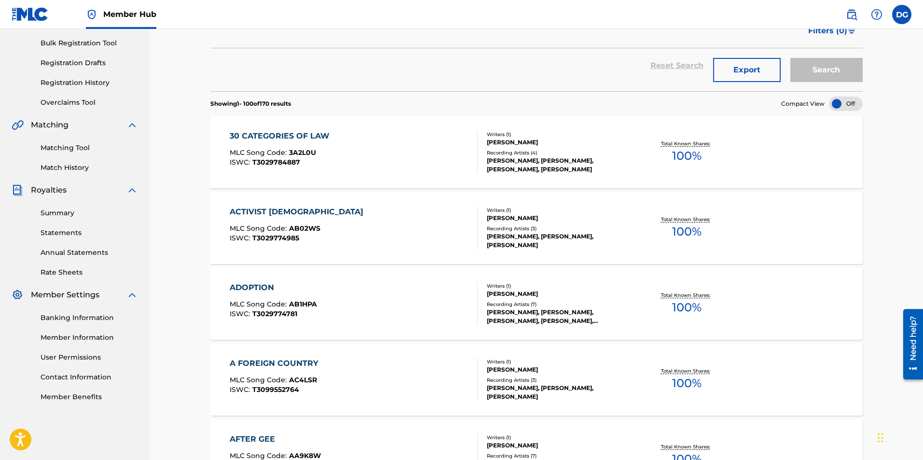
scroll to position [4641, 0]
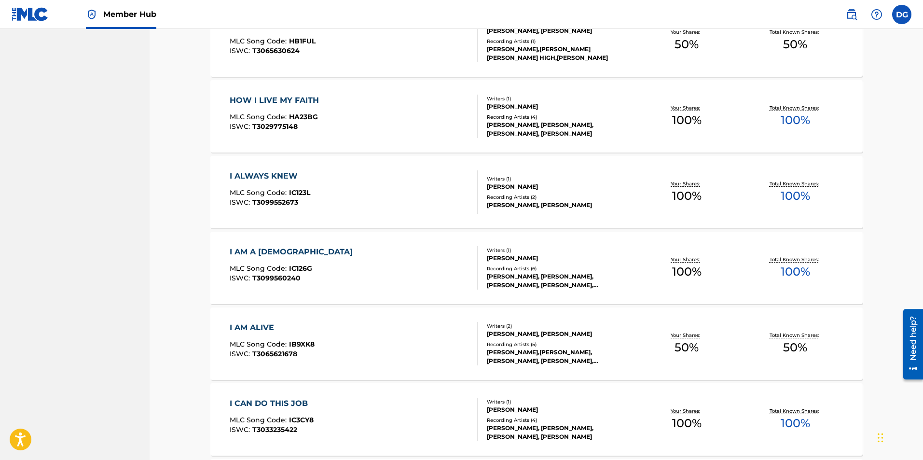
click at [513, 113] on div "Recording Artists ( 4 )" at bounding box center [560, 116] width 146 height 7
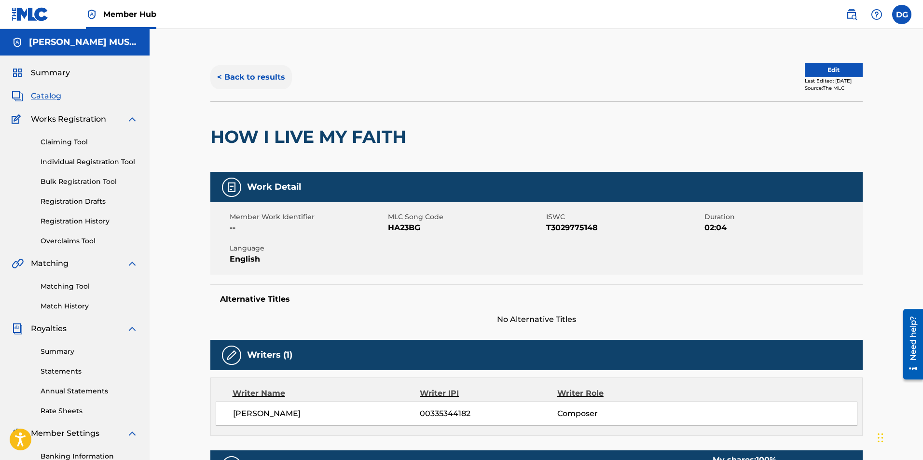
click at [259, 77] on button "< Back to results" at bounding box center [251, 77] width 82 height 24
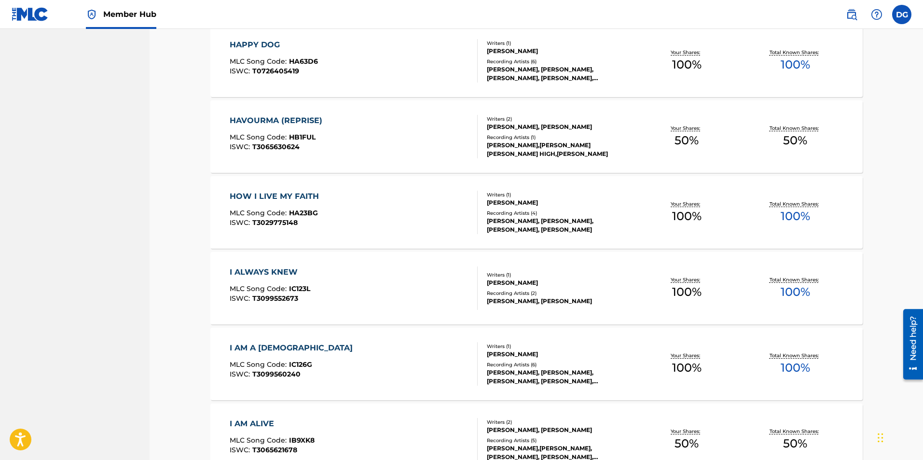
scroll to position [4545, 0]
click at [520, 141] on div "[PERSON_NAME],[PERSON_NAME] [PERSON_NAME] HIGH,[PERSON_NAME]" at bounding box center [560, 149] width 146 height 17
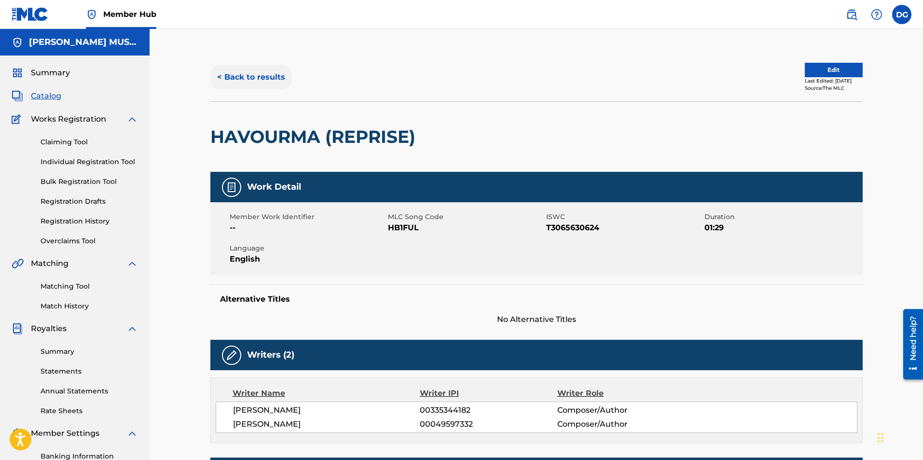
click at [258, 72] on button "< Back to results" at bounding box center [251, 77] width 82 height 24
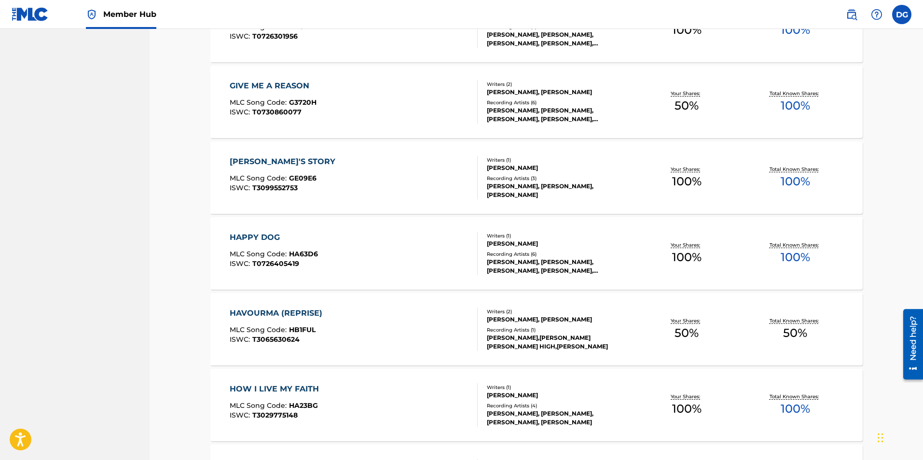
click at [502, 249] on div "Writers ( 1 ) DENISE F GENTILINI Recording Artists ( 6 ) DENISE GENTILINI, DENI…" at bounding box center [554, 253] width 155 height 43
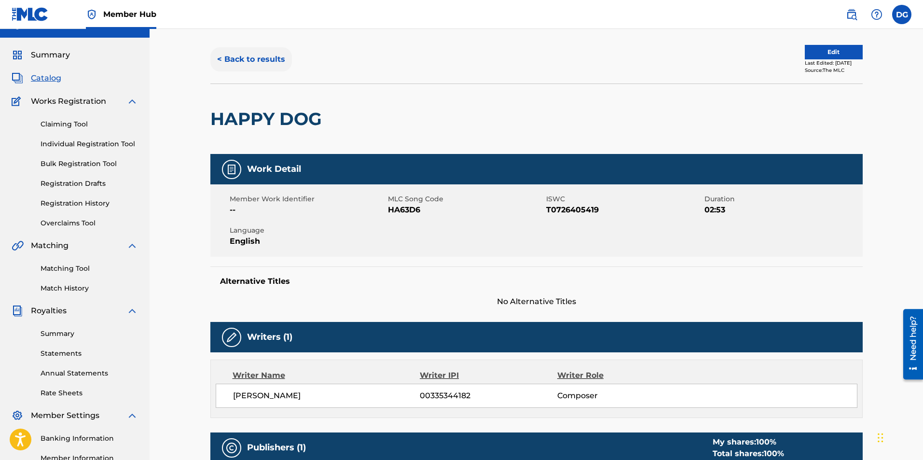
click at [249, 62] on button "< Back to results" at bounding box center [251, 59] width 82 height 24
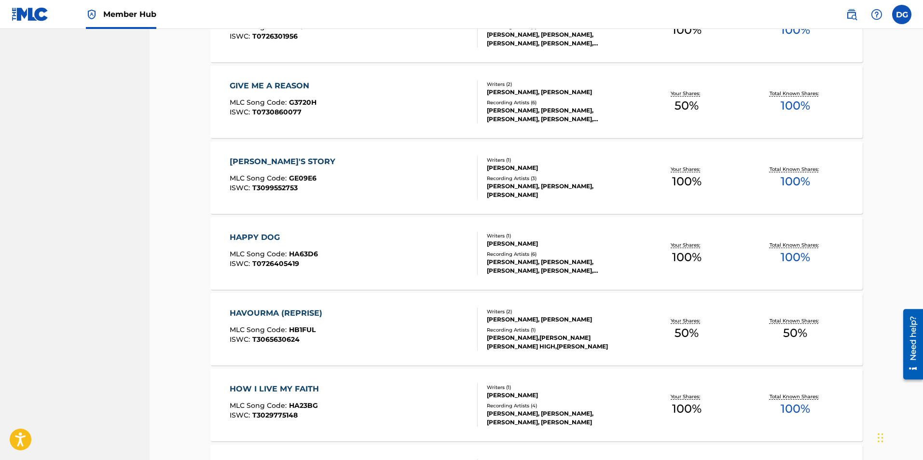
click at [553, 178] on div "Recording Artists ( 3 )" at bounding box center [560, 178] width 146 height 7
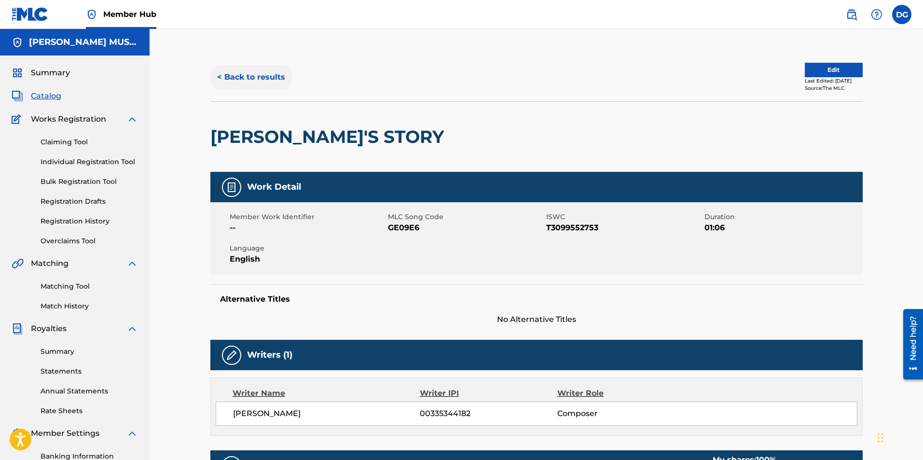
click at [276, 71] on button "< Back to results" at bounding box center [251, 77] width 82 height 24
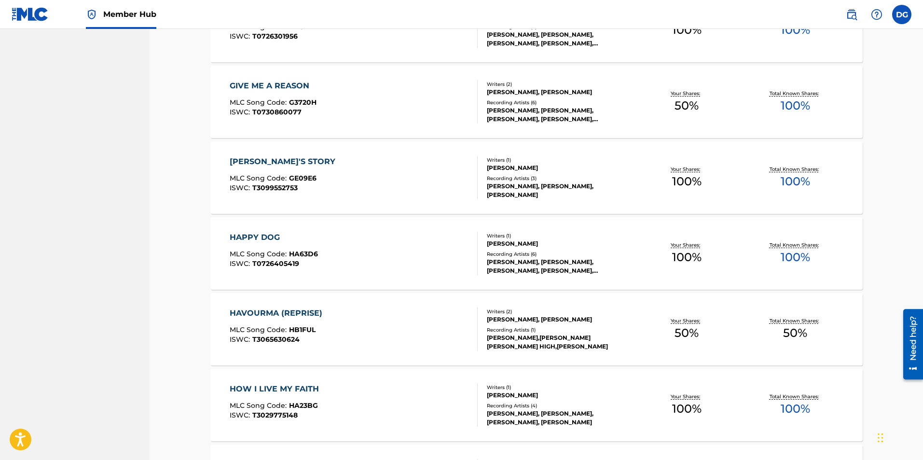
click at [488, 101] on div "Recording Artists ( 6 )" at bounding box center [560, 102] width 146 height 7
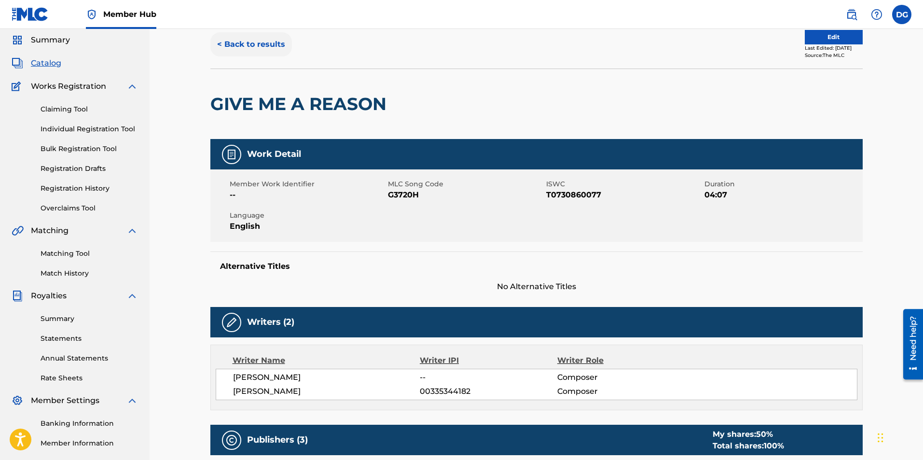
click at [251, 45] on button "< Back to results" at bounding box center [251, 44] width 82 height 24
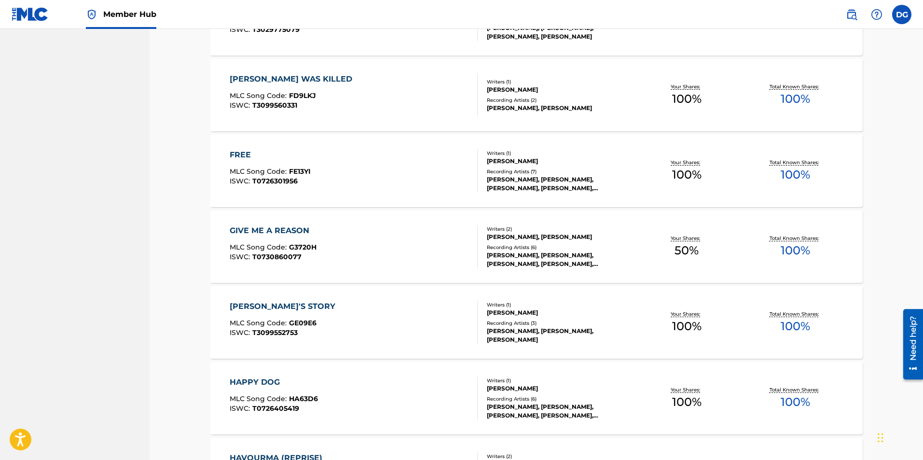
click at [550, 175] on div "[PERSON_NAME], [PERSON_NAME], [PERSON_NAME], [PERSON_NAME], [PERSON_NAME]" at bounding box center [560, 183] width 146 height 17
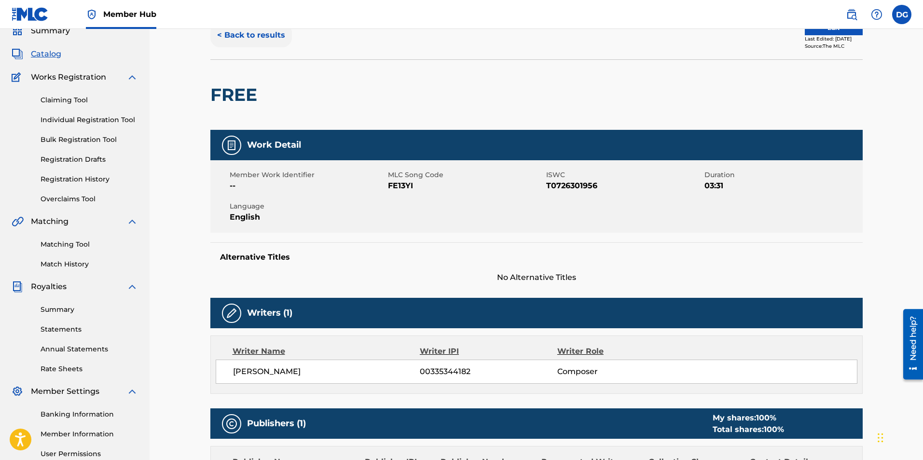
click at [228, 36] on button "< Back to results" at bounding box center [251, 35] width 82 height 24
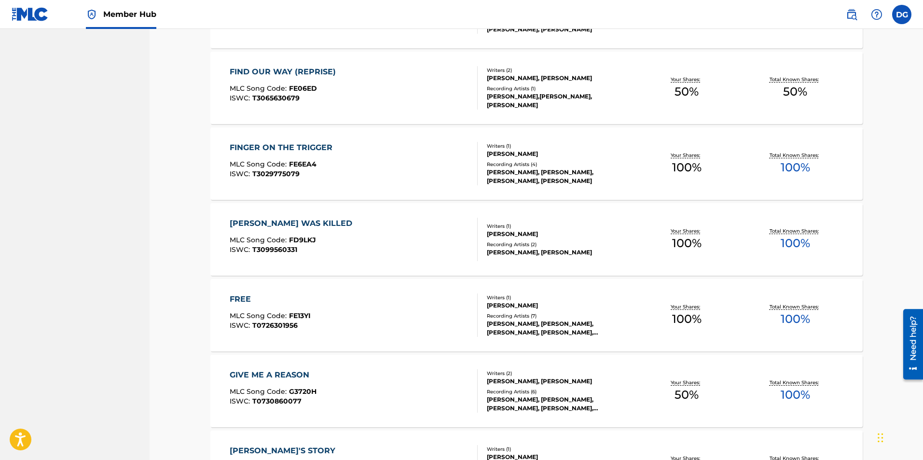
click at [542, 239] on div "Writers ( 1 ) [PERSON_NAME] Recording Artists ( 2 ) [PERSON_NAME], [PERSON_NAME]" at bounding box center [554, 239] width 155 height 34
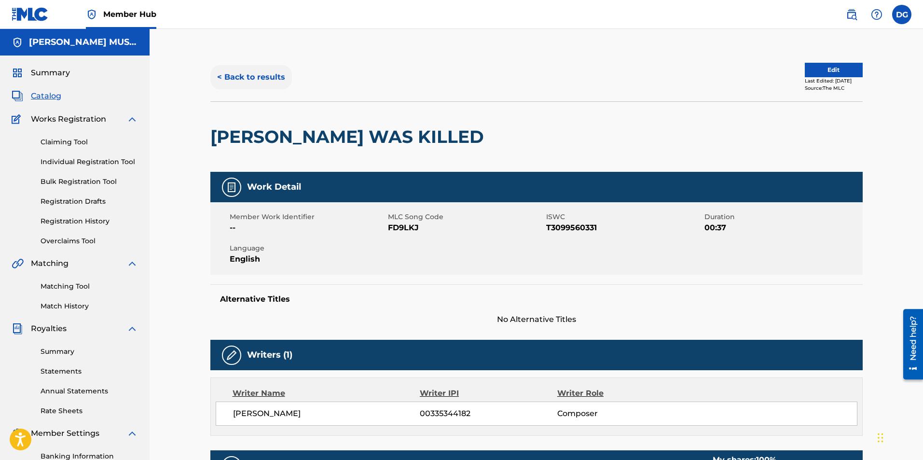
click at [254, 82] on button "< Back to results" at bounding box center [251, 77] width 82 height 24
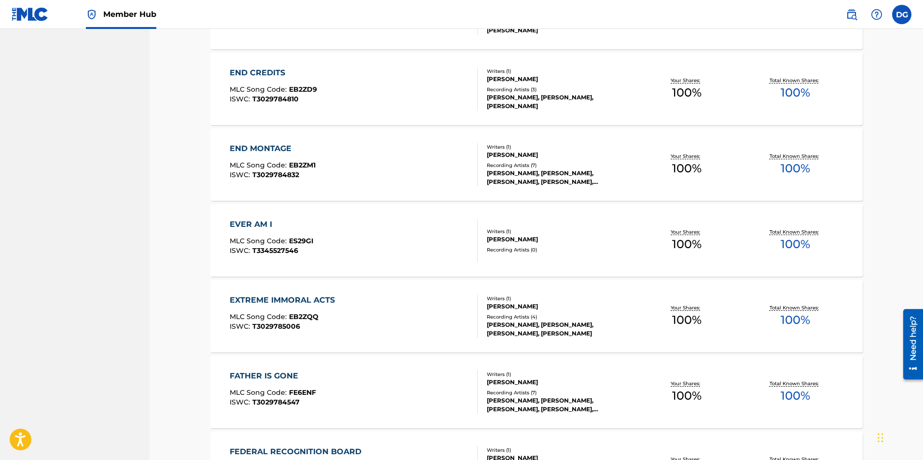
click at [522, 231] on div "Writers ( 1 )" at bounding box center [560, 231] width 146 height 7
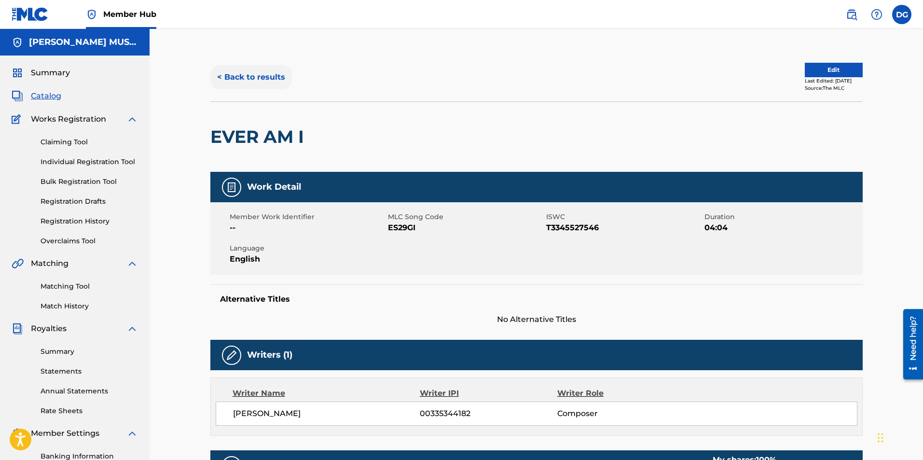
click at [241, 78] on button "< Back to results" at bounding box center [251, 77] width 82 height 24
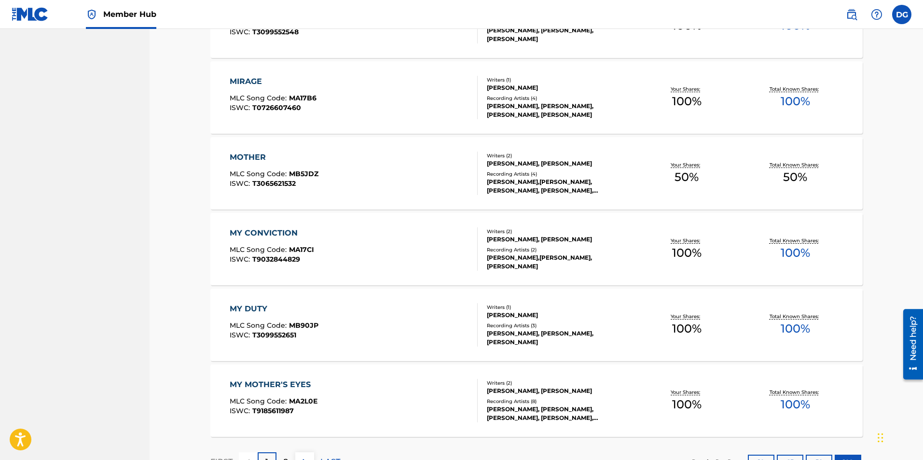
scroll to position [7459, 0]
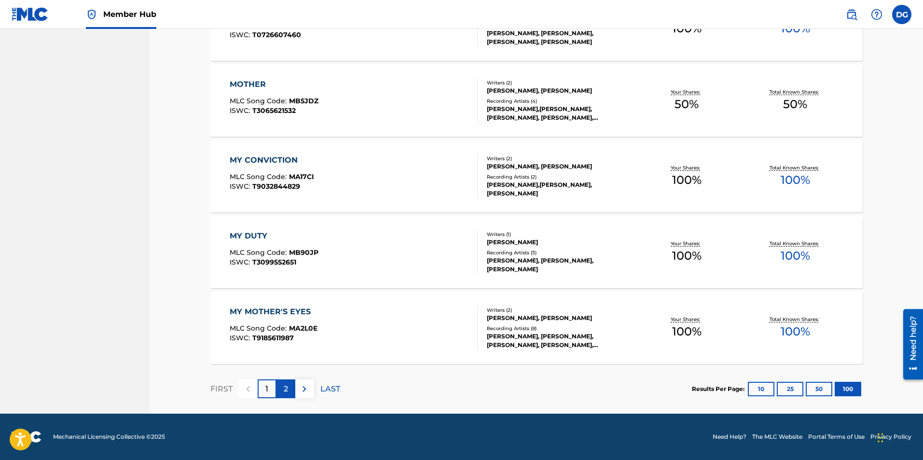
click at [285, 389] on p "2" at bounding box center [286, 389] width 4 height 12
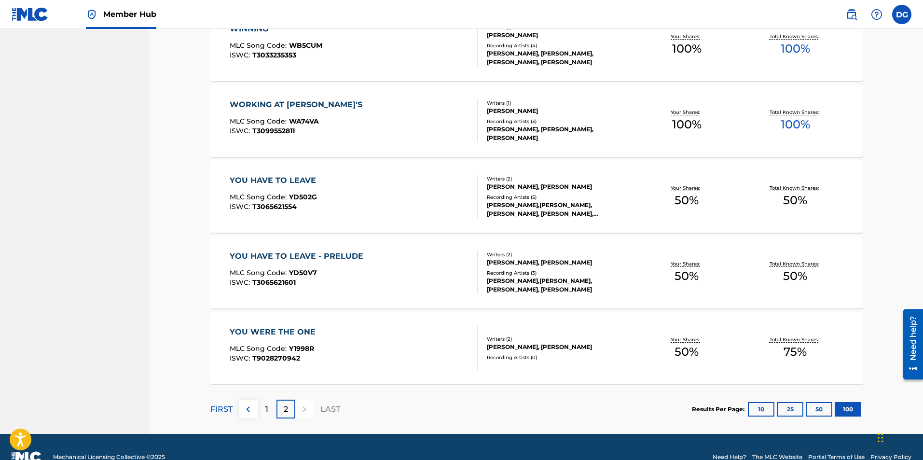
scroll to position [5187, 0]
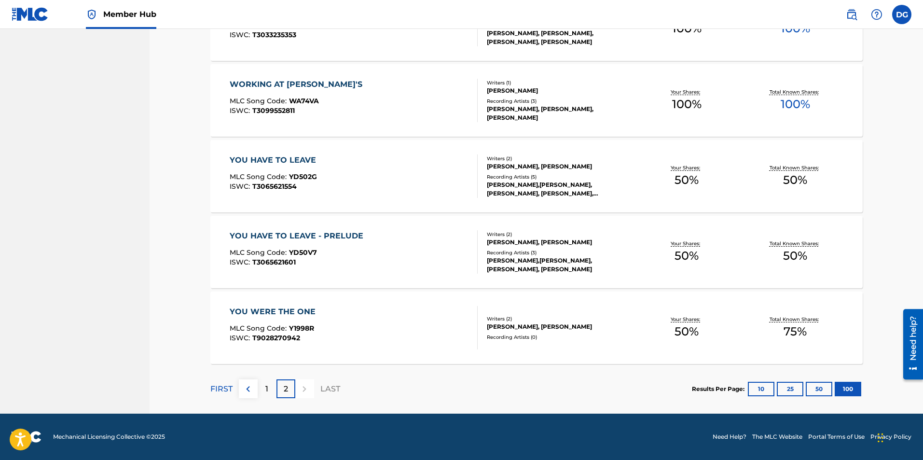
click at [539, 326] on div "[PERSON_NAME], [PERSON_NAME]" at bounding box center [560, 326] width 146 height 9
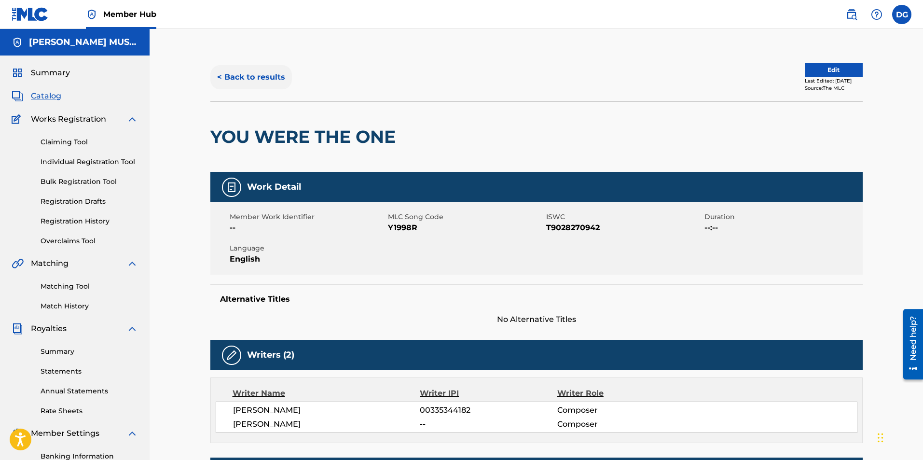
click at [260, 80] on button "< Back to results" at bounding box center [251, 77] width 82 height 24
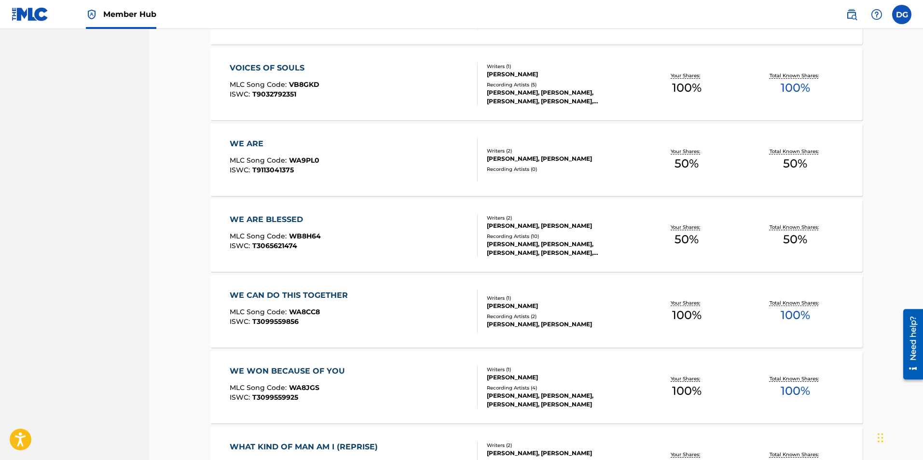
scroll to position [4294, 0]
click at [526, 156] on div "[PERSON_NAME], [PERSON_NAME]" at bounding box center [560, 159] width 146 height 9
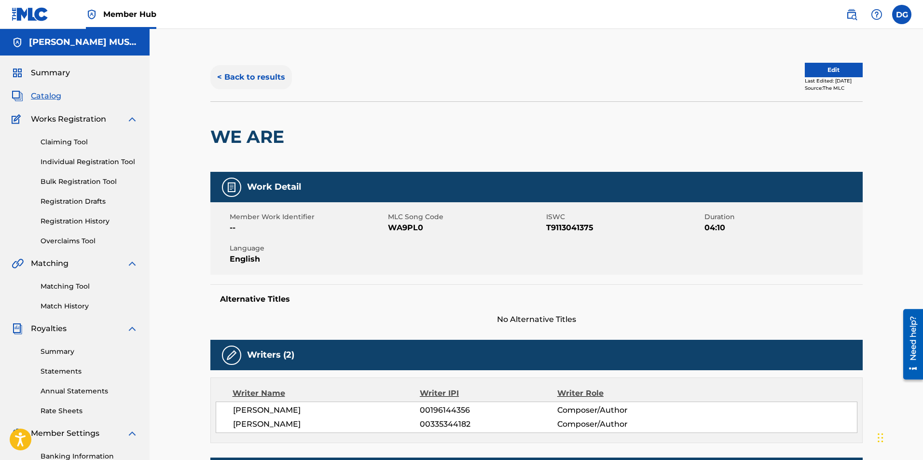
click at [272, 76] on button "< Back to results" at bounding box center [251, 77] width 82 height 24
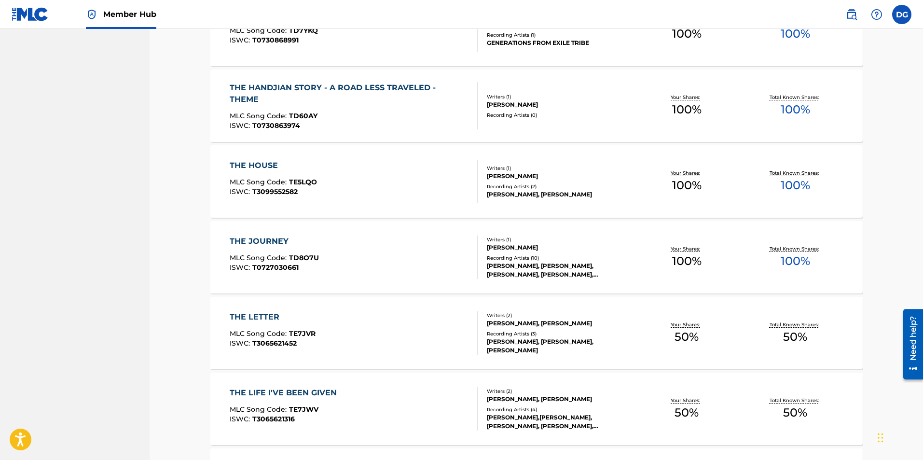
scroll to position [3137, 0]
click at [905, 18] on label at bounding box center [901, 14] width 19 height 19
click at [901, 14] on input "DG Denise F Gentilini denisegentilini@gmail.com Notification Preferences Profil…" at bounding box center [901, 14] width 0 height 0
click at [806, 133] on p "Log out" at bounding box center [808, 136] width 23 height 9
click at [901, 14] on input "DG Denise F Gentilini denisegentilini@gmail.com Notification Preferences Profil…" at bounding box center [901, 14] width 0 height 0
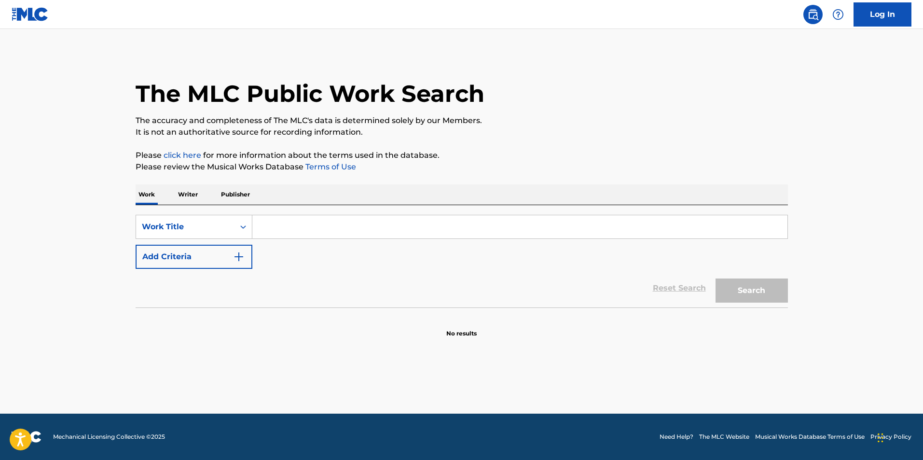
click at [233, 193] on p "Publisher" at bounding box center [235, 194] width 35 height 20
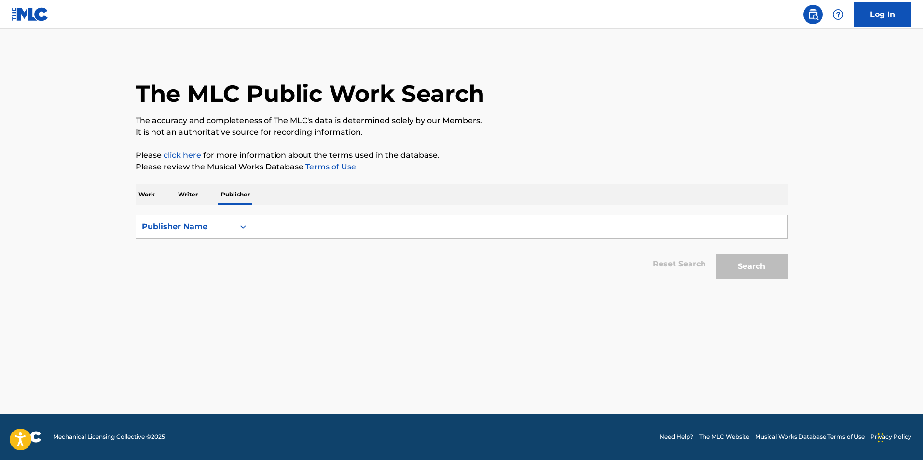
click at [311, 222] on input "Search Form" at bounding box center [519, 226] width 535 height 23
type input "dream wild songs"
click at [715, 254] on button "Search" at bounding box center [751, 266] width 72 height 24
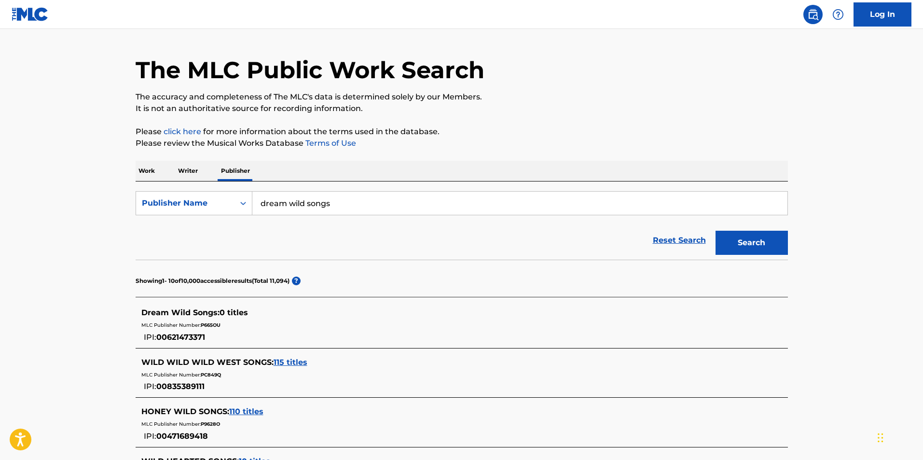
scroll to position [6, 0]
